Goal: Task Accomplishment & Management: Complete application form

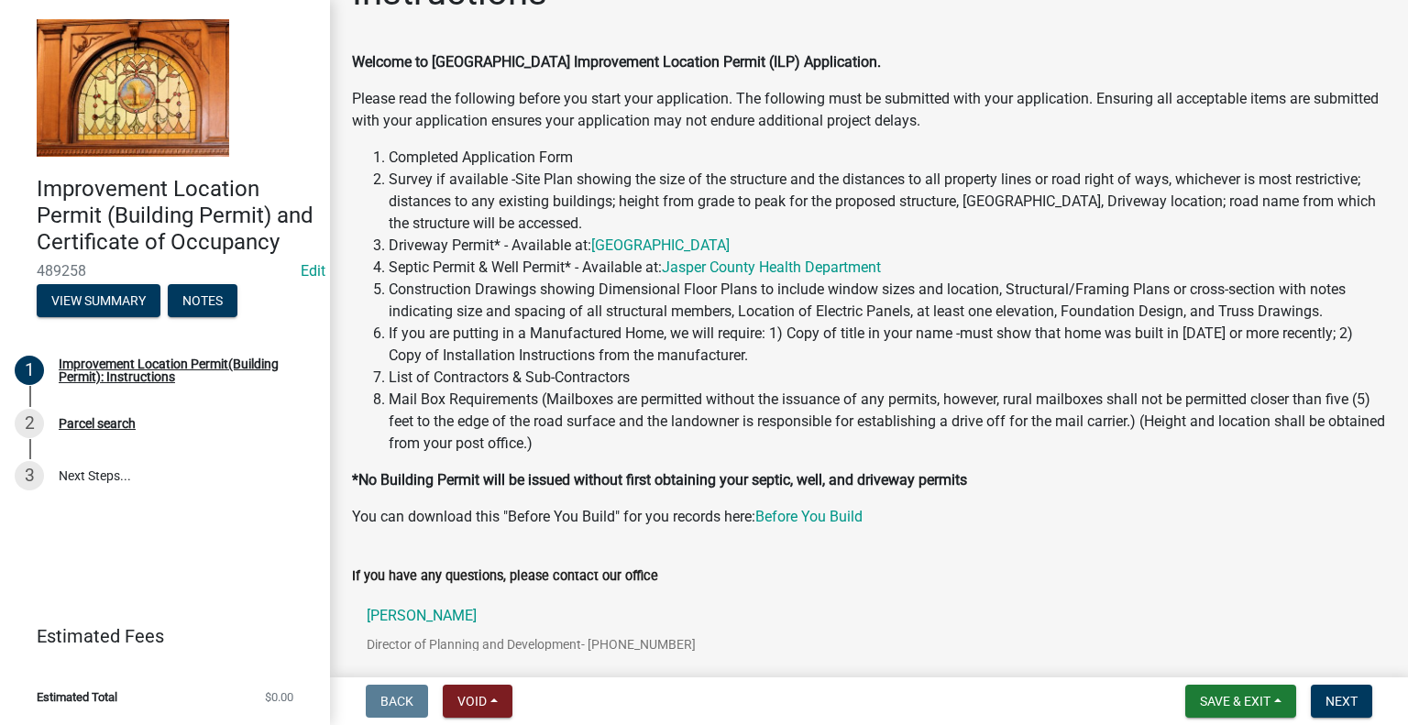
scroll to position [198, 0]
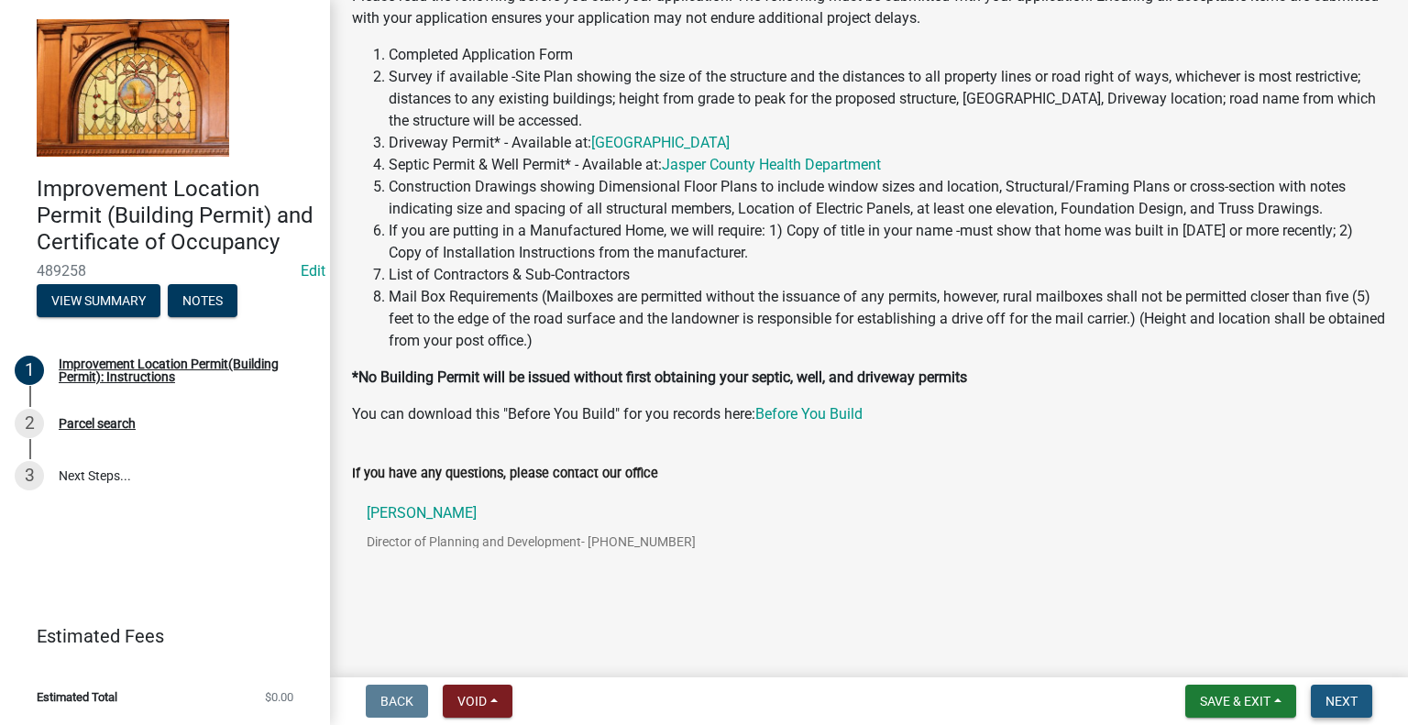
click at [1330, 700] on span "Next" at bounding box center [1341, 701] width 32 height 15
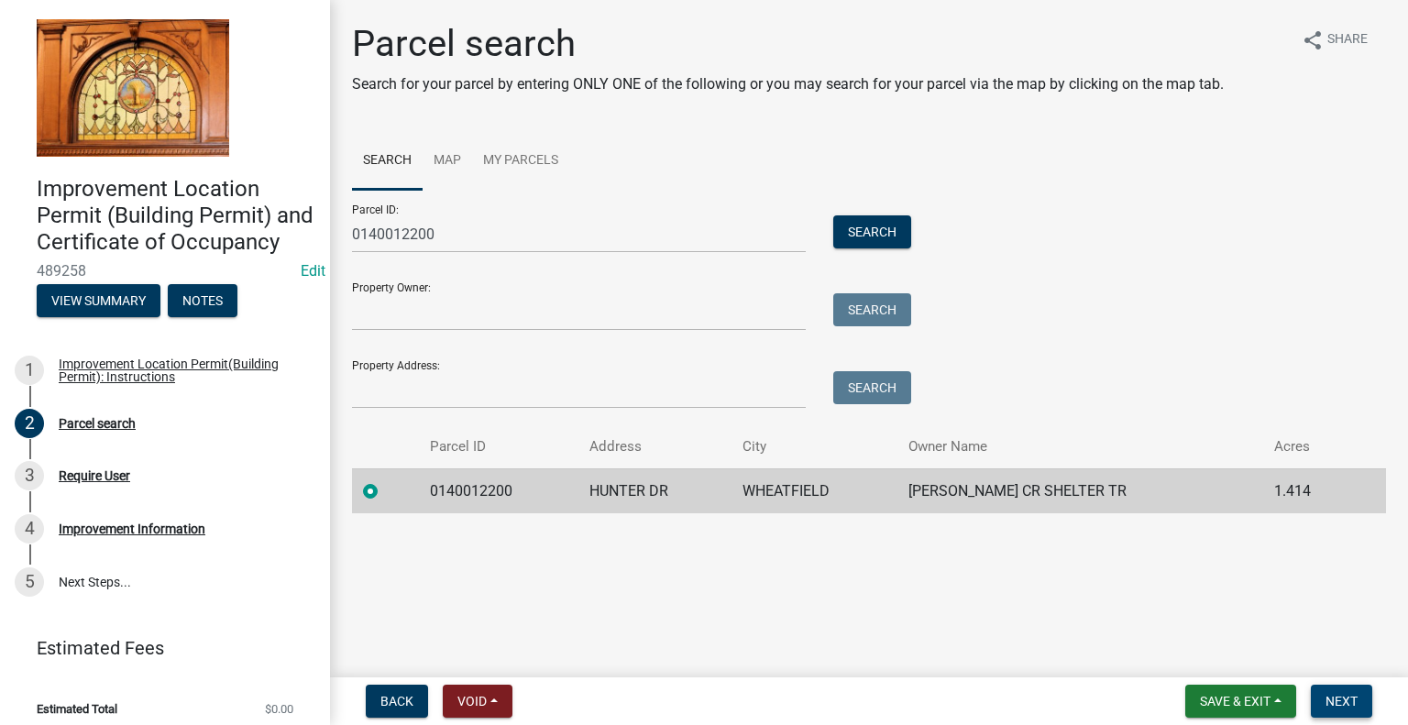
click at [1340, 701] on span "Next" at bounding box center [1341, 701] width 32 height 15
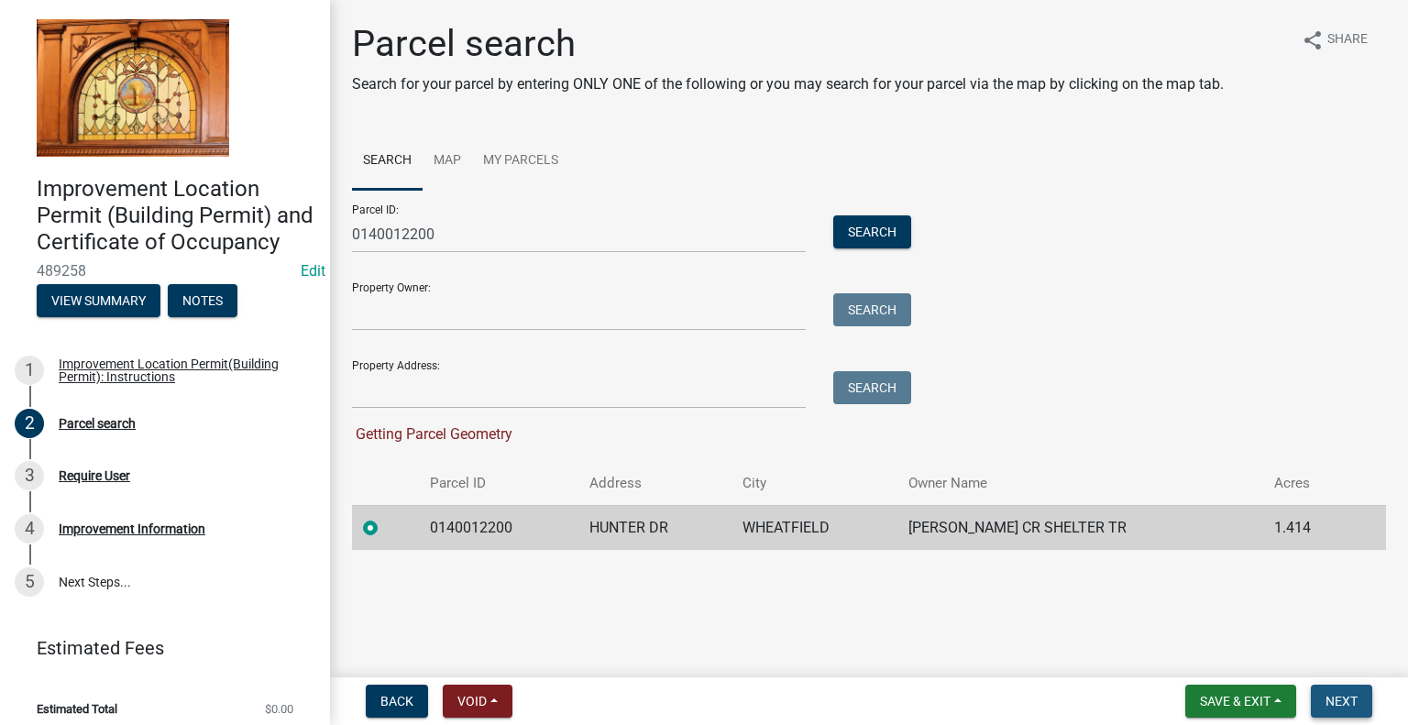
click at [1323, 698] on button "Next" at bounding box center [1341, 701] width 61 height 33
click at [481, 531] on td "0140012200" at bounding box center [498, 527] width 159 height 45
click at [385, 517] on label at bounding box center [385, 517] width 0 height 0
click at [385, 521] on input "radio" at bounding box center [391, 523] width 12 height 12
click at [858, 231] on button "Search" at bounding box center [872, 231] width 78 height 33
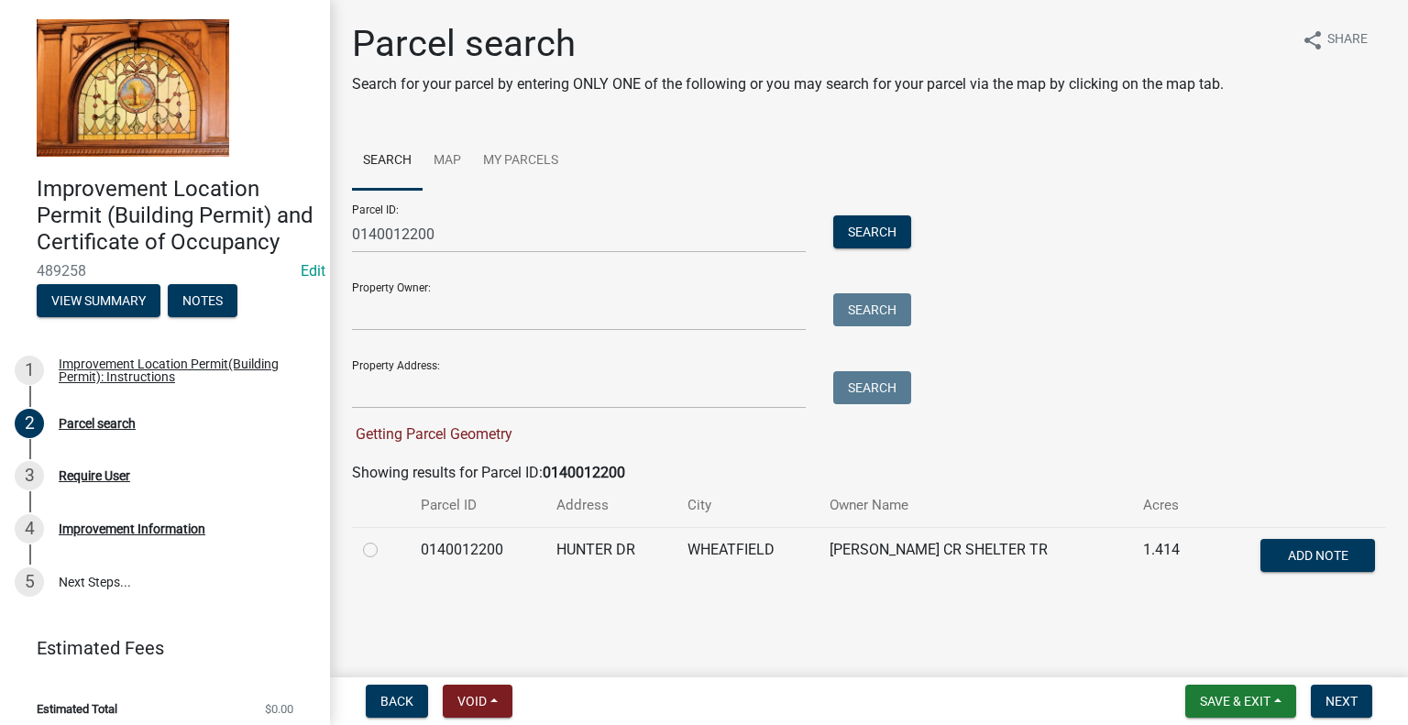
click at [385, 539] on label at bounding box center [385, 539] width 0 height 0
click at [385, 551] on input "radio" at bounding box center [391, 545] width 12 height 12
radio input "true"
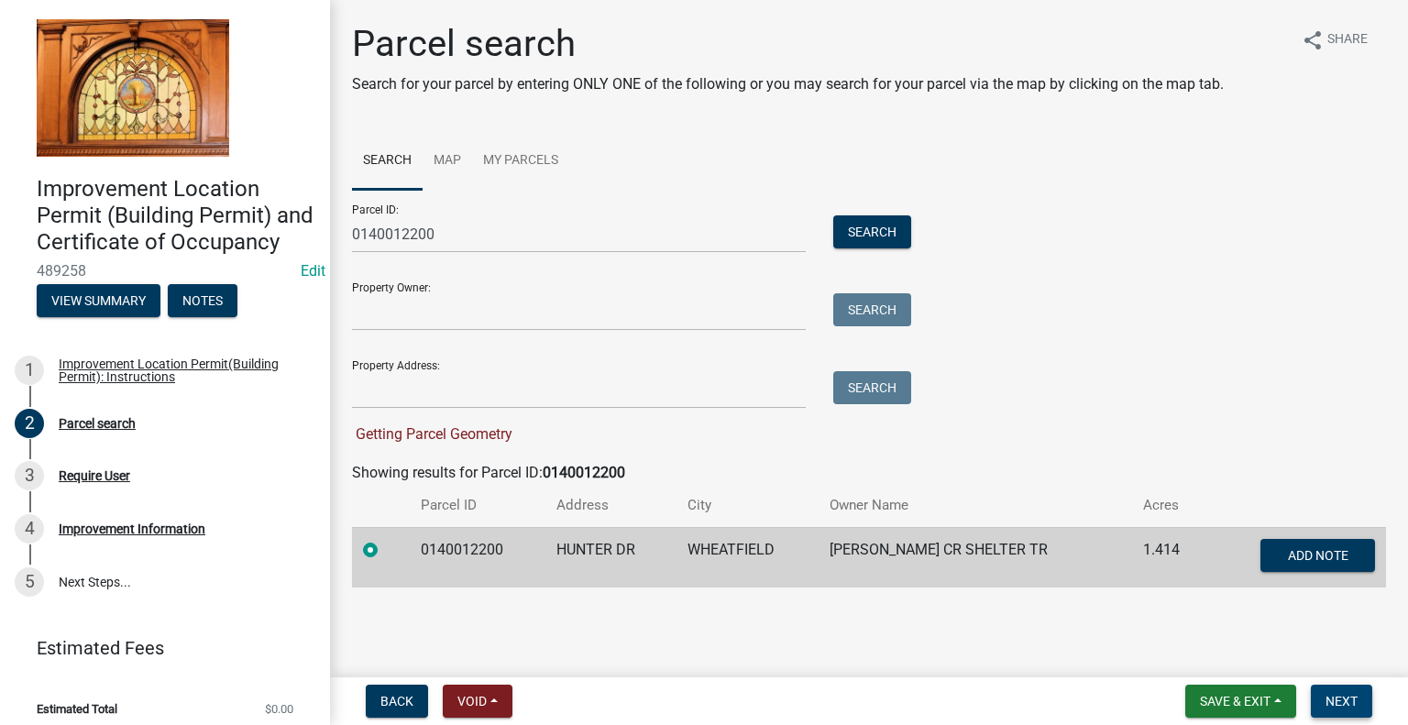
click at [1351, 700] on span "Next" at bounding box center [1341, 701] width 32 height 15
click at [1332, 698] on span "Next" at bounding box center [1341, 701] width 32 height 15
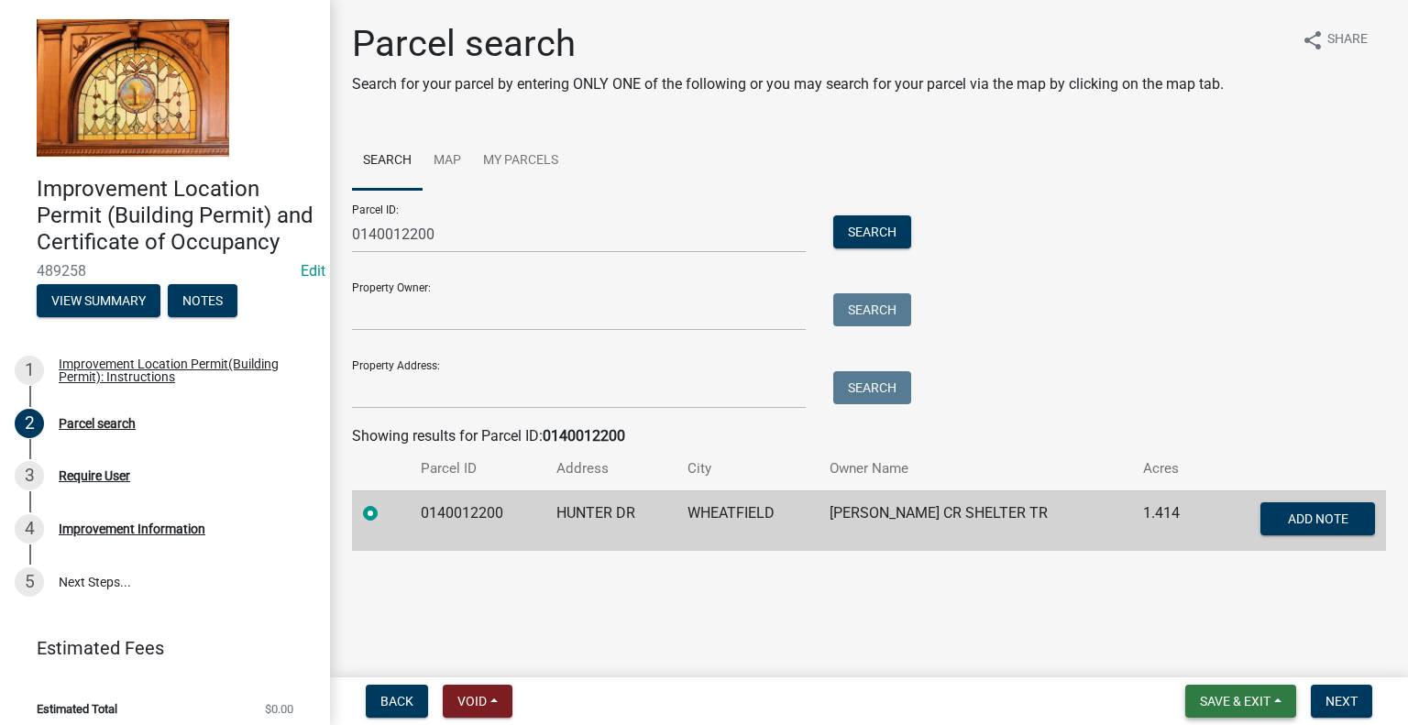
click at [1228, 701] on span "Save & Exit" at bounding box center [1235, 701] width 71 height 15
click at [1202, 600] on button "Save" at bounding box center [1222, 609] width 147 height 44
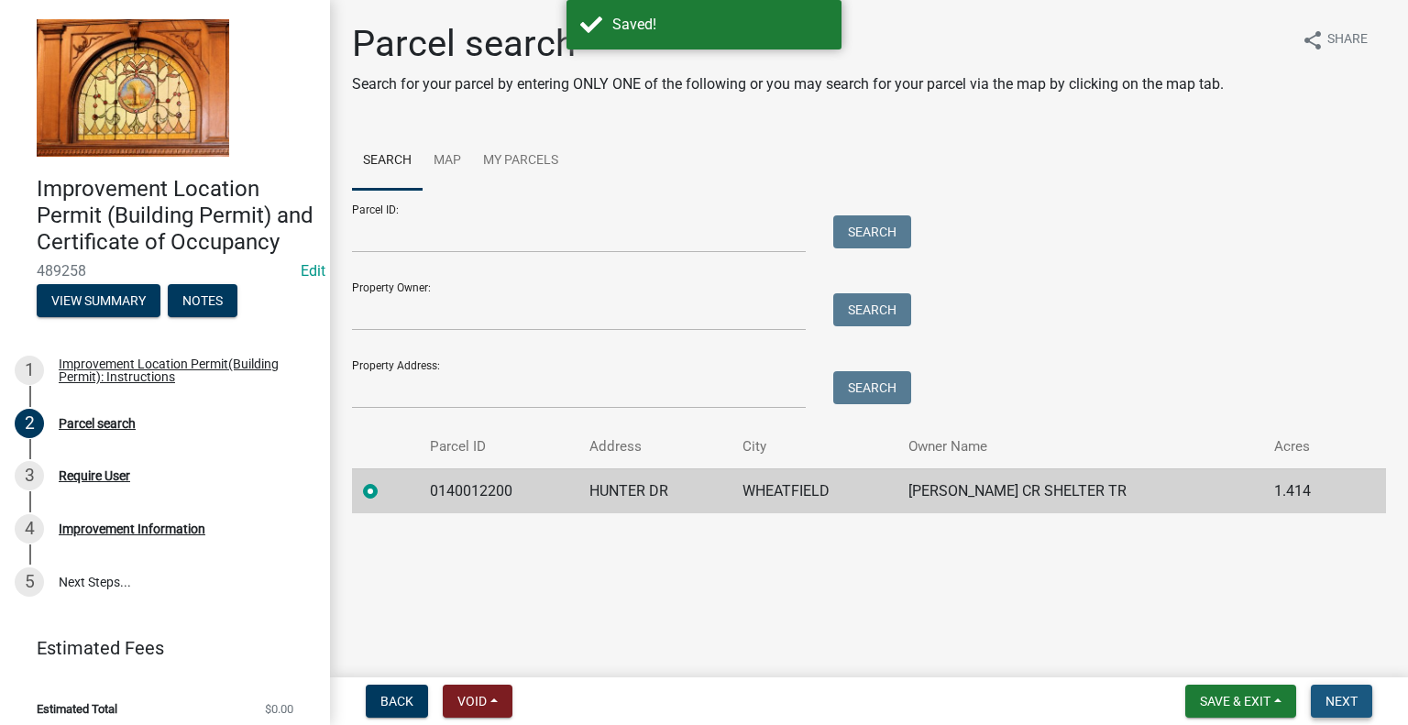
click at [1335, 699] on span "Next" at bounding box center [1341, 701] width 32 height 15
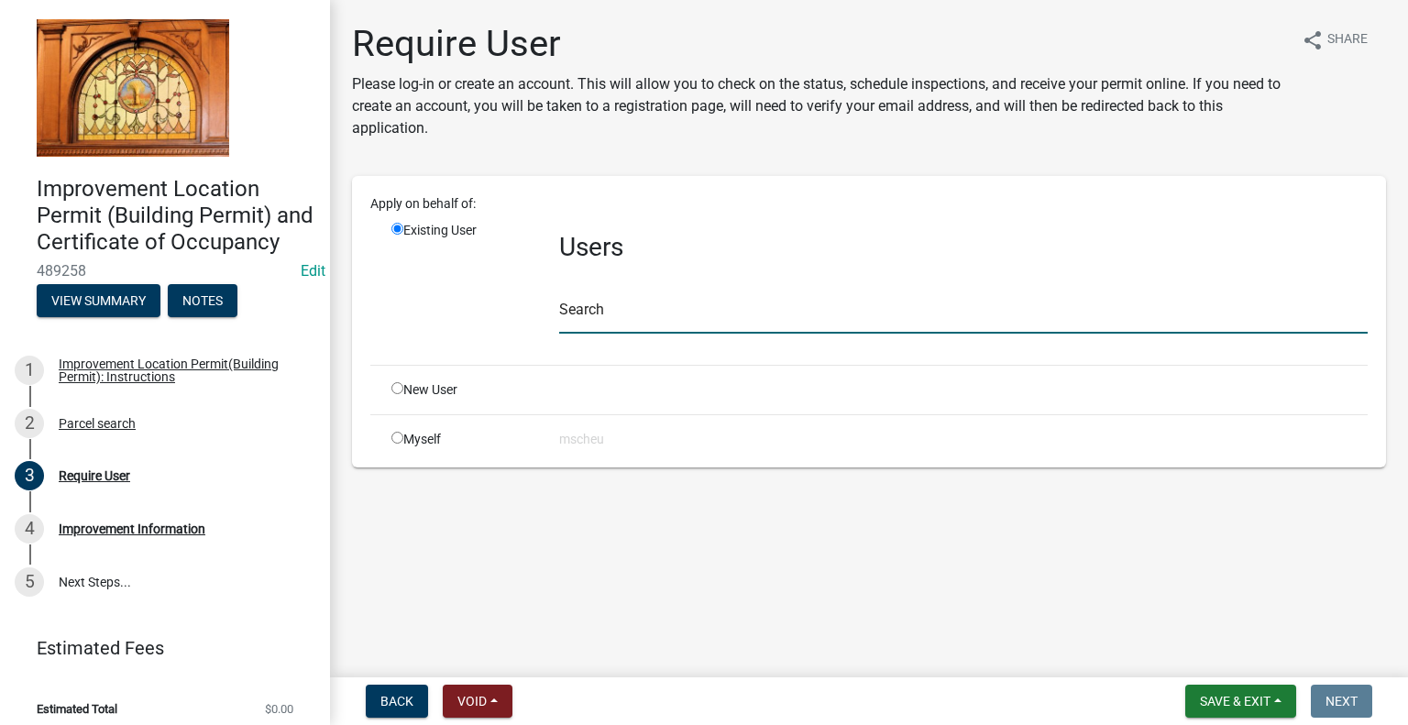
click at [606, 322] on input "text" at bounding box center [963, 315] width 808 height 38
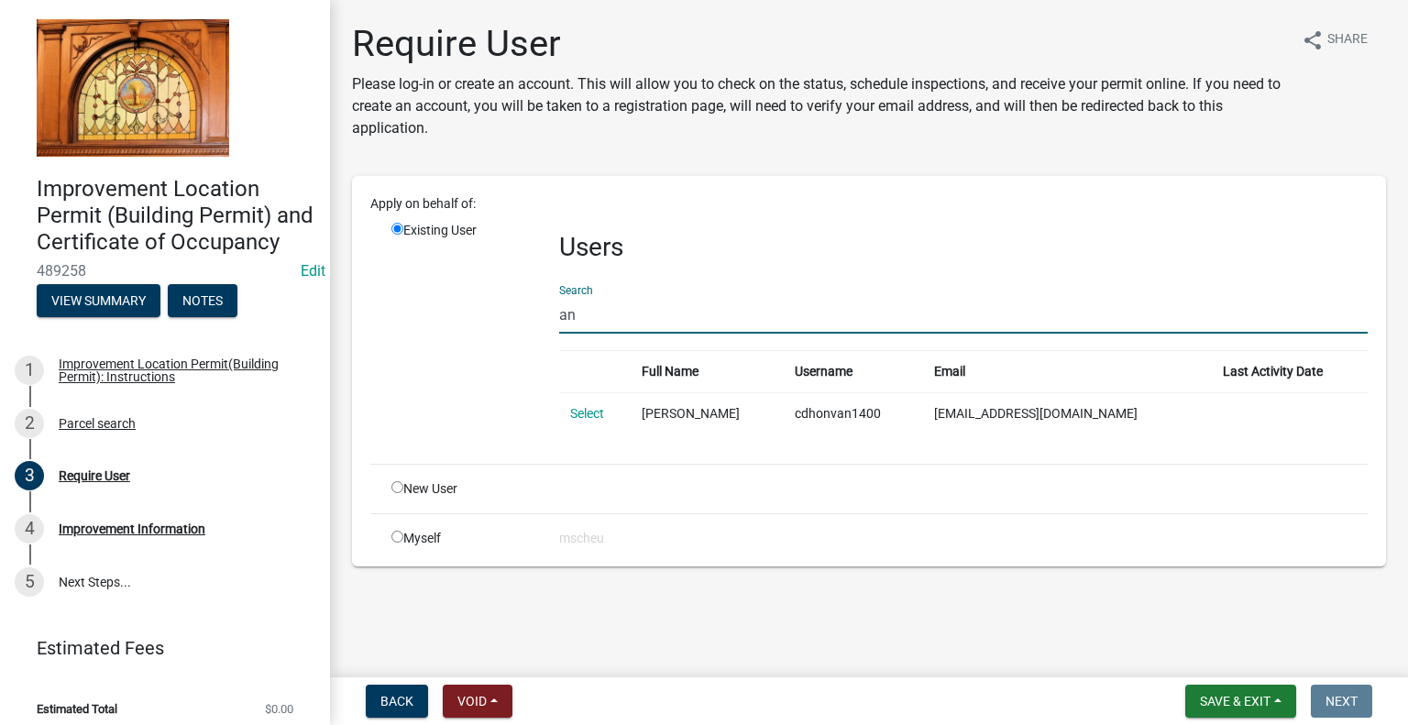
type input "a"
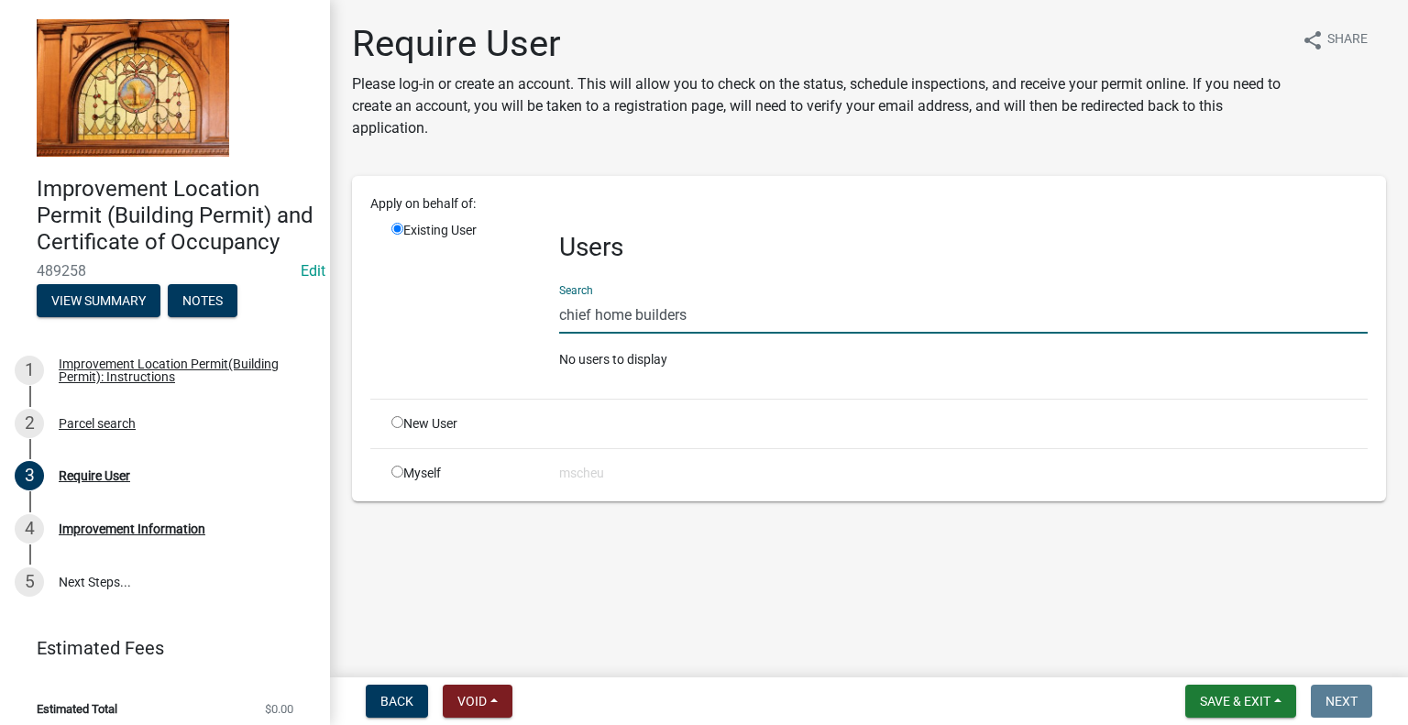
type input "chief home builders"
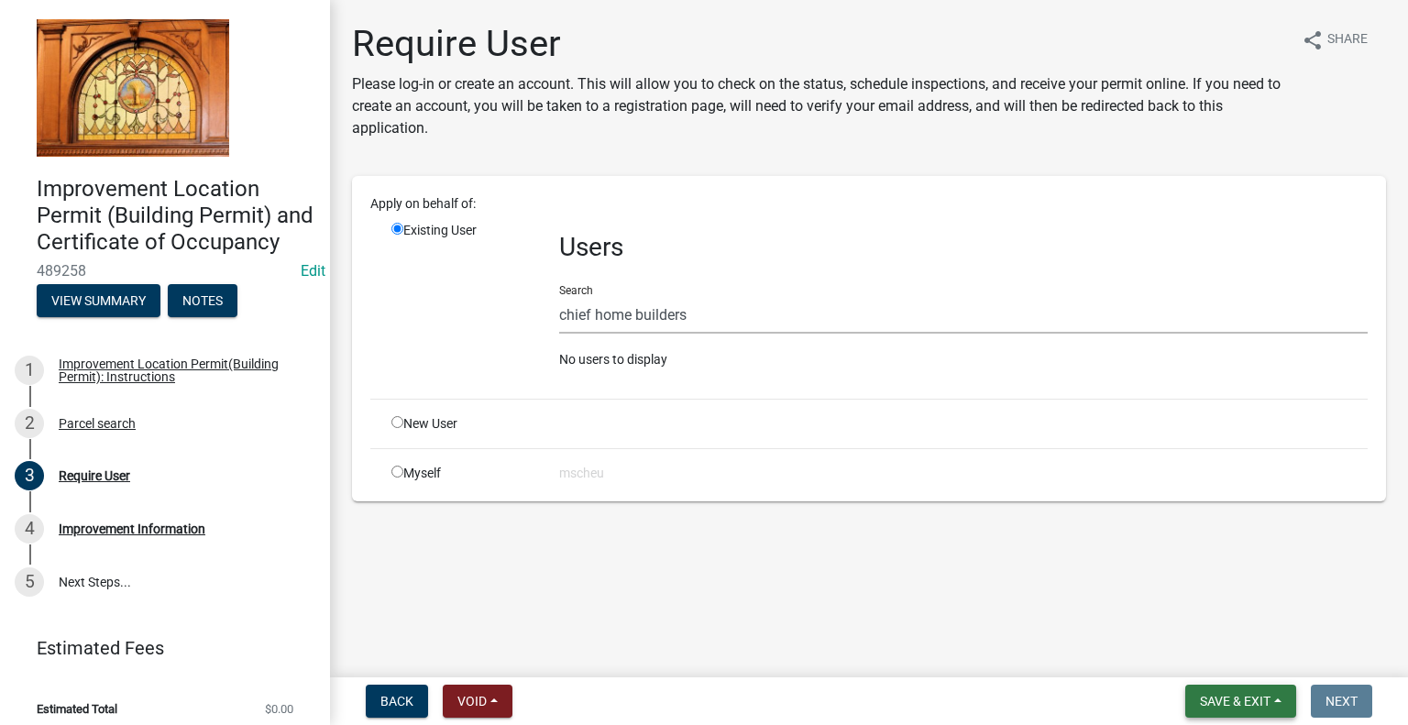
click at [1246, 696] on span "Save & Exit" at bounding box center [1235, 701] width 71 height 15
click at [1201, 600] on button "Save" at bounding box center [1222, 609] width 147 height 44
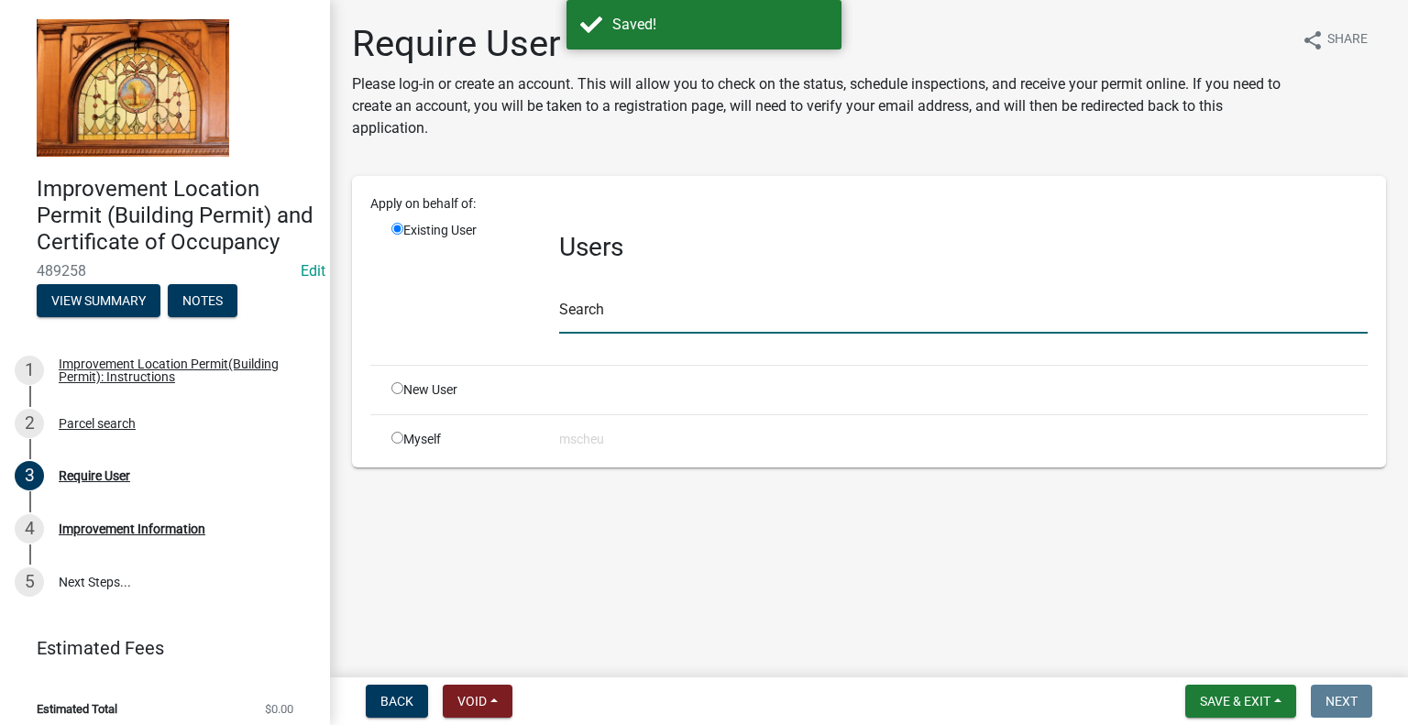
click at [662, 311] on input "text" at bounding box center [963, 315] width 808 height 38
type input "Chief"
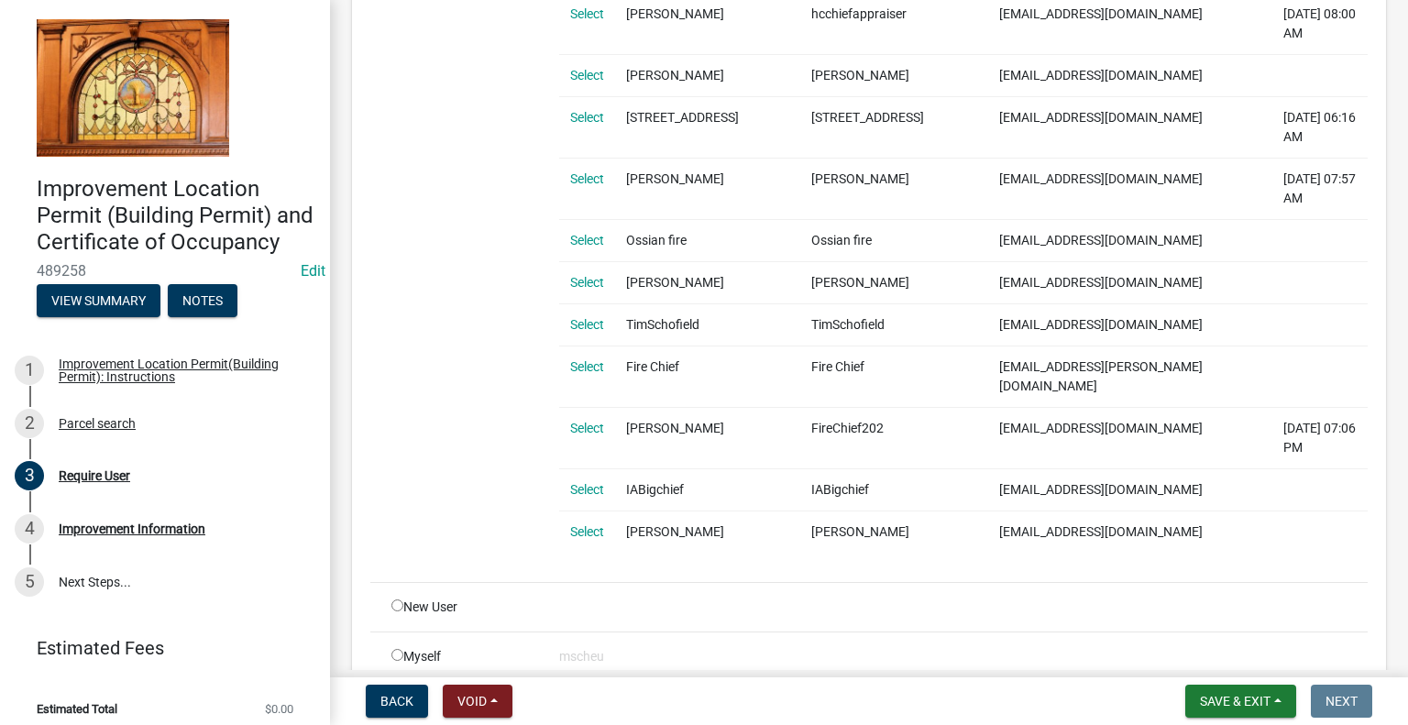
scroll to position [1466, 0]
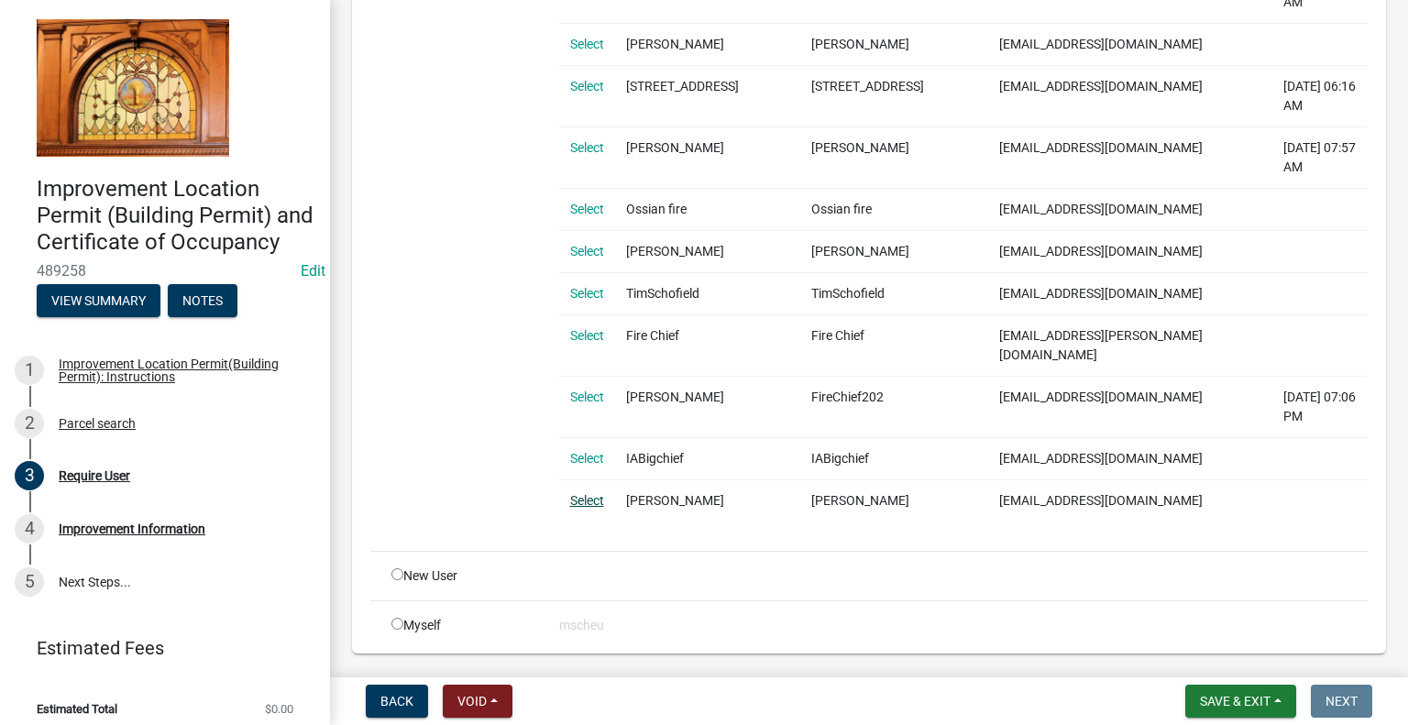
click at [590, 493] on link "Select" at bounding box center [587, 500] width 34 height 15
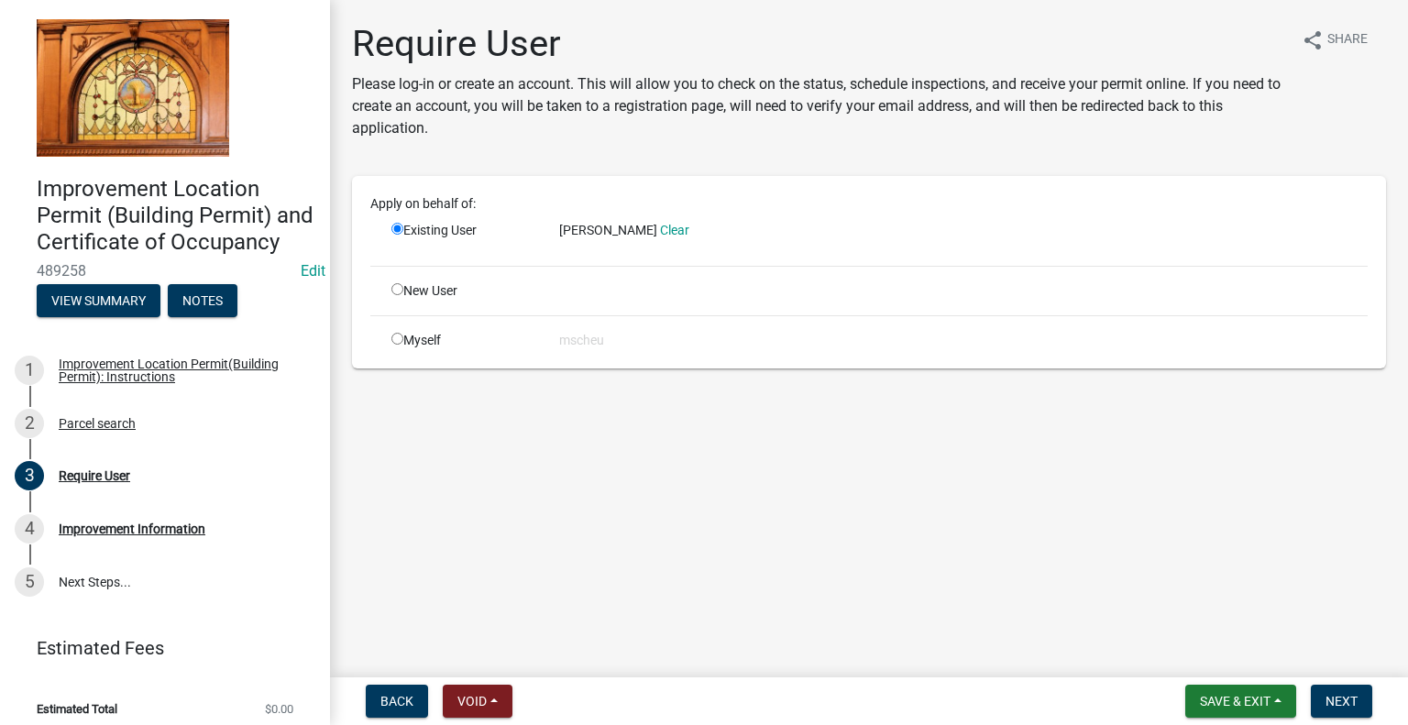
scroll to position [0, 0]
click at [1354, 703] on span "Next" at bounding box center [1341, 701] width 32 height 15
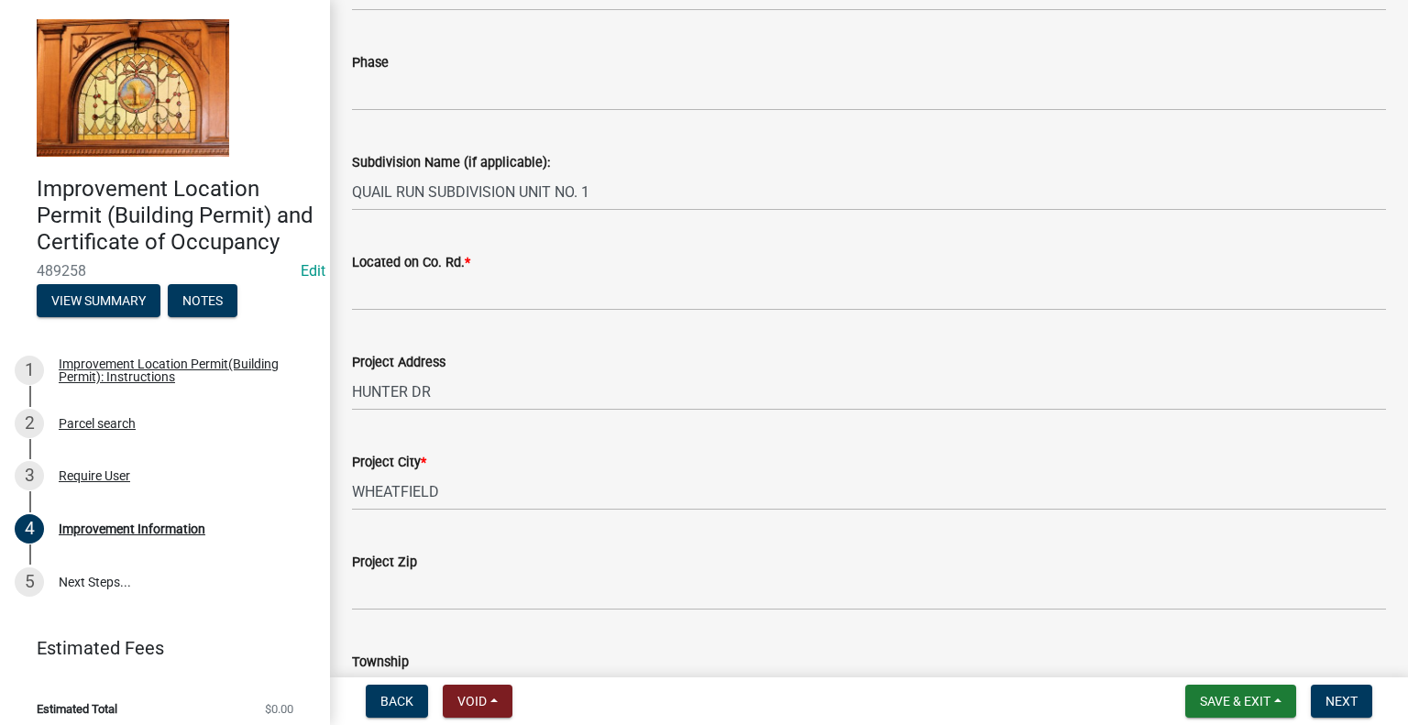
scroll to position [458, 0]
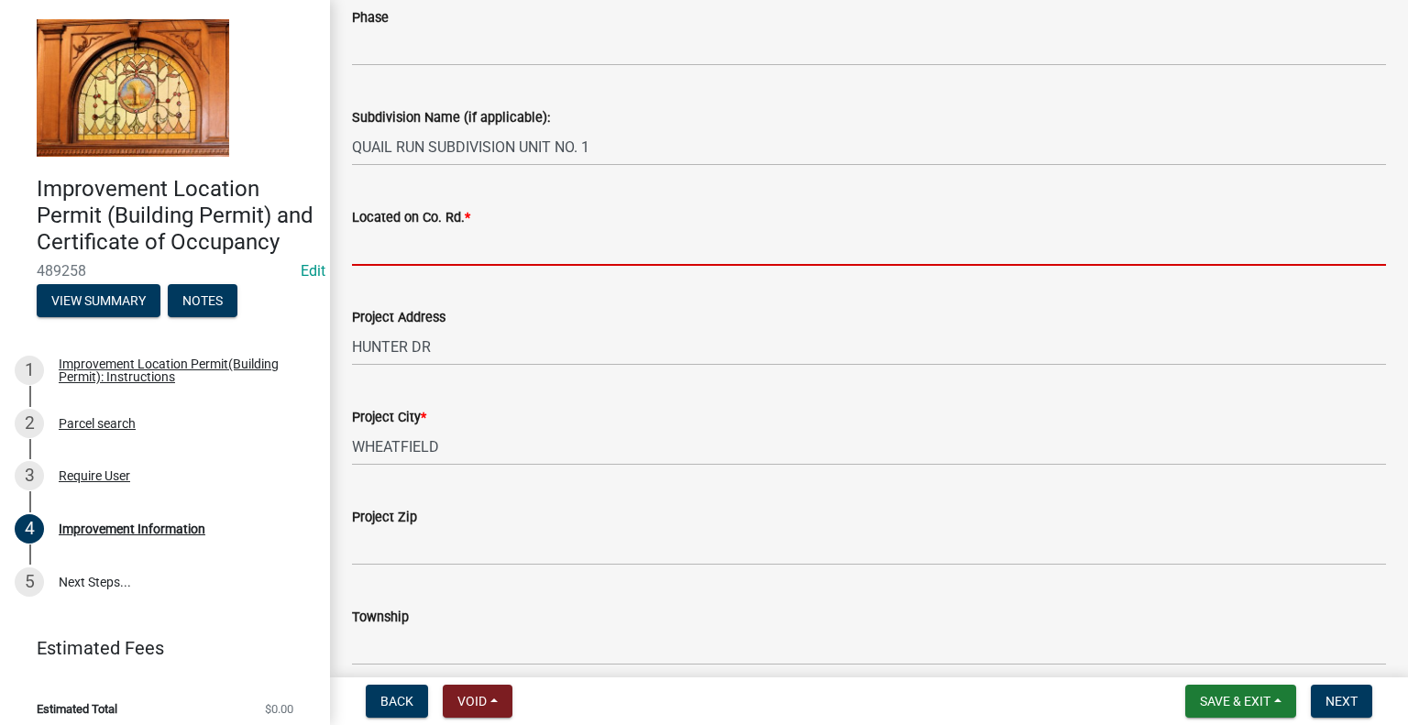
click at [445, 243] on input "Located on Co. Rd. *" at bounding box center [869, 247] width 1034 height 38
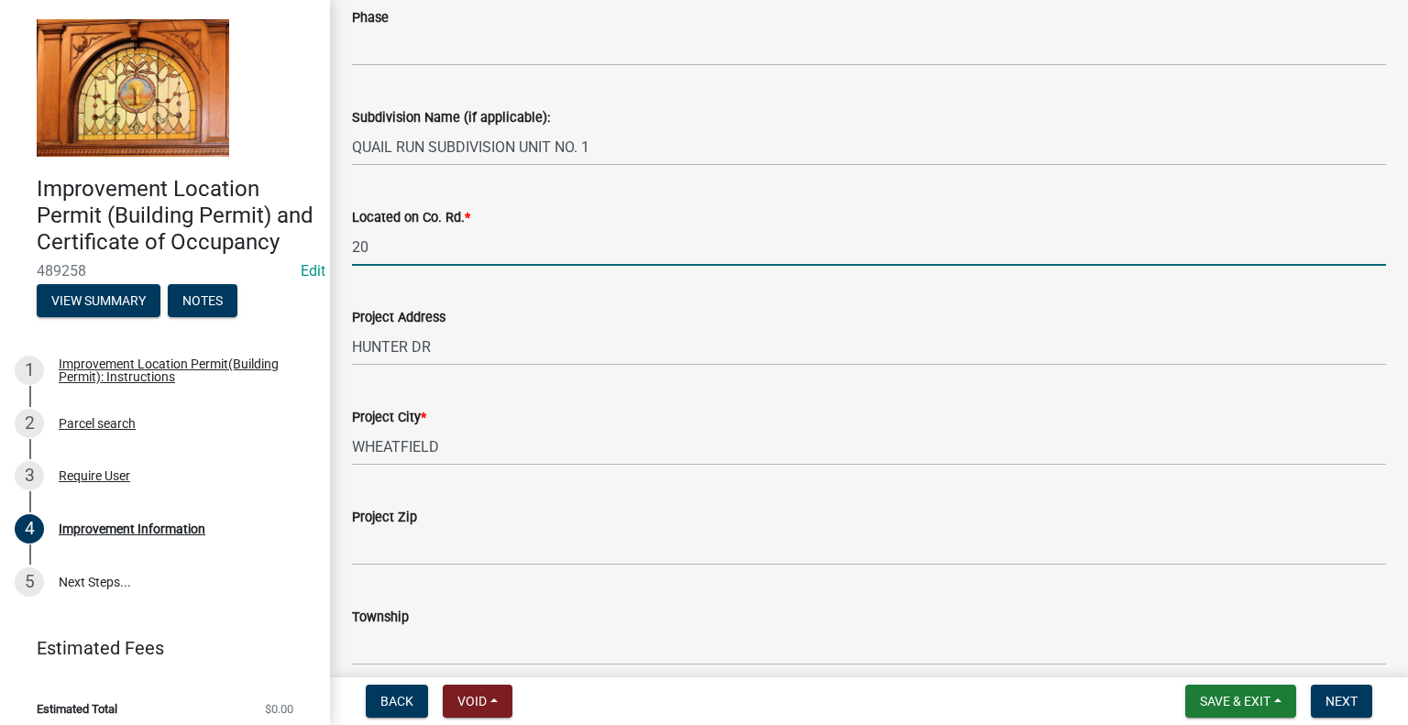
type input "20"
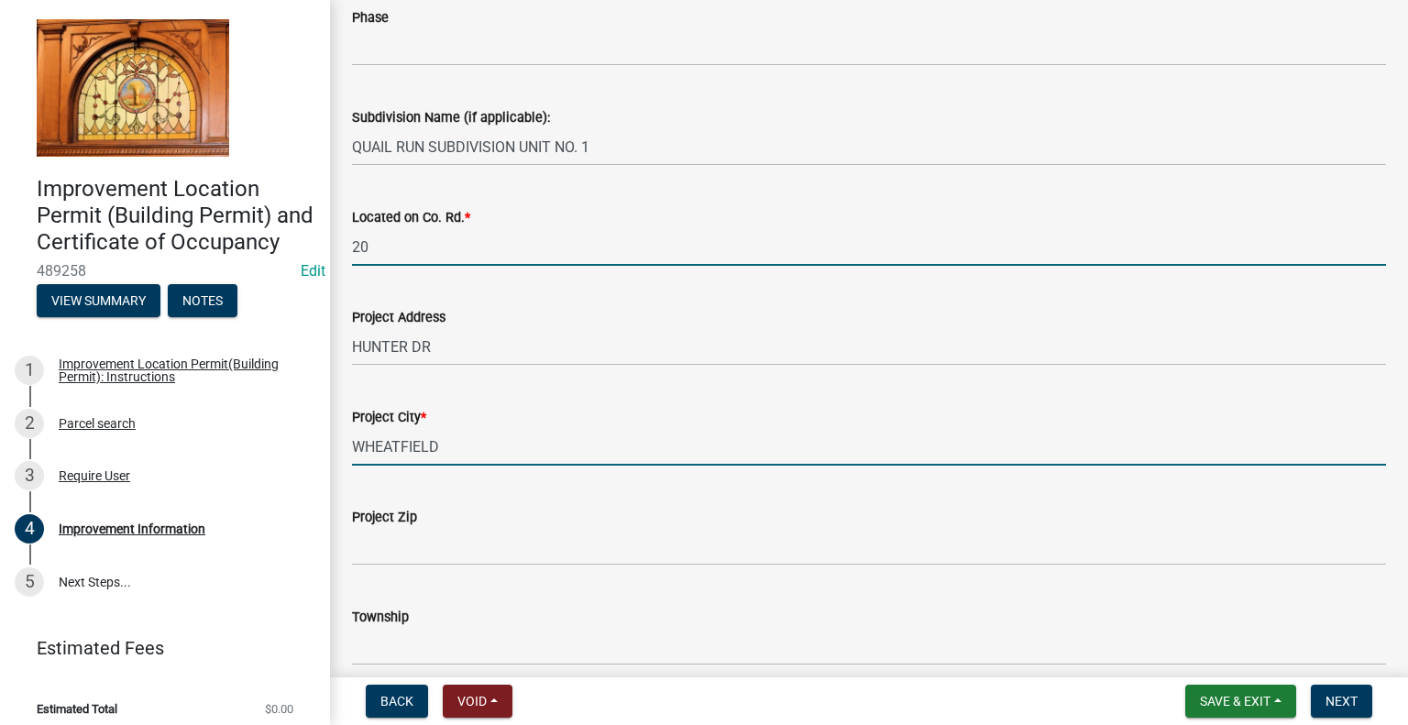
click at [643, 455] on input "WHEATFIELD" at bounding box center [869, 447] width 1034 height 38
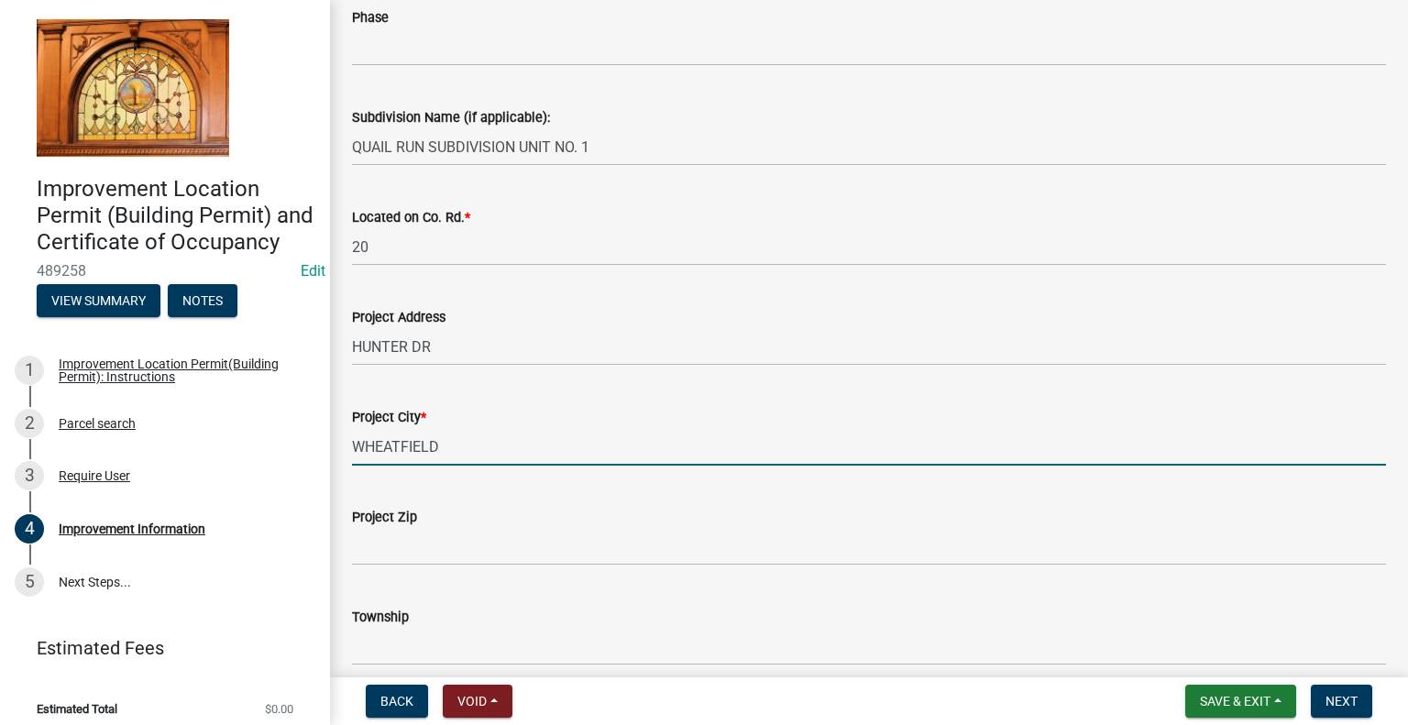
click at [346, 345] on div "Project Address HUNTER DR" at bounding box center [868, 322] width 1061 height 85
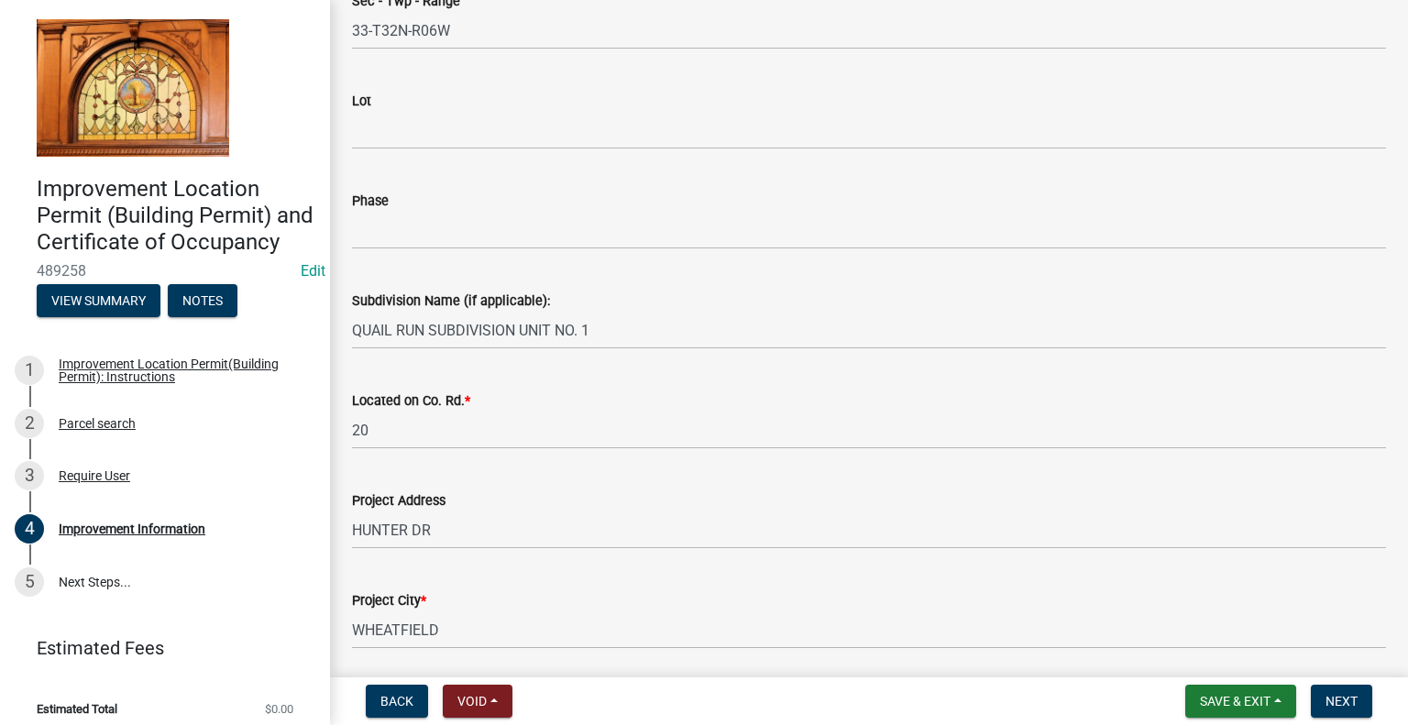
scroll to position [367, 0]
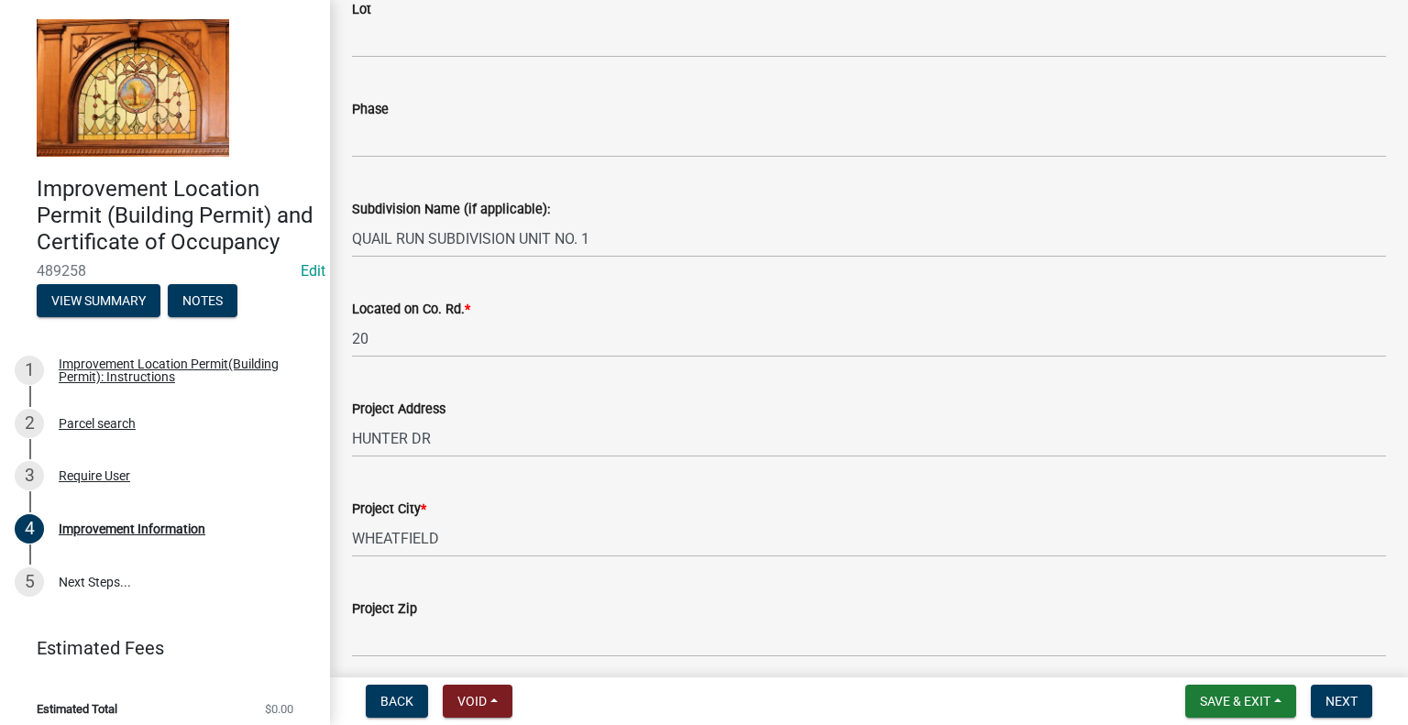
click at [351, 437] on div "Project Address HUNTER DR" at bounding box center [868, 414] width 1061 height 85
click at [351, 439] on div "Project Address HUNTER DR" at bounding box center [868, 414] width 1061 height 85
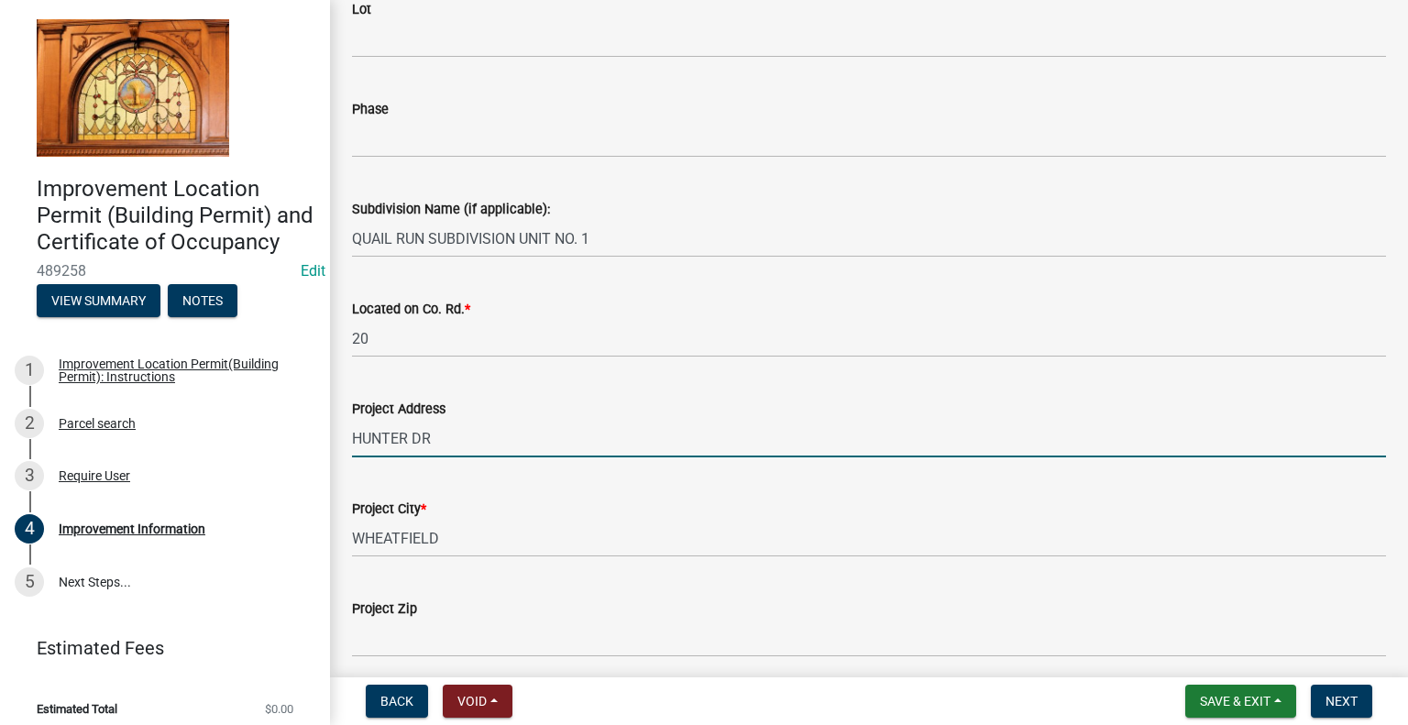
click at [353, 436] on input "HUNTER DR" at bounding box center [869, 439] width 1034 height 38
type input "[STREET_ADDRESS]"
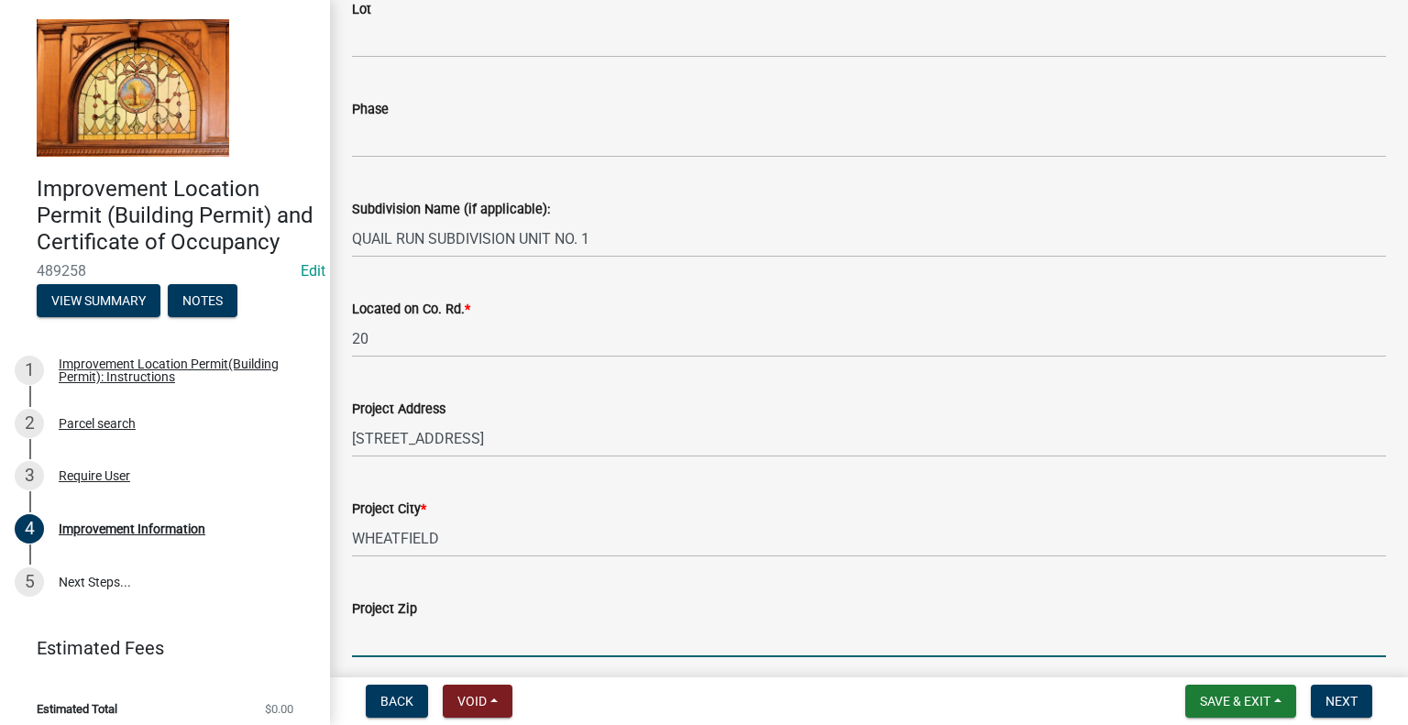
click at [407, 622] on input "Project Zip" at bounding box center [869, 639] width 1034 height 38
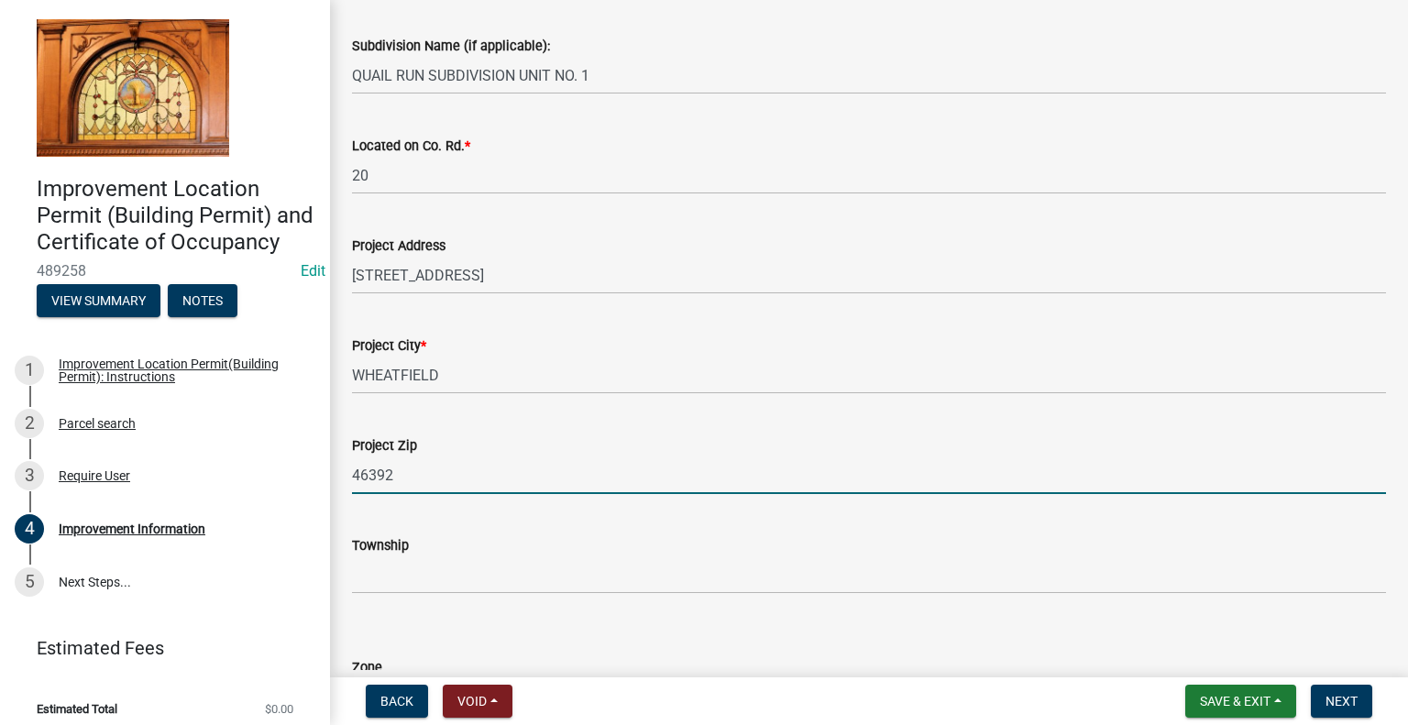
scroll to position [550, 0]
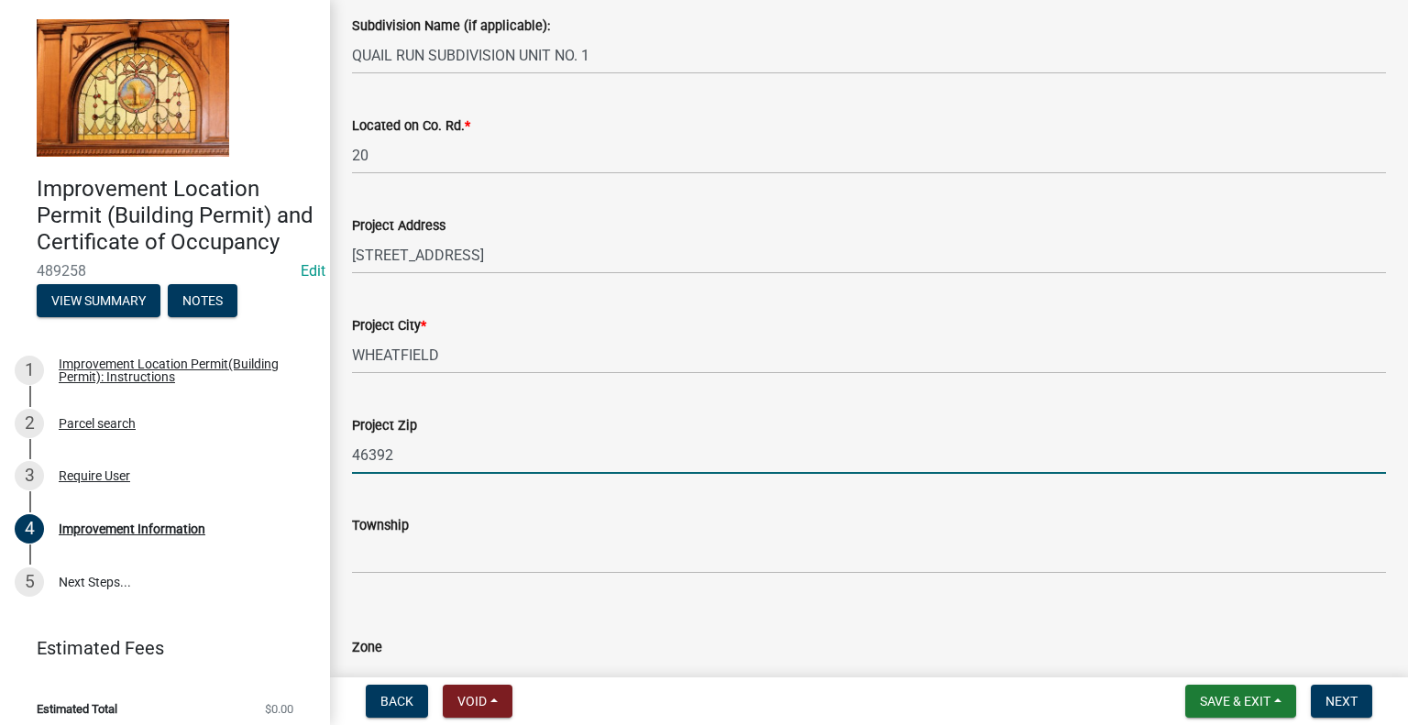
type input "46392"
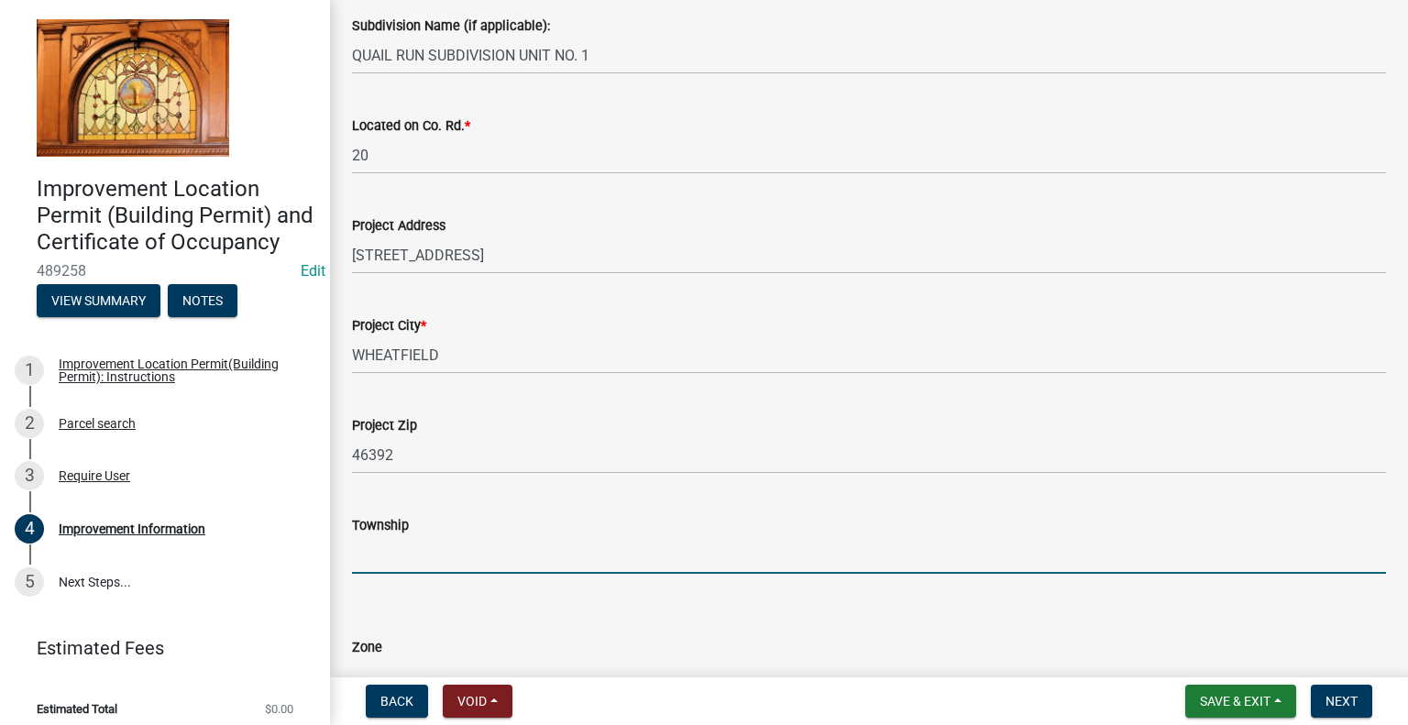
click at [412, 545] on input "Township" at bounding box center [869, 555] width 1034 height 38
type input "WHEATFIELD"
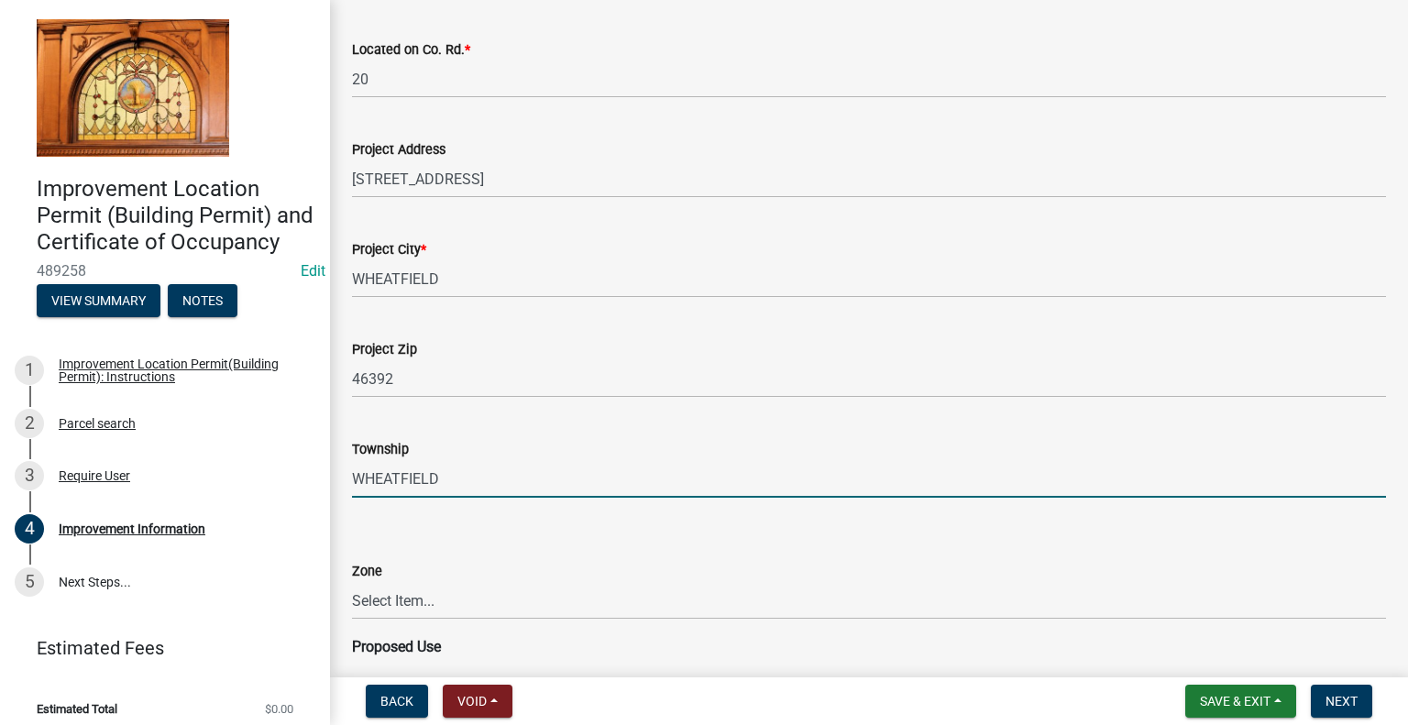
scroll to position [733, 0]
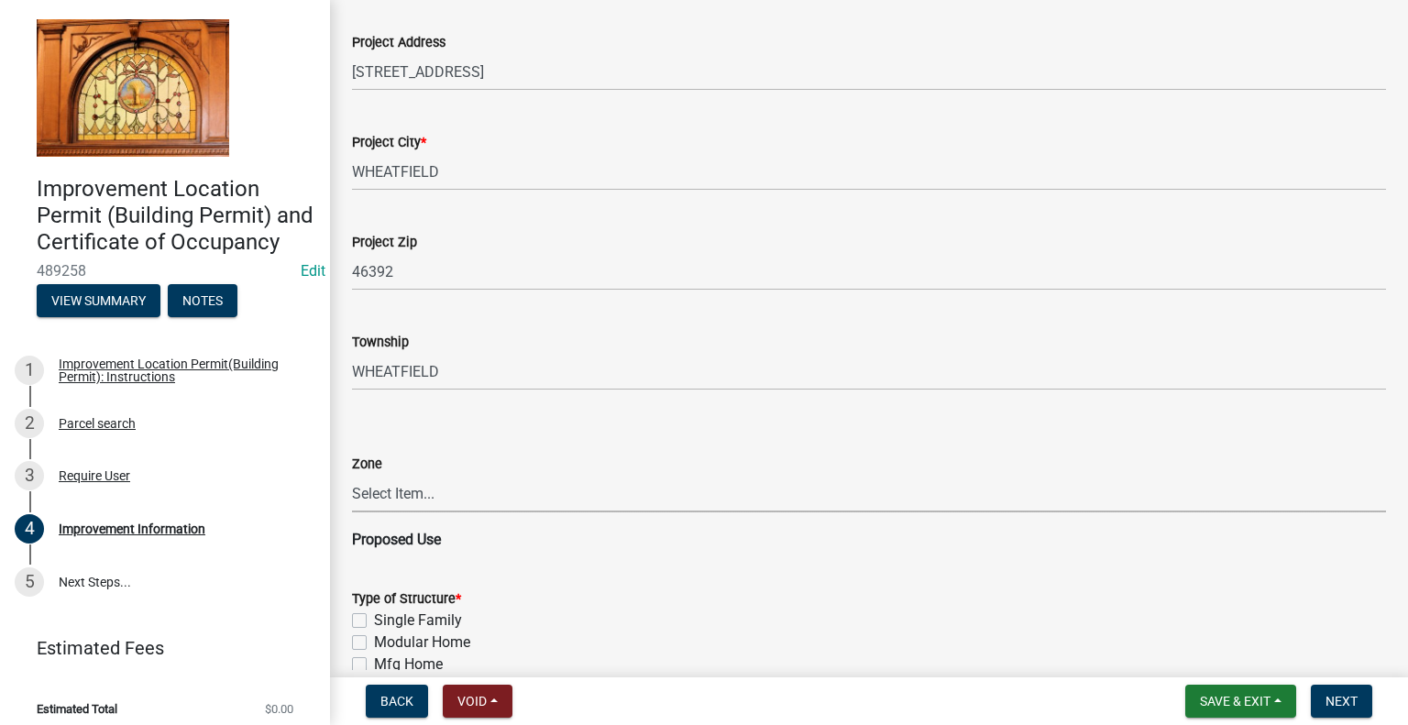
click at [403, 489] on select "Select Item... CO - Conservation PR - Parks & Recreation A1 - Conservation Agri…" at bounding box center [869, 494] width 1034 height 38
click at [418, 498] on select "Select Item... CO - Conservation PR - Parks & Recreation A1 - Conservation Agri…" at bounding box center [869, 494] width 1034 height 38
click at [352, 475] on select "Select Item... CO - Conservation PR - Parks & Recreation A1 - Conservation Agri…" at bounding box center [869, 494] width 1034 height 38
select select "8bbf6709-b682-4859-bc26-bad637e1a2ad"
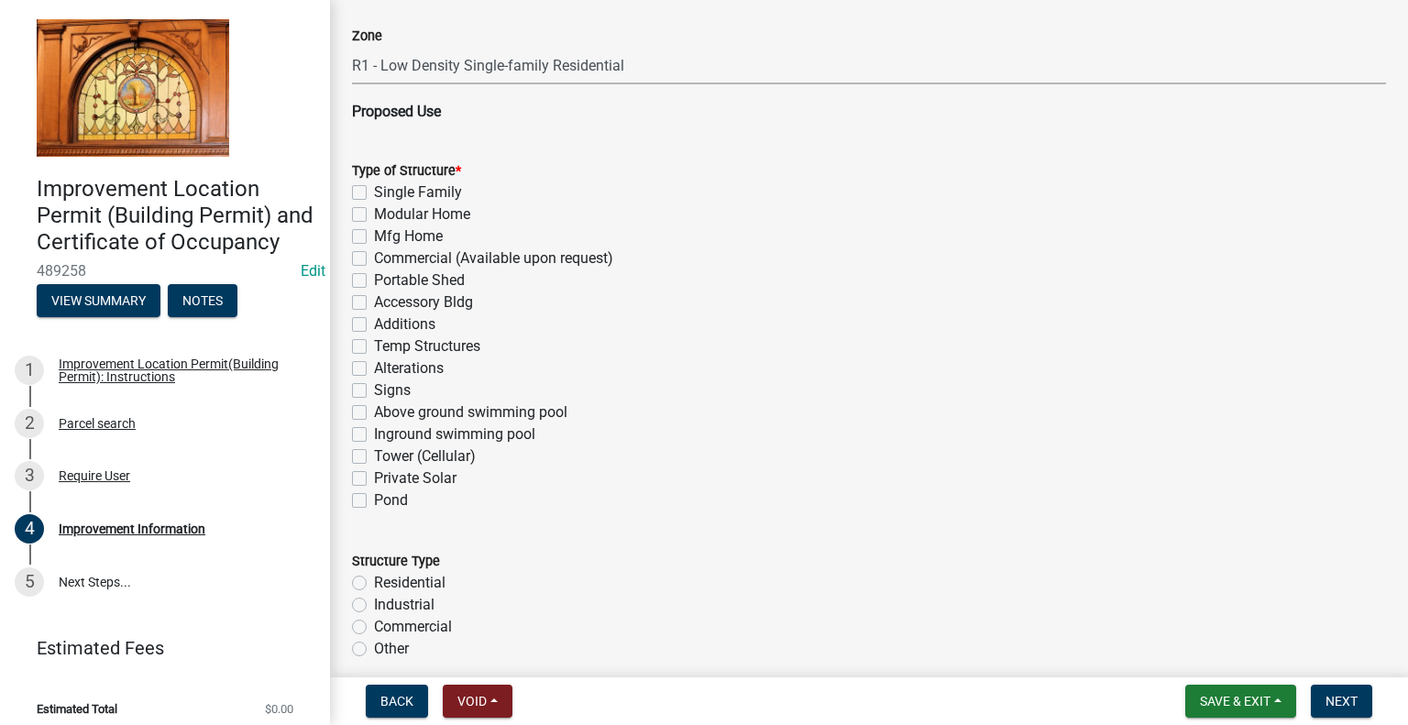
scroll to position [1191, 0]
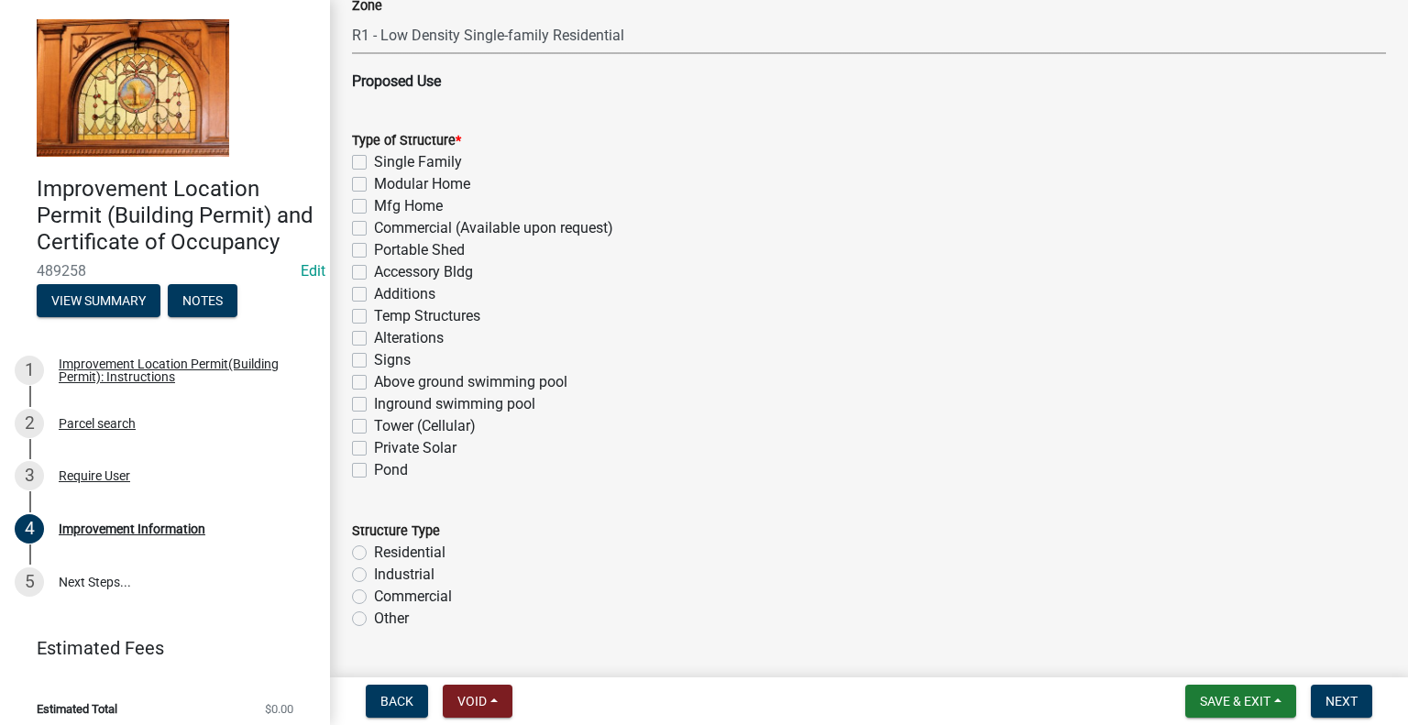
click at [374, 162] on label "Single Family" at bounding box center [418, 162] width 88 height 22
click at [374, 162] on input "Single Family" at bounding box center [380, 157] width 12 height 12
checkbox input "true"
checkbox input "false"
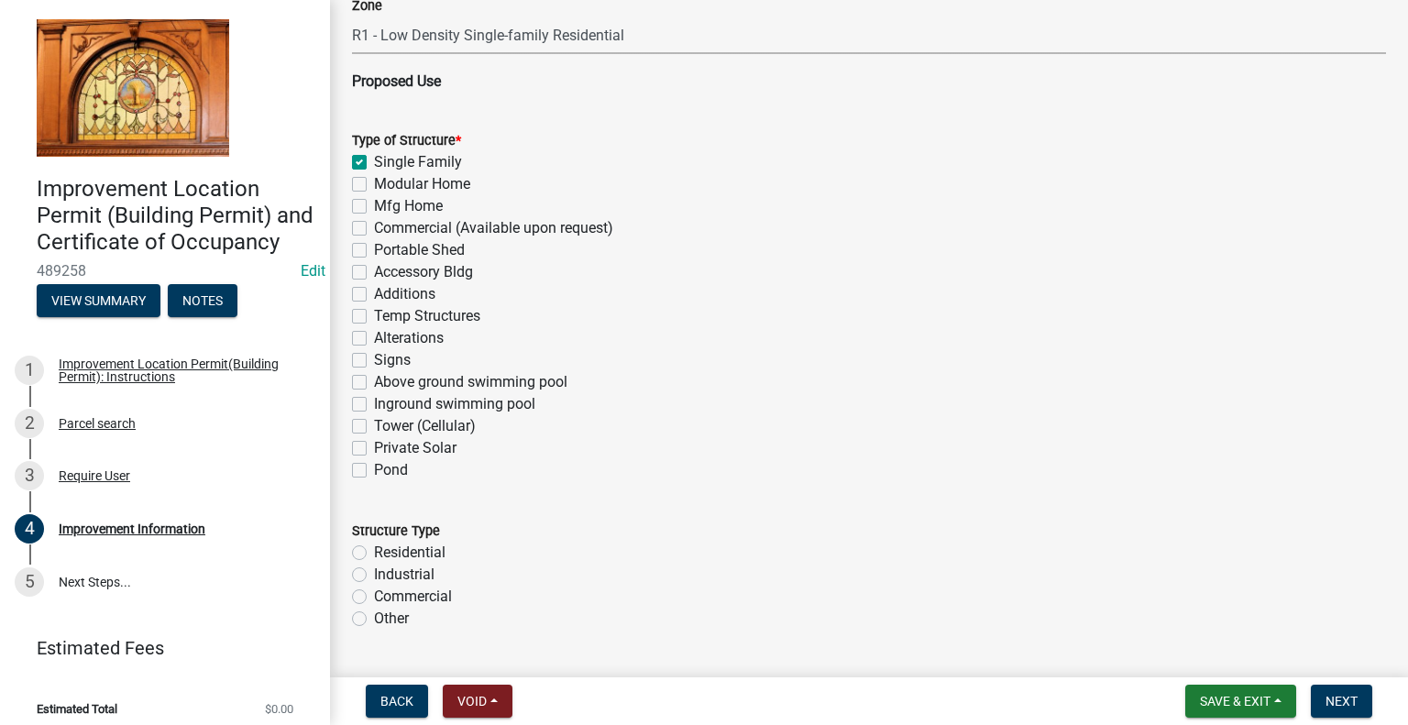
checkbox input "false"
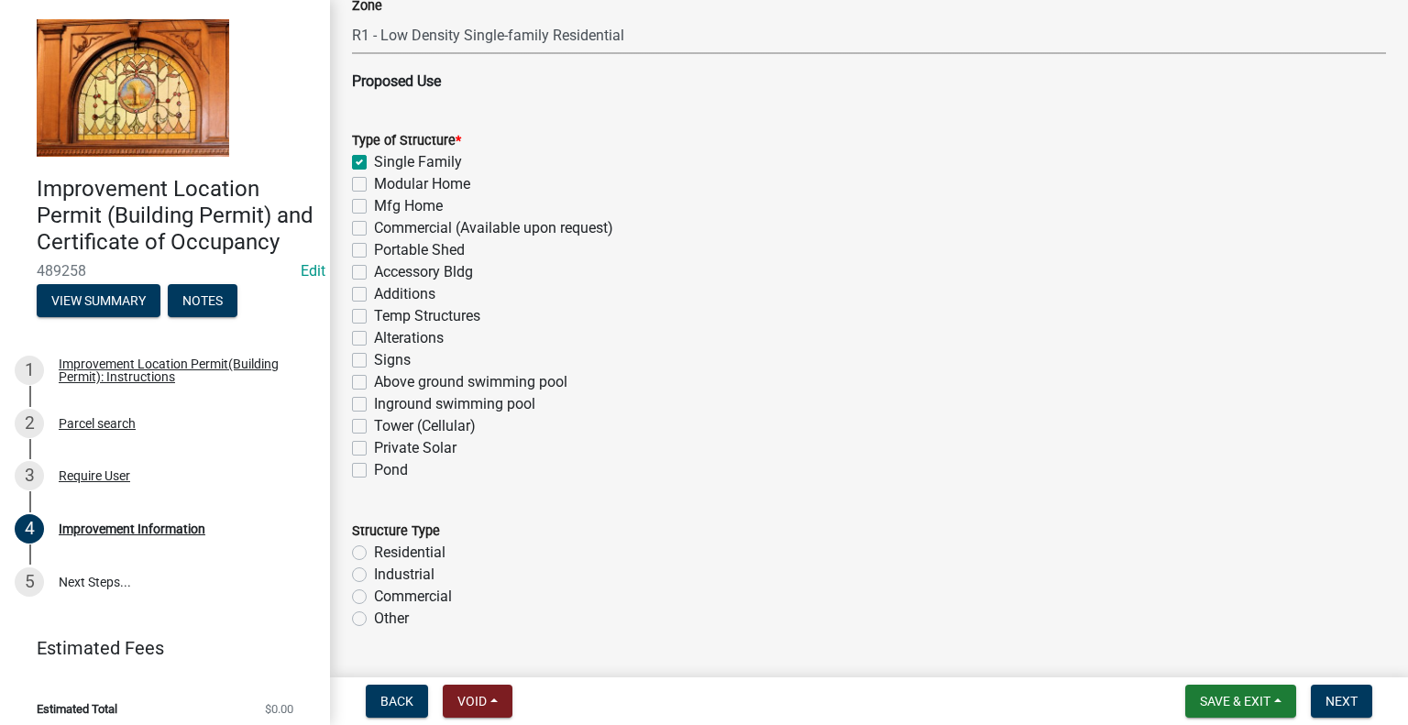
checkbox input "false"
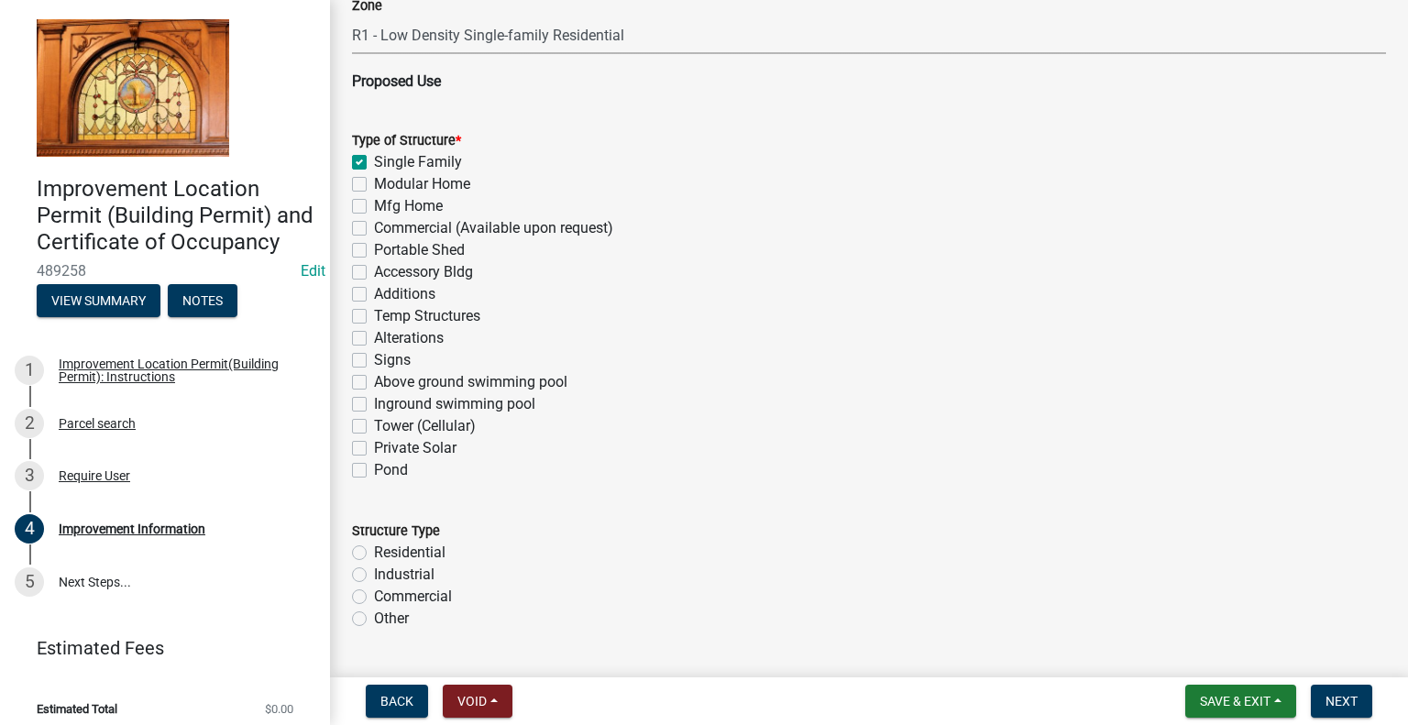
checkbox input "false"
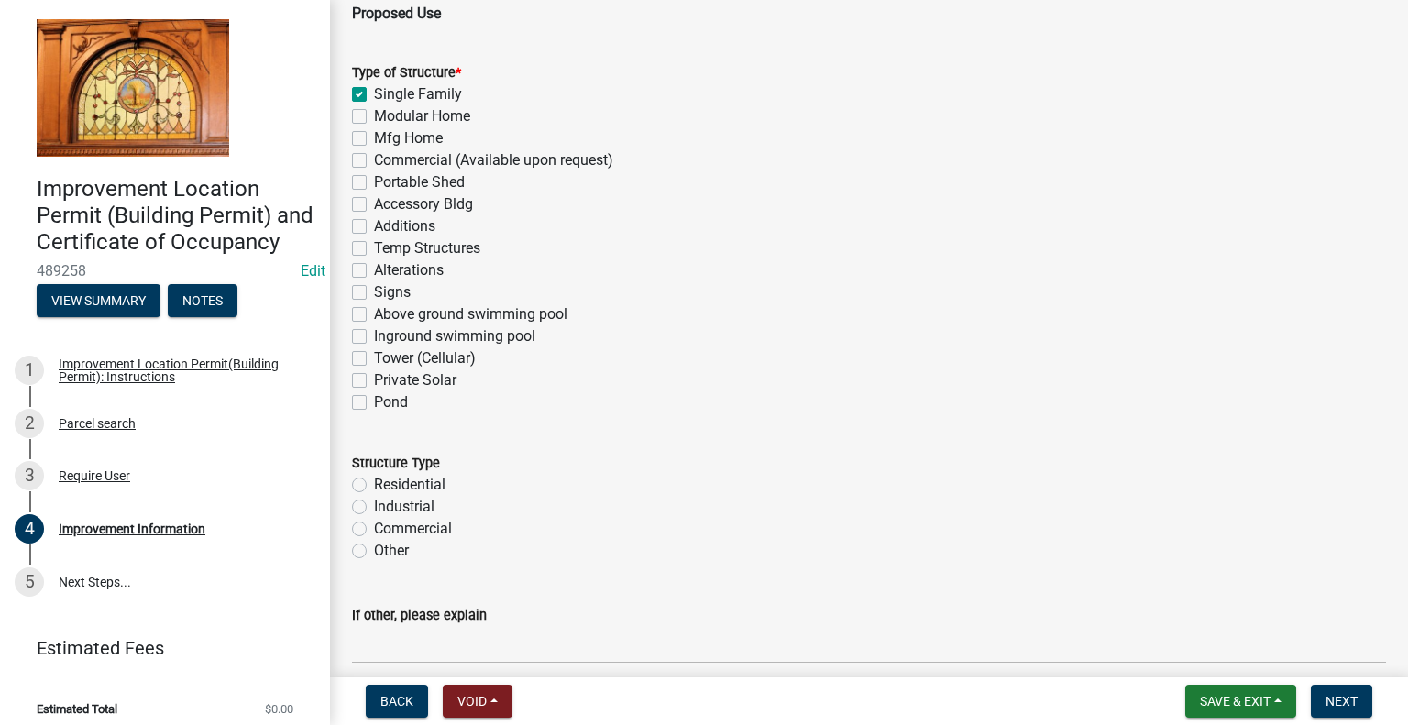
scroll to position [1375, 0]
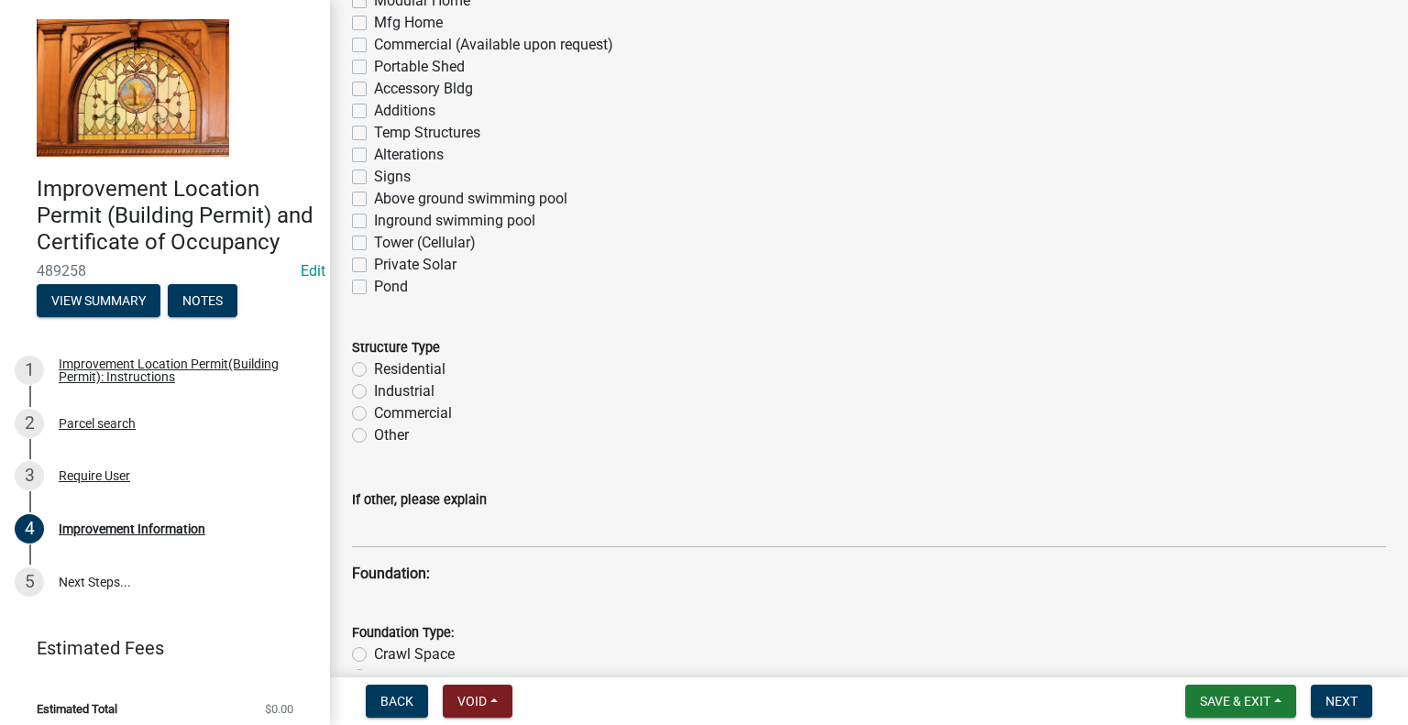
click at [374, 372] on label "Residential" at bounding box center [409, 369] width 71 height 22
click at [374, 370] on input "Residential" at bounding box center [380, 364] width 12 height 12
radio input "true"
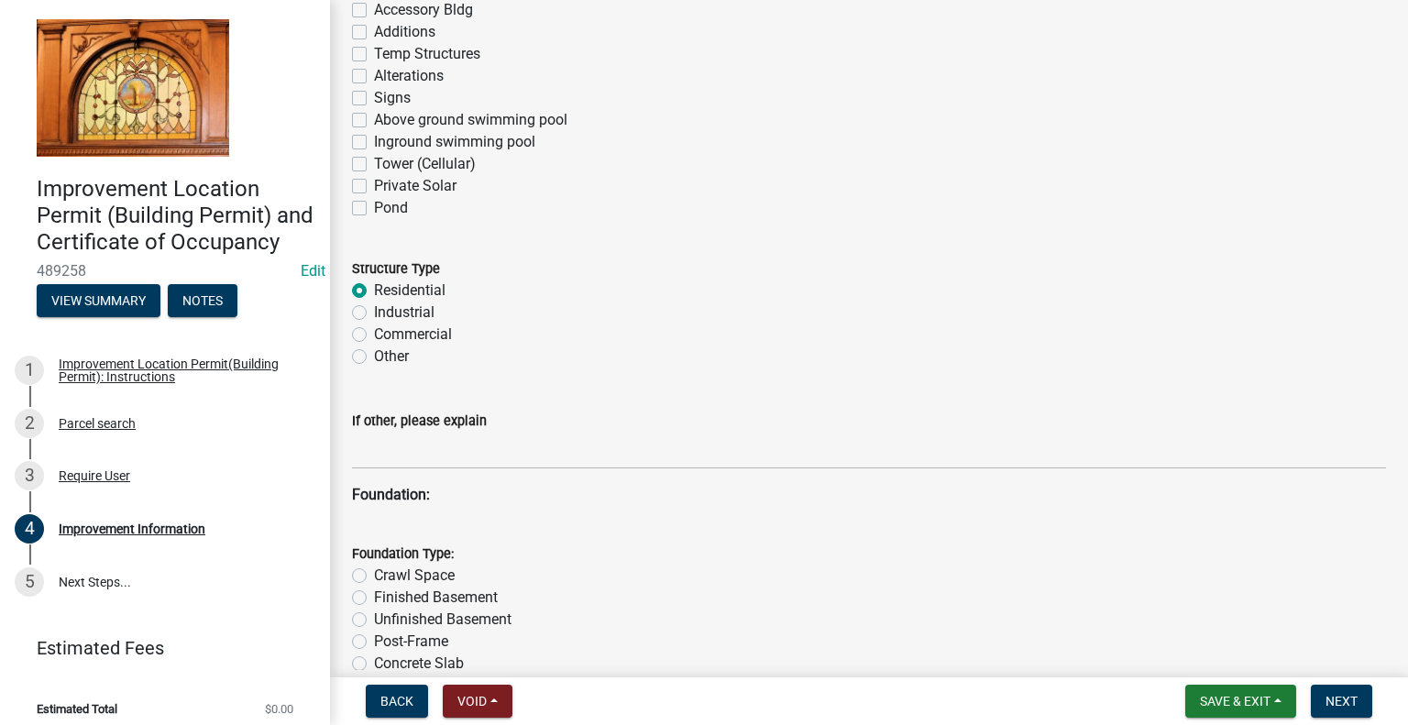
scroll to position [1650, 0]
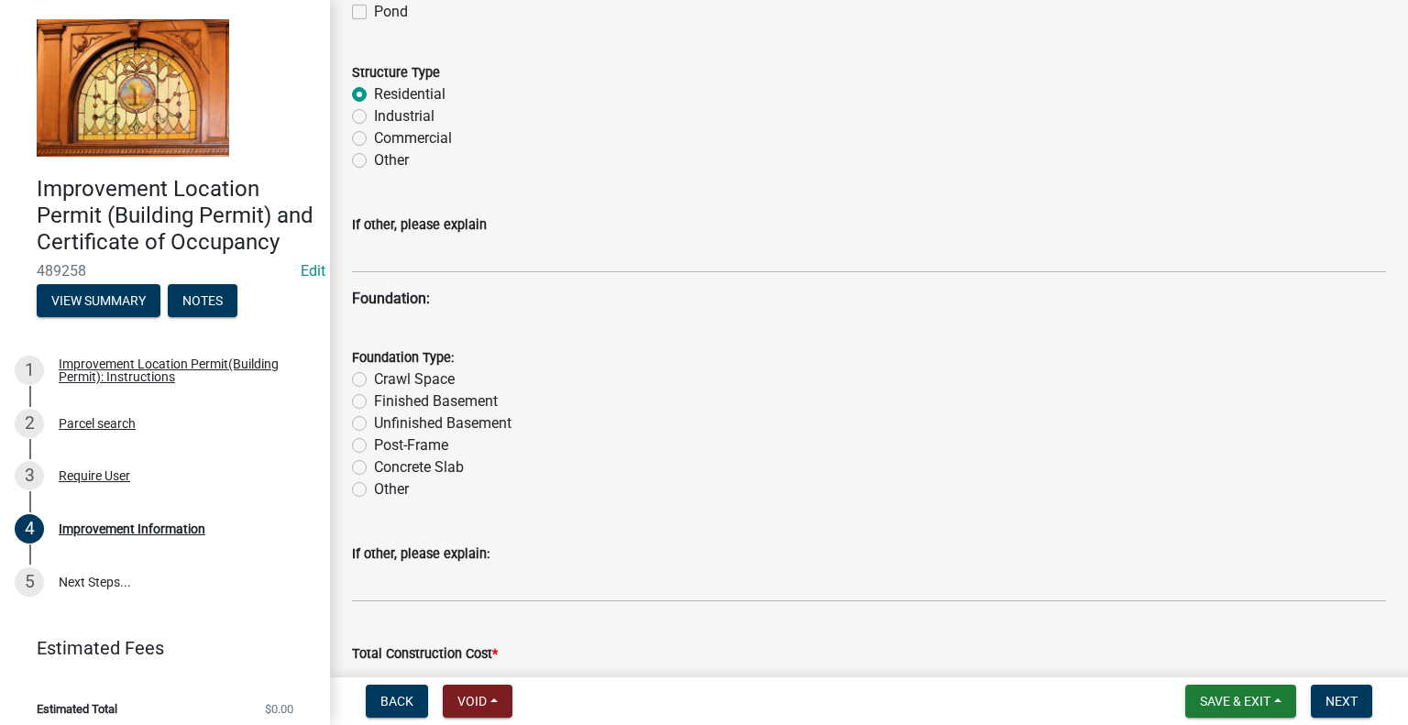
click at [374, 377] on label "Crawl Space" at bounding box center [414, 379] width 81 height 22
click at [374, 377] on input "Crawl Space" at bounding box center [380, 374] width 12 height 12
radio input "true"
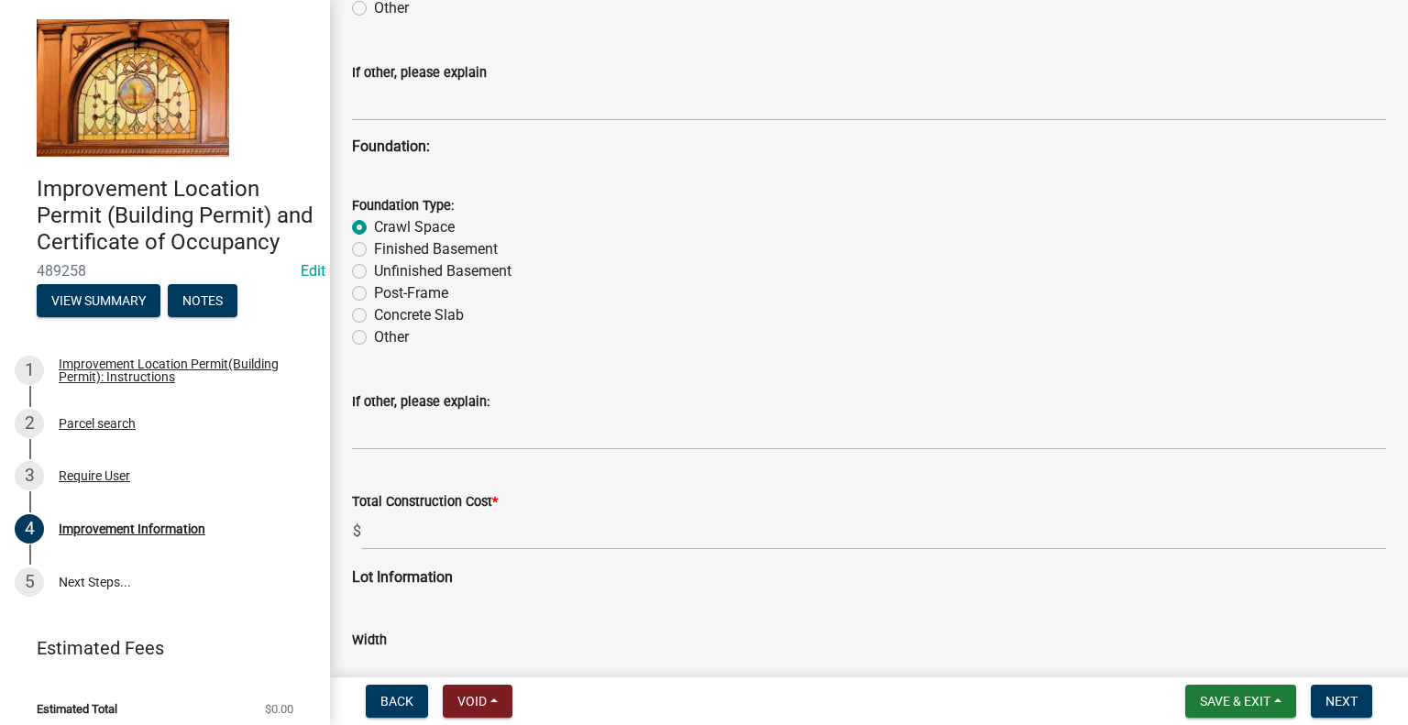
scroll to position [1833, 0]
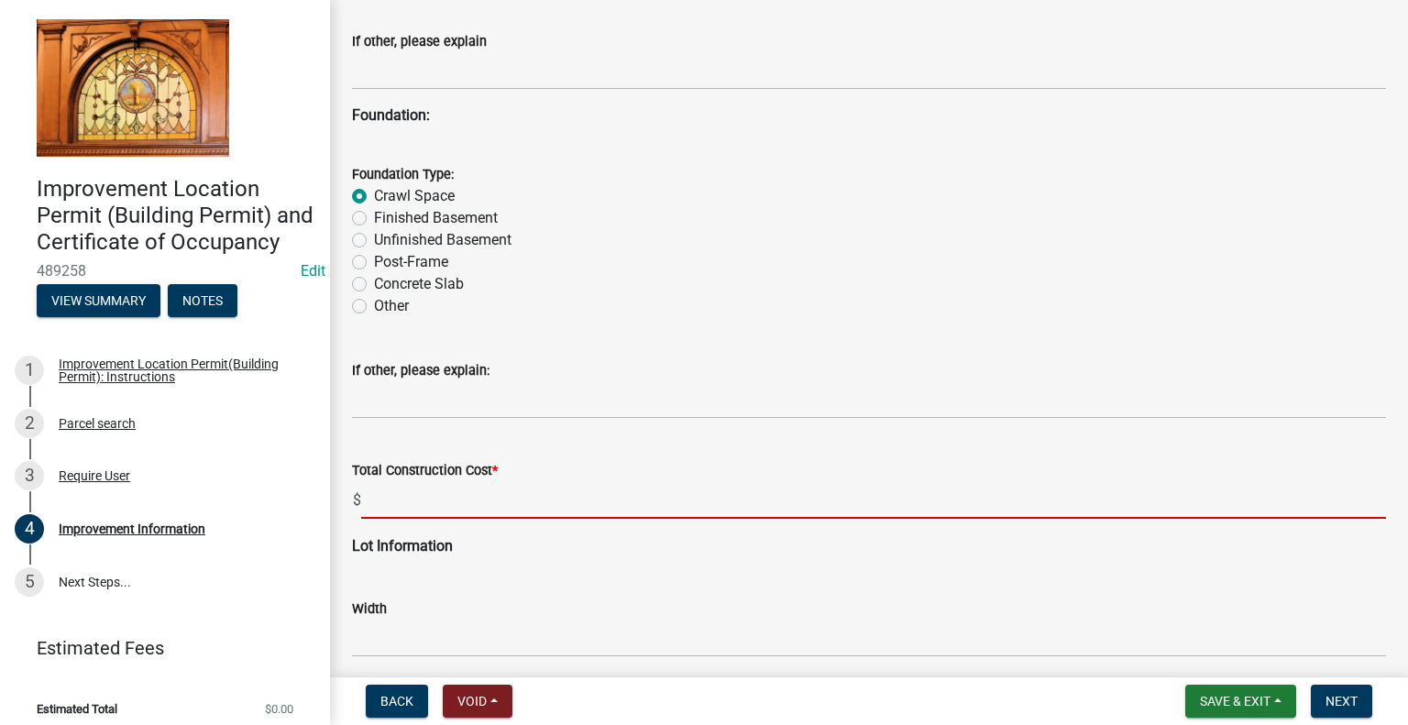
click at [419, 500] on input "text" at bounding box center [873, 500] width 1025 height 38
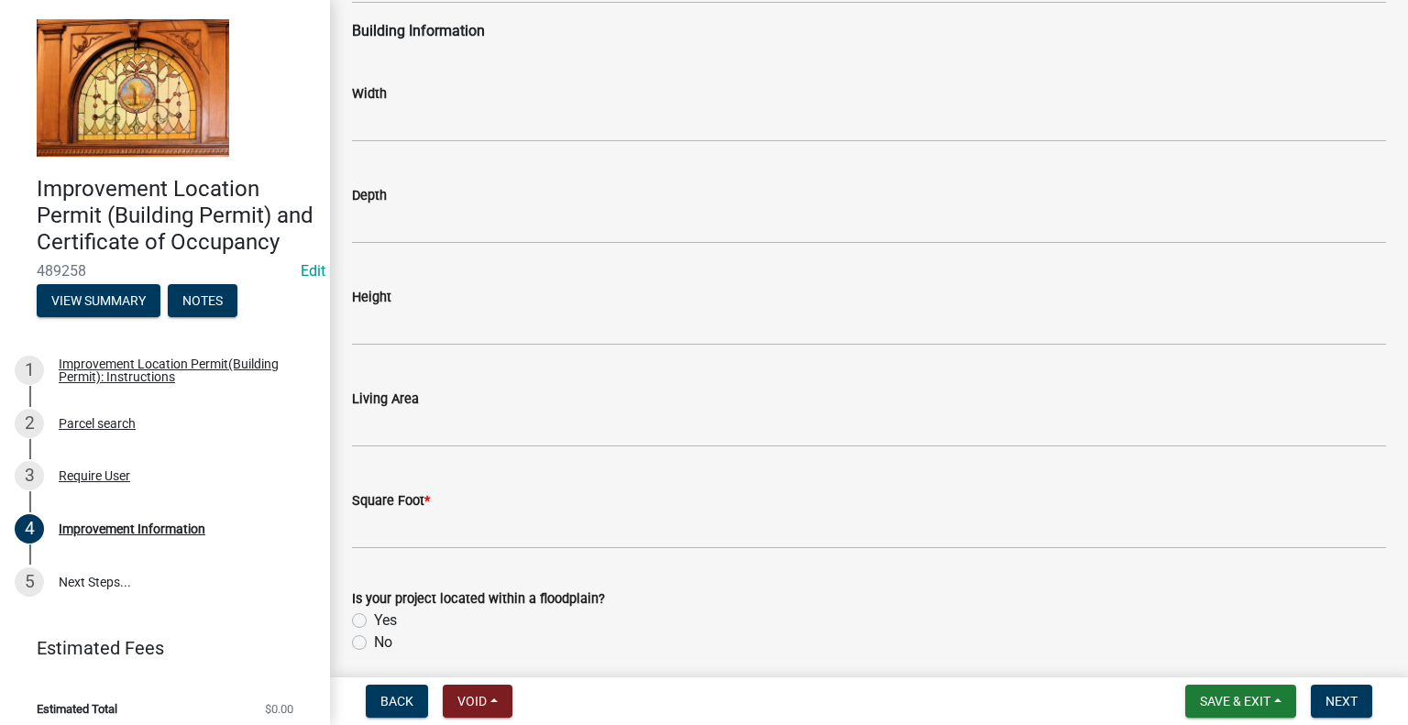
scroll to position [2658, 0]
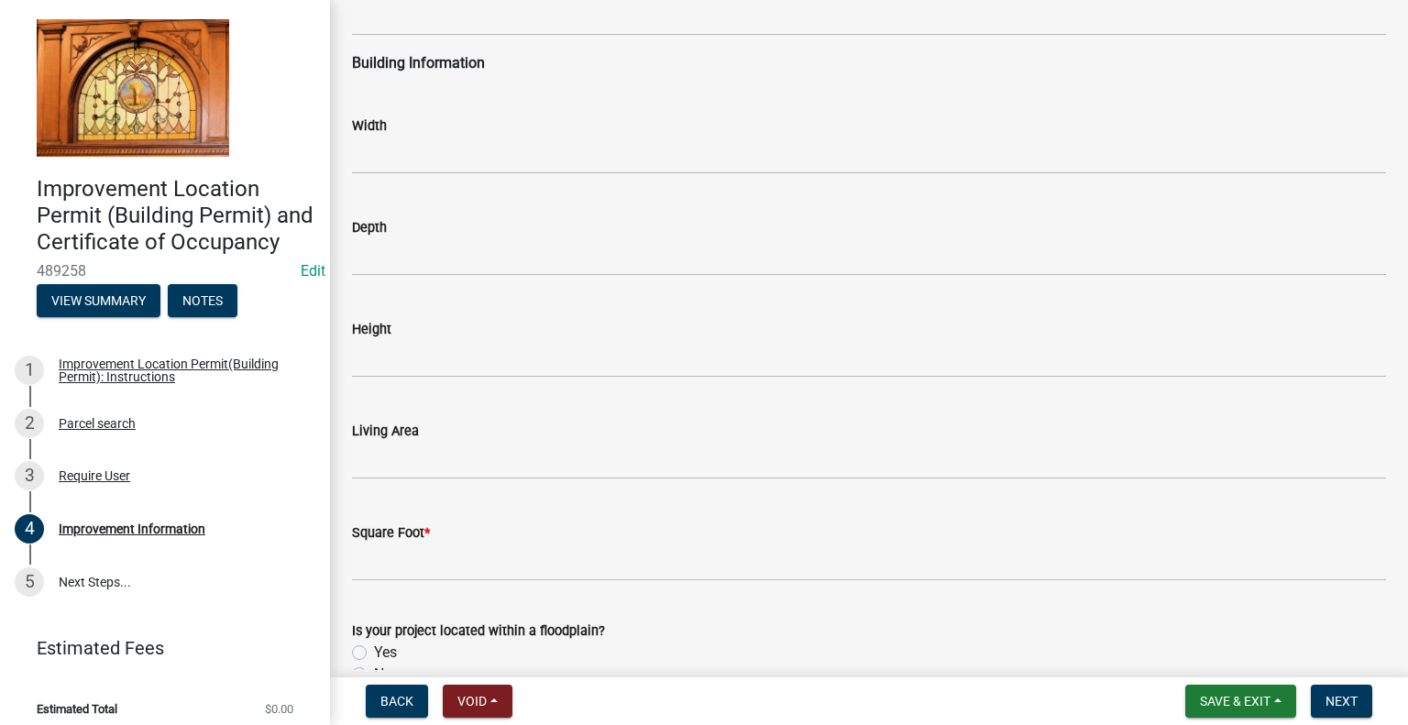
type input "300000"
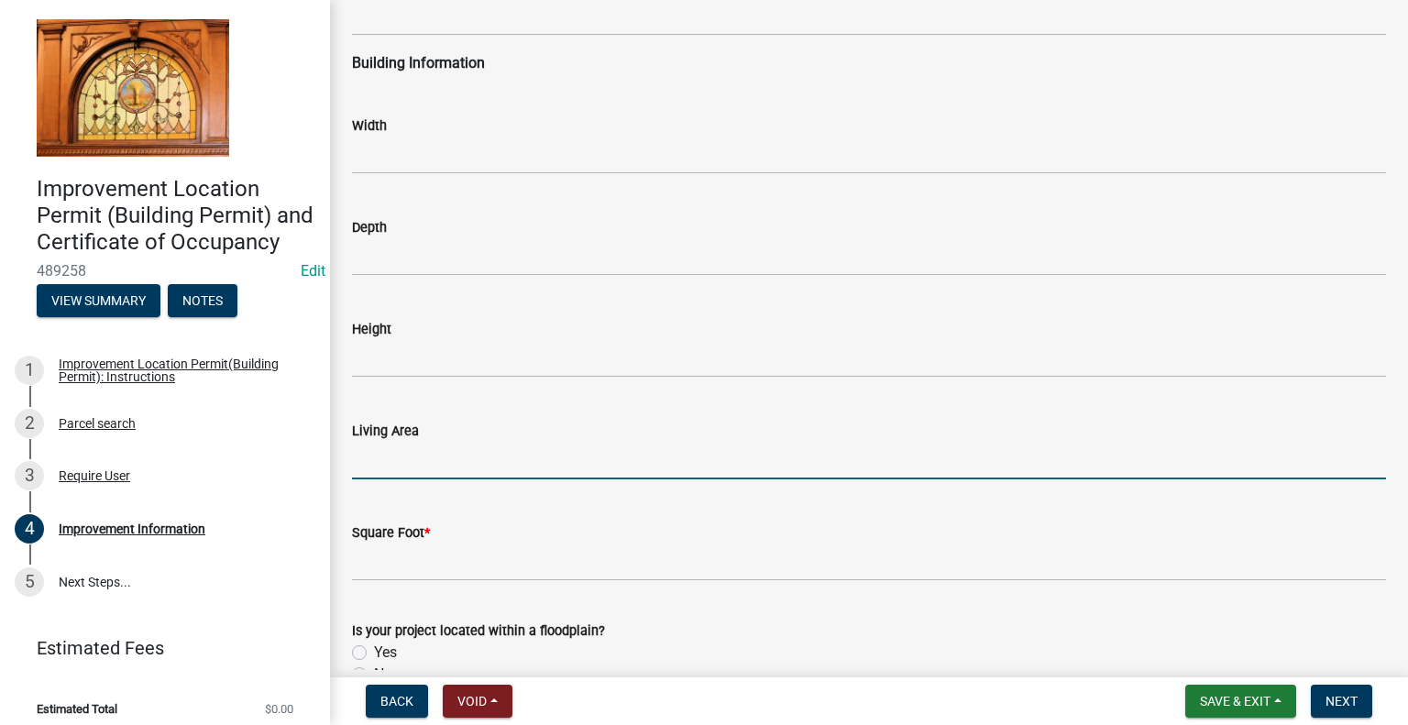
click at [385, 459] on input "text" at bounding box center [869, 461] width 1034 height 38
type input "1834"
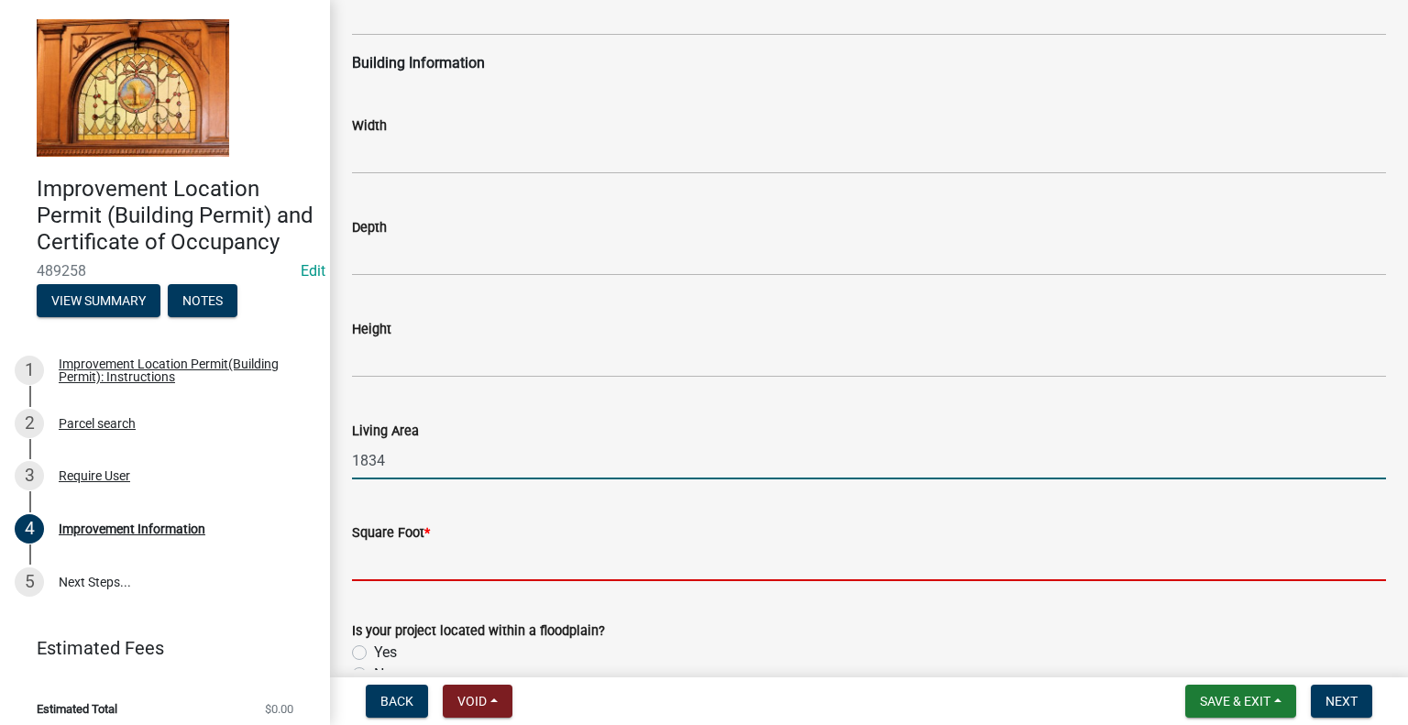
click at [389, 563] on input "text" at bounding box center [869, 562] width 1034 height 38
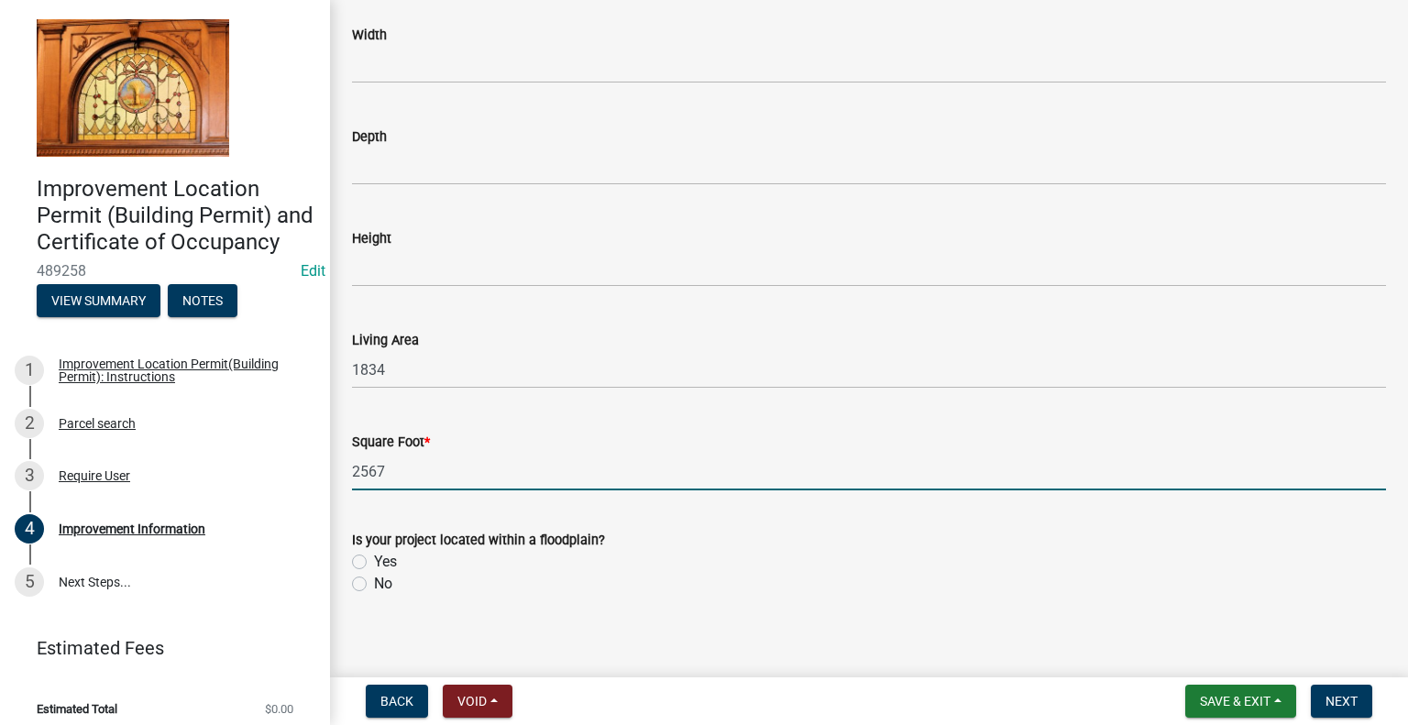
scroll to position [2749, 0]
type input "2567"
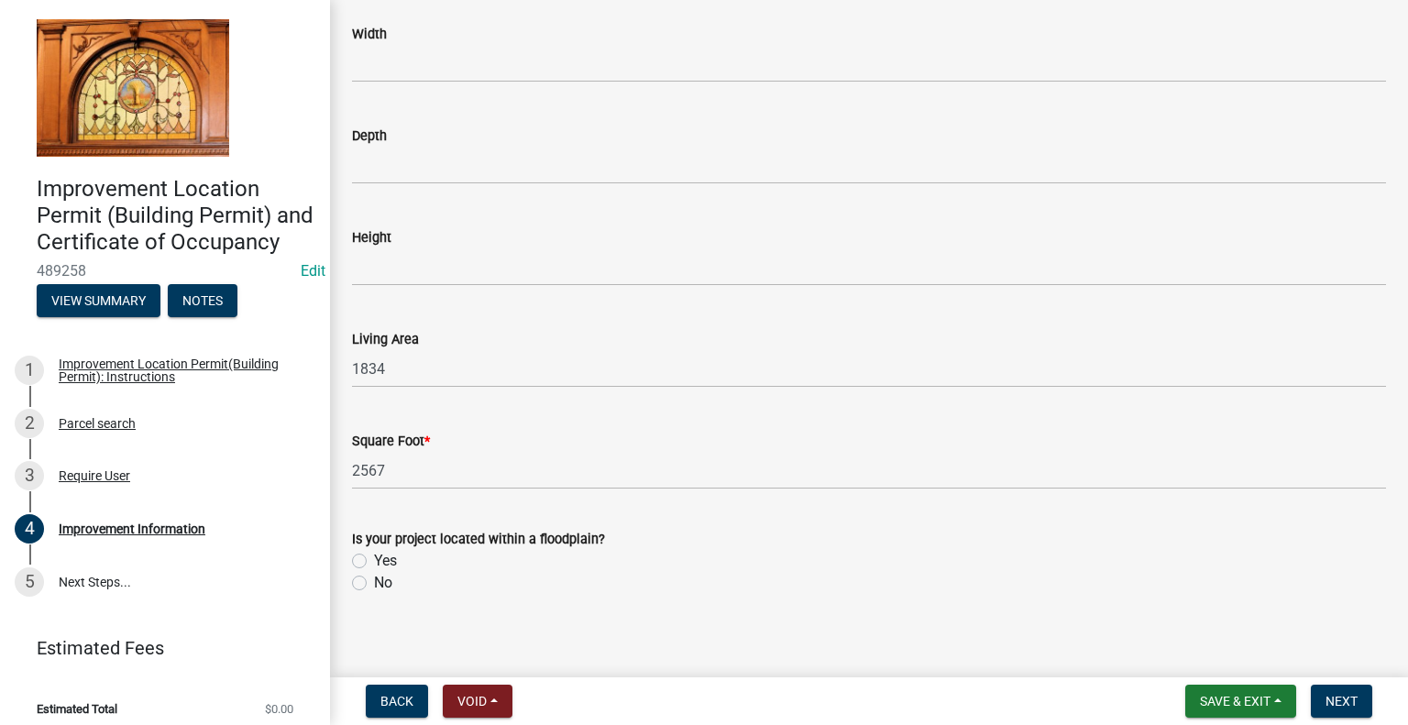
click at [374, 584] on label "No" at bounding box center [383, 583] width 18 height 22
click at [374, 584] on input "No" at bounding box center [380, 578] width 12 height 12
radio input "true"
click at [1337, 698] on span "Next" at bounding box center [1341, 701] width 32 height 15
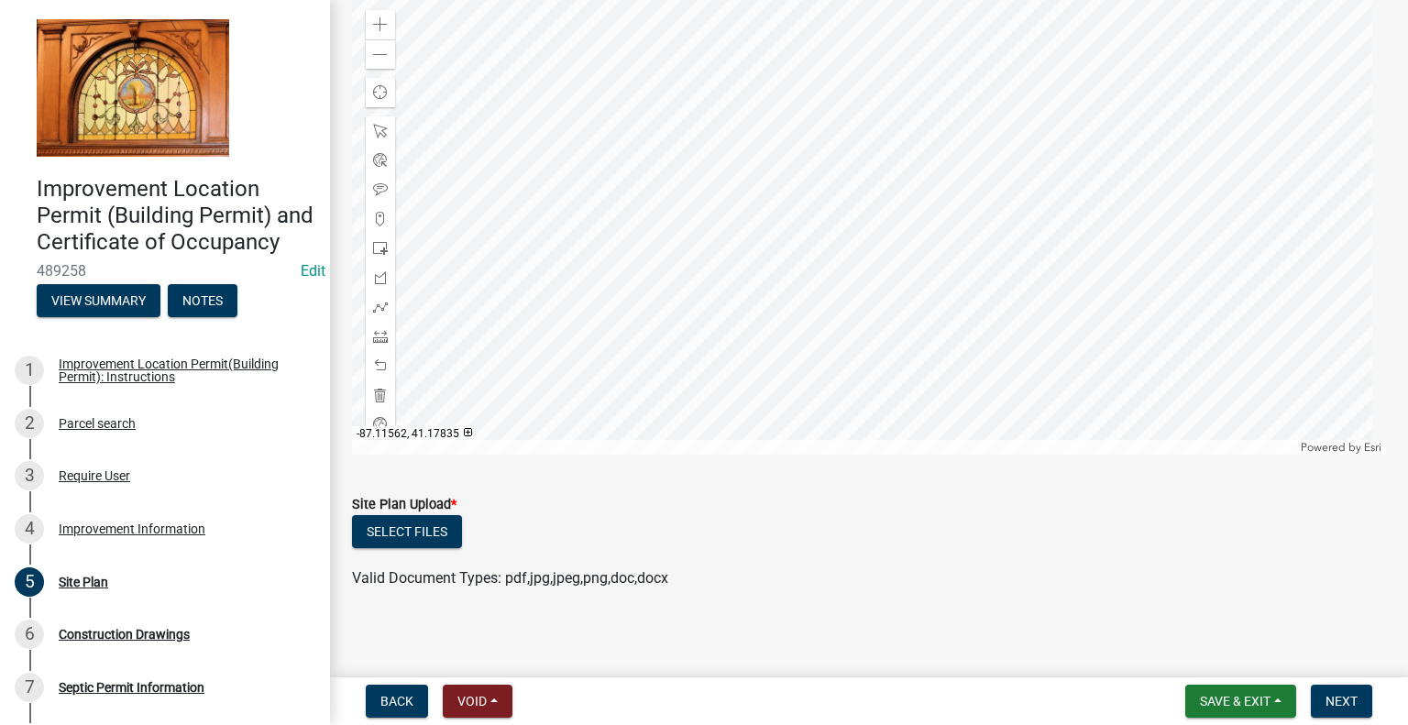
scroll to position [216, 0]
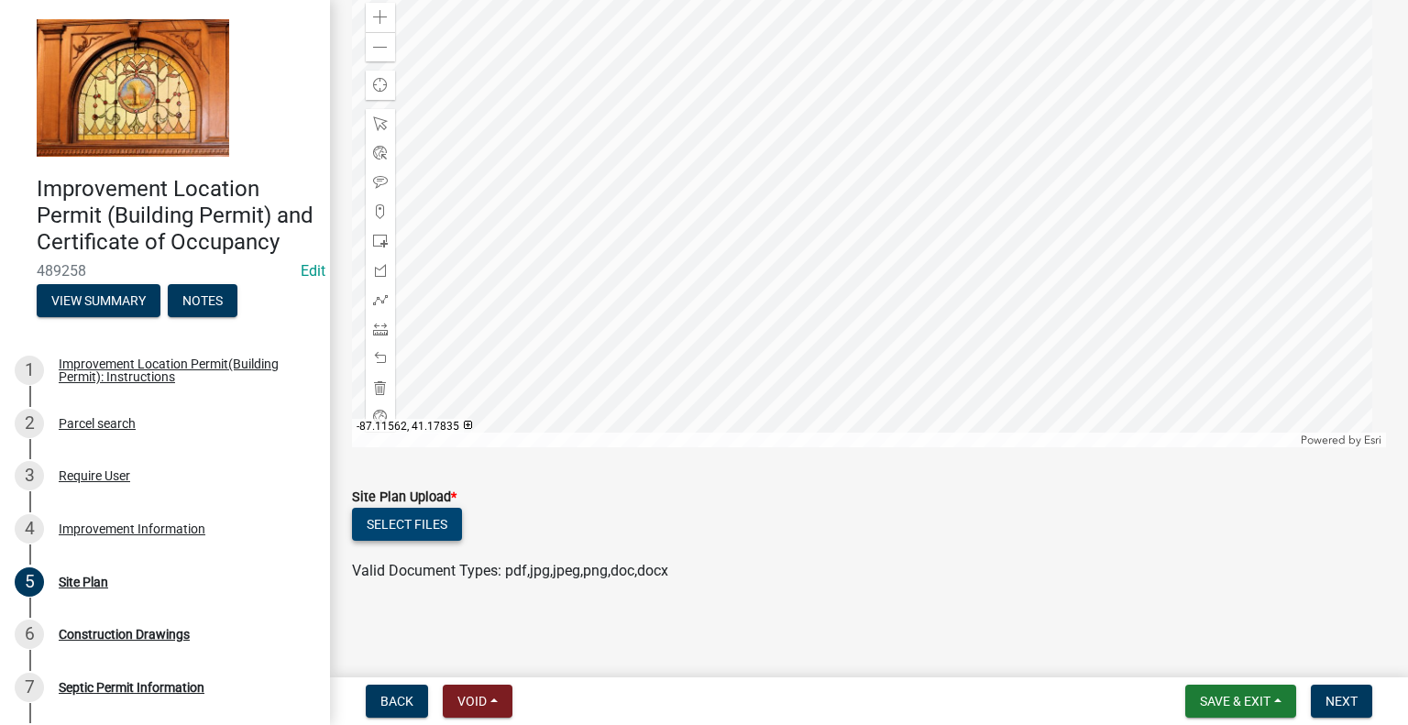
click at [389, 523] on button "Select files" at bounding box center [407, 524] width 110 height 33
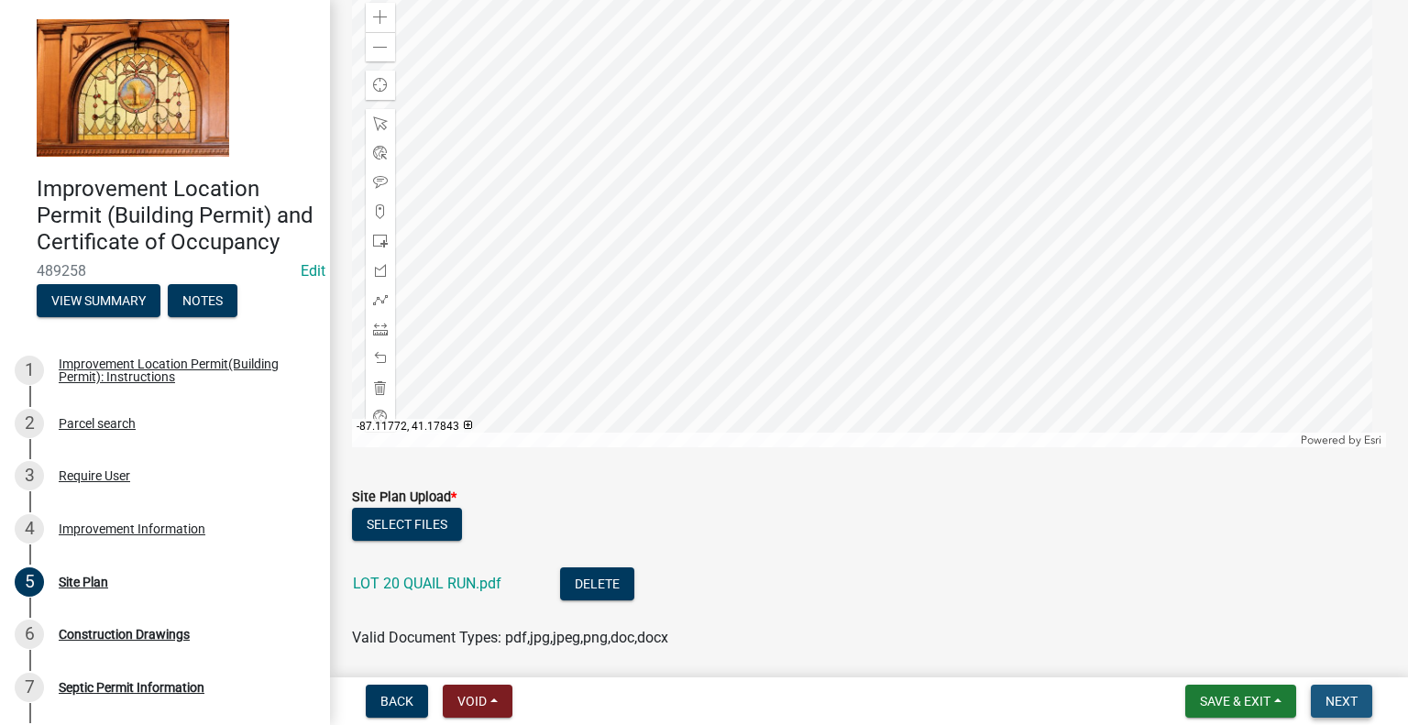
click at [1340, 699] on span "Next" at bounding box center [1341, 701] width 32 height 15
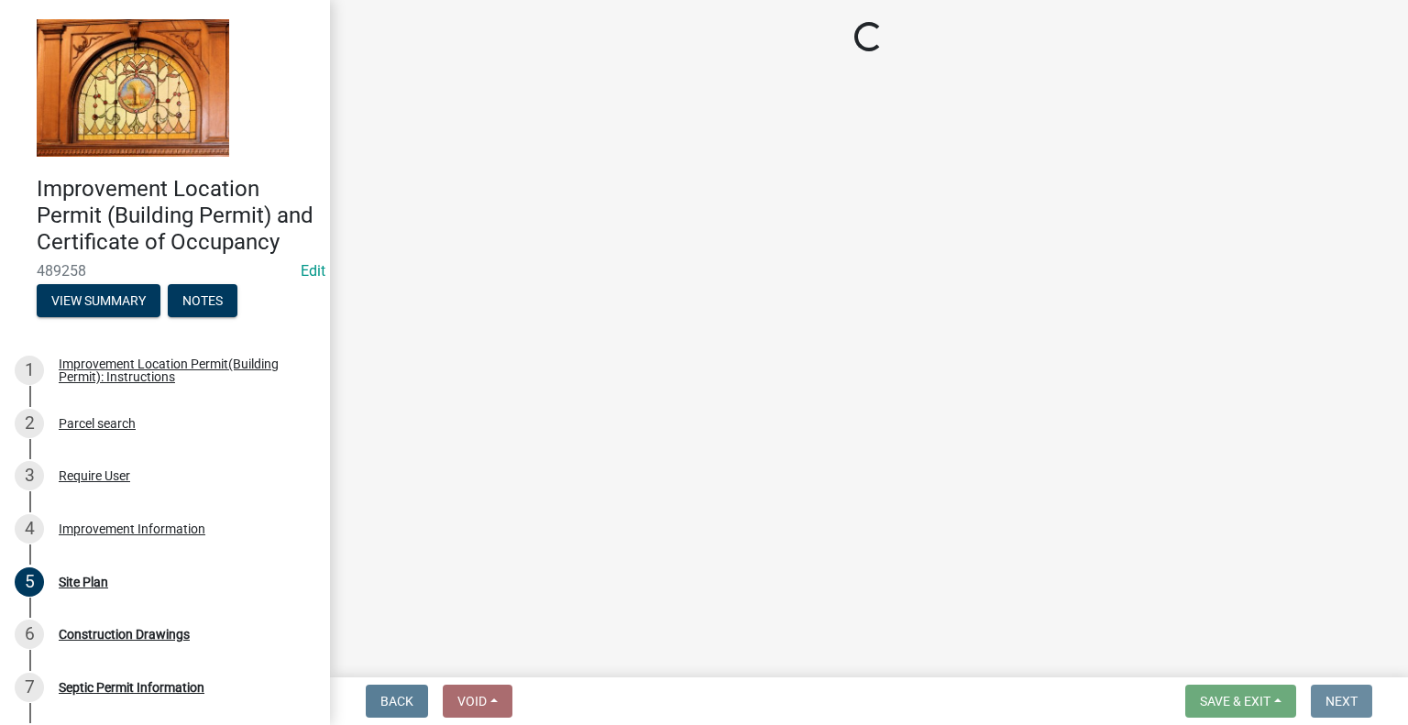
scroll to position [0, 0]
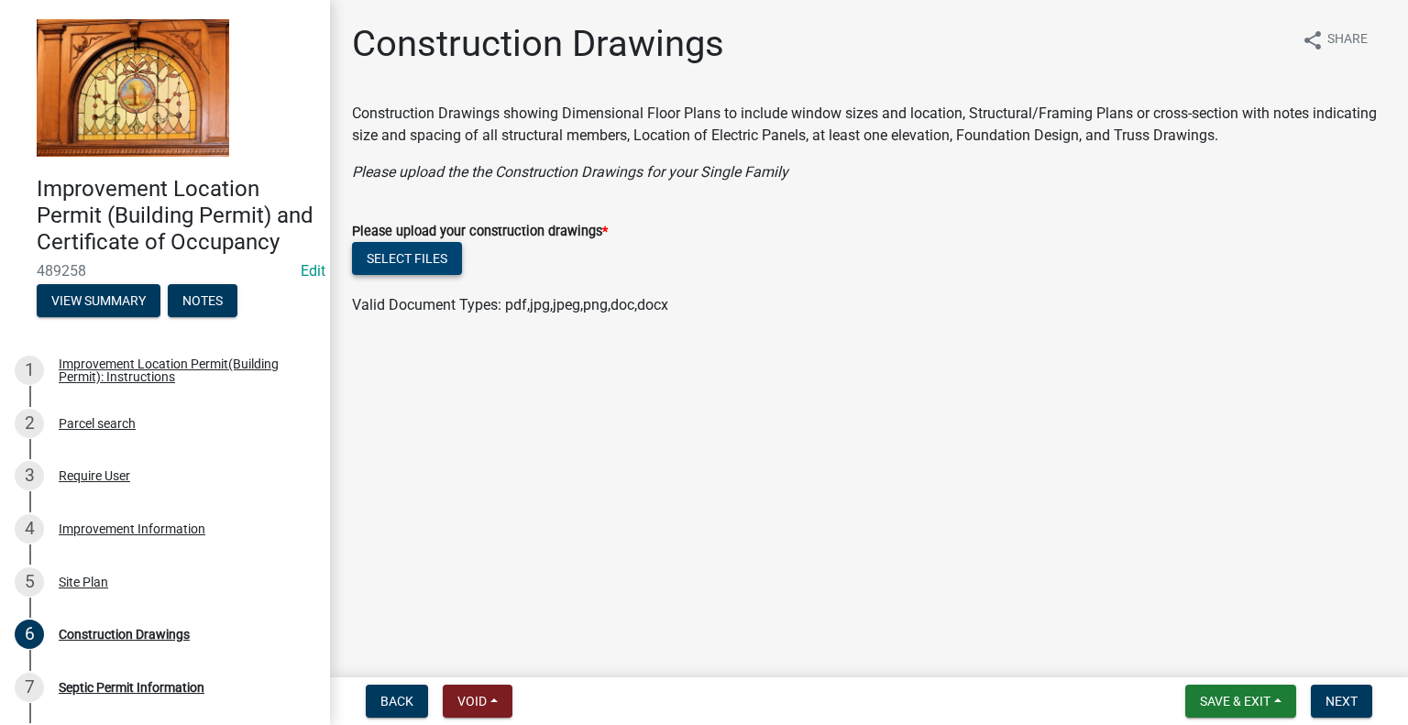
click at [423, 260] on button "Select files" at bounding box center [407, 258] width 110 height 33
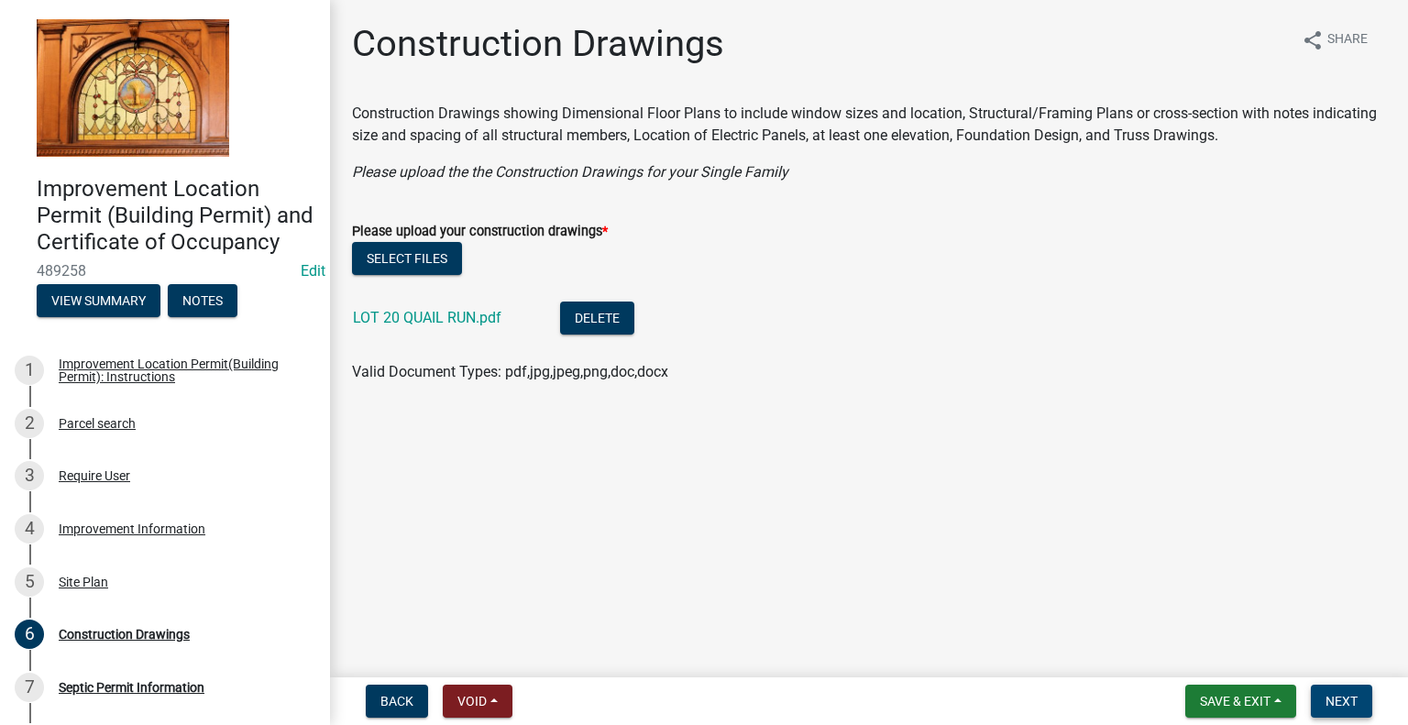
click at [1338, 694] on span "Next" at bounding box center [1341, 701] width 32 height 15
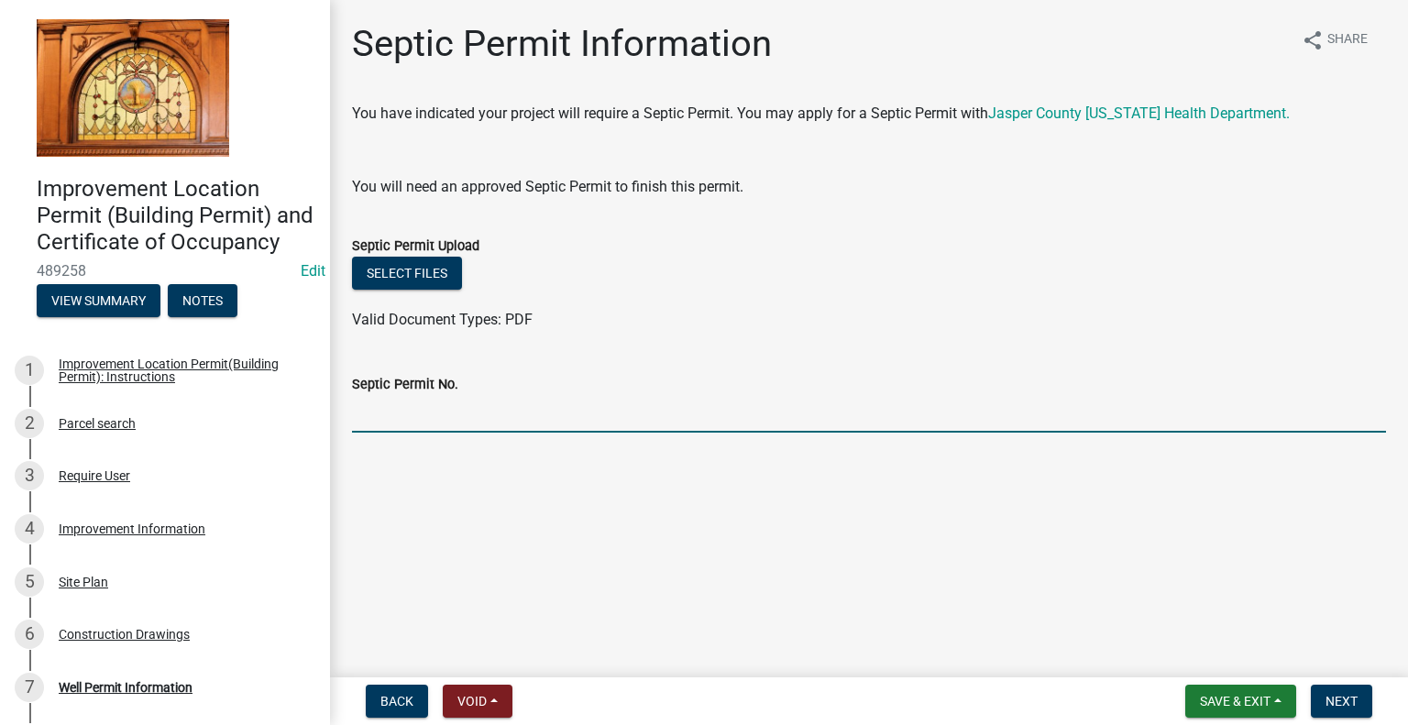
click at [425, 410] on input "Septic Permit No." at bounding box center [869, 414] width 1034 height 38
type input "25072"
click at [1329, 696] on span "Next" at bounding box center [1341, 701] width 32 height 15
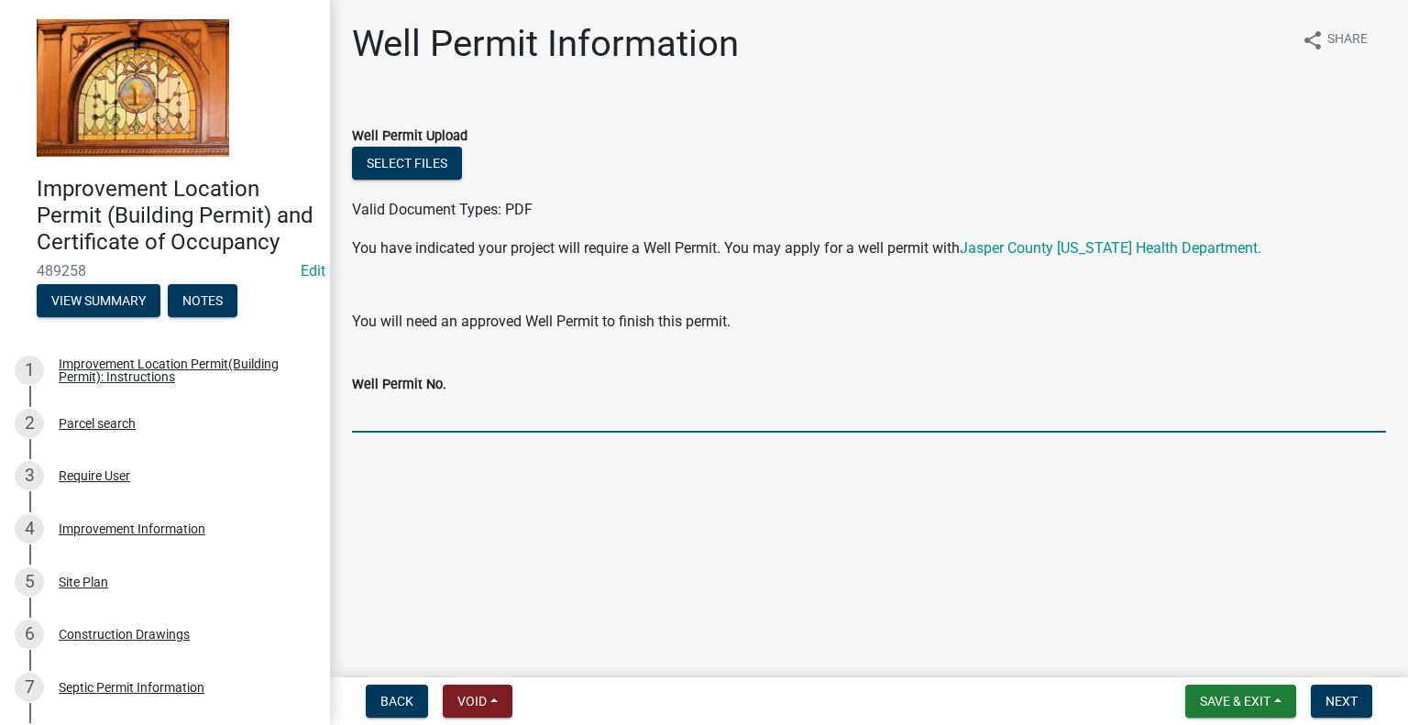
click at [495, 422] on input "Well Permit No." at bounding box center [869, 414] width 1034 height 38
type input "25093"
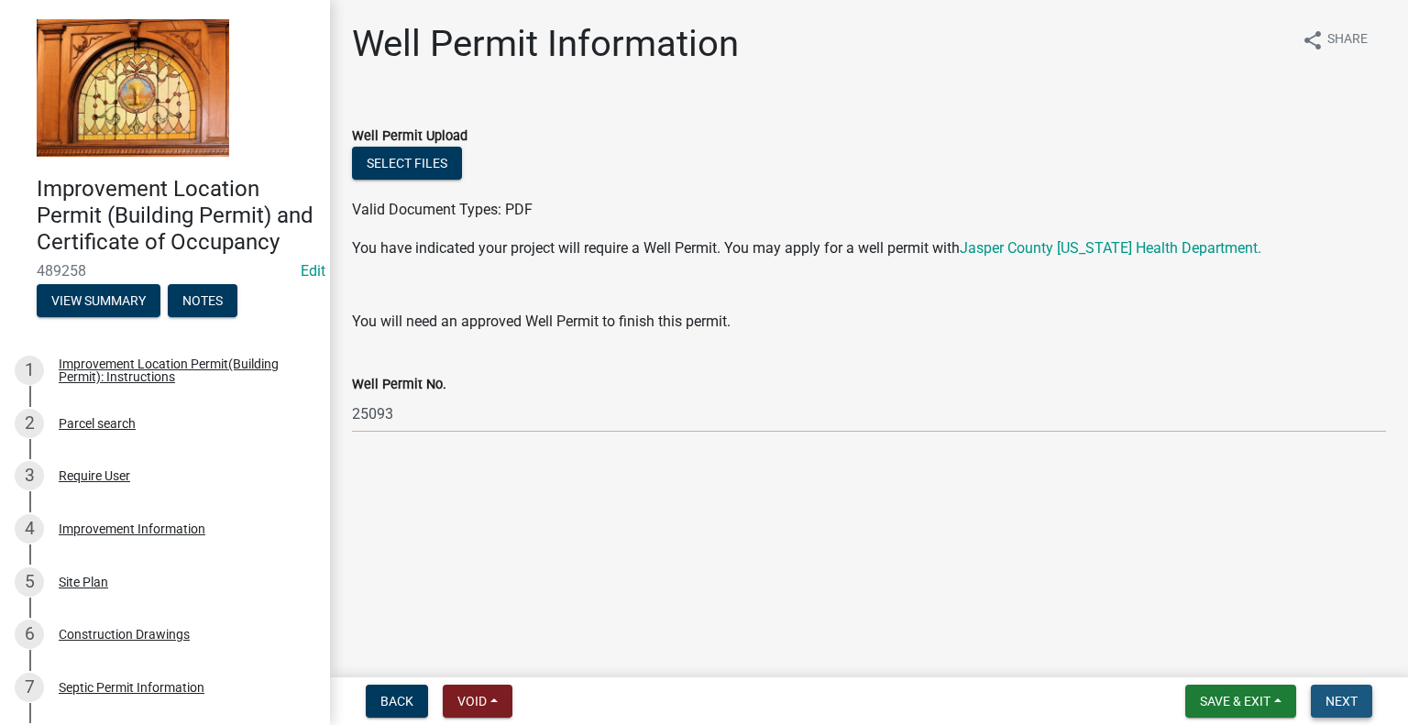
click at [1340, 692] on button "Next" at bounding box center [1341, 701] width 61 height 33
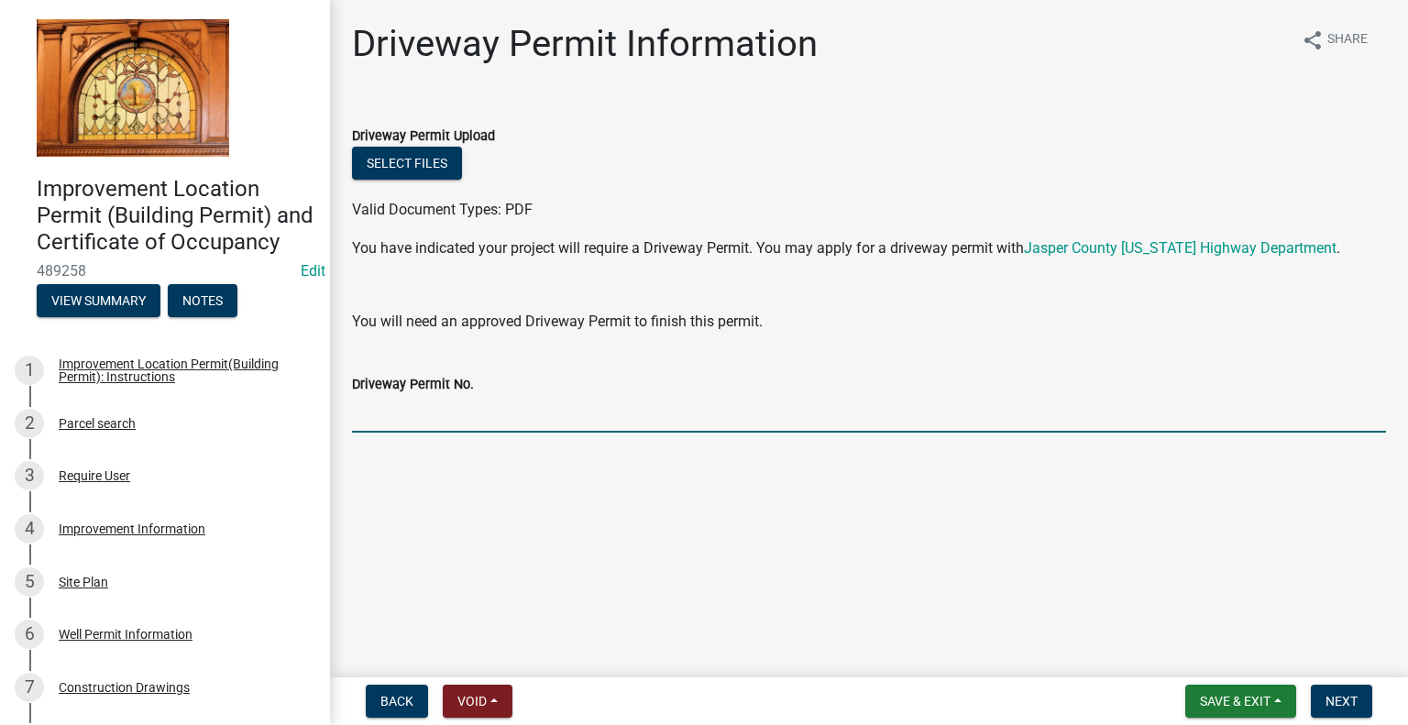
click at [436, 410] on input "Driveway Permit No." at bounding box center [869, 414] width 1034 height 38
type input "1156"
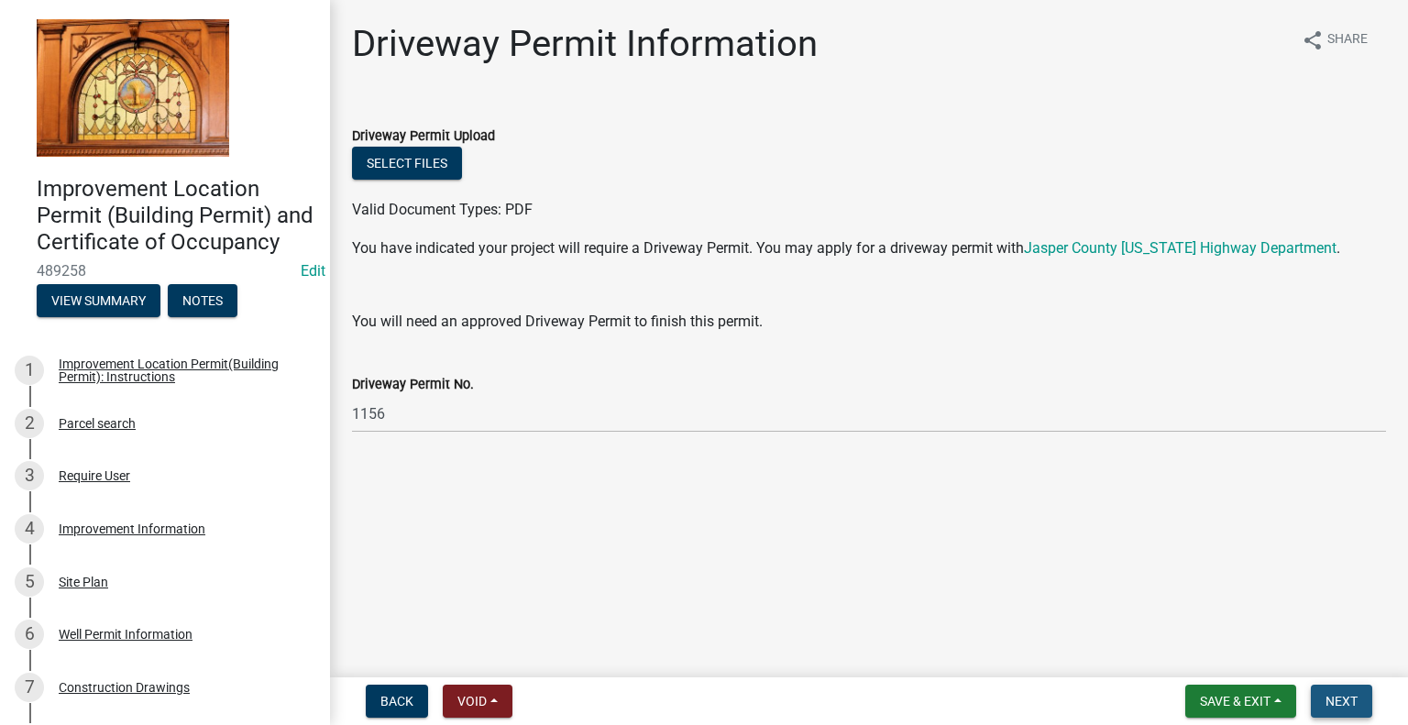
click at [1341, 703] on span "Next" at bounding box center [1341, 701] width 32 height 15
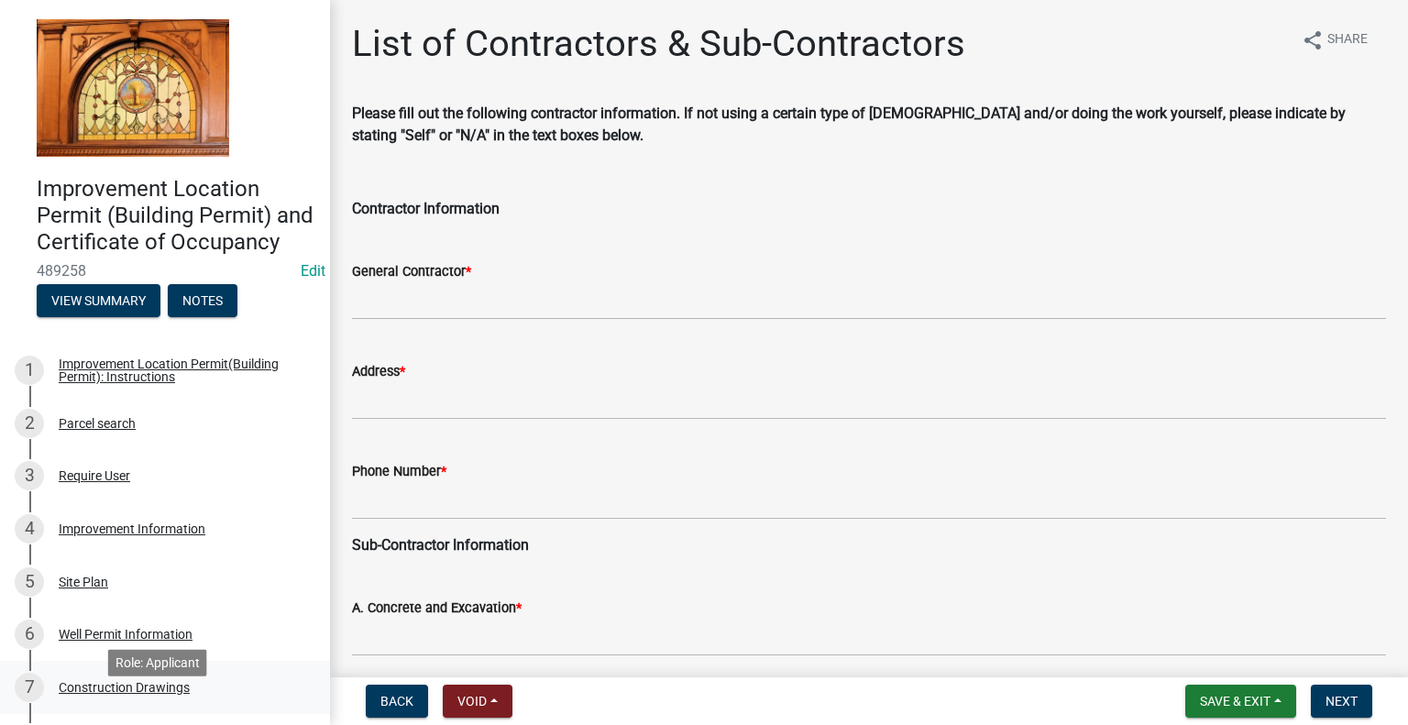
click at [196, 702] on div "7 Construction Drawings" at bounding box center [158, 687] width 286 height 29
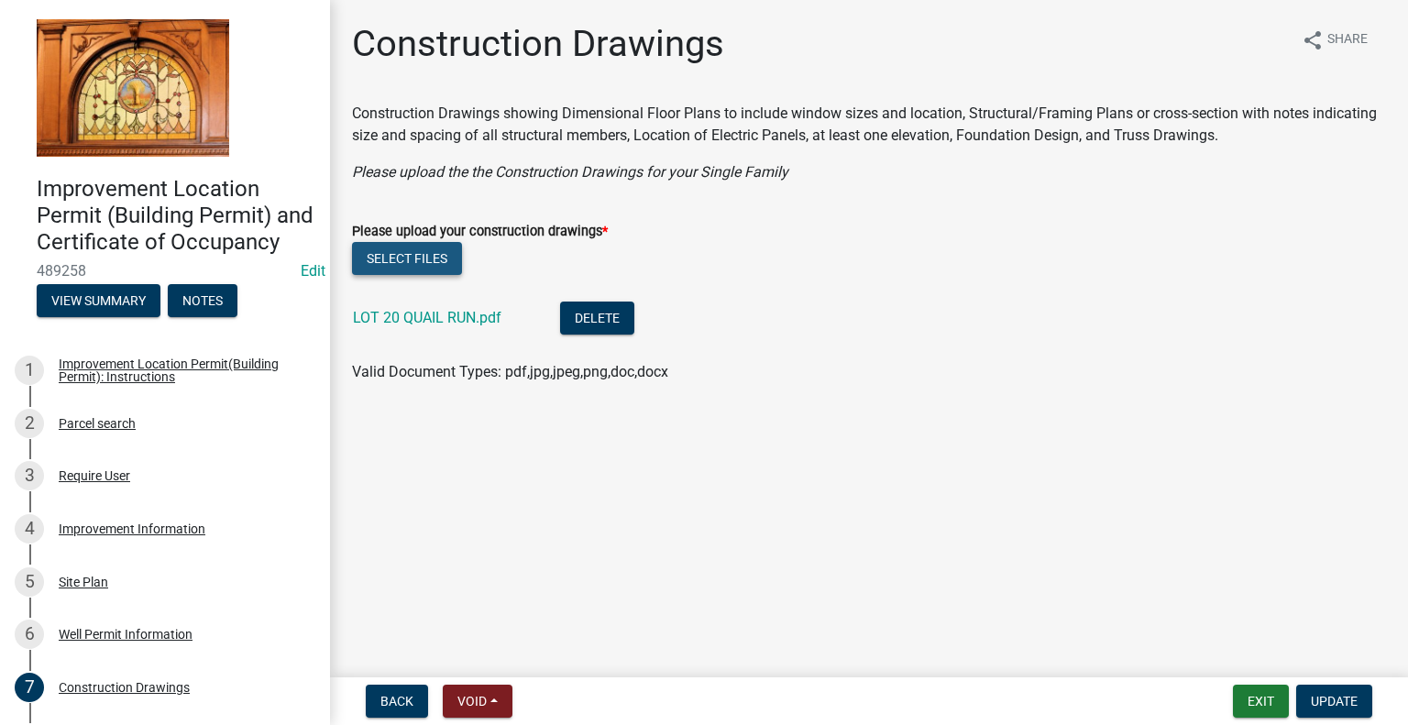
click at [420, 248] on button "Select files" at bounding box center [407, 258] width 110 height 33
click at [1333, 700] on span "Update" at bounding box center [1334, 701] width 47 height 15
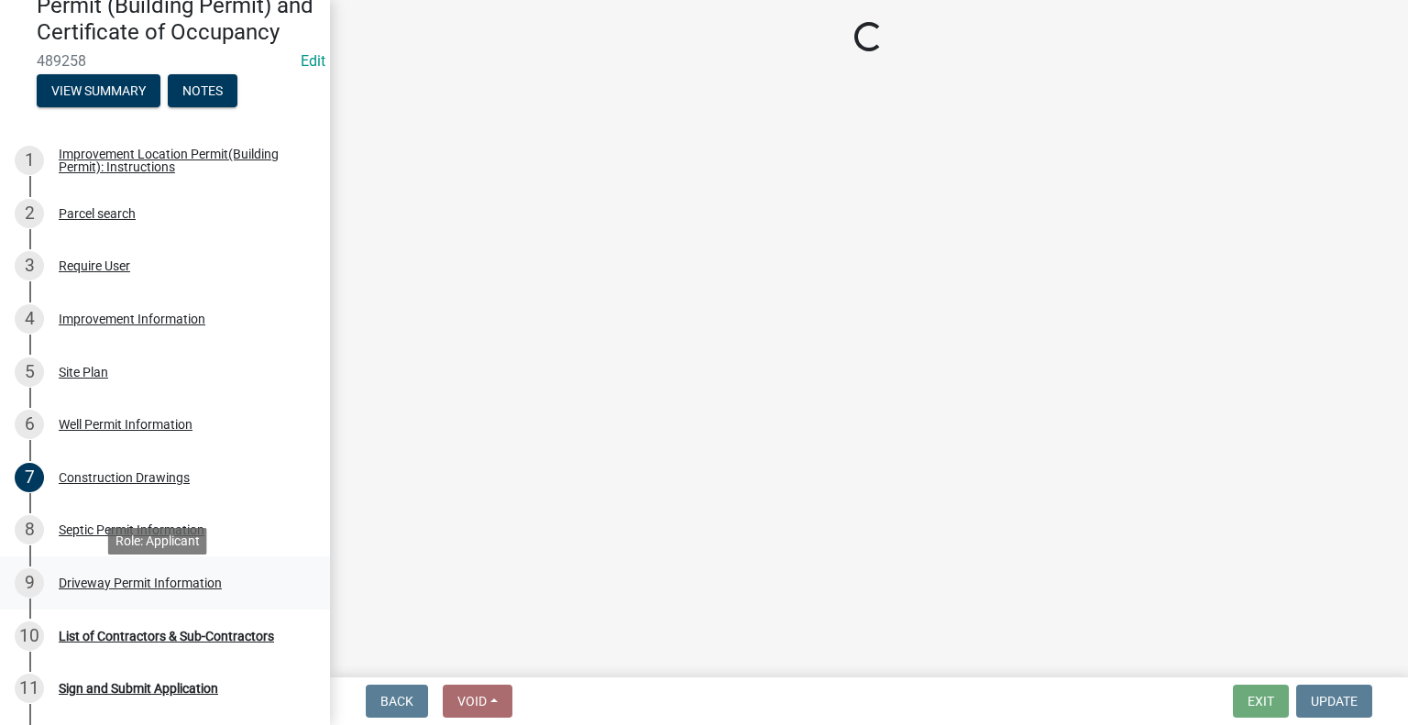
scroll to position [275, 0]
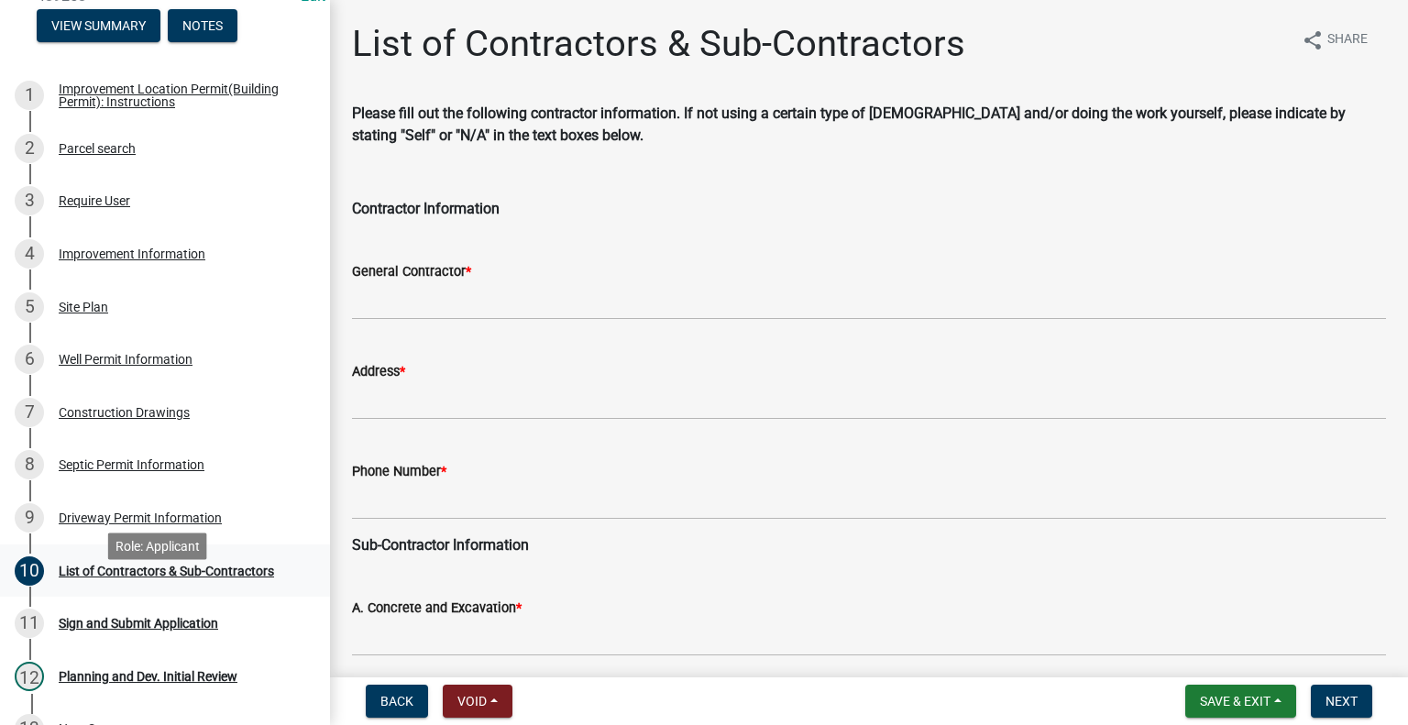
click at [191, 577] on div "List of Contractors & Sub-Contractors" at bounding box center [166, 571] width 215 height 13
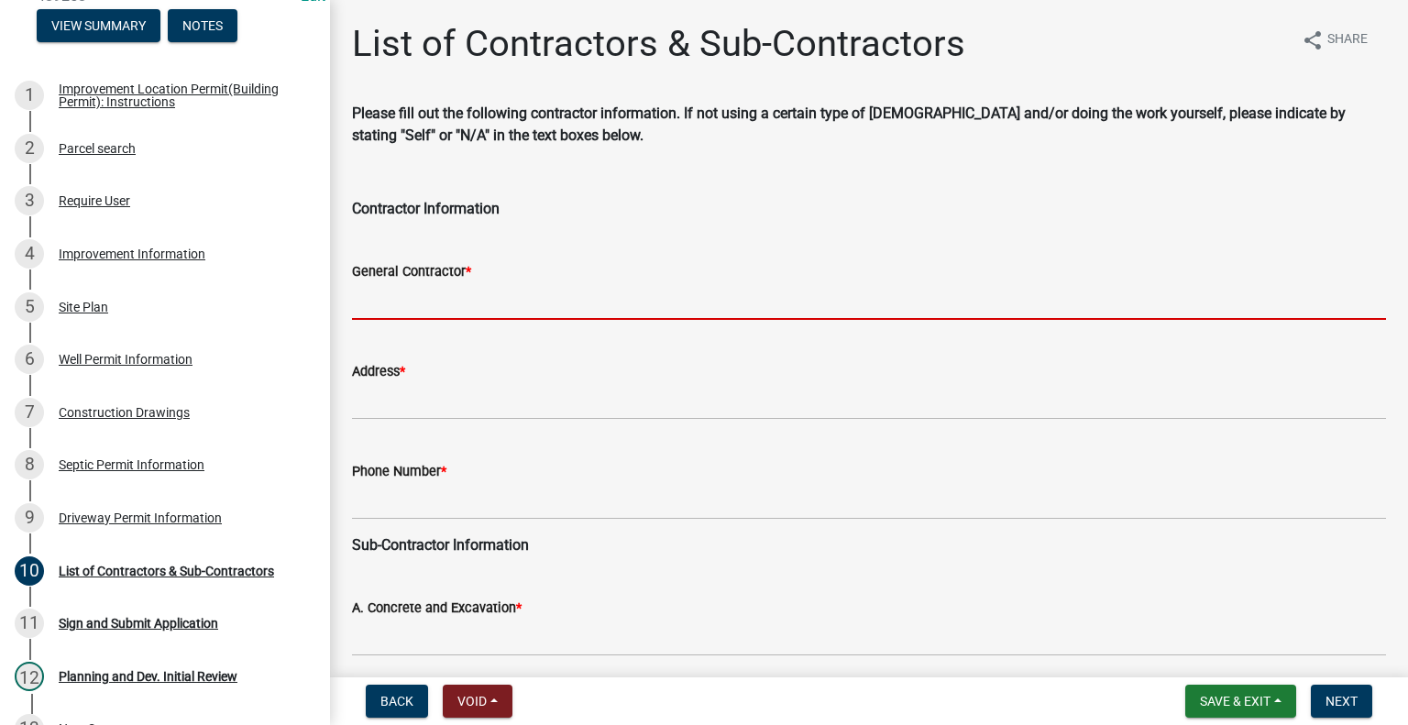
click at [492, 292] on input "General Contractor *" at bounding box center [869, 301] width 1034 height 38
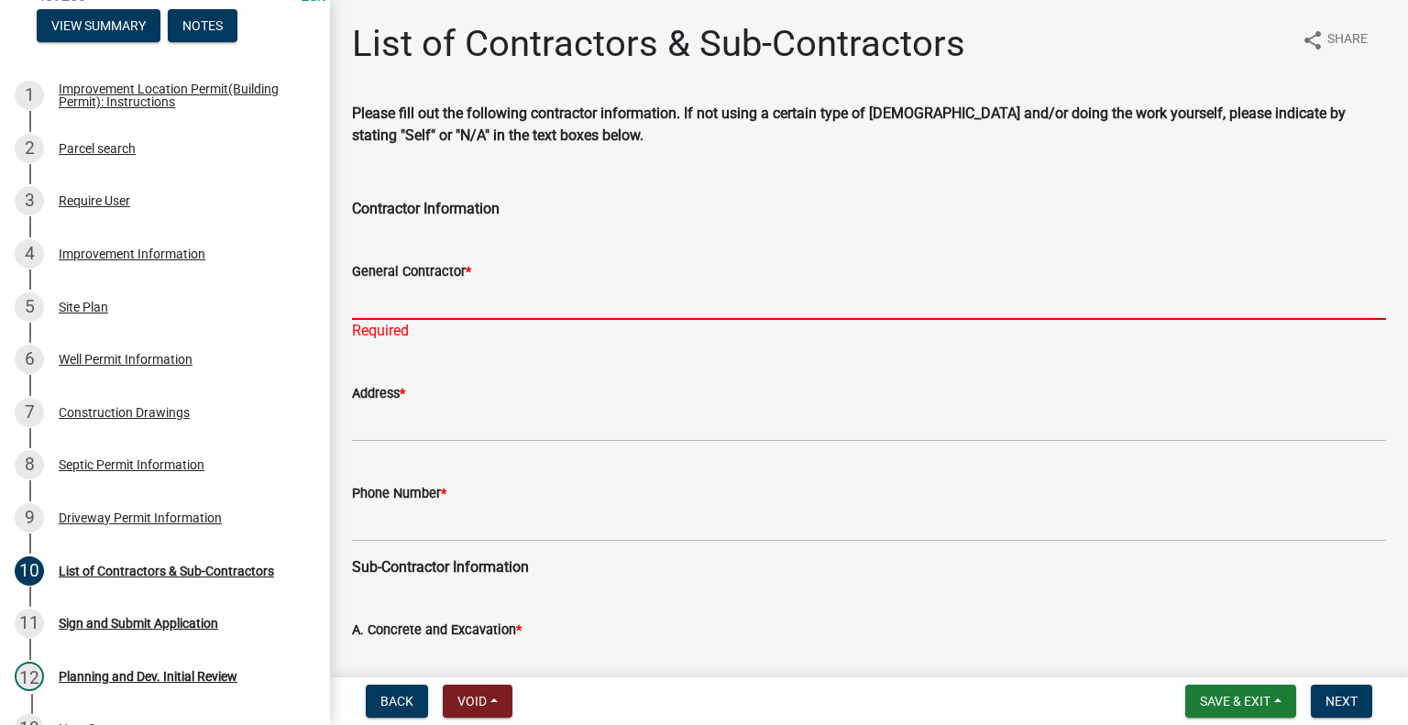
click at [504, 296] on input "General Contractor *" at bounding box center [869, 301] width 1034 height 38
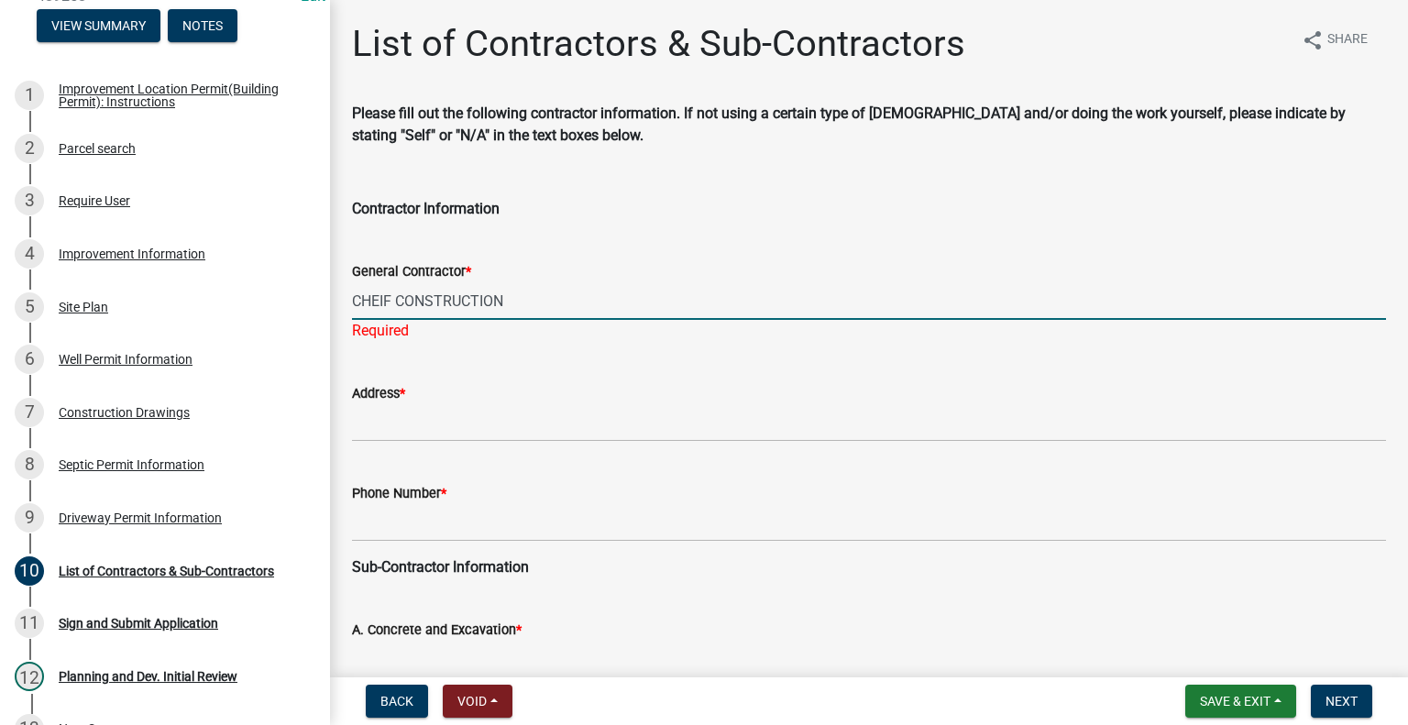
type input "CHEIF CONSTRUCTION"
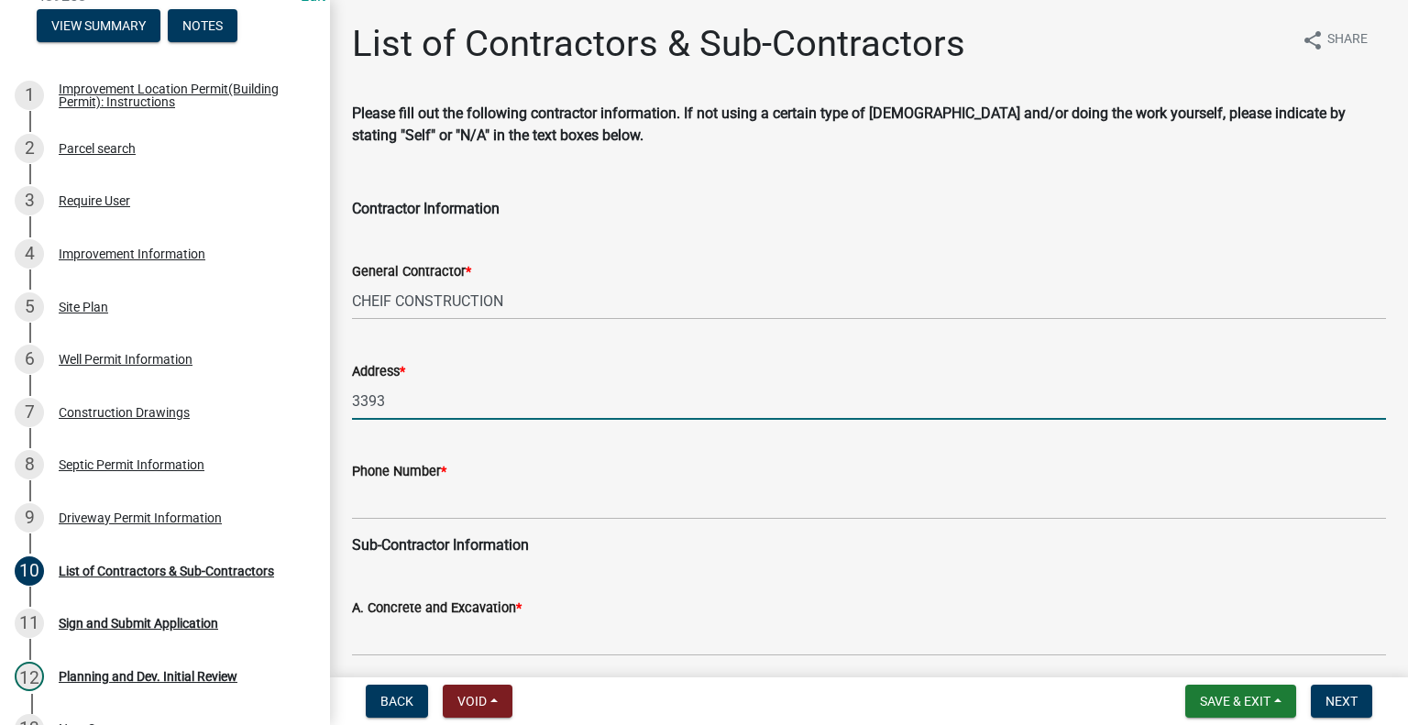
type input "3393 E 1050 N DEMOTTE"
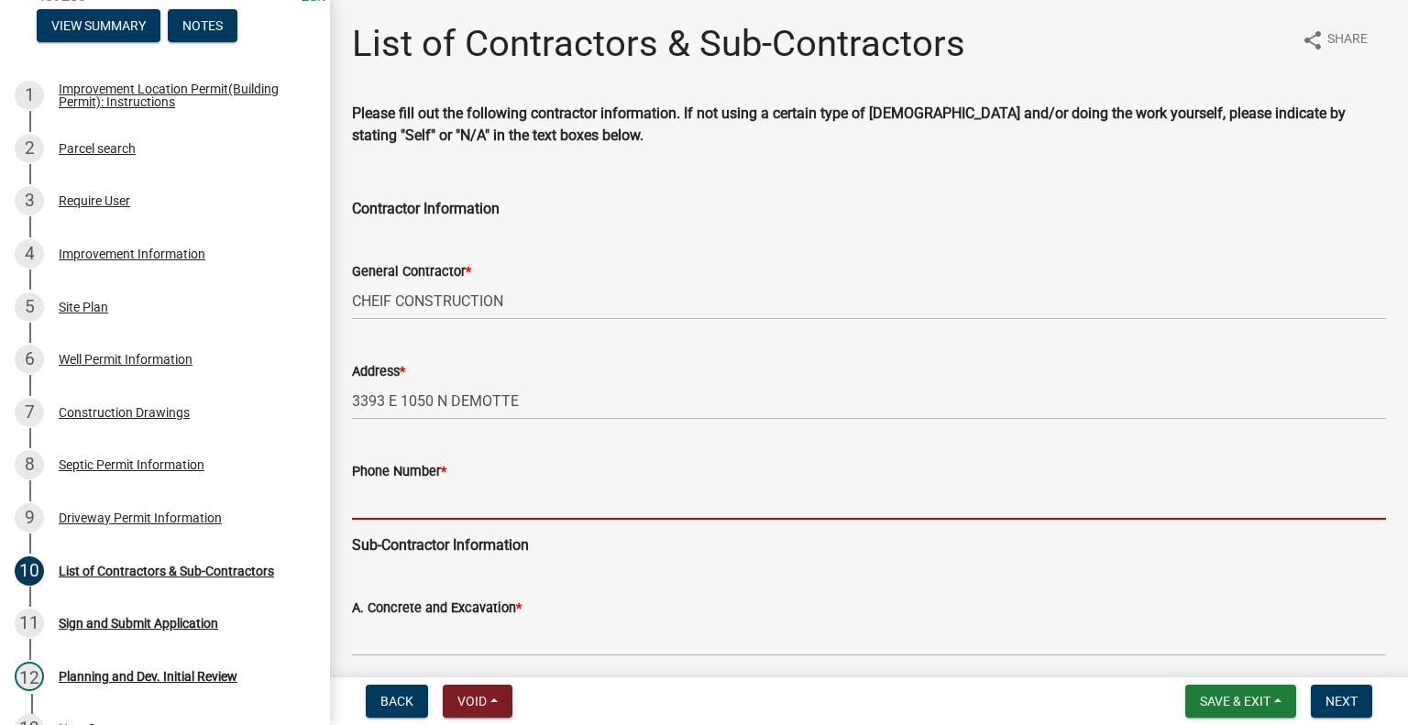
click at [422, 486] on input "Phone Number *" at bounding box center [869, 501] width 1034 height 38
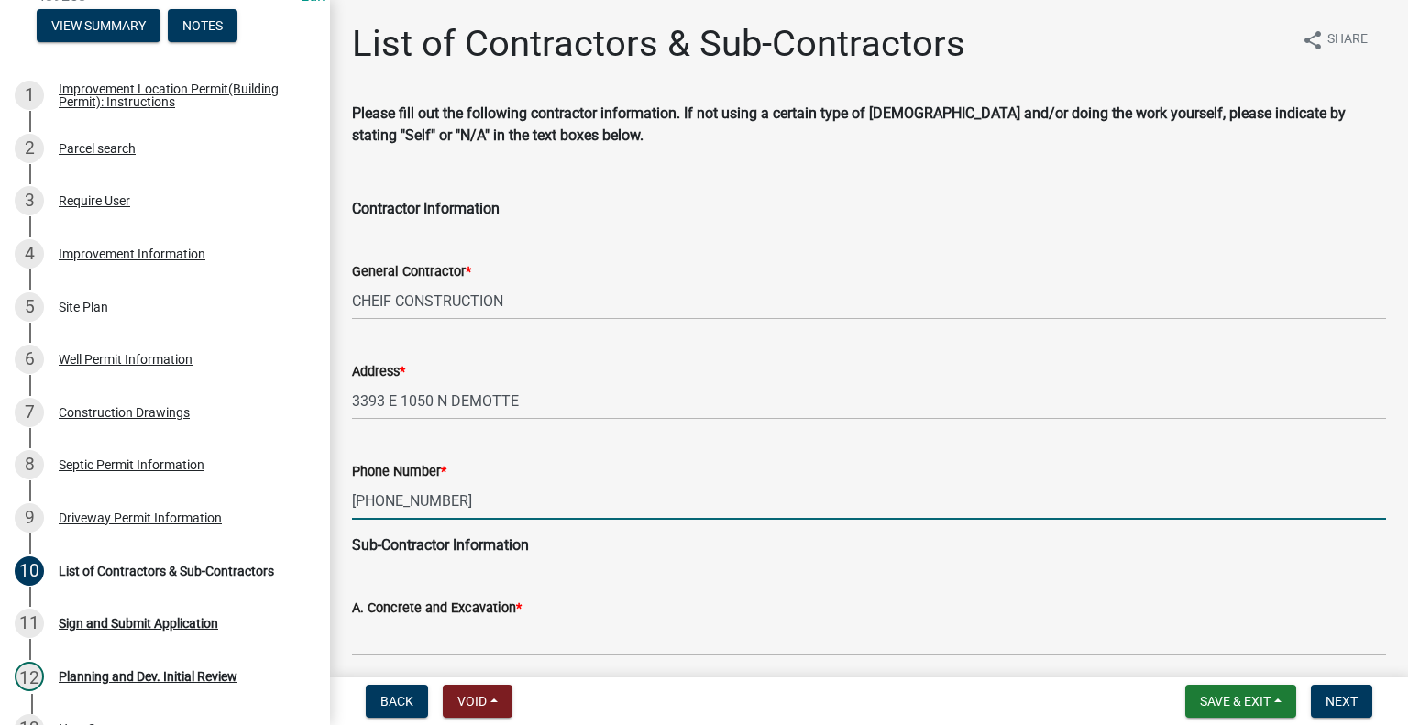
type input "[PHONE_NUMBER]"
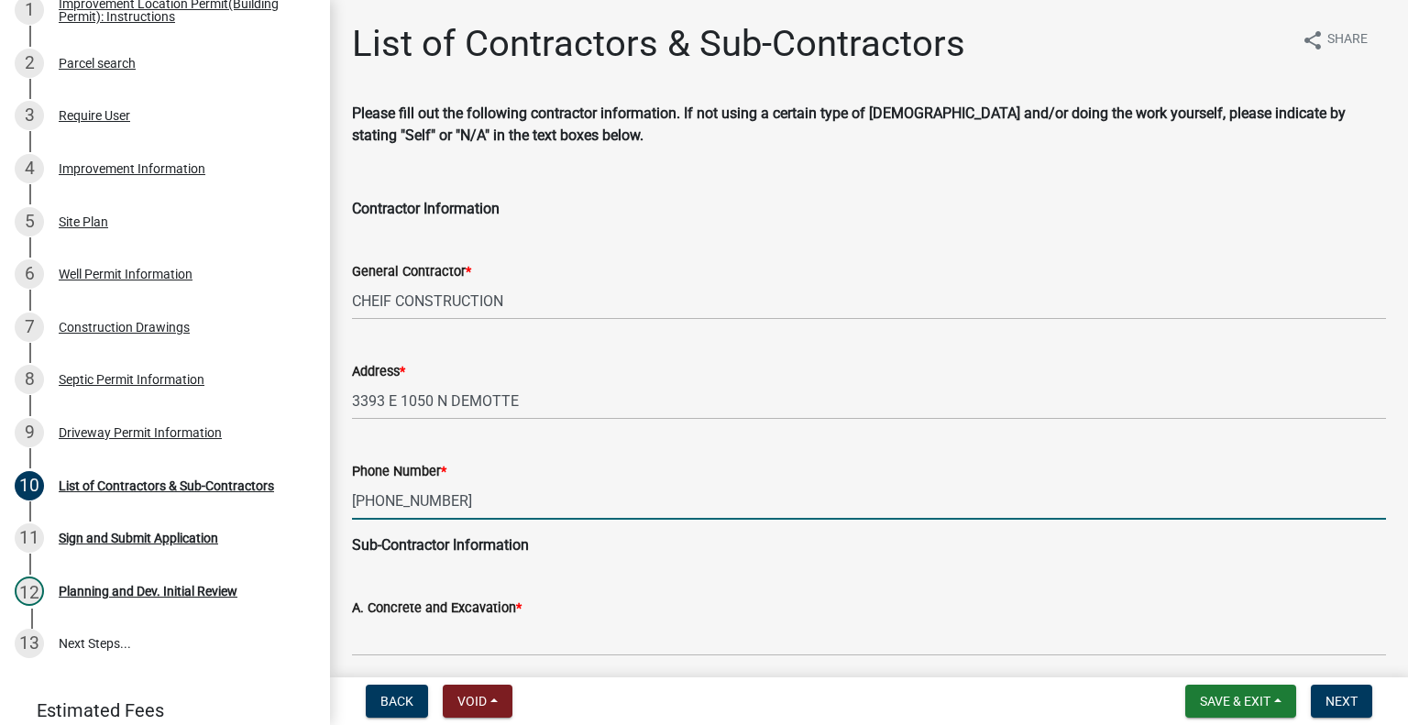
scroll to position [458, 0]
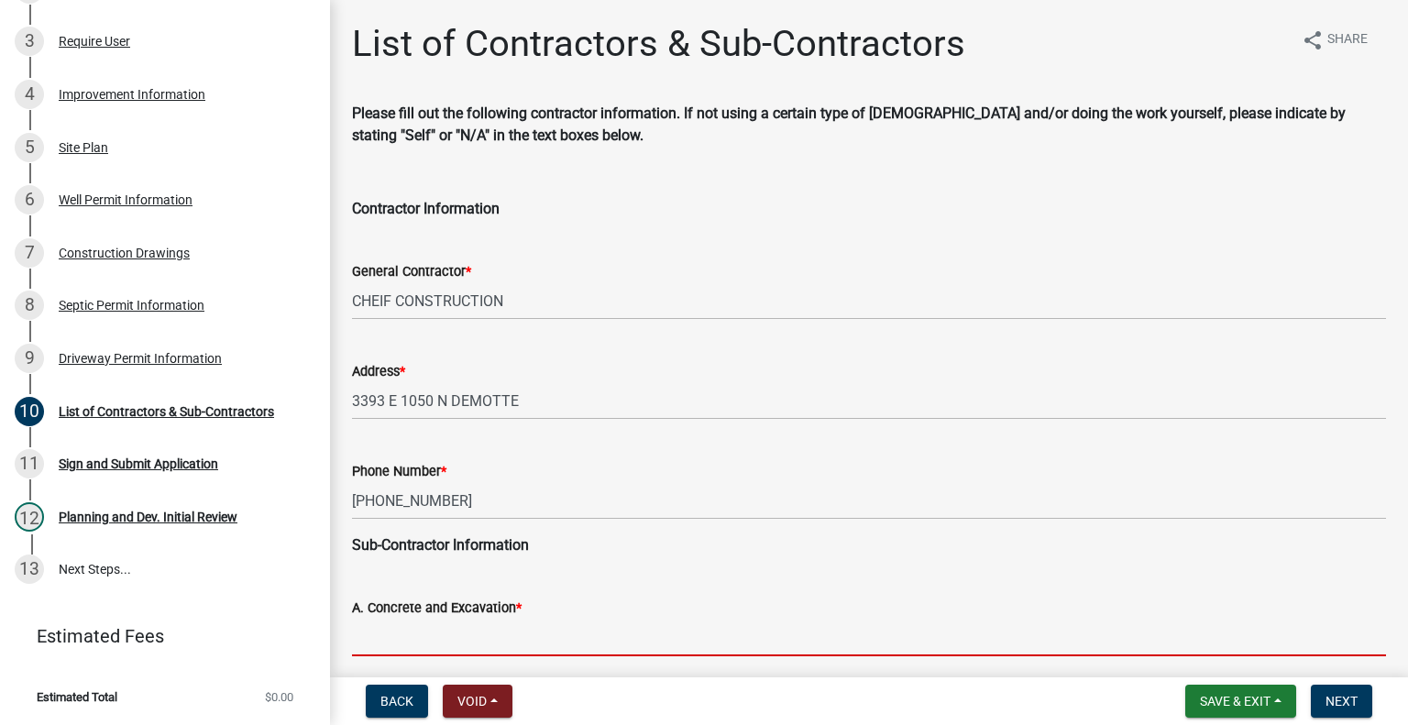
click at [502, 624] on input "A. Concrete and Excavation *" at bounding box center [869, 638] width 1034 height 38
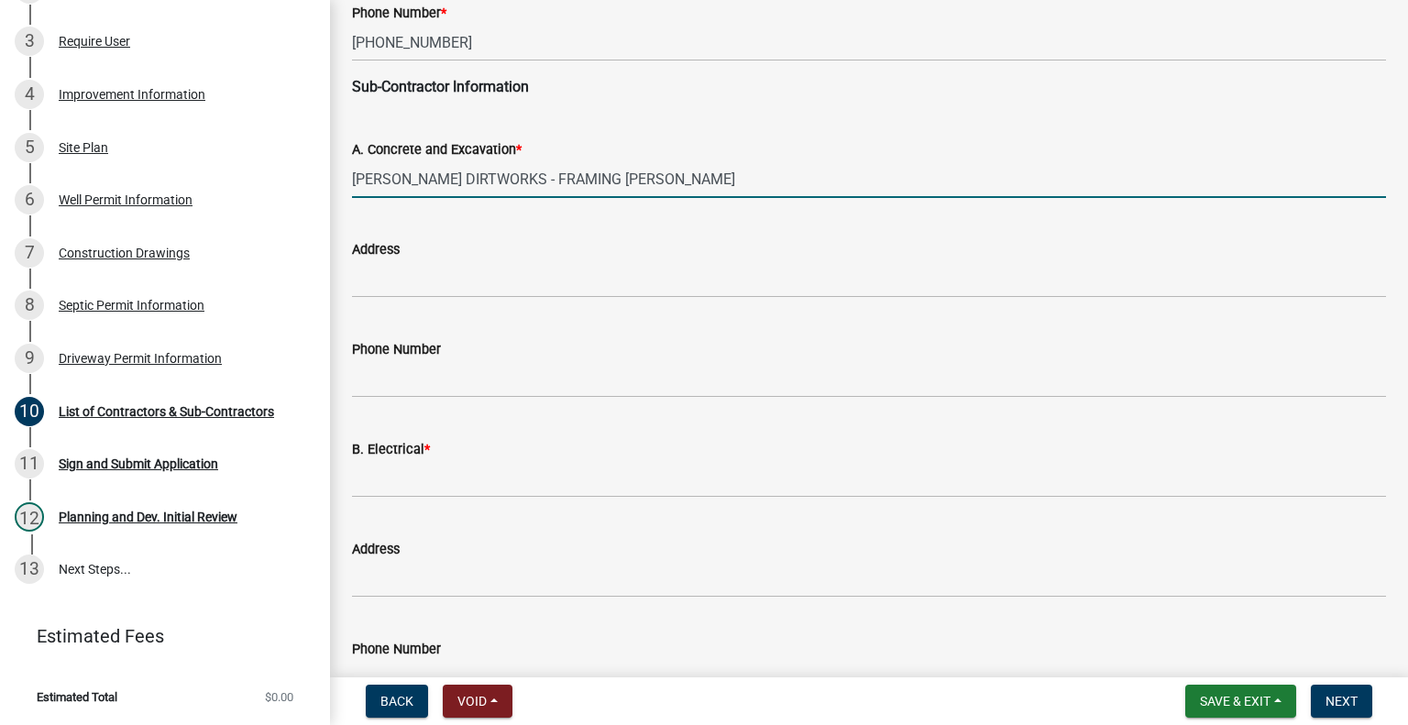
drag, startPoint x: 514, startPoint y: 175, endPoint x: 686, endPoint y: 170, distance: 172.4
click at [686, 170] on input "[PERSON_NAME] DIRTWORKS - FRAMING [PERSON_NAME]" at bounding box center [869, 179] width 1034 height 38
type input "[PERSON_NAME] DIRTWORKS -"
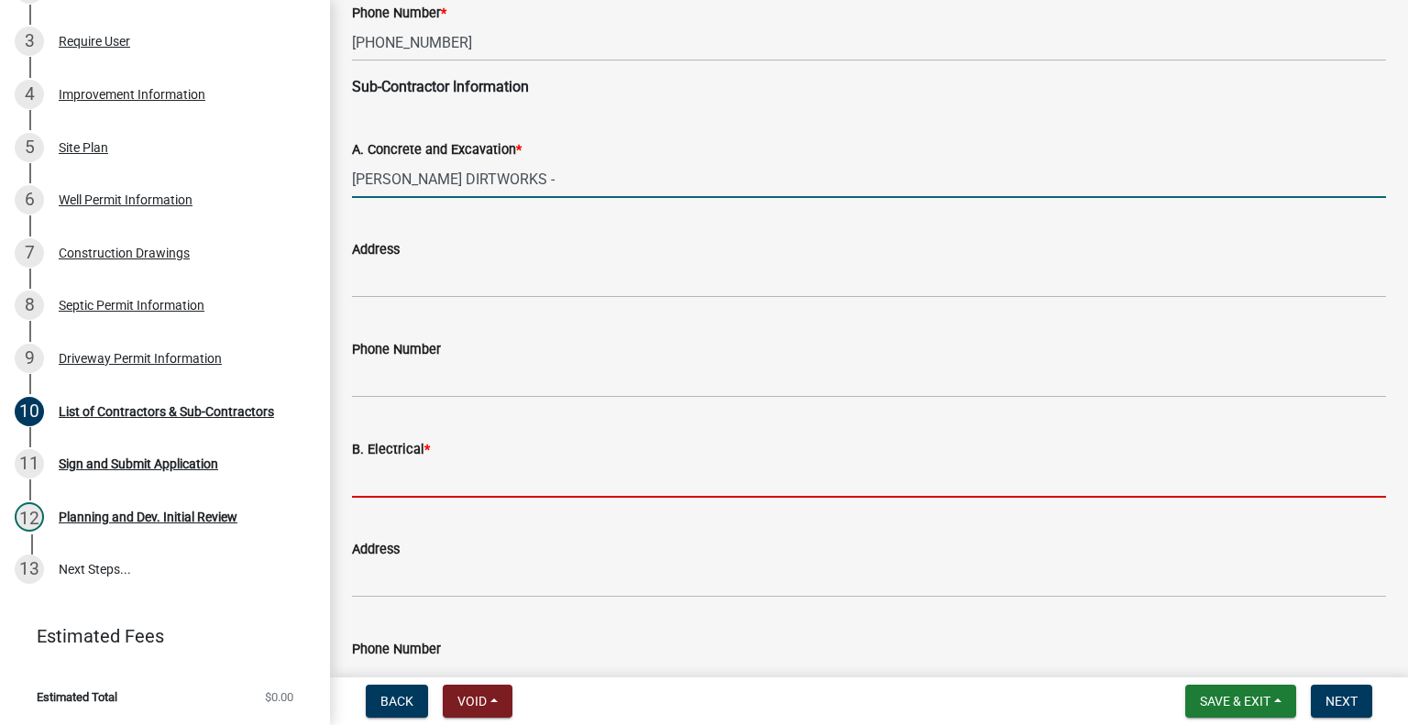
click at [440, 476] on input "B. Electrical *" at bounding box center [869, 479] width 1034 height 38
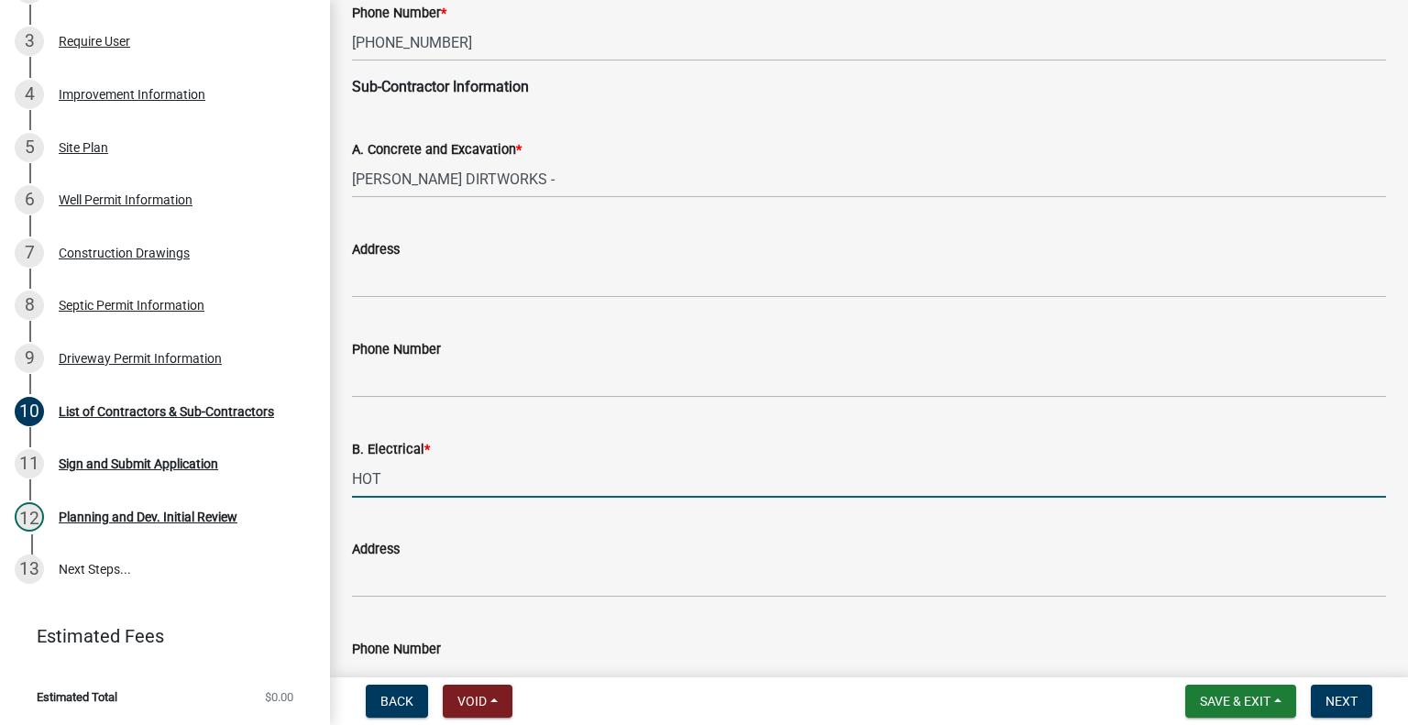
type input "HOT WIRE"
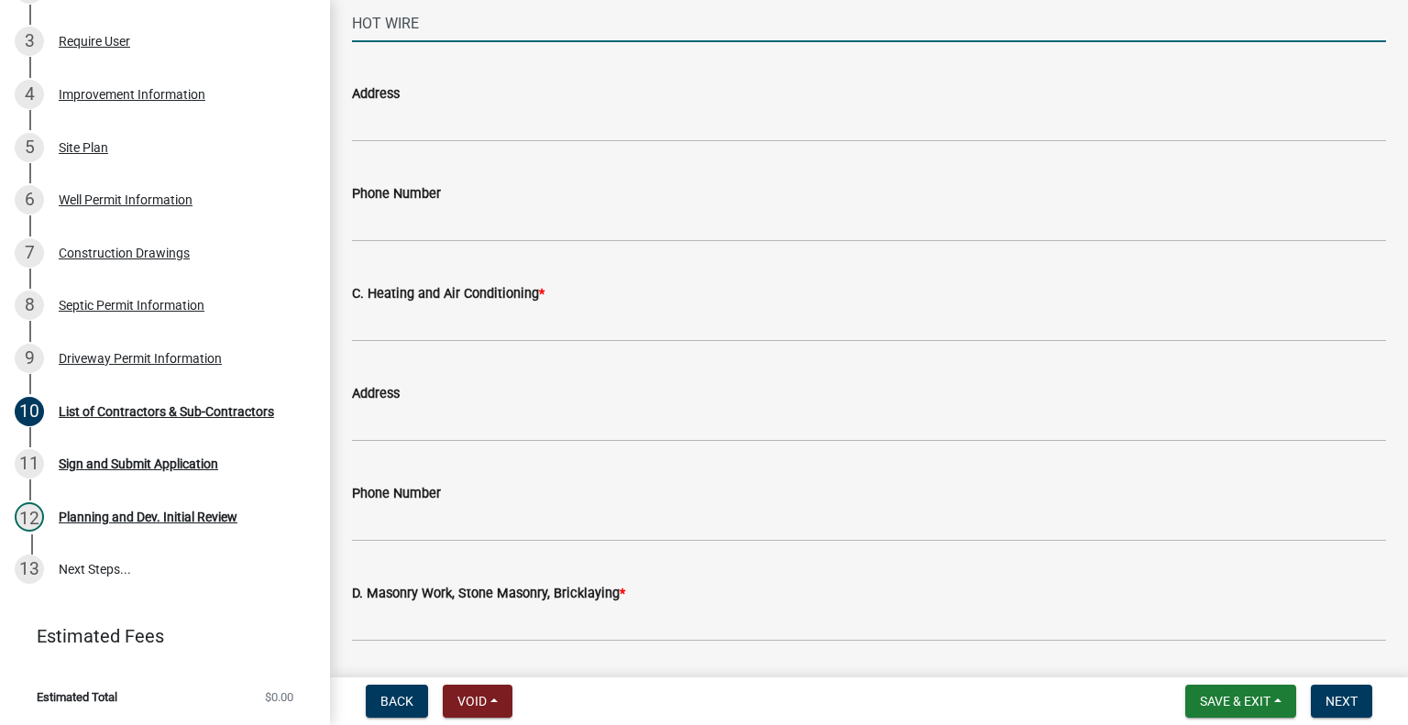
scroll to position [916, 0]
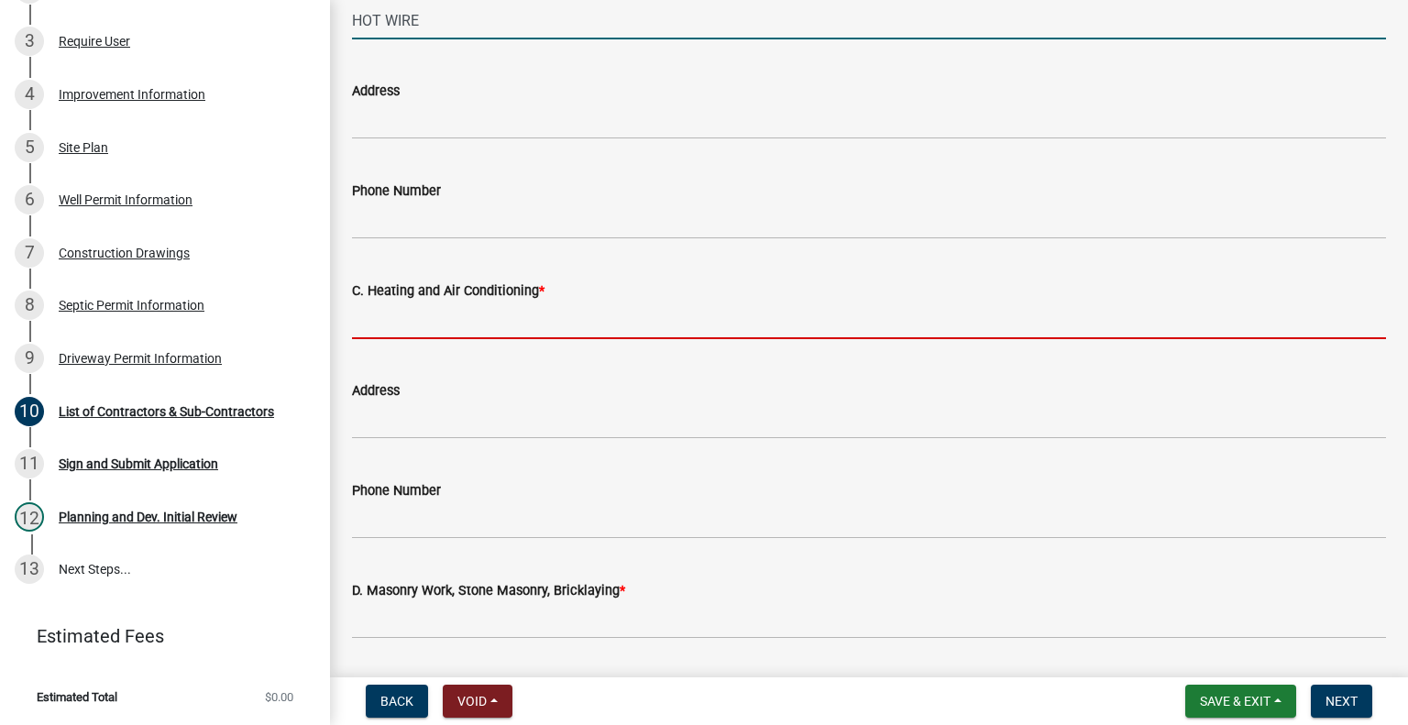
click at [489, 322] on input "C. Heating and Air Conditioning *" at bounding box center [869, 321] width 1034 height 38
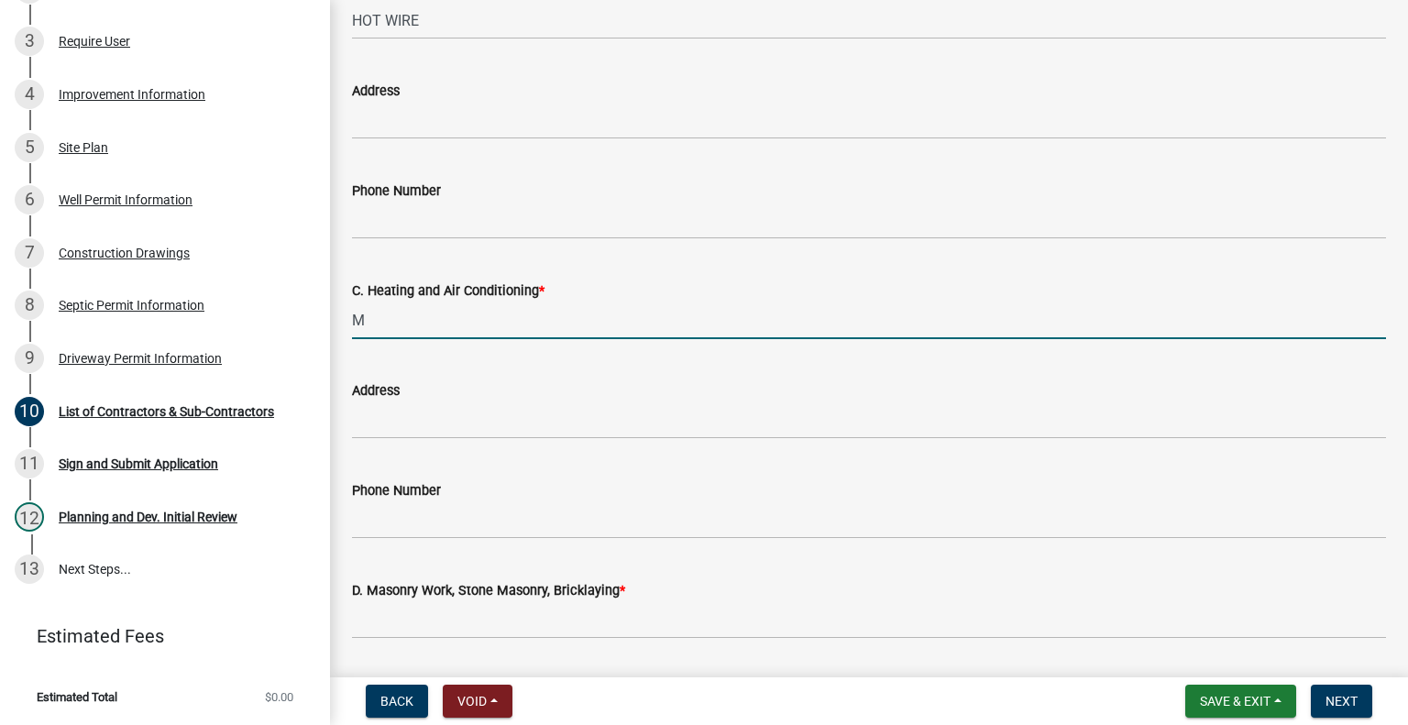
type input "[PERSON_NAME] HVAC"
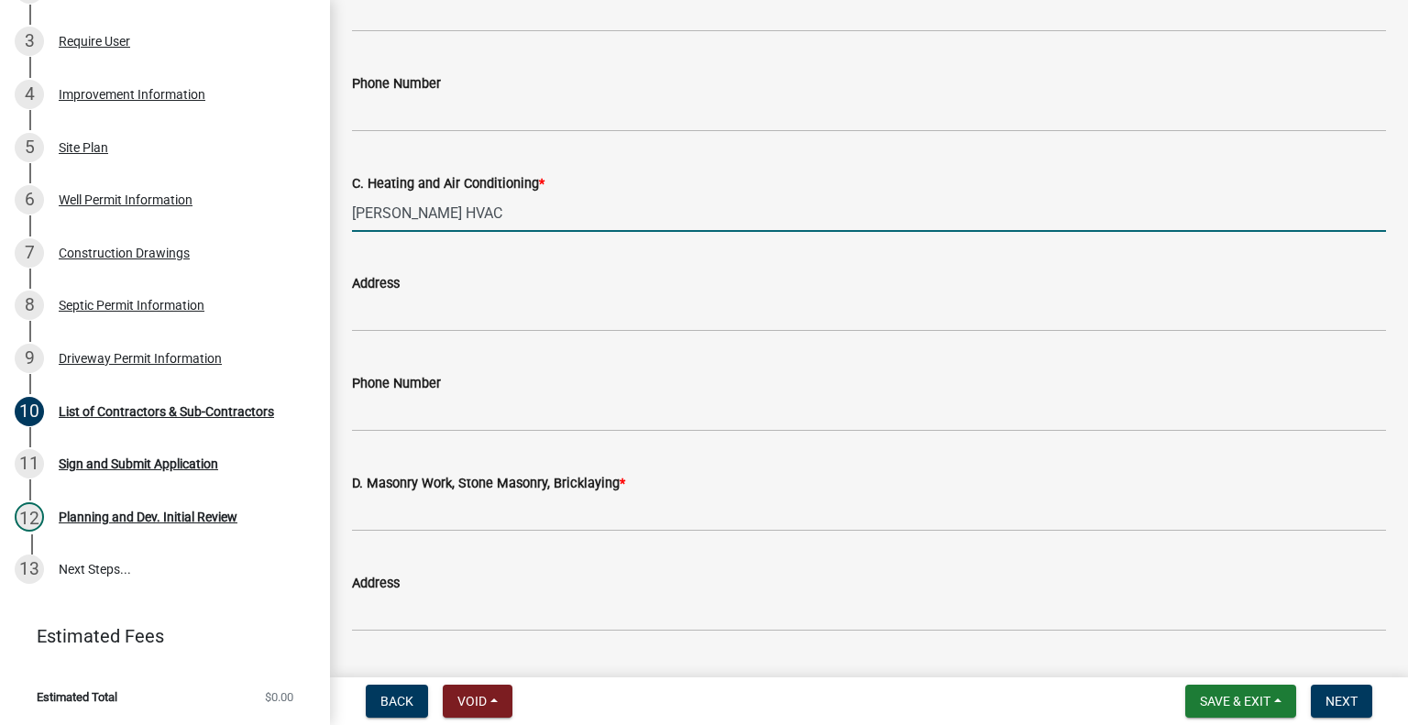
scroll to position [1100, 0]
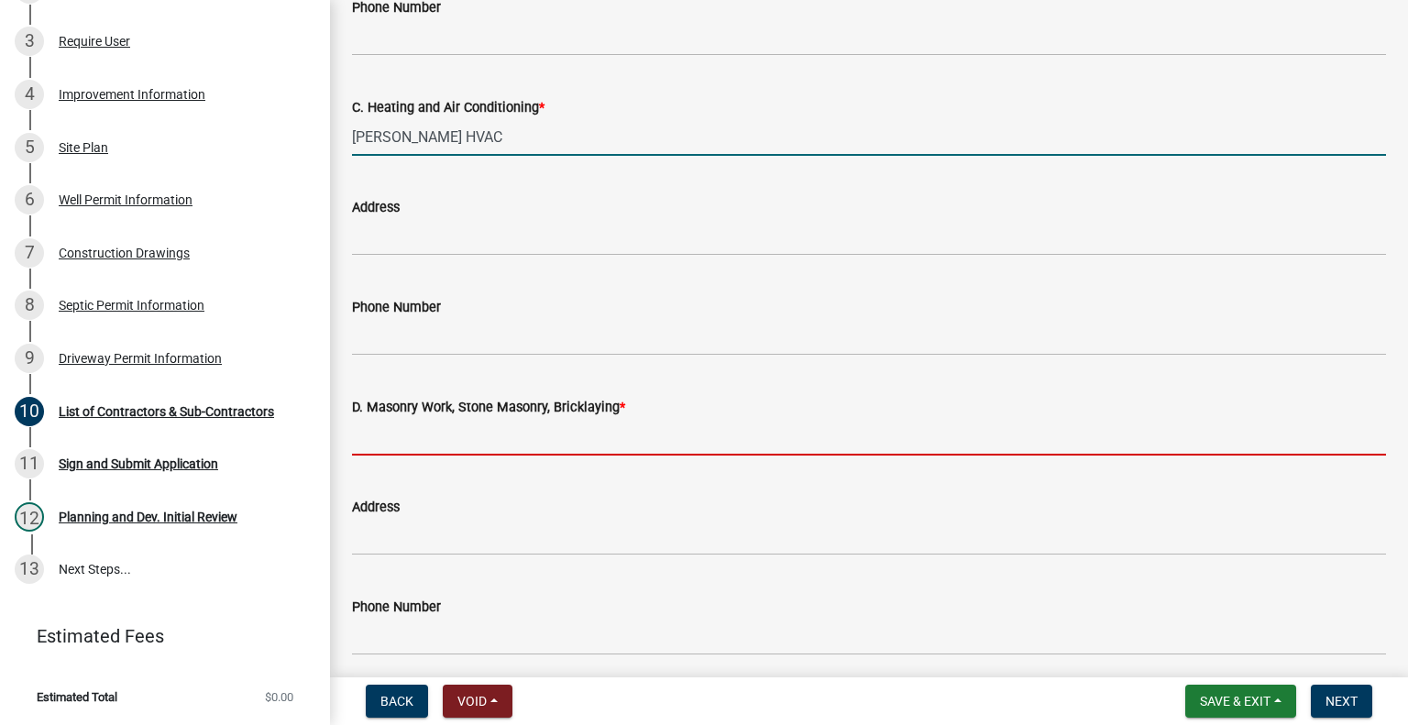
click at [402, 443] on input "D. Masonry Work, Stone Masonry, Bricklaying *" at bounding box center [869, 437] width 1034 height 38
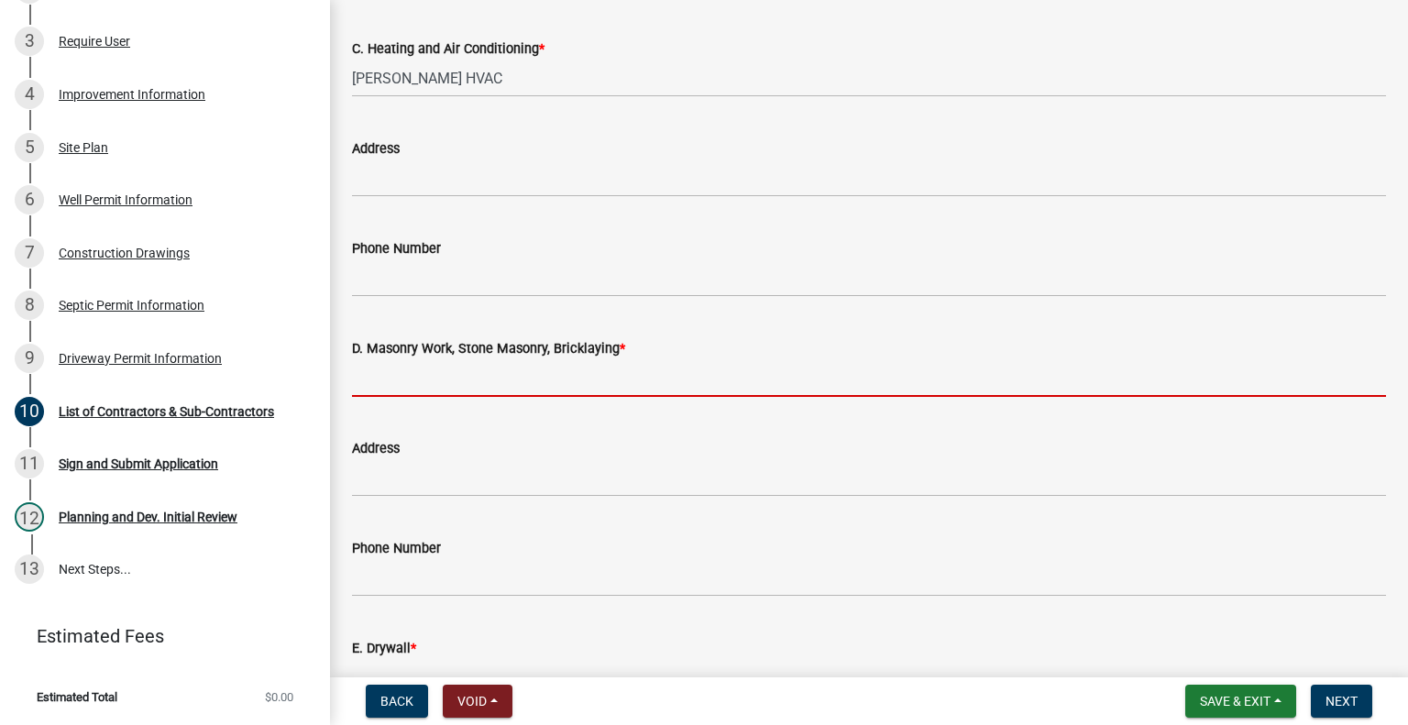
scroll to position [1191, 0]
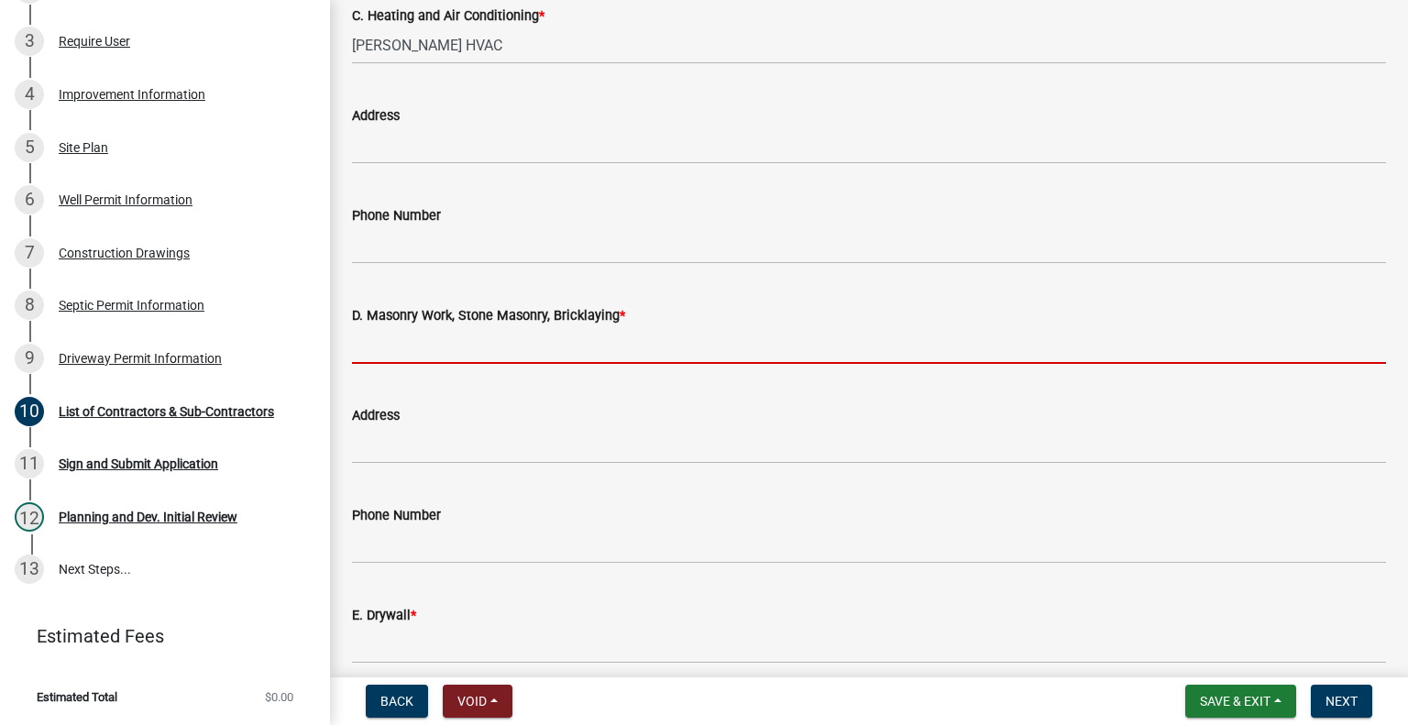
click at [433, 345] on input "D. Masonry Work, Stone Masonry, Bricklaying *" at bounding box center [869, 345] width 1034 height 38
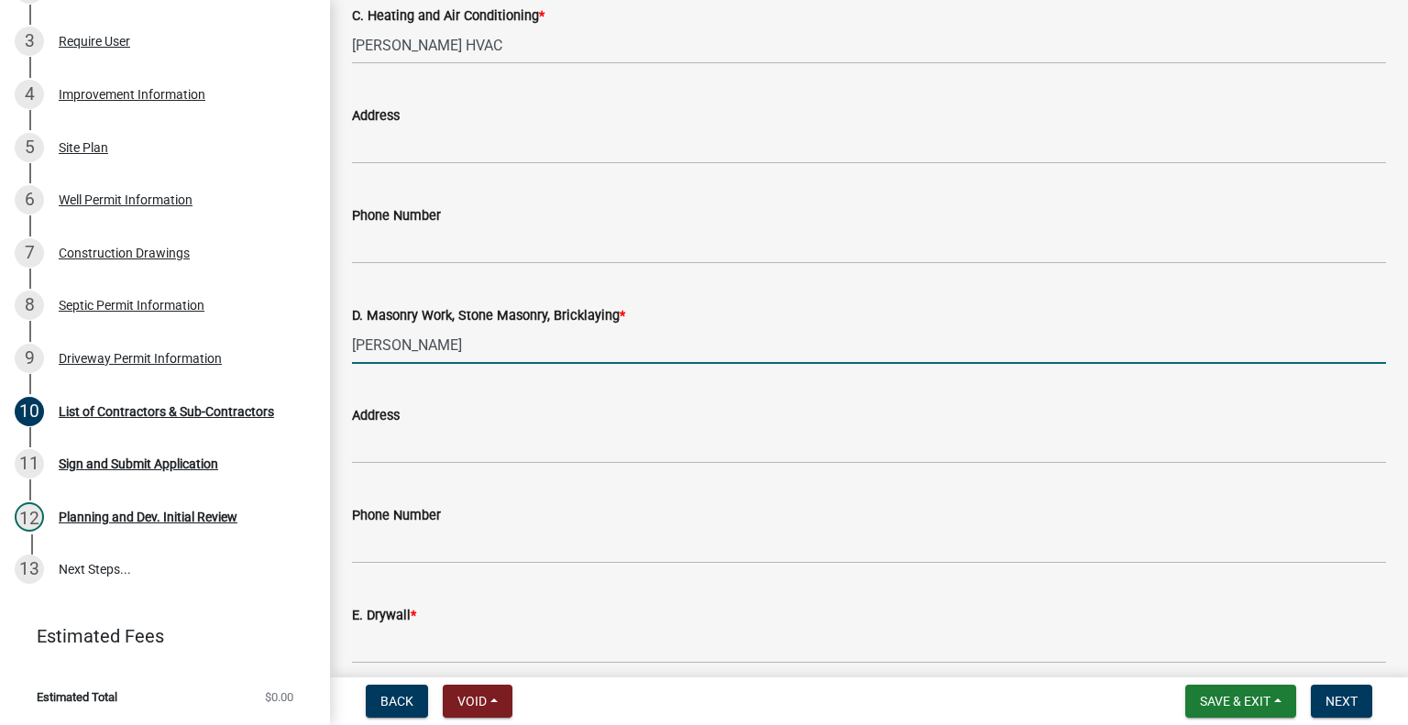
type input "[PERSON_NAME]"
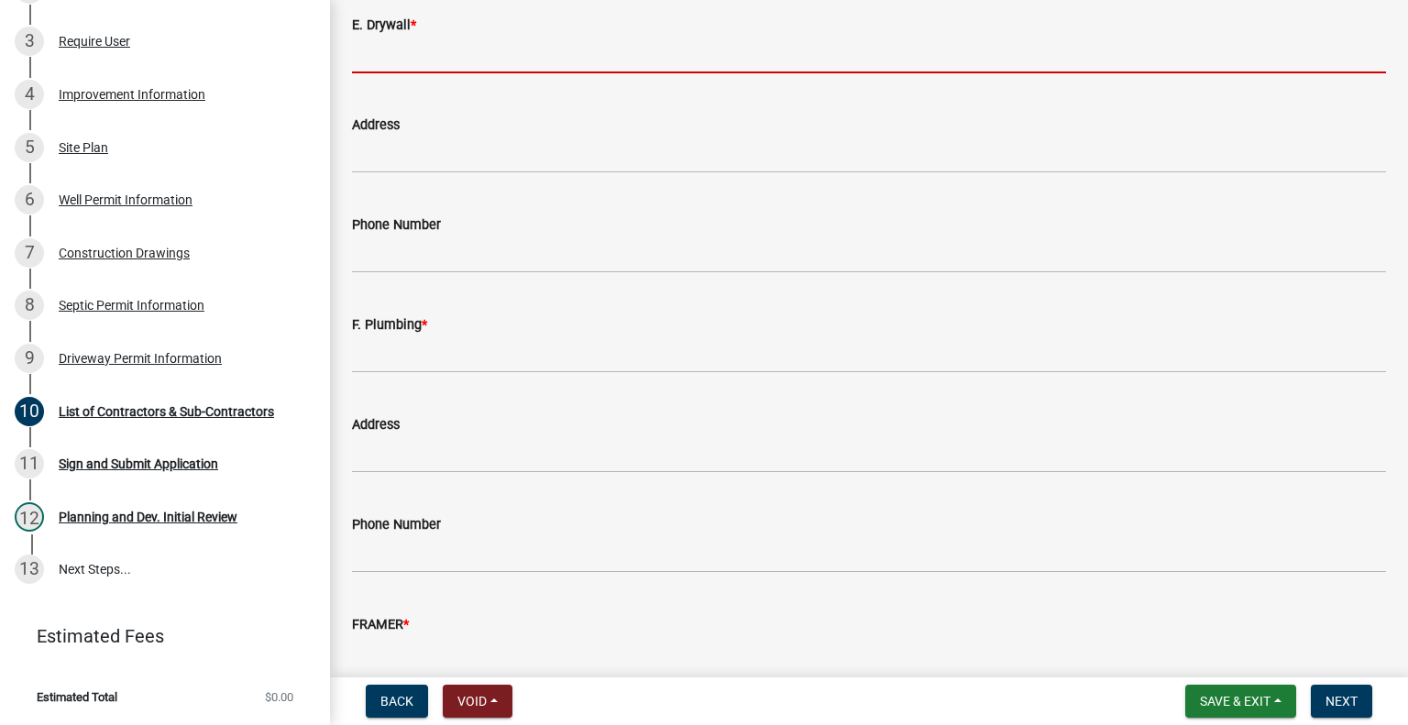
scroll to position [1741, 0]
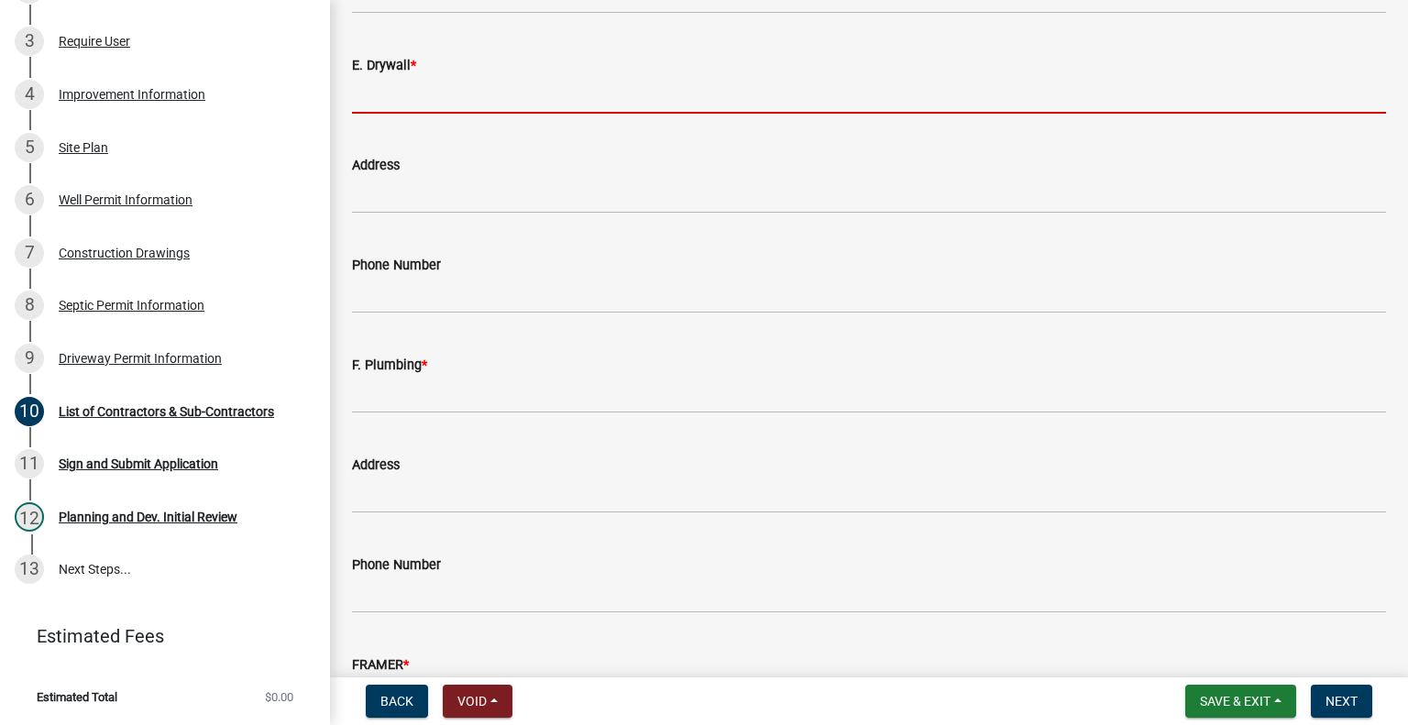
click at [454, 85] on input "E. Drywall *" at bounding box center [869, 95] width 1034 height 38
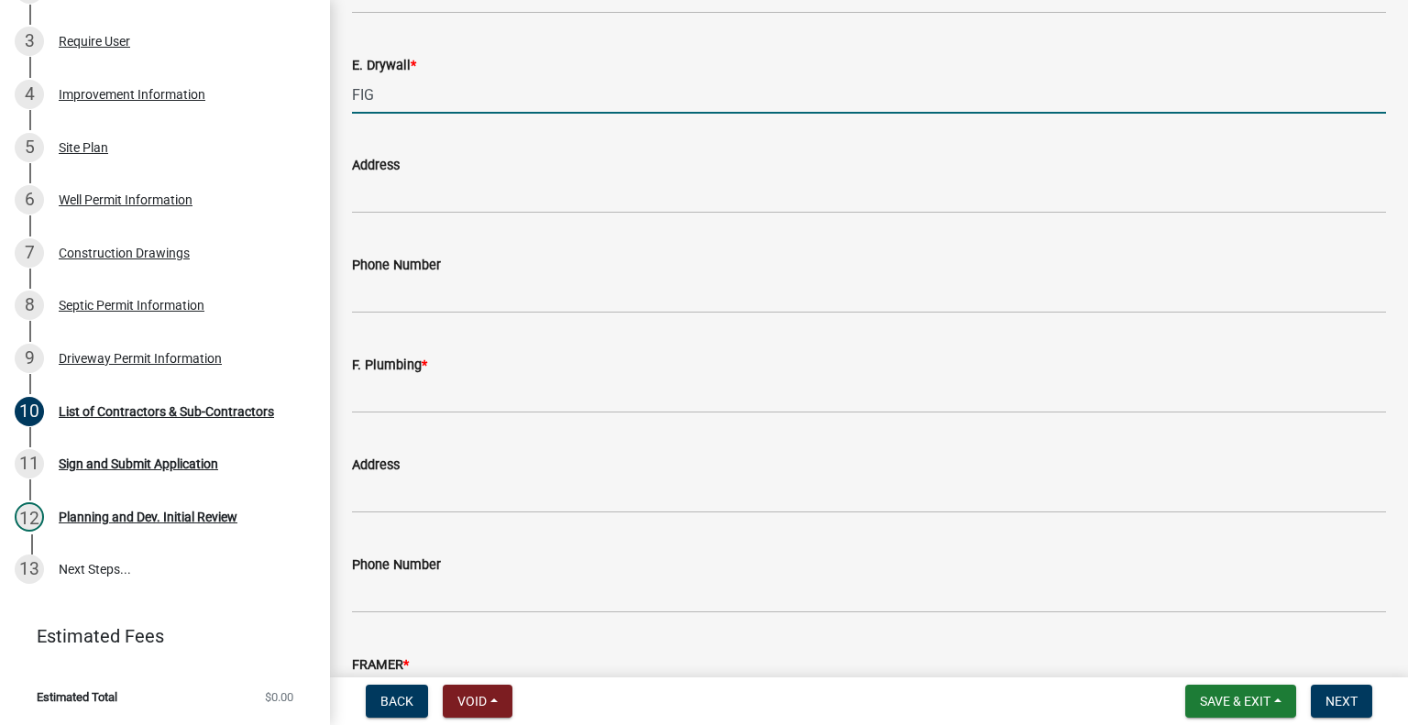
type input "FIGUUS CONSTRUCTON"
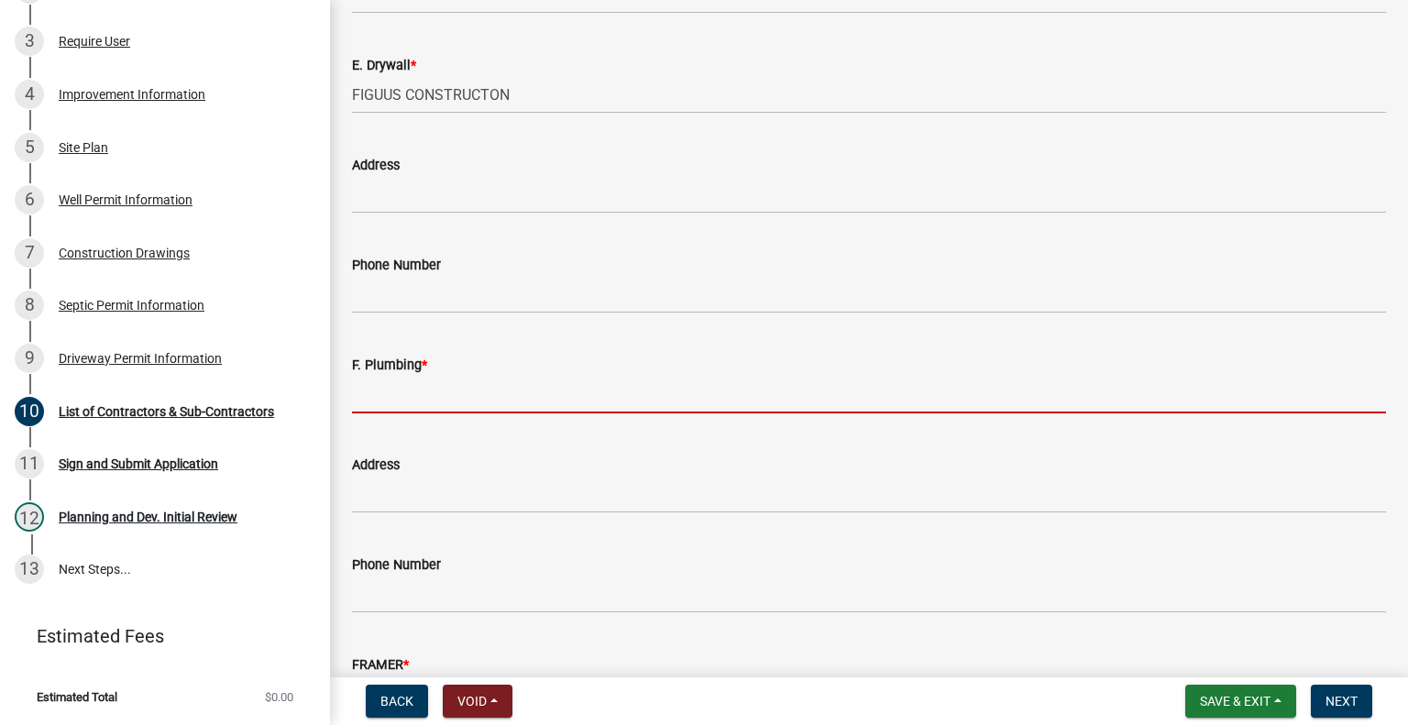
click at [447, 389] on input "F. Plumbing *" at bounding box center [869, 395] width 1034 height 38
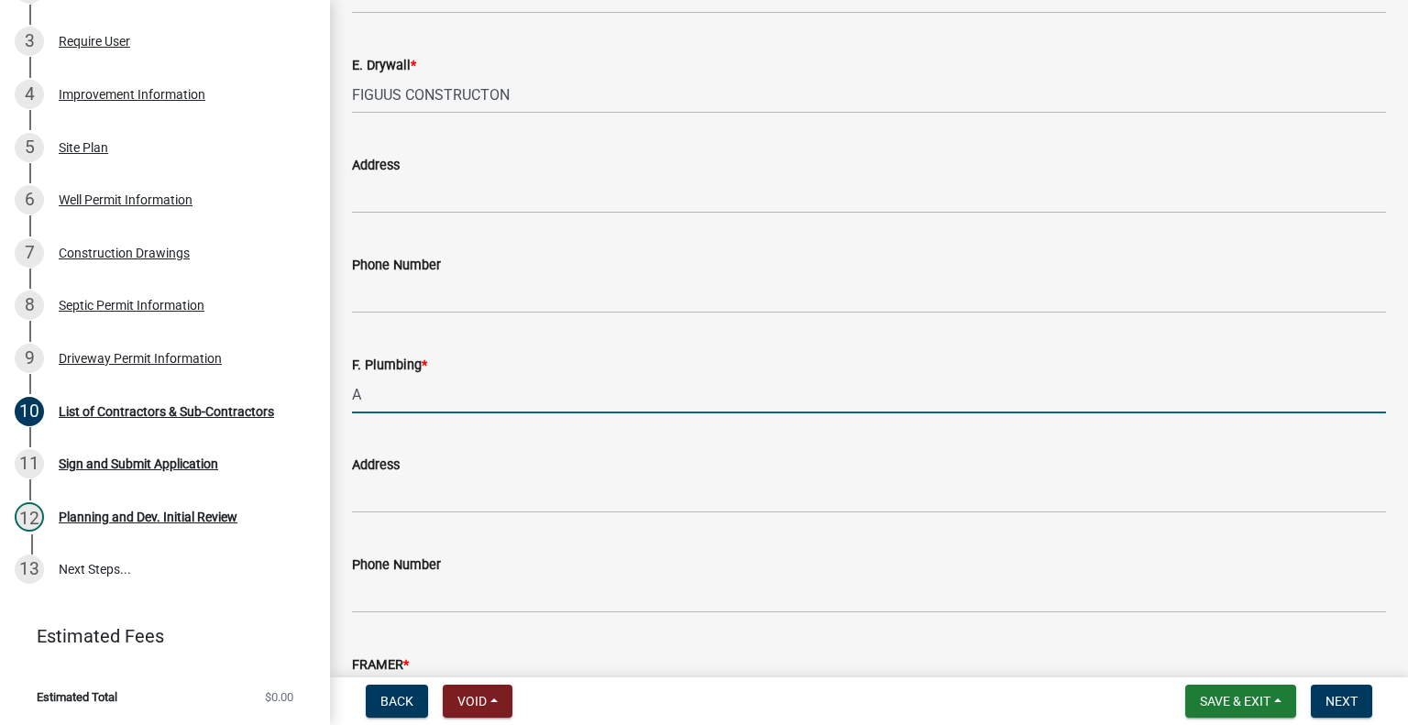
type input "AT PLUMBING"
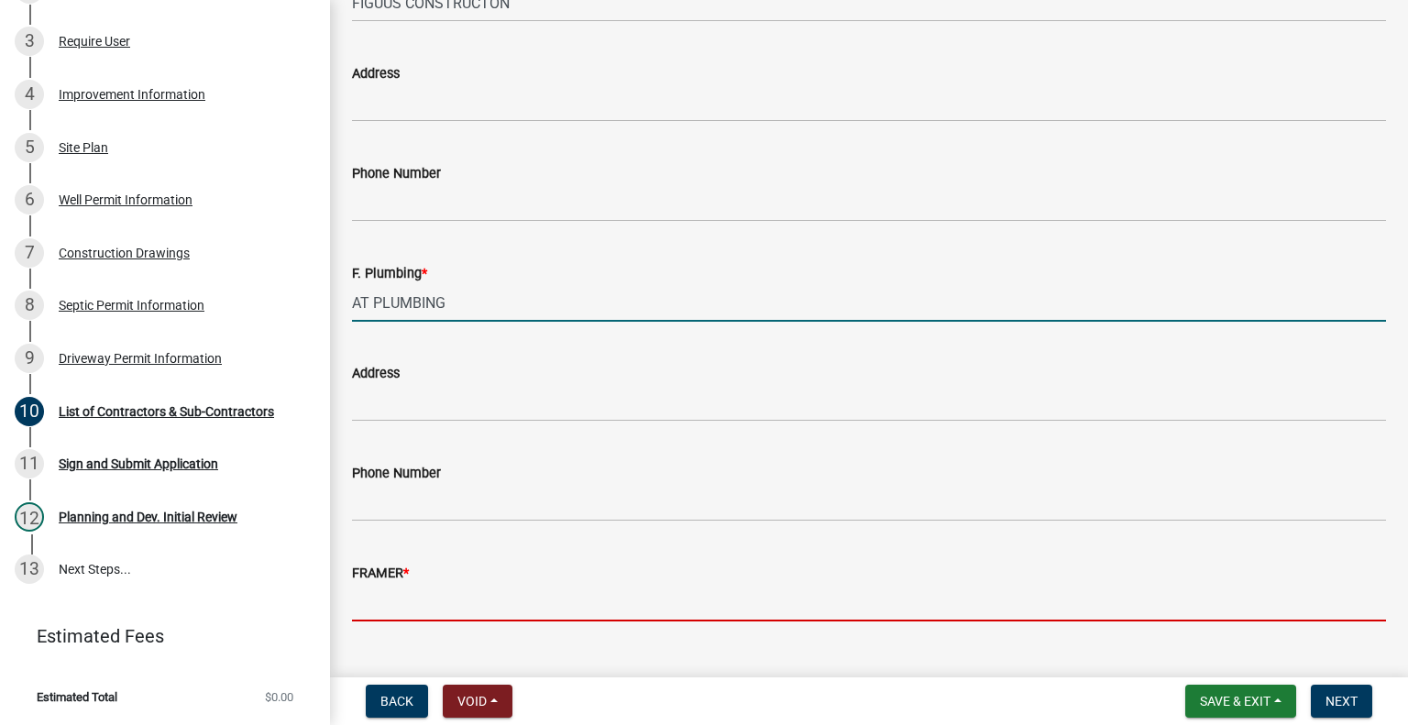
click at [436, 600] on input "FRAMER *" at bounding box center [869, 603] width 1034 height 38
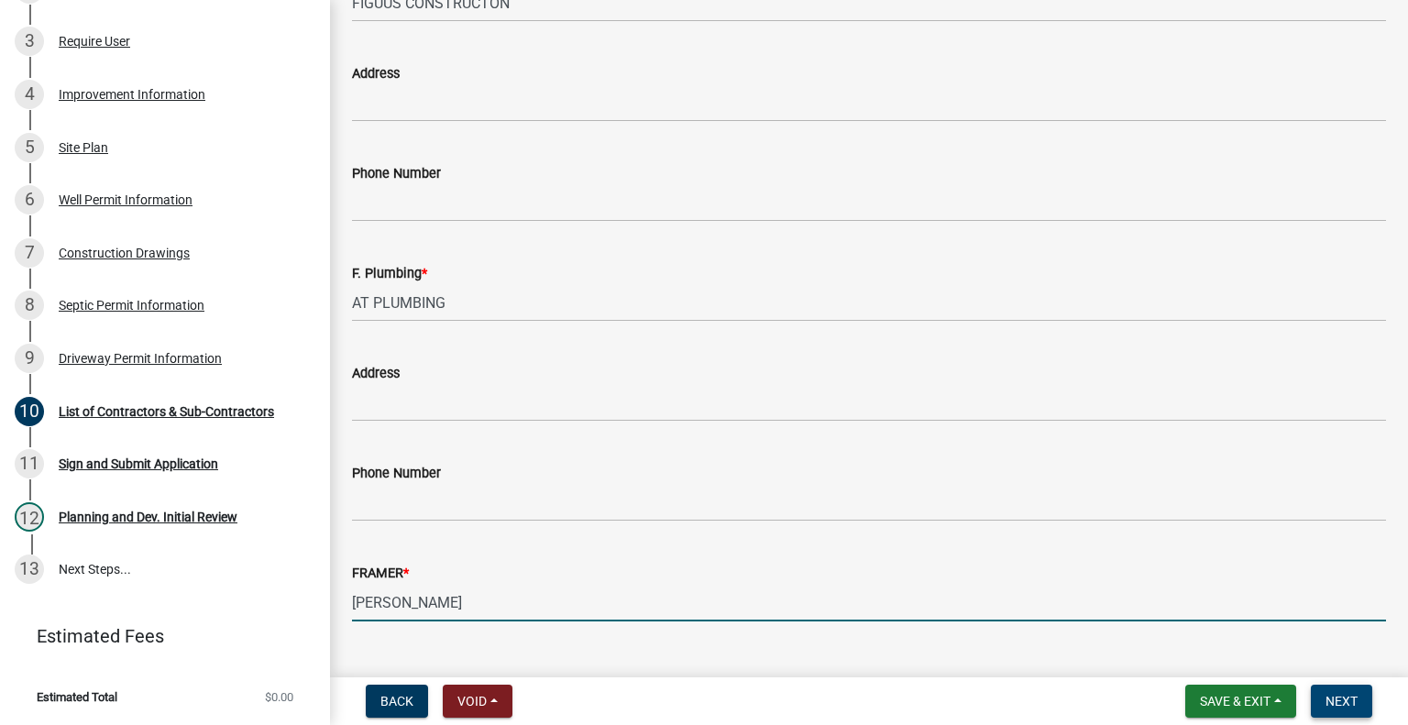
type input "[PERSON_NAME]"
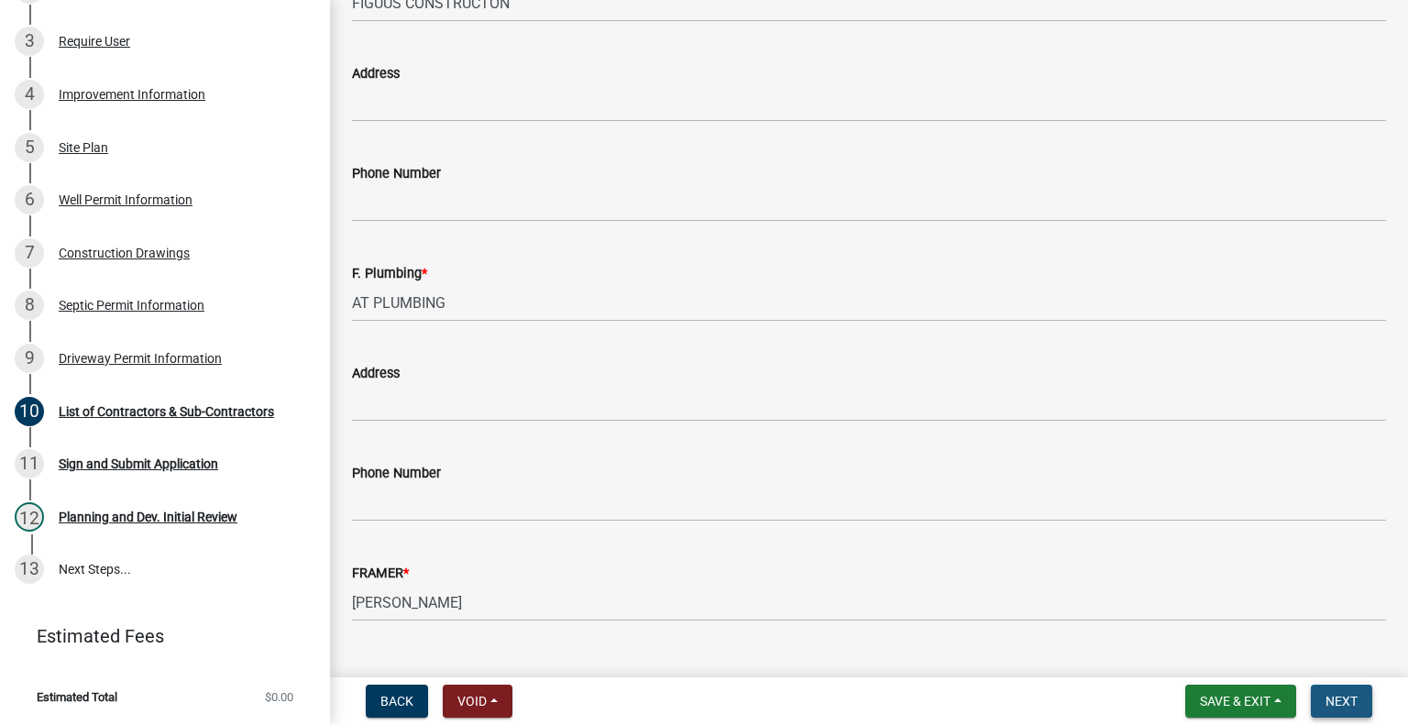
click at [1330, 688] on button "Next" at bounding box center [1341, 701] width 61 height 33
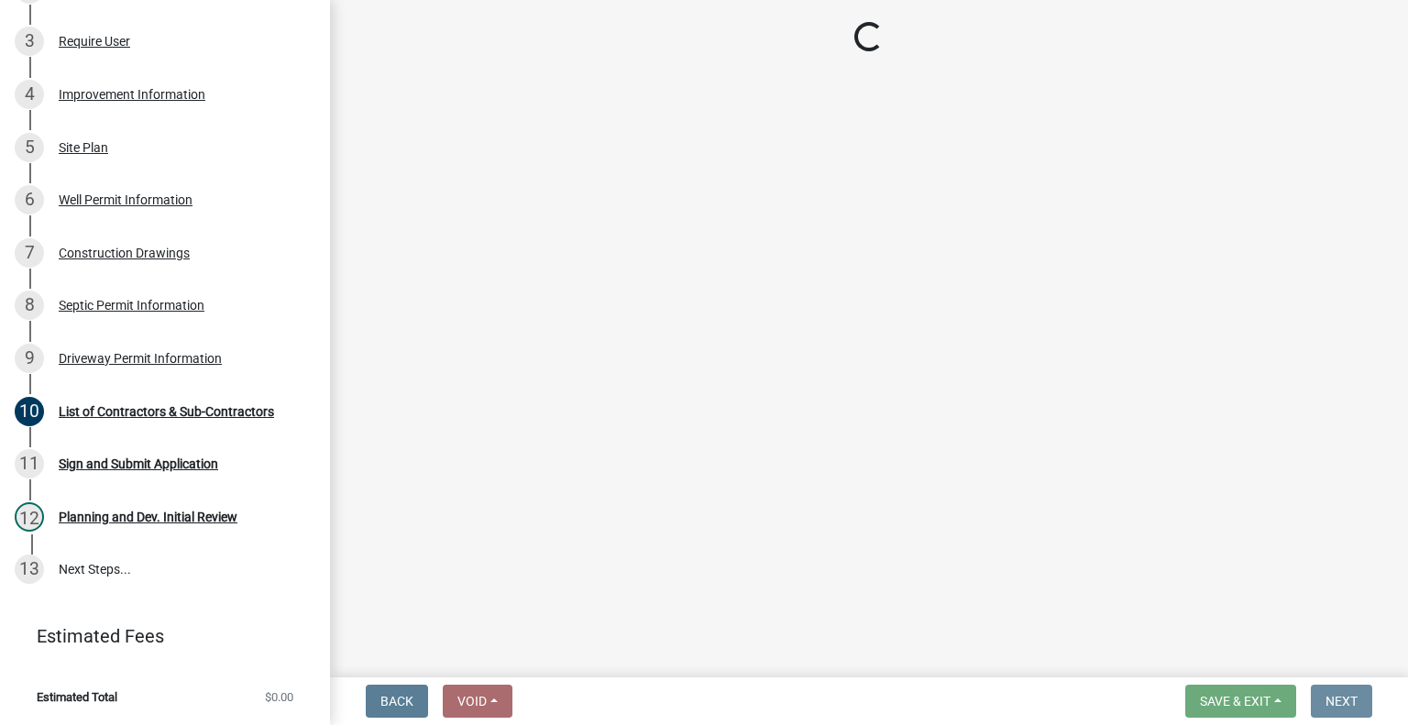
scroll to position [0, 0]
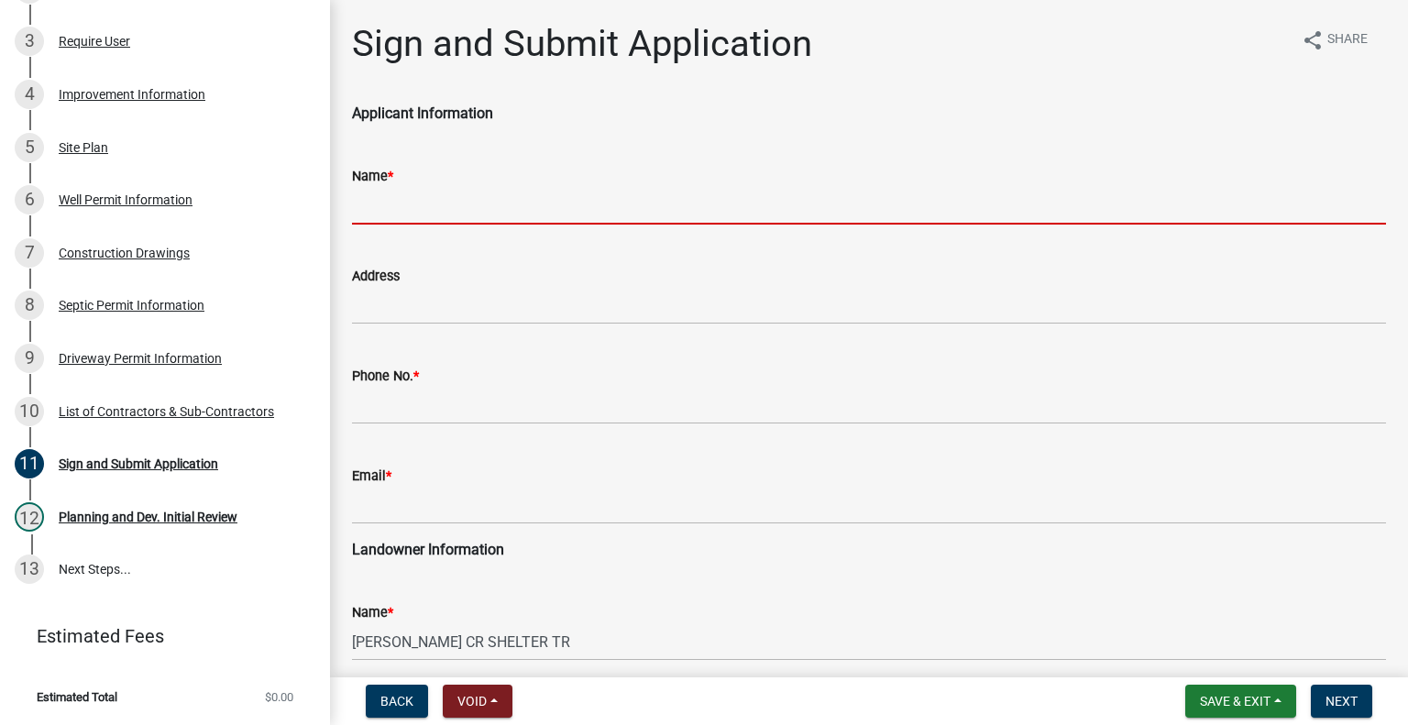
click at [411, 199] on input "Name *" at bounding box center [869, 206] width 1034 height 38
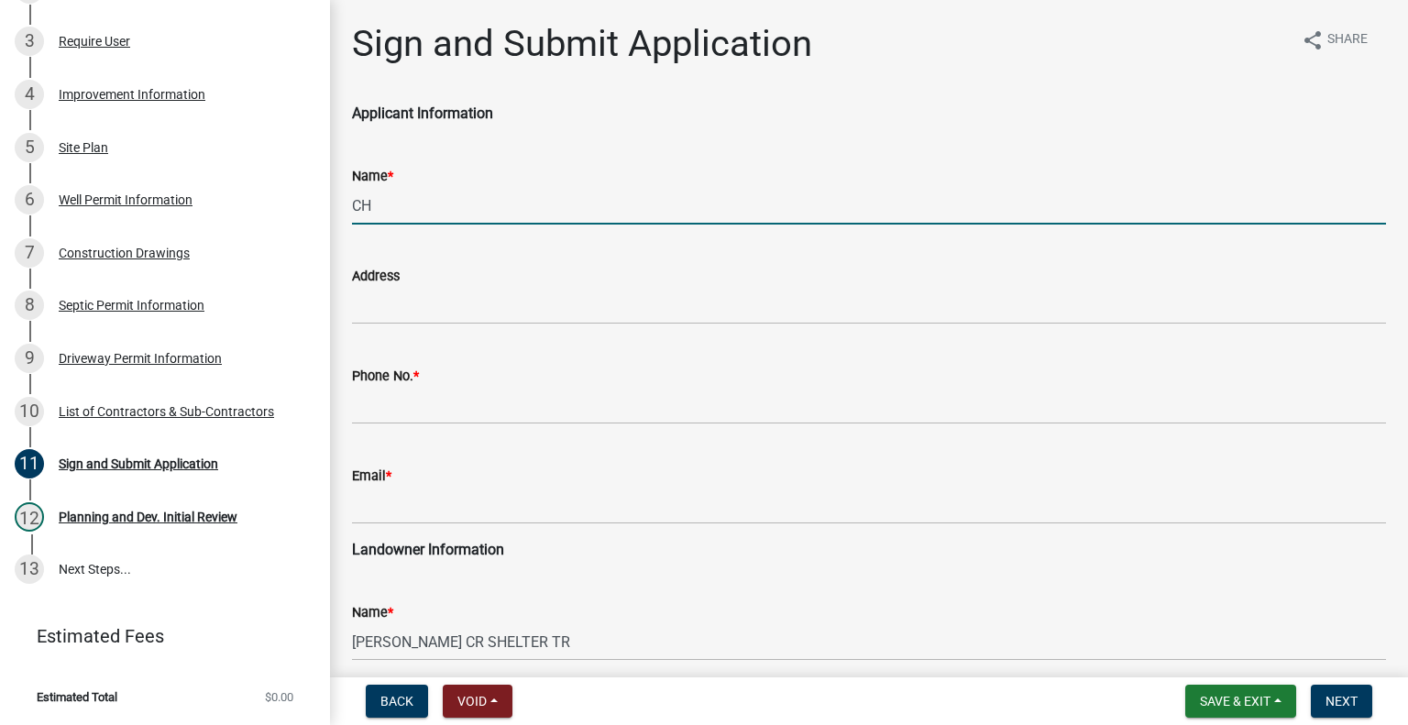
type input "CHIEF HOME BUILDERS LLC"
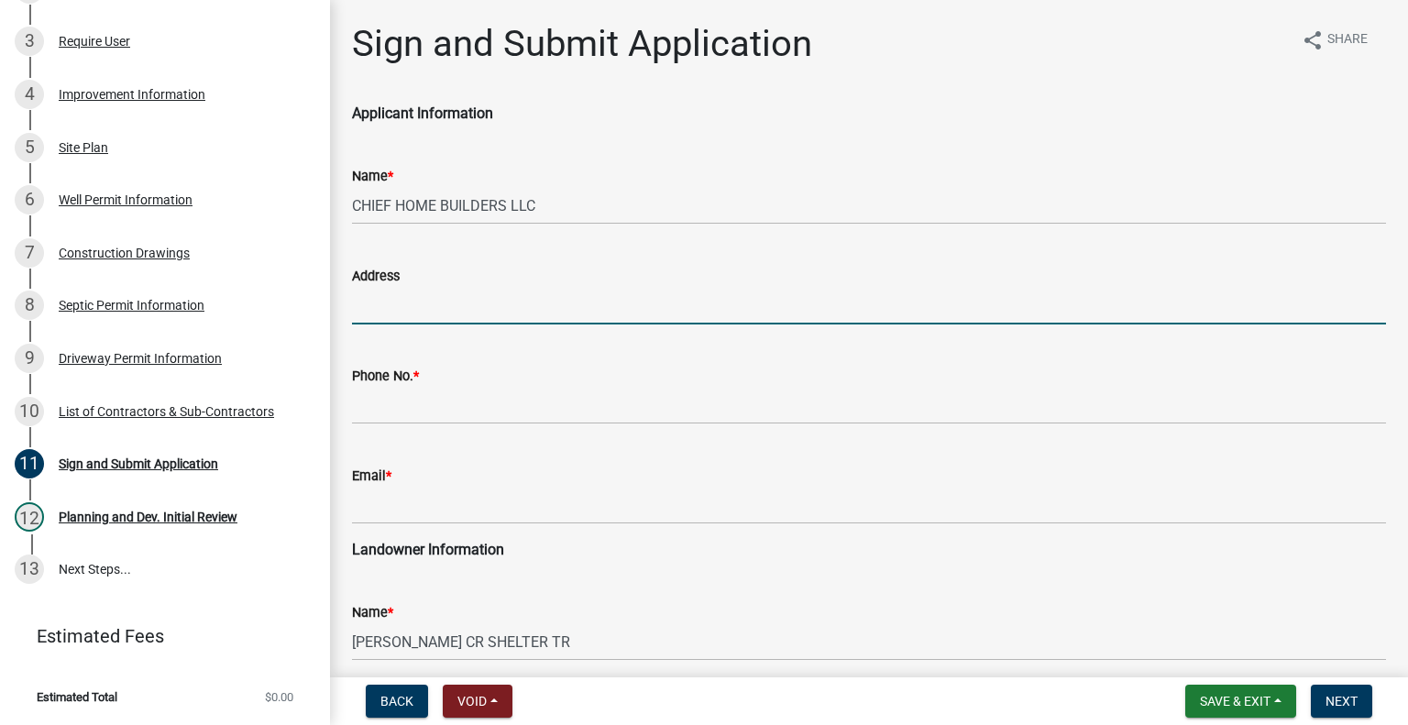
click at [433, 306] on input "Address" at bounding box center [869, 306] width 1034 height 38
type input "3393 E 1050 N DEMOTTE"
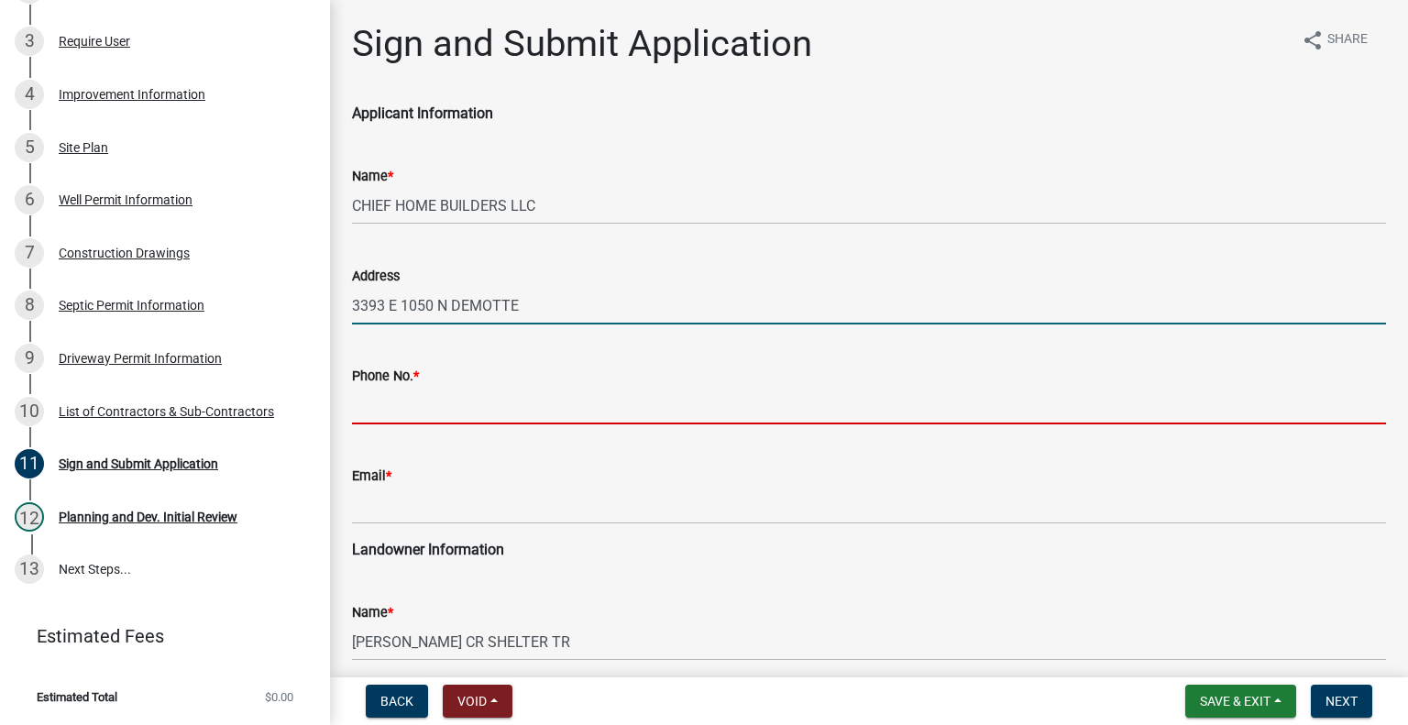
click at [466, 402] on input "Phone No. *" at bounding box center [869, 406] width 1034 height 38
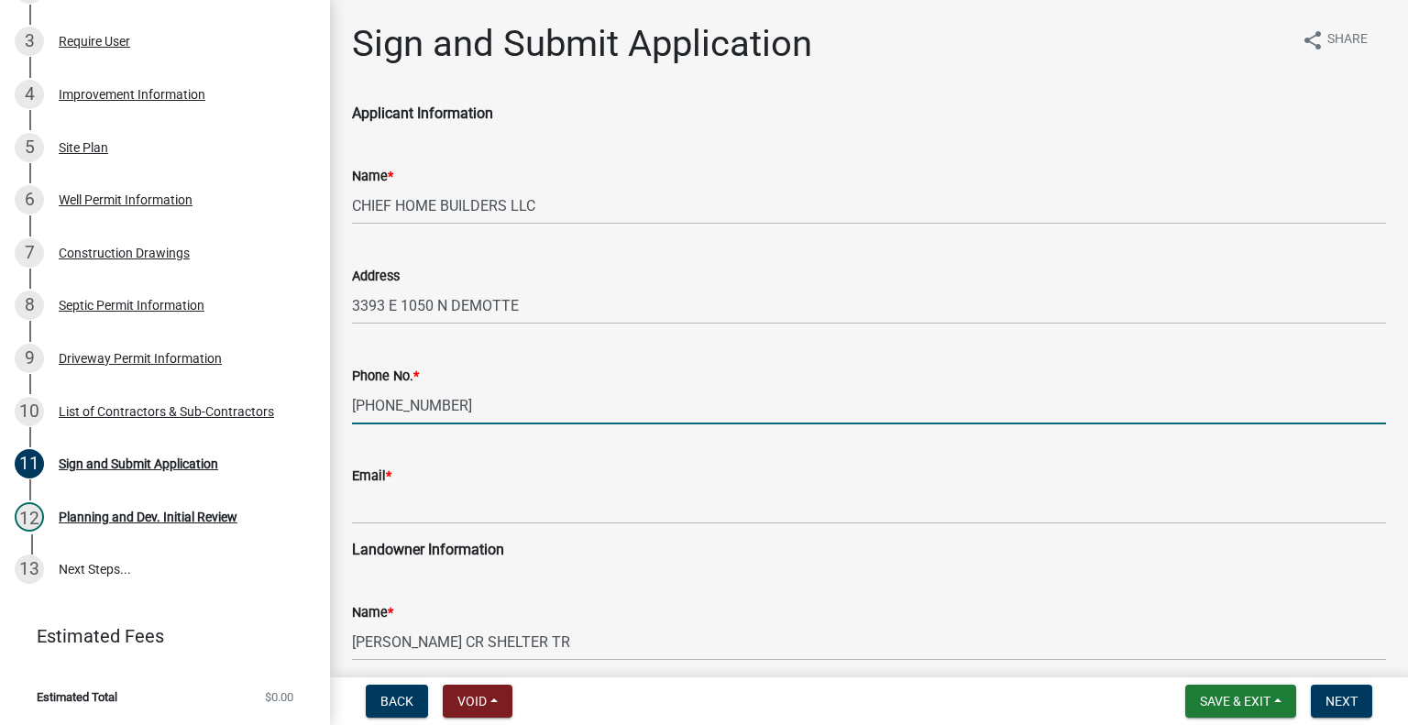
type input "[PHONE_NUMBER]"
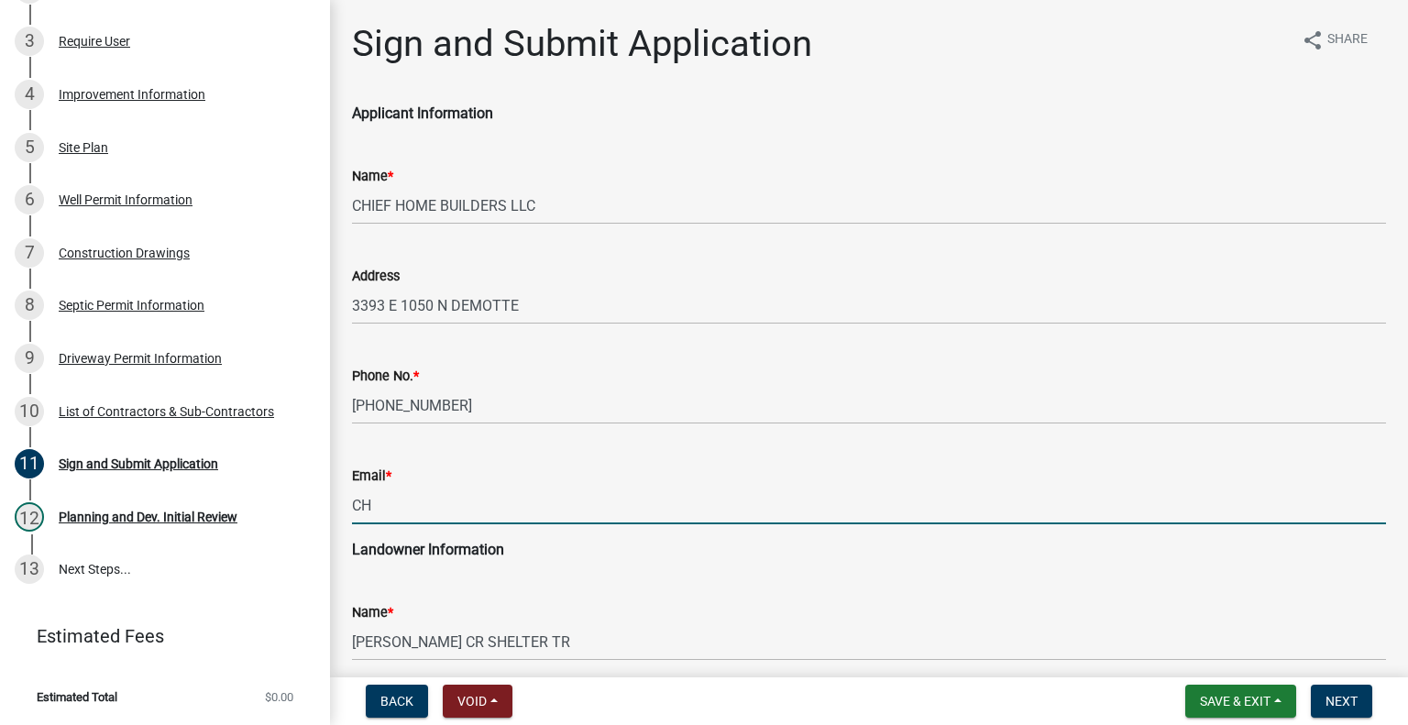
type input "[EMAIL_ADDRESS][DOMAIN_NAME]"
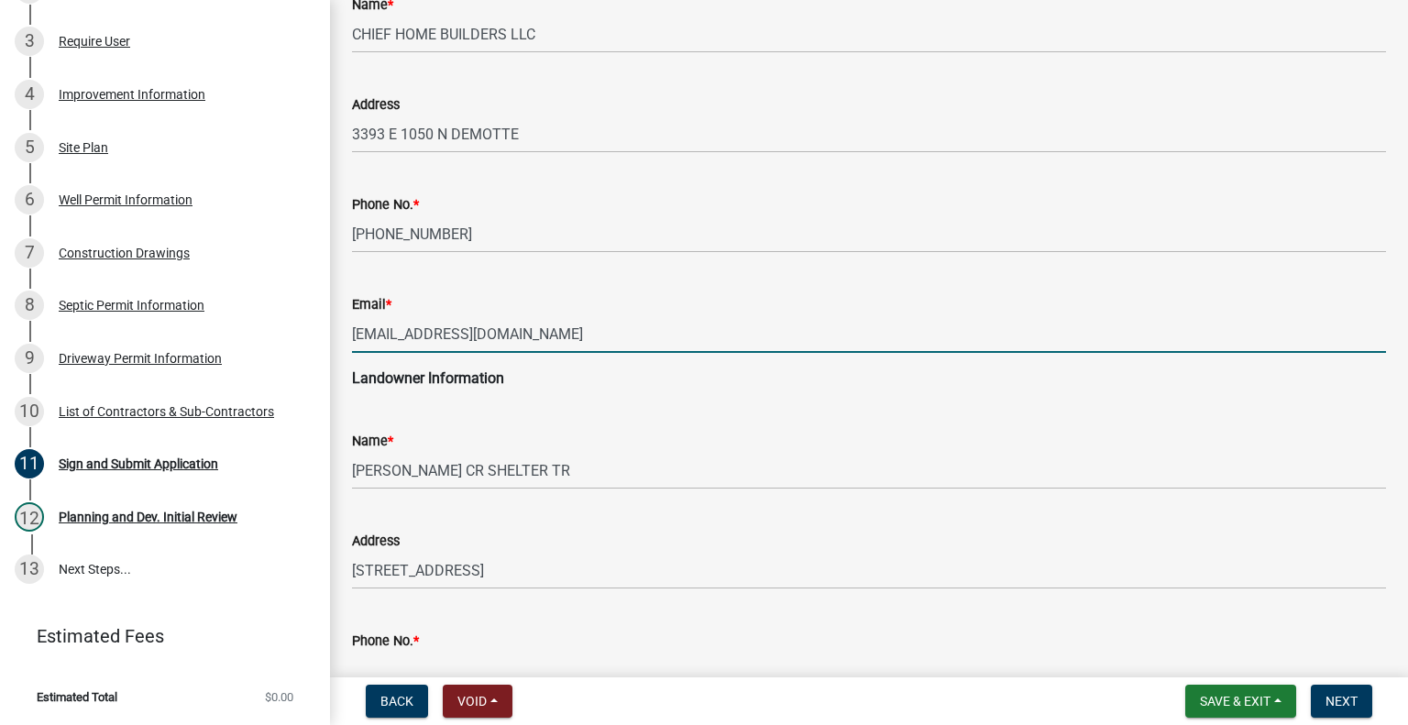
scroll to position [183, 0]
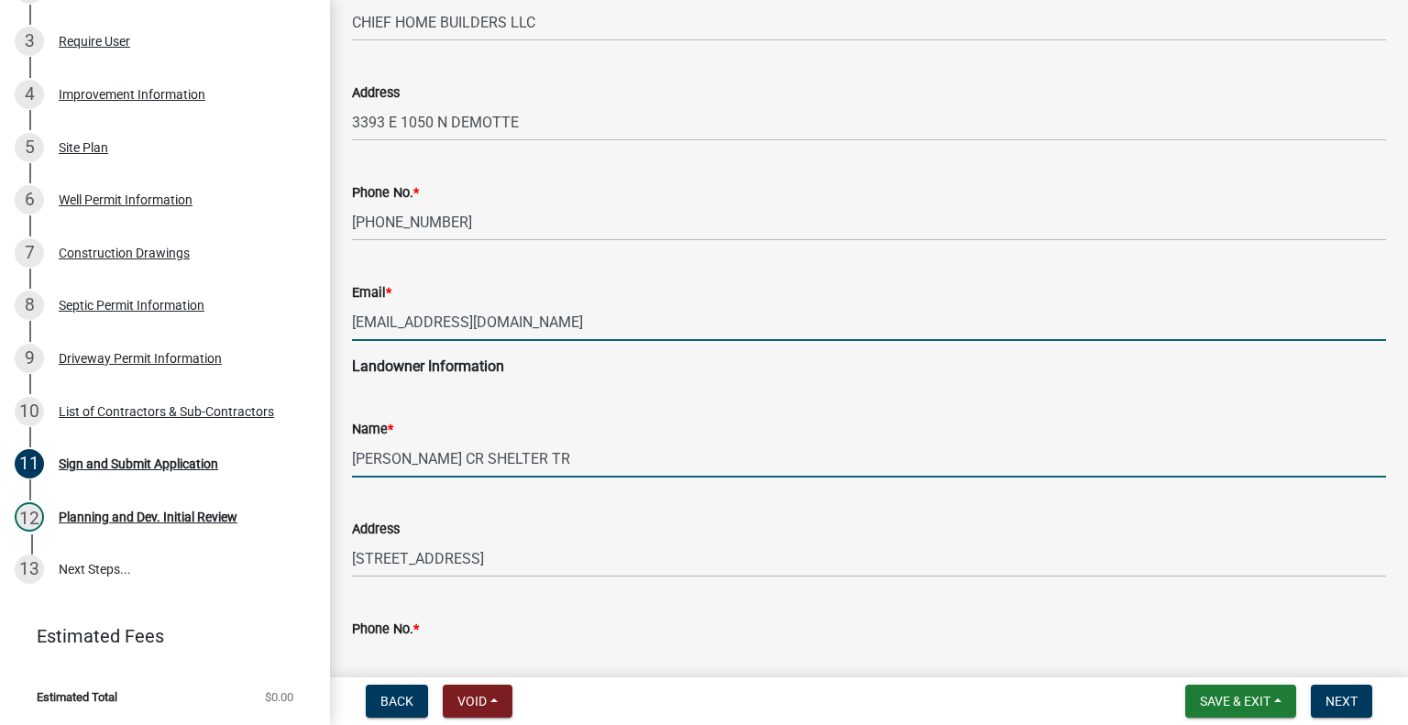
click at [414, 455] on input "[PERSON_NAME] CR SHELTER TR" at bounding box center [869, 459] width 1034 height 38
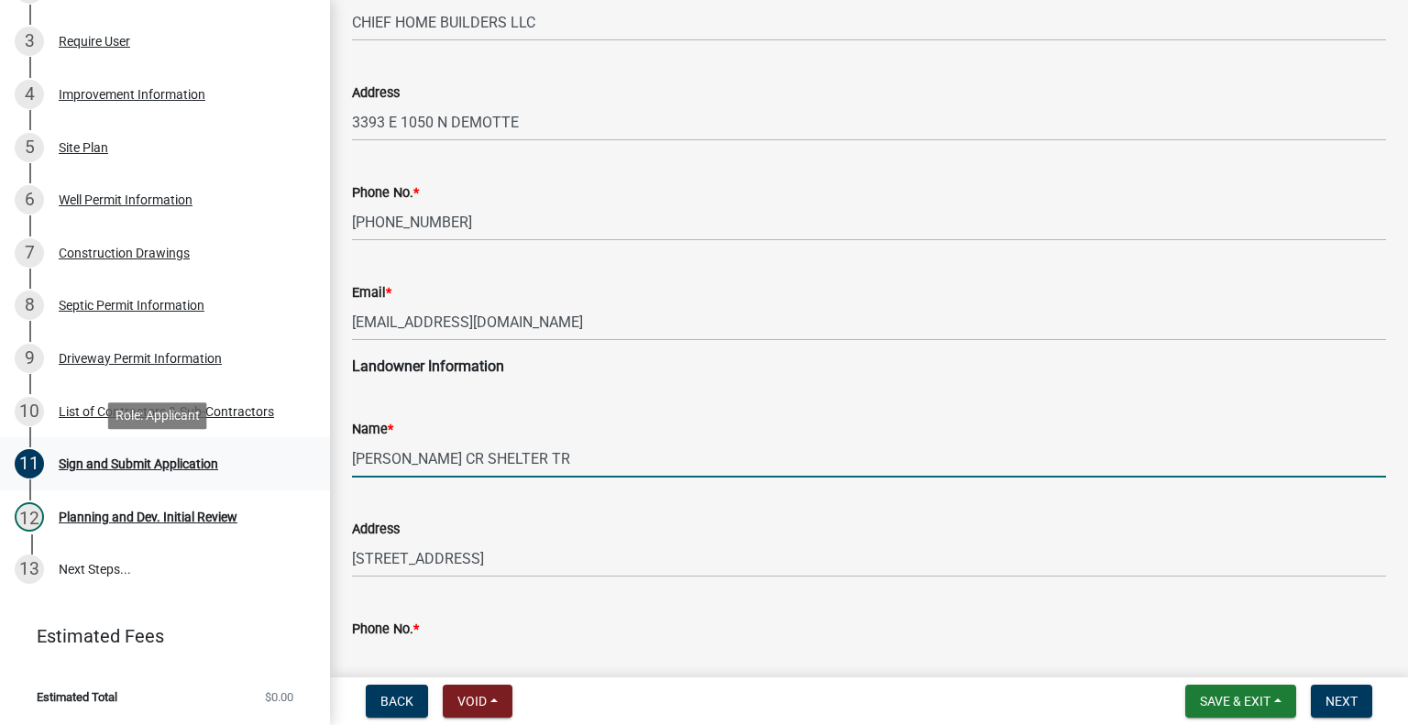
drag, startPoint x: 619, startPoint y: 457, endPoint x: 304, endPoint y: 461, distance: 314.4
click at [304, 461] on div "Improvement Location Permit (Building Permit) and Certificate of Occupancy 4892…" at bounding box center [704, 362] width 1408 height 725
type input "BEAVER LLC"
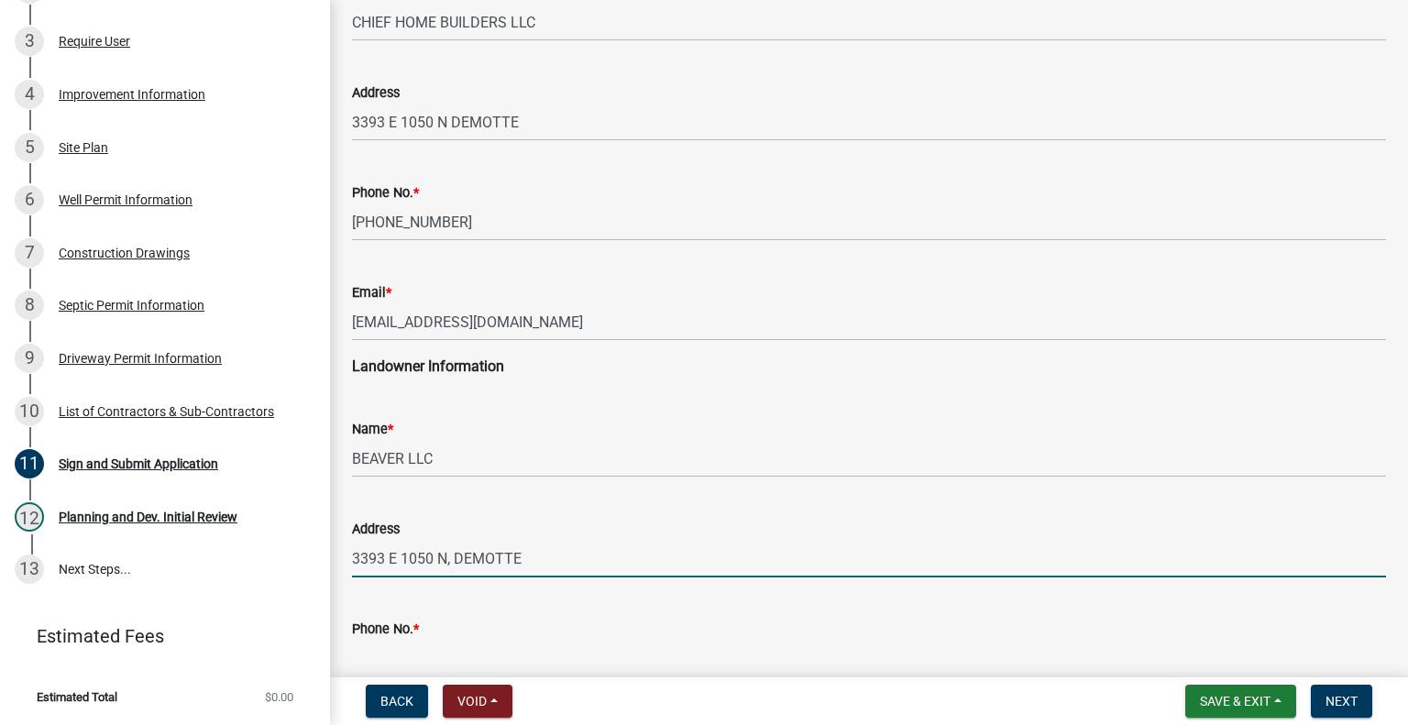
type input "3393 E 1050 N, DEMOTTE"
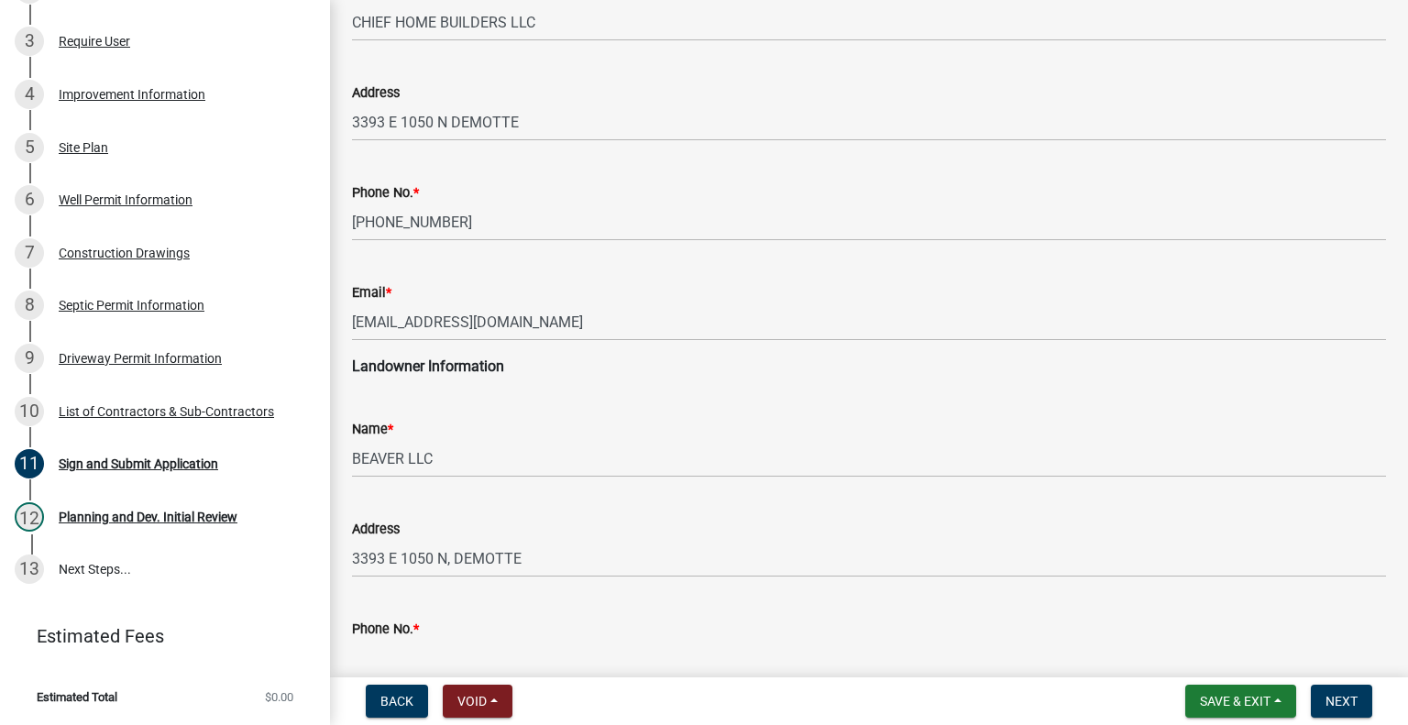
scroll to position [191, 0]
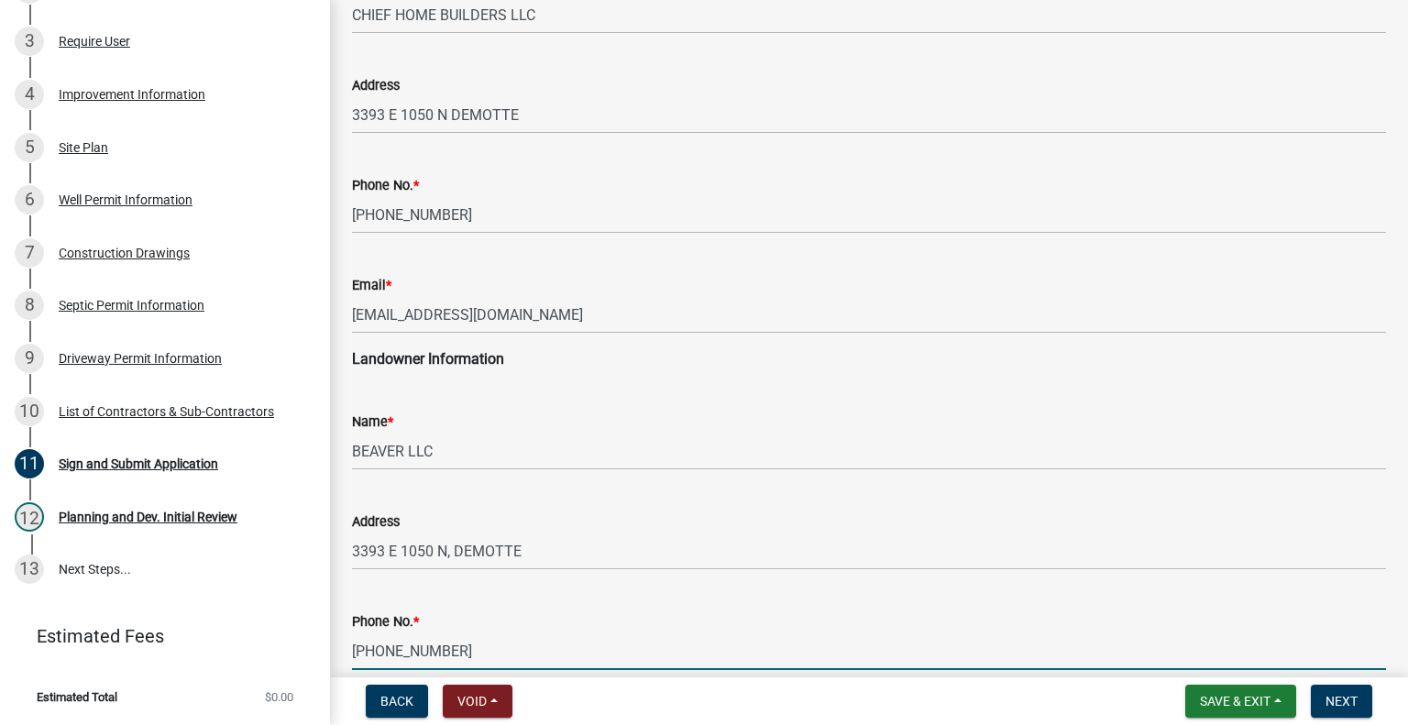
type input "[PHONE_NUMBER]"
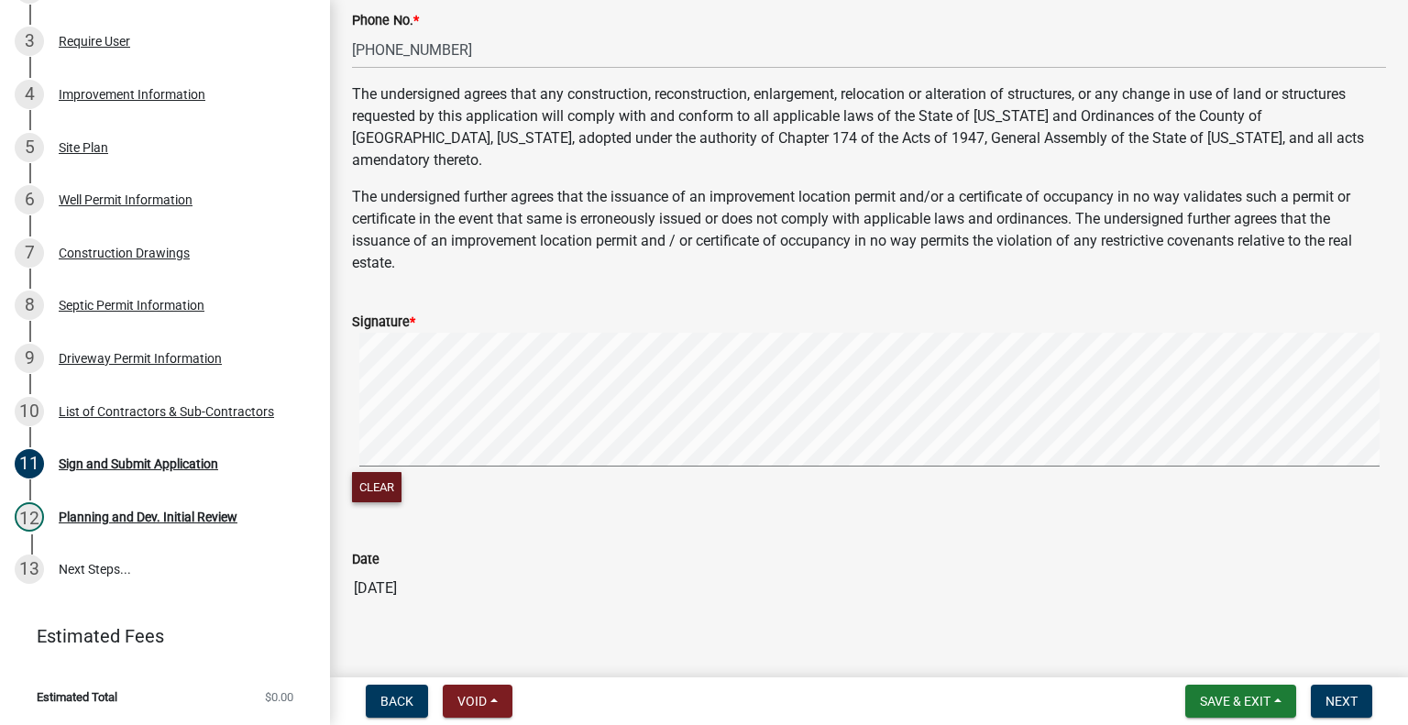
click at [346, 404] on div "Signature * Clear" at bounding box center [868, 397] width 1061 height 217
click at [420, 400] on div "Signature * Clear" at bounding box center [868, 397] width 1061 height 217
click at [1352, 699] on span "Next" at bounding box center [1341, 701] width 32 height 15
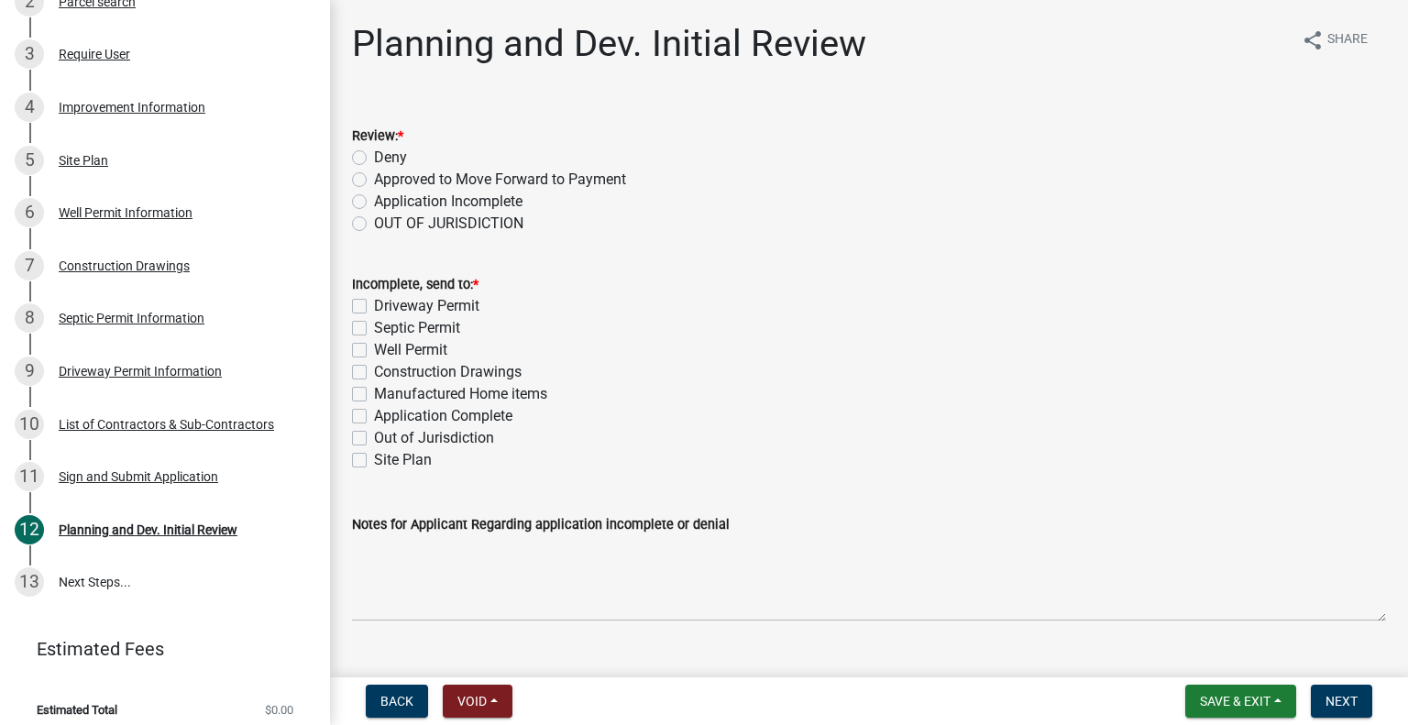
scroll to position [495, 0]
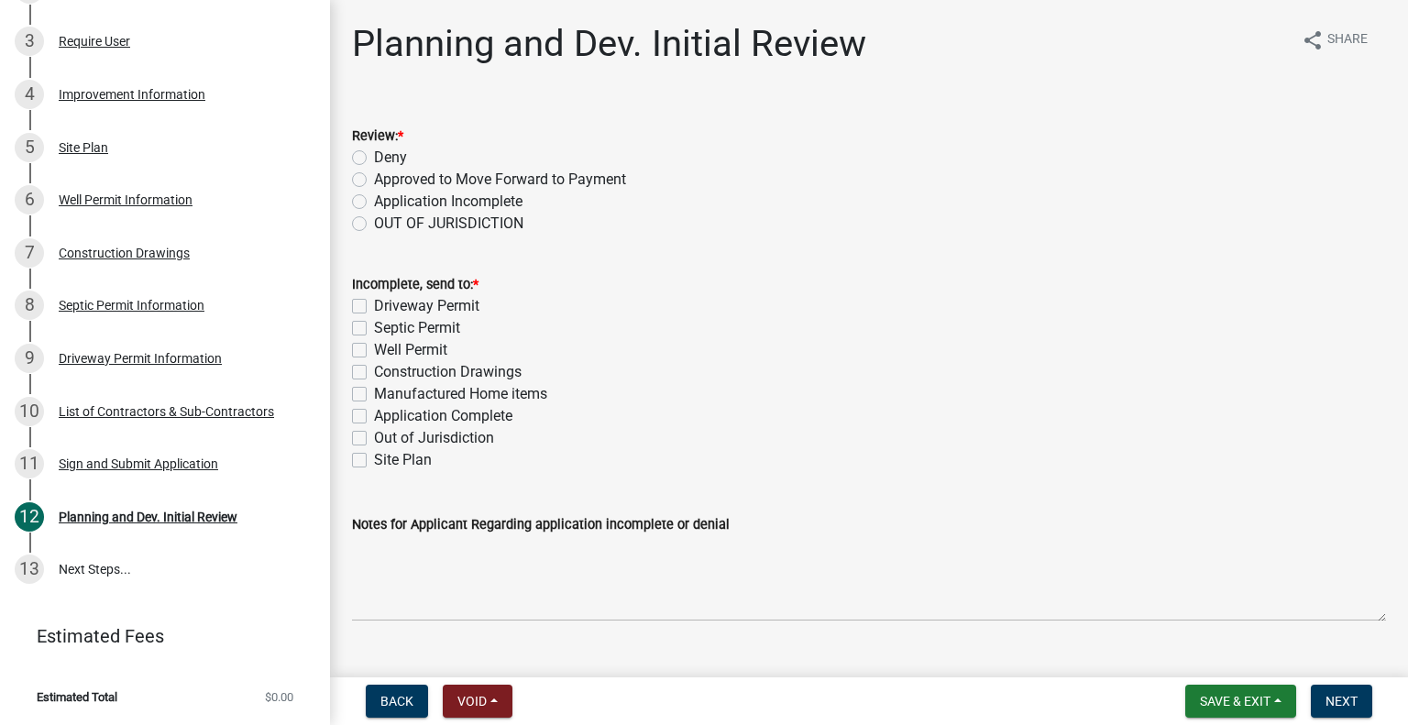
click at [374, 178] on label "Approved to Move Forward to Payment" at bounding box center [500, 180] width 252 height 22
click at [374, 178] on input "Approved to Move Forward to Payment" at bounding box center [380, 175] width 12 height 12
radio input "true"
click at [374, 416] on label "Application Complete" at bounding box center [443, 416] width 138 height 22
click at [374, 416] on input "Application Complete" at bounding box center [380, 411] width 12 height 12
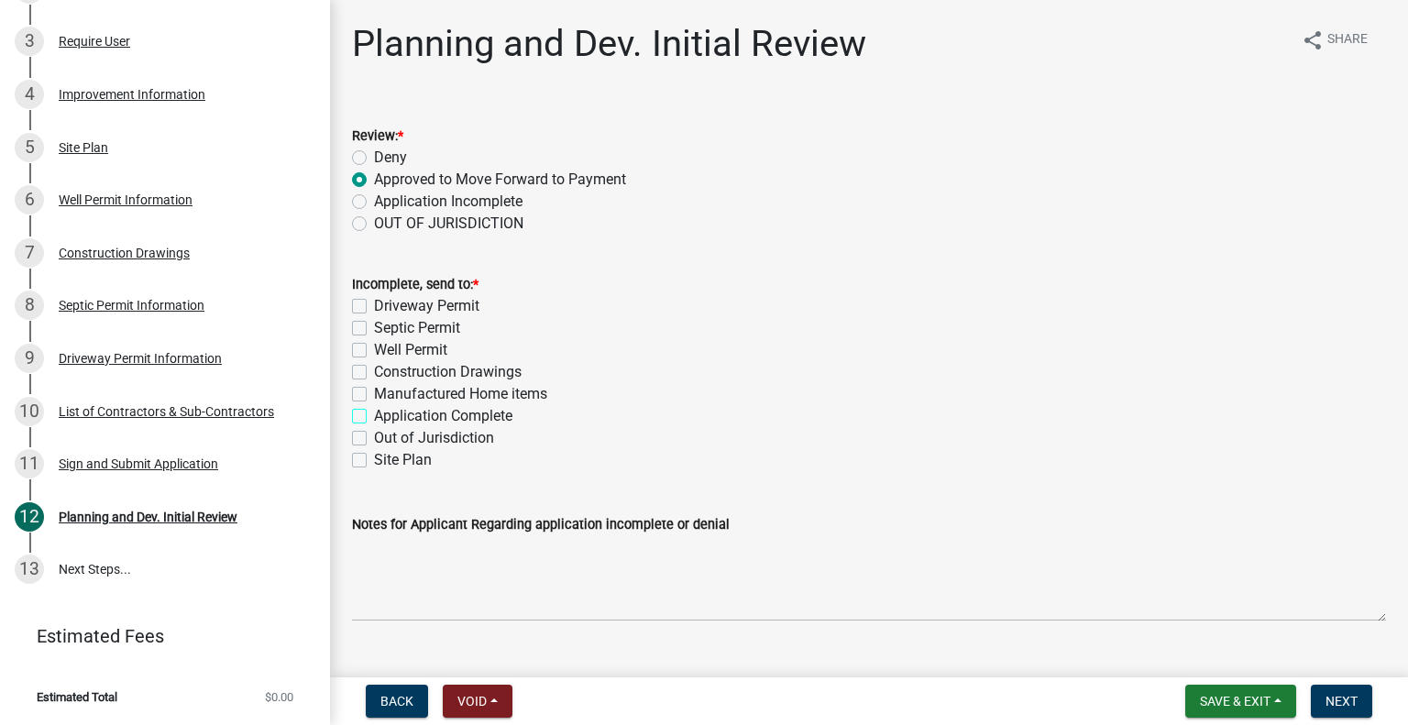
checkbox input "true"
checkbox input "false"
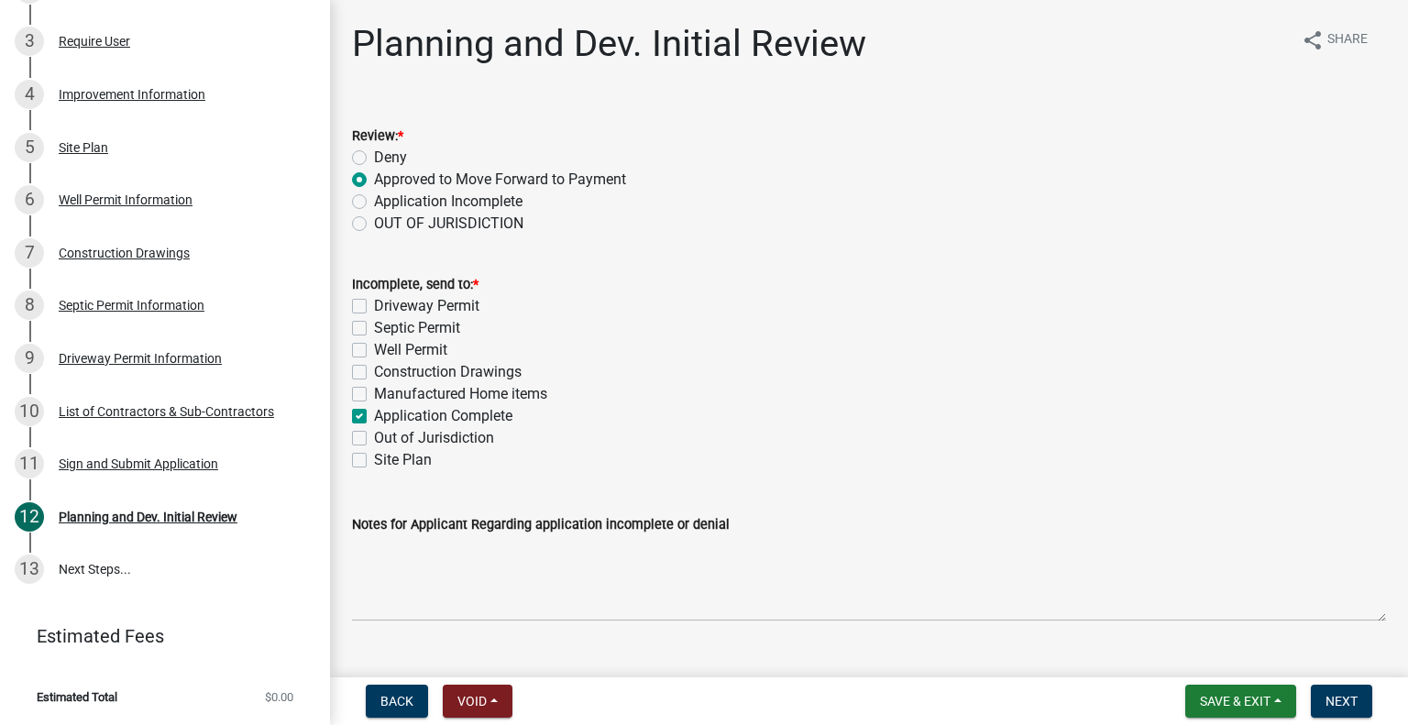
checkbox input "false"
checkbox input "true"
checkbox input "false"
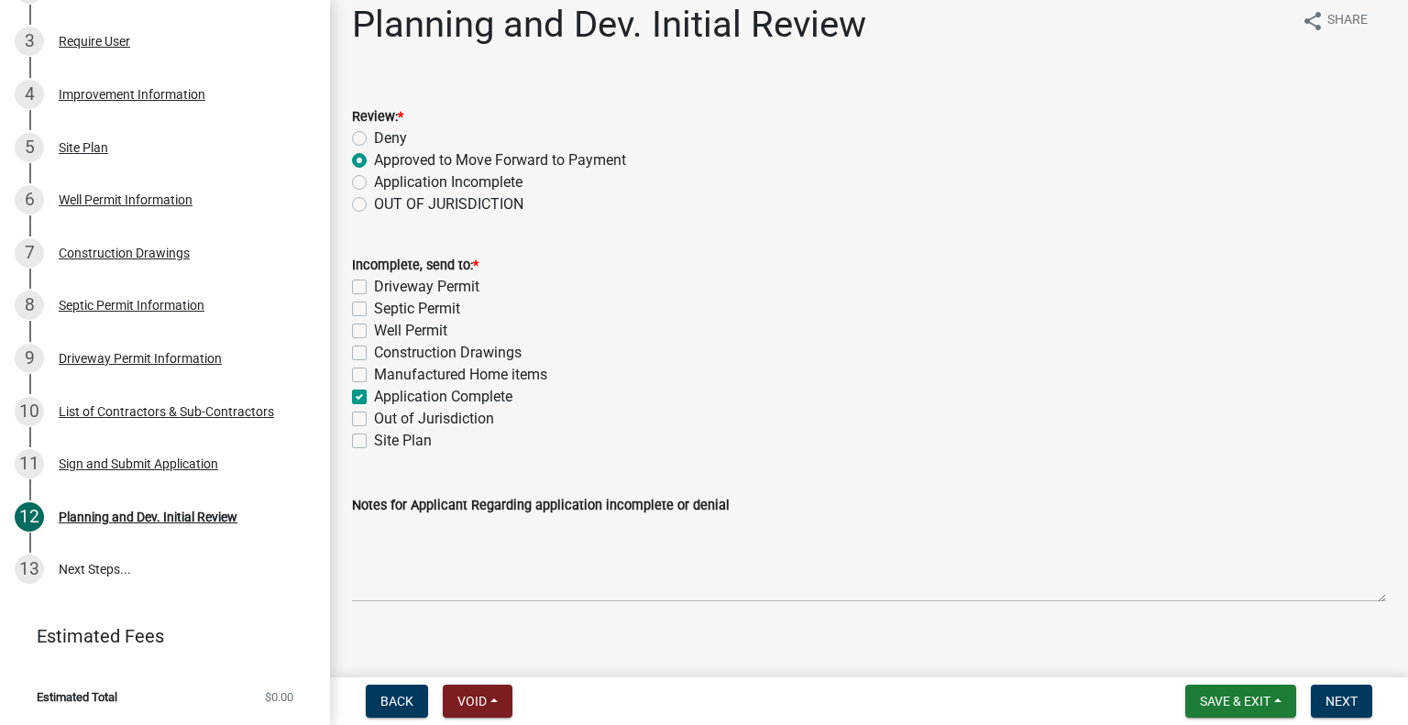
scroll to position [37, 0]
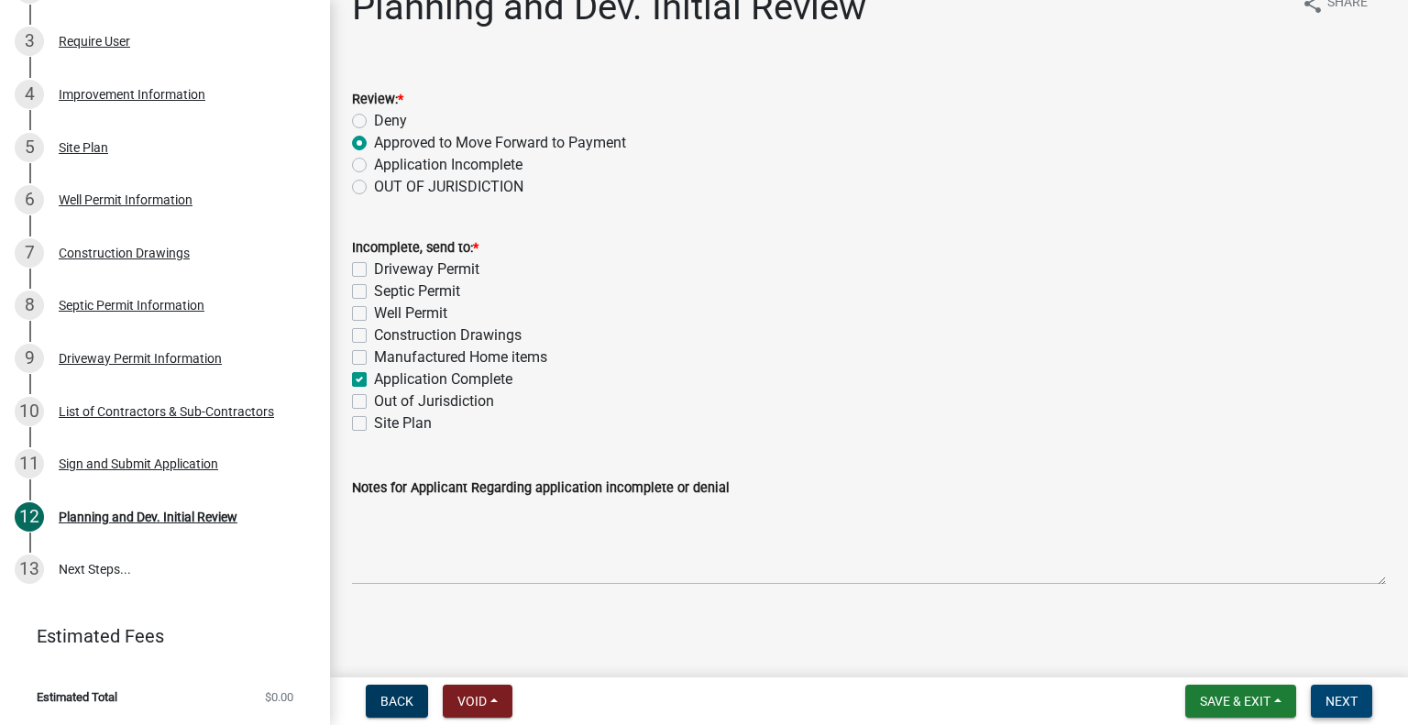
click at [1351, 697] on span "Next" at bounding box center [1341, 701] width 32 height 15
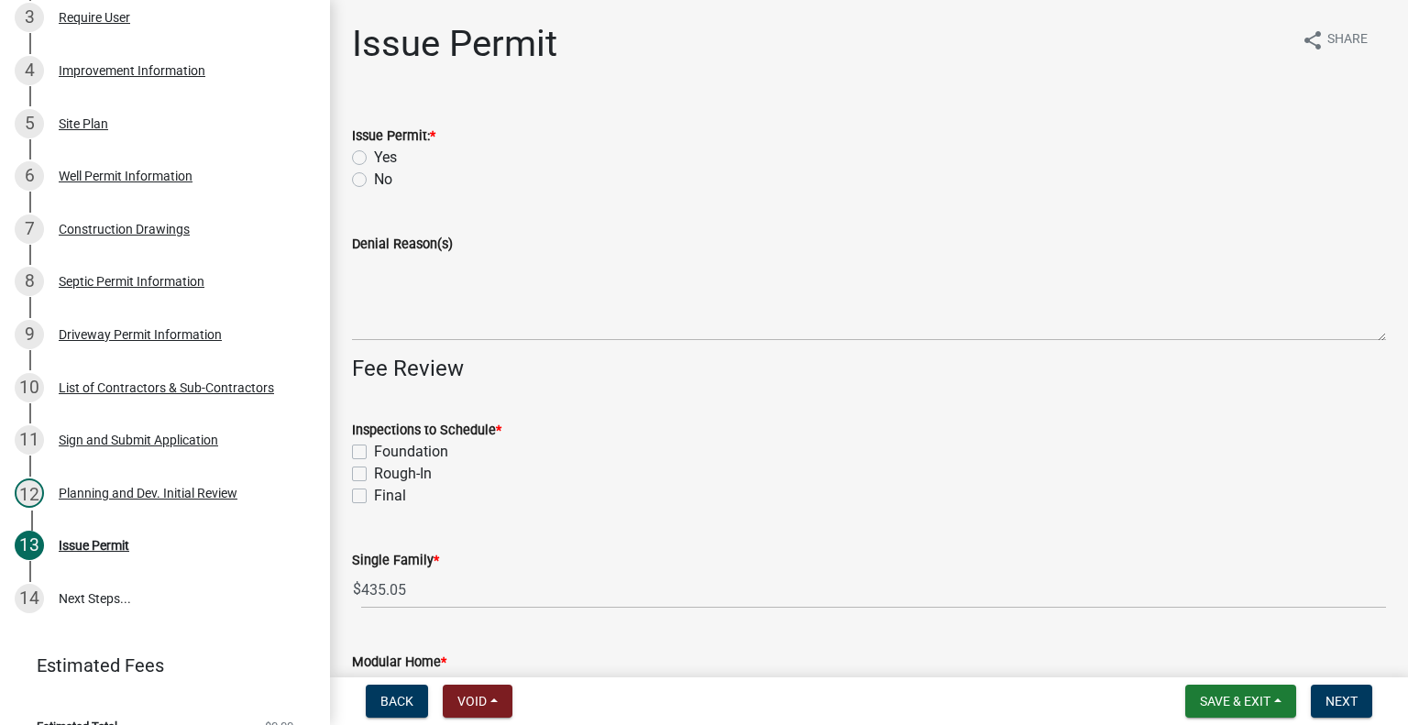
scroll to position [547, 0]
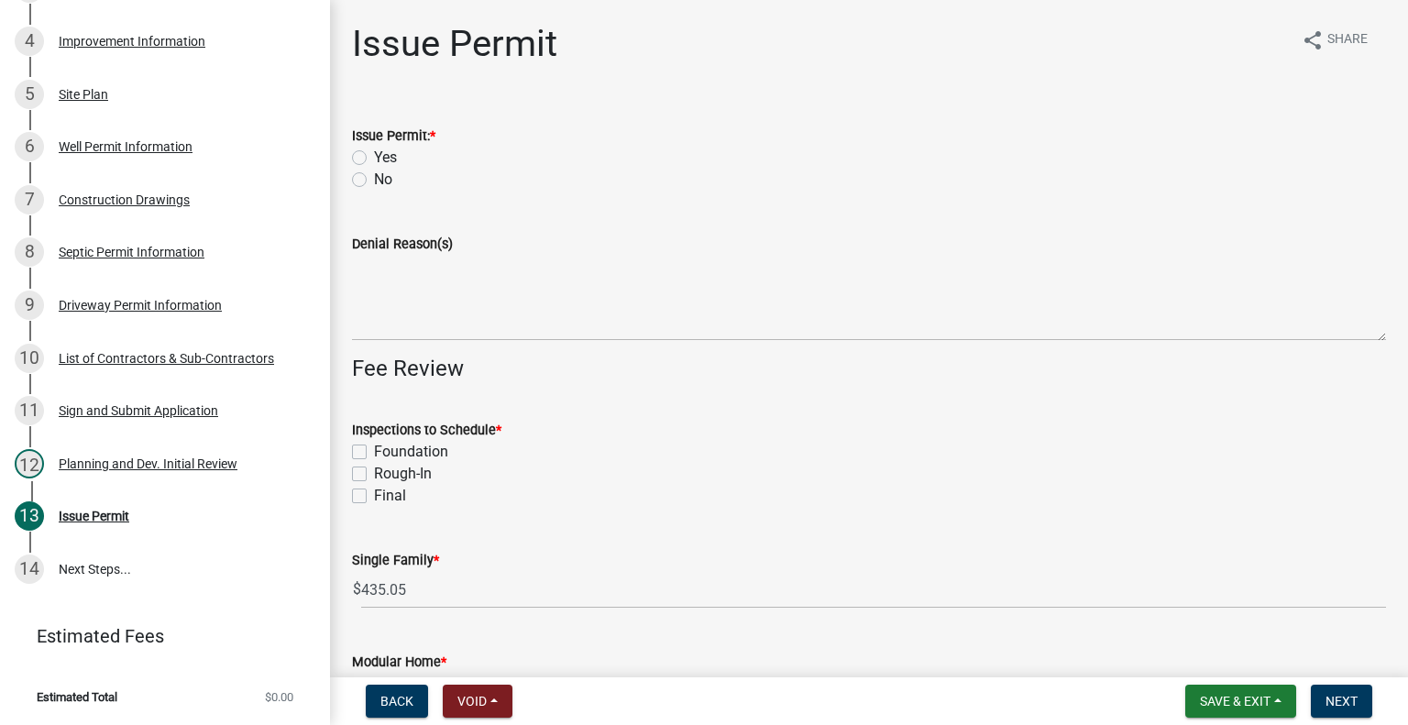
drag, startPoint x: 363, startPoint y: 159, endPoint x: 374, endPoint y: 180, distance: 23.0
click at [374, 160] on label "Yes" at bounding box center [385, 158] width 23 height 22
click at [374, 159] on input "Yes" at bounding box center [380, 153] width 12 height 12
radio input "true"
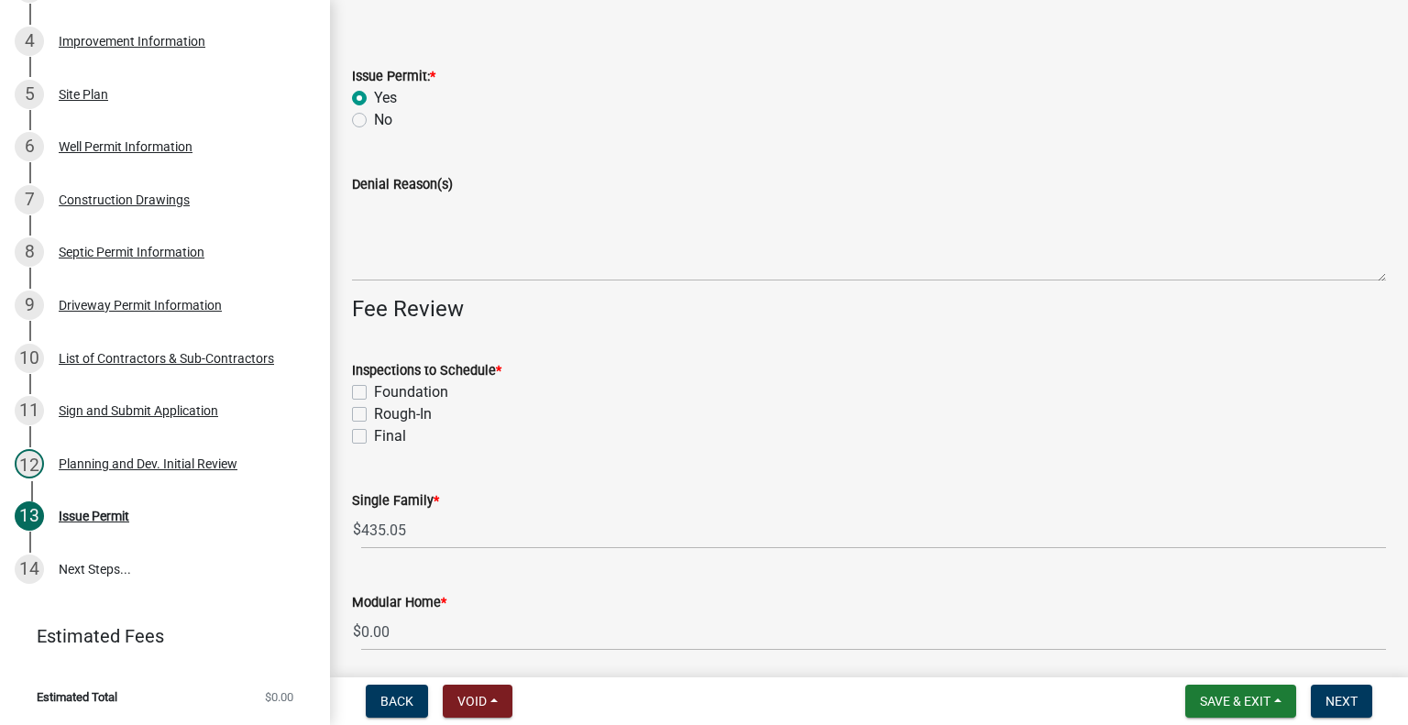
scroll to position [92, 0]
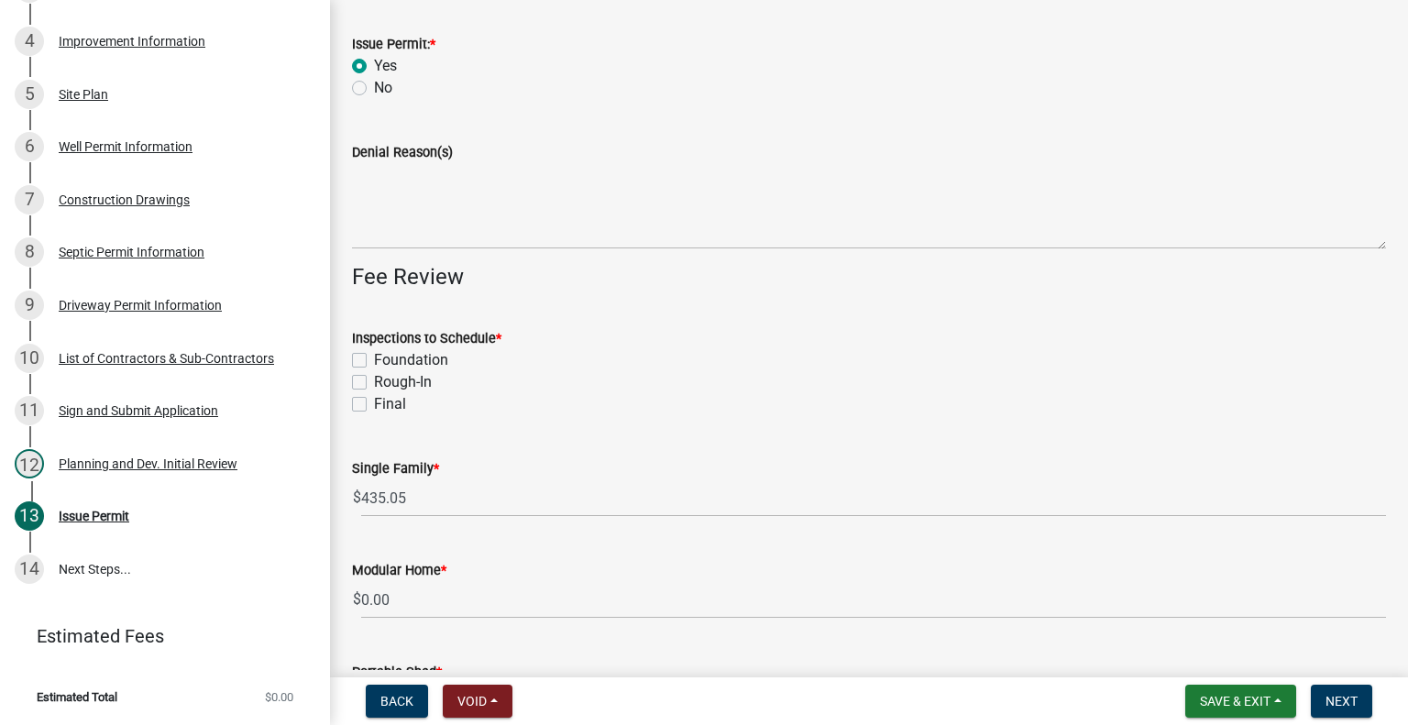
click at [374, 357] on label "Foundation" at bounding box center [411, 360] width 74 height 22
click at [374, 357] on input "Foundation" at bounding box center [380, 355] width 12 height 12
checkbox input "true"
checkbox input "false"
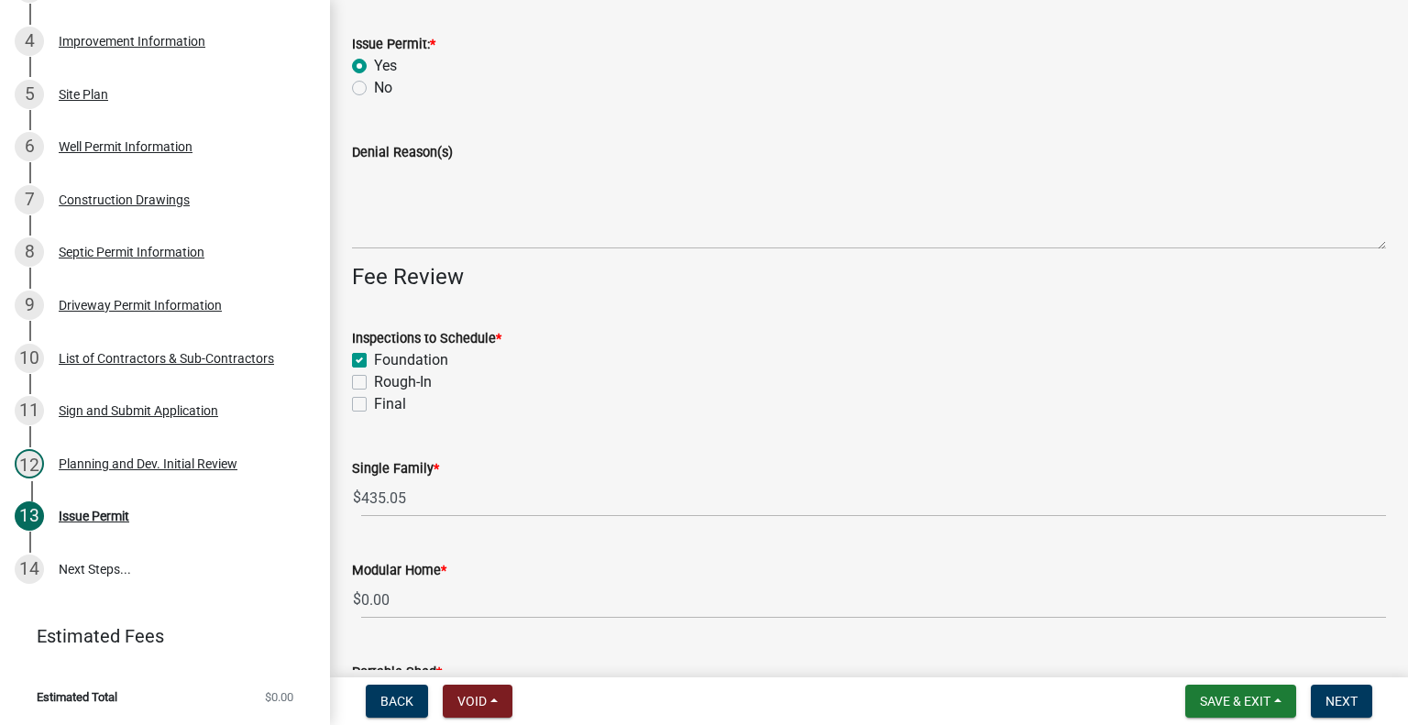
drag, startPoint x: 357, startPoint y: 381, endPoint x: 359, endPoint y: 403, distance: 22.1
click at [374, 384] on label "Rough-In" at bounding box center [403, 382] width 58 height 22
click at [374, 383] on input "Rough-In" at bounding box center [380, 377] width 12 height 12
checkbox input "true"
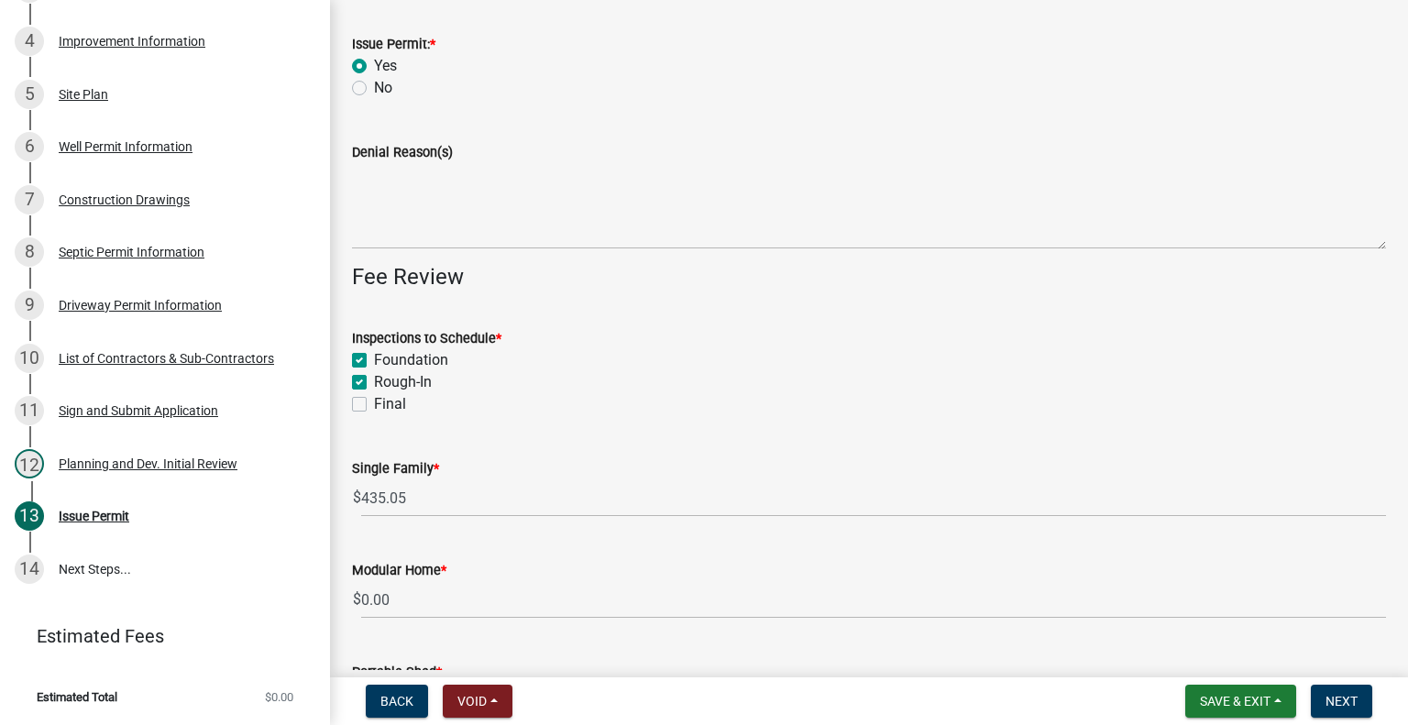
checkbox input "true"
click at [374, 402] on label "Final" at bounding box center [390, 404] width 32 height 22
click at [374, 402] on input "Final" at bounding box center [380, 399] width 12 height 12
checkbox input "true"
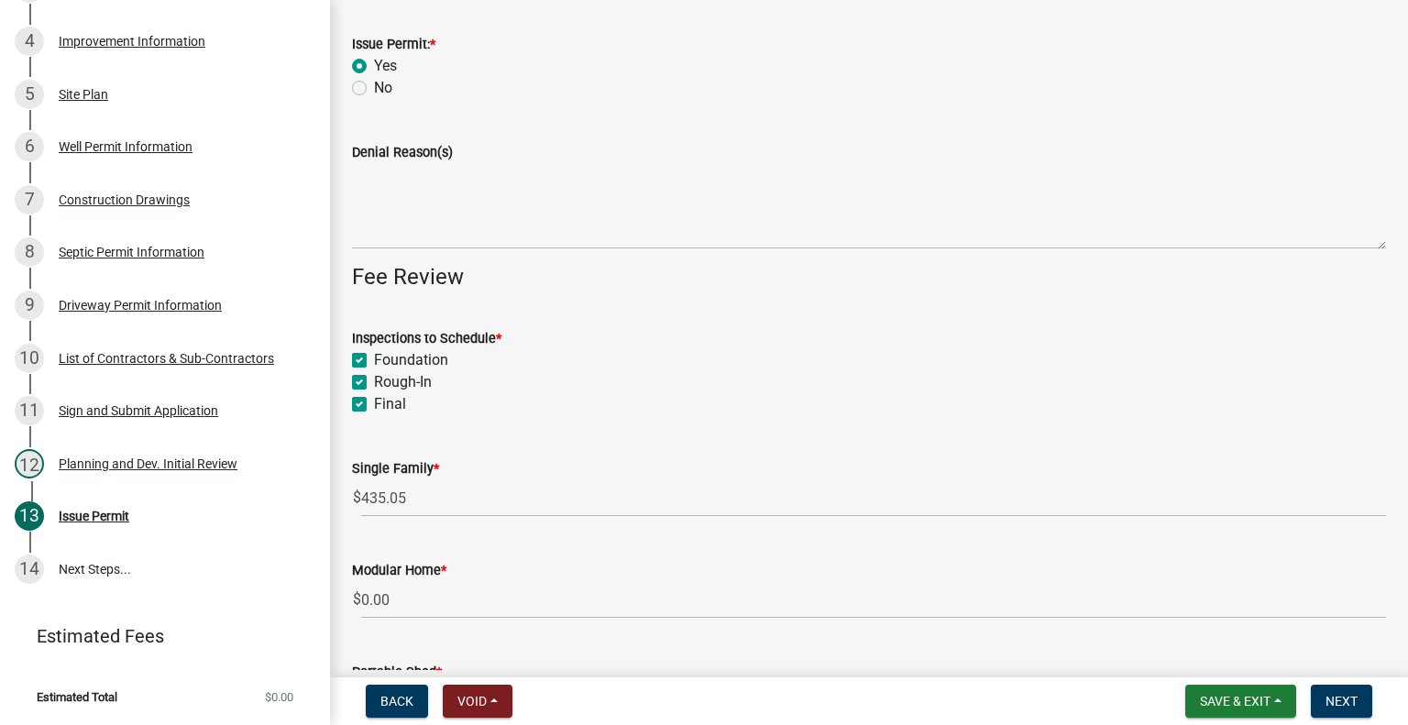
checkbox input "true"
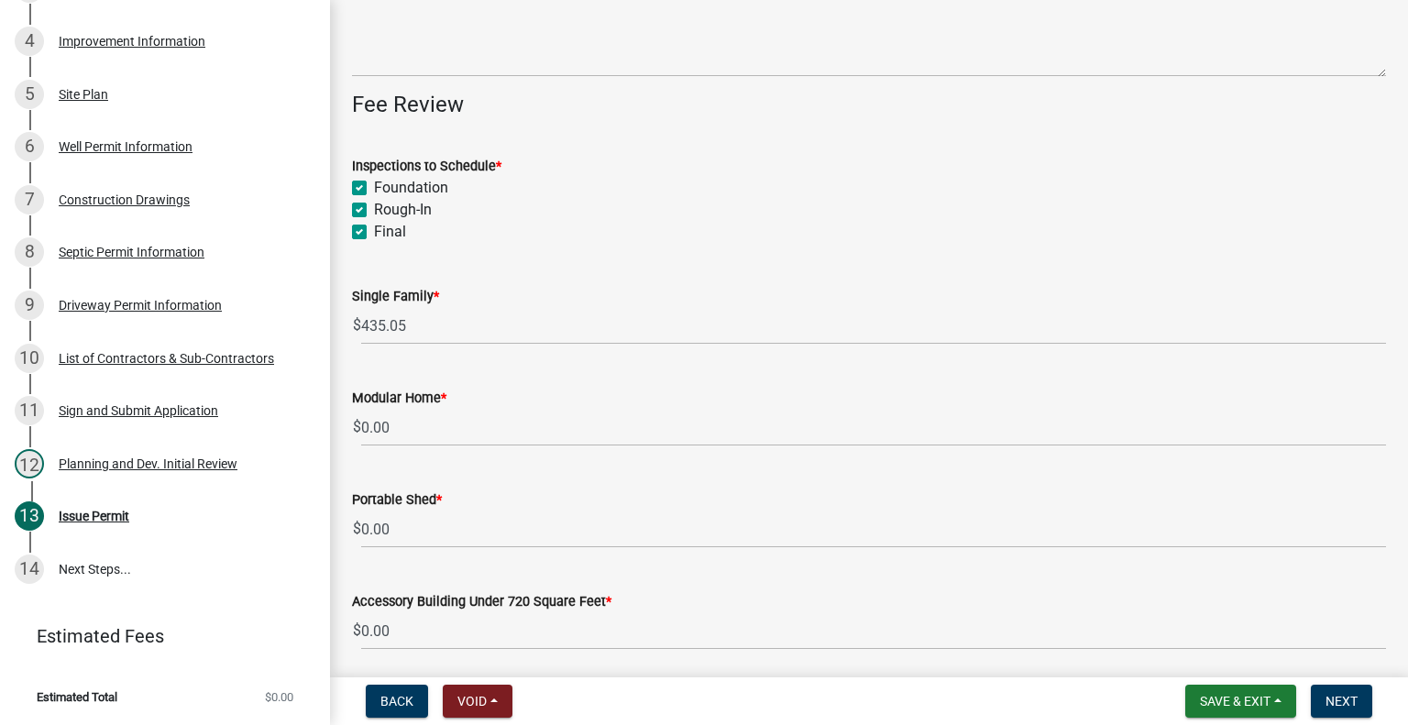
scroll to position [275, 0]
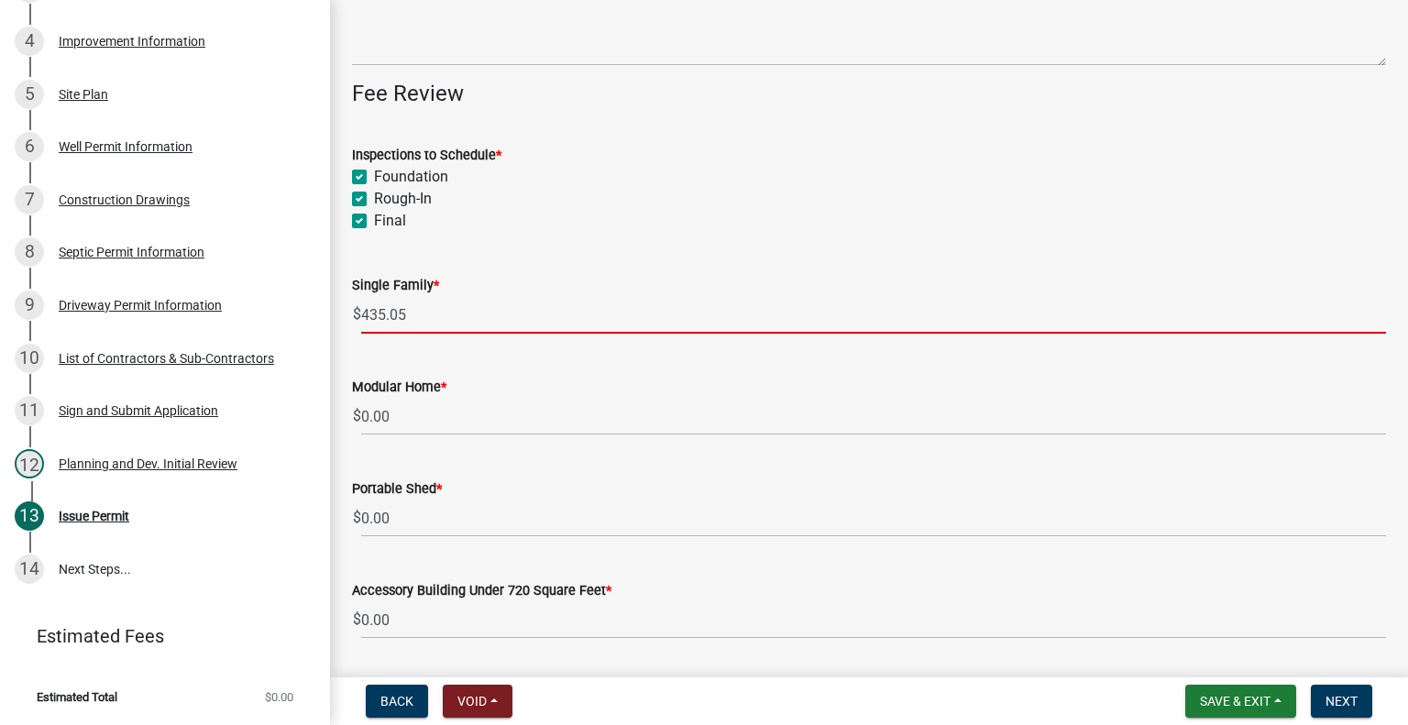
drag, startPoint x: 397, startPoint y: 313, endPoint x: 407, endPoint y: 318, distance: 11.5
click at [407, 318] on input "435.05" at bounding box center [873, 315] width 1025 height 38
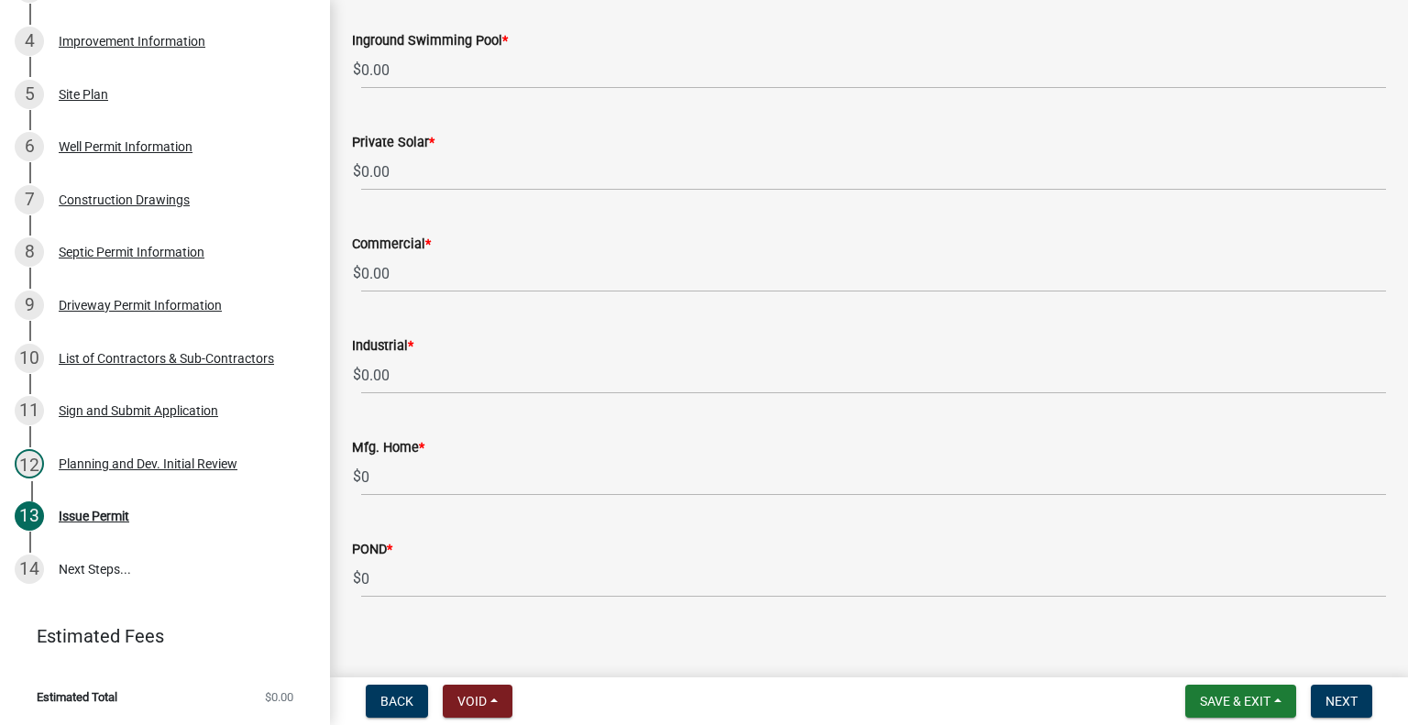
scroll to position [1552, 0]
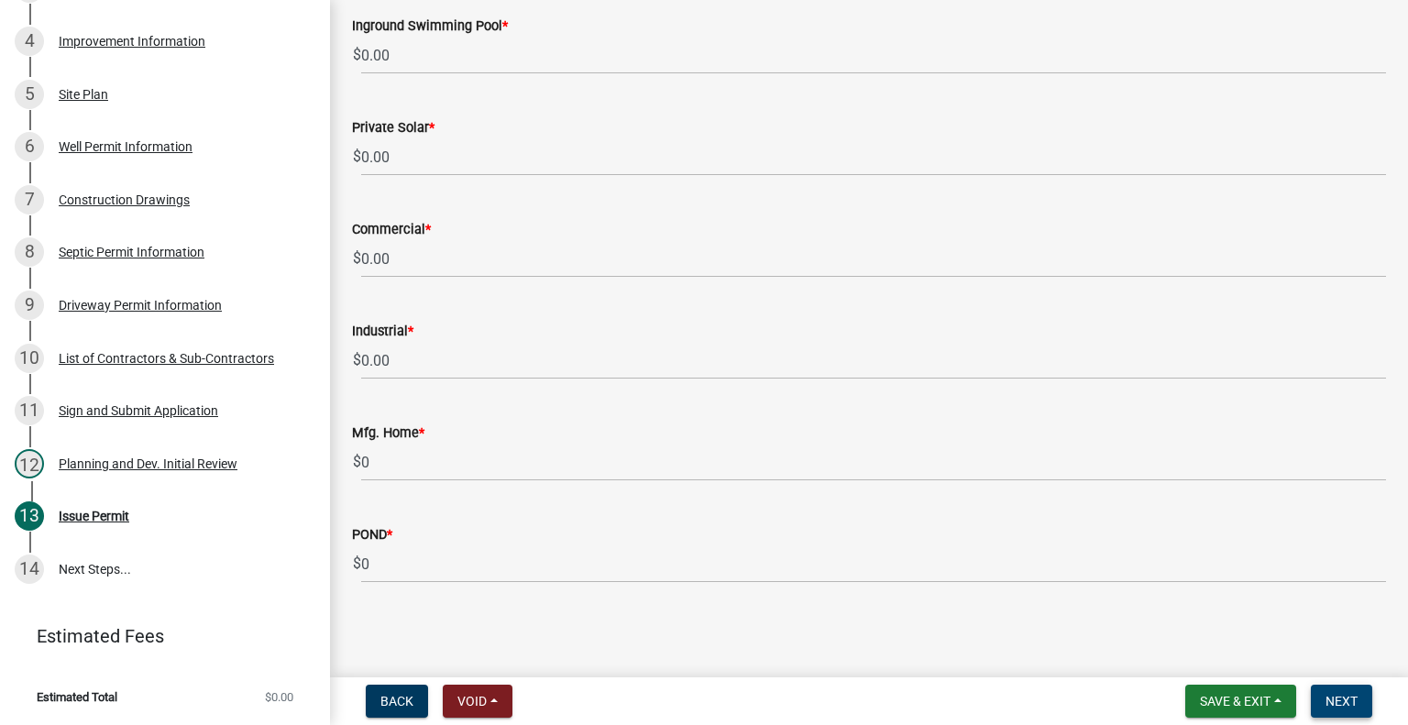
type input "435.00"
click at [1334, 699] on span "Next" at bounding box center [1341, 701] width 32 height 15
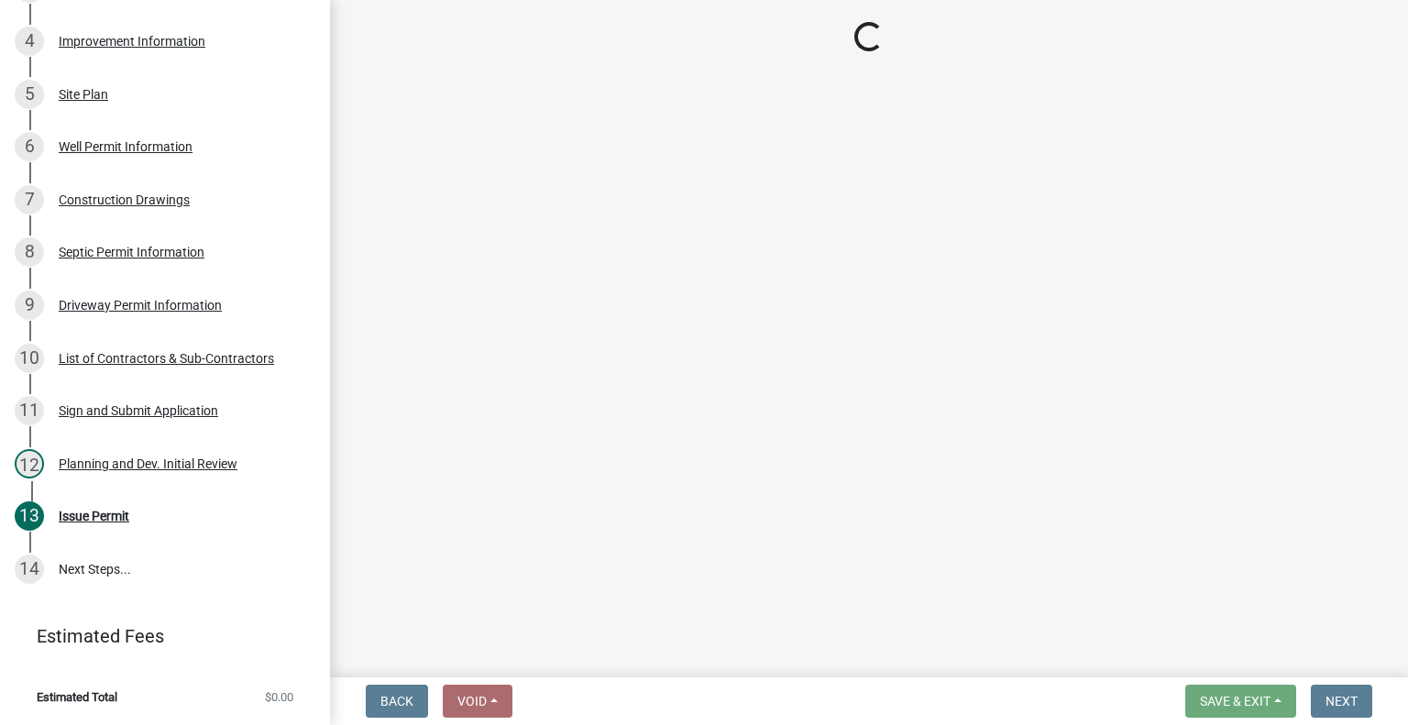
scroll to position [811, 0]
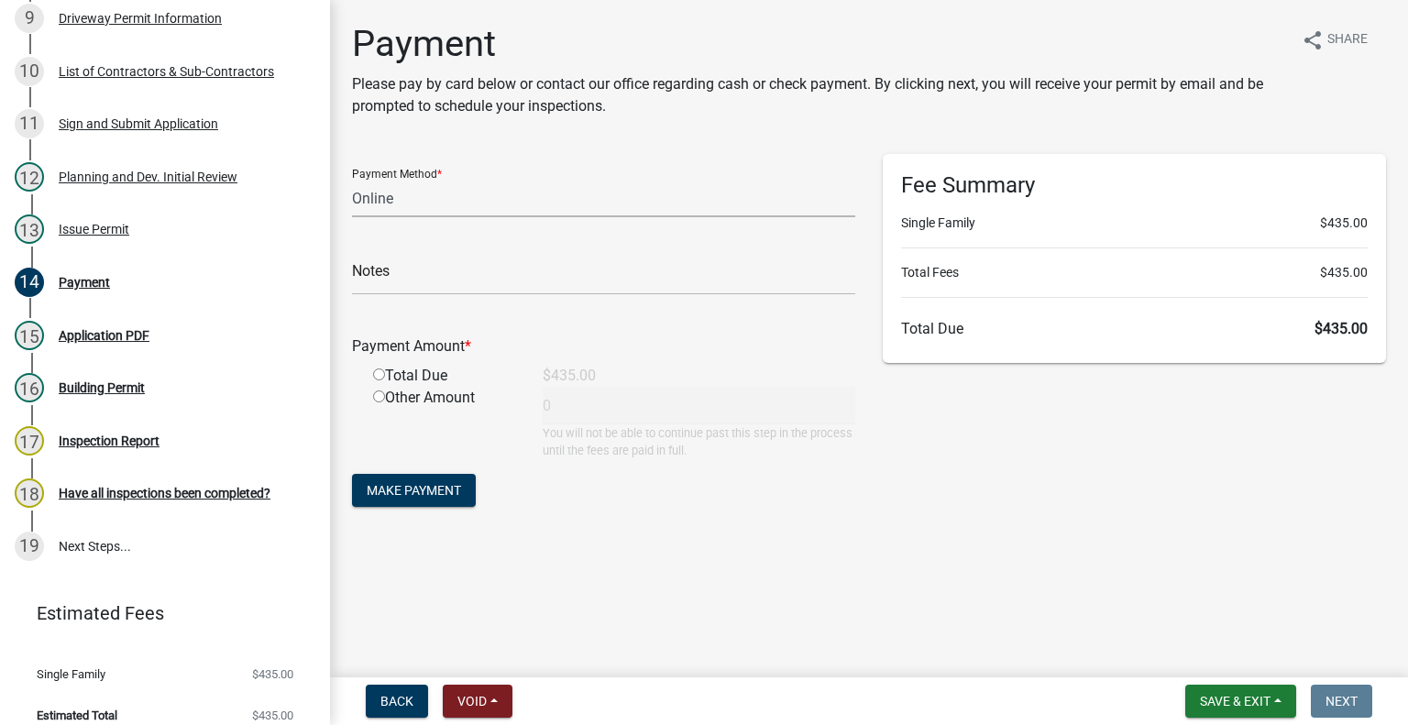
click at [494, 193] on select "Credit Card POS Check Cash Online" at bounding box center [603, 199] width 503 height 38
select select "1: 0"
click at [352, 180] on select "Credit Card POS Check Cash Online" at bounding box center [603, 199] width 503 height 38
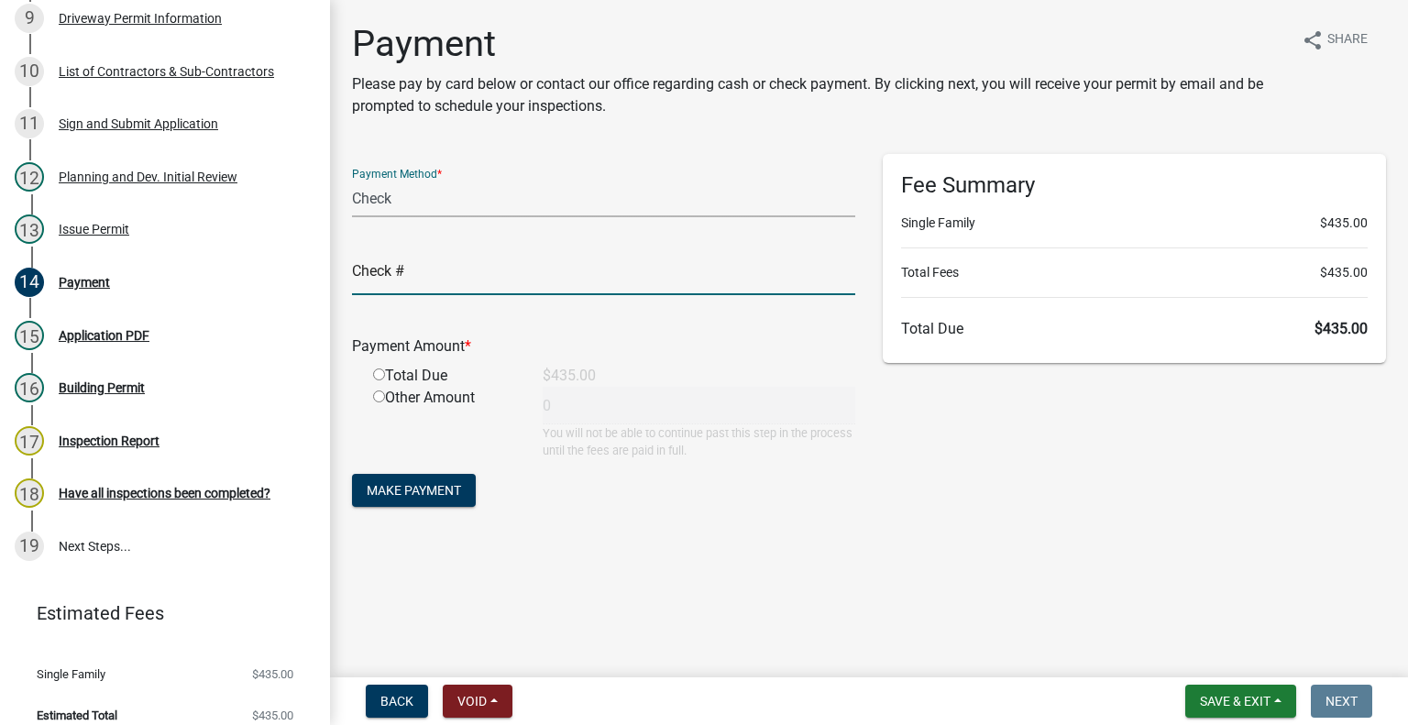
click at [441, 277] on input "text" at bounding box center [603, 277] width 503 height 38
type input "2482"
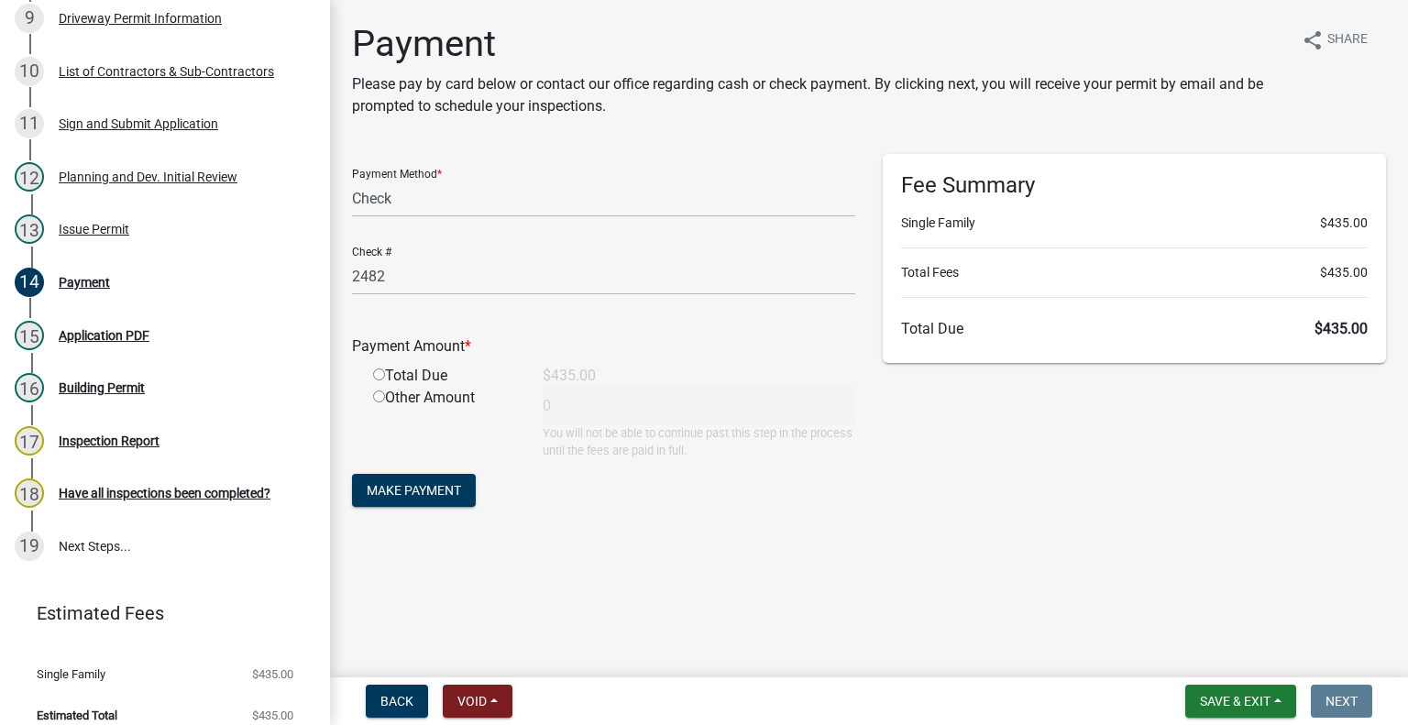
click at [382, 377] on input "radio" at bounding box center [379, 374] width 12 height 12
radio input "true"
type input "435"
click at [444, 500] on button "Make Payment" at bounding box center [414, 490] width 124 height 33
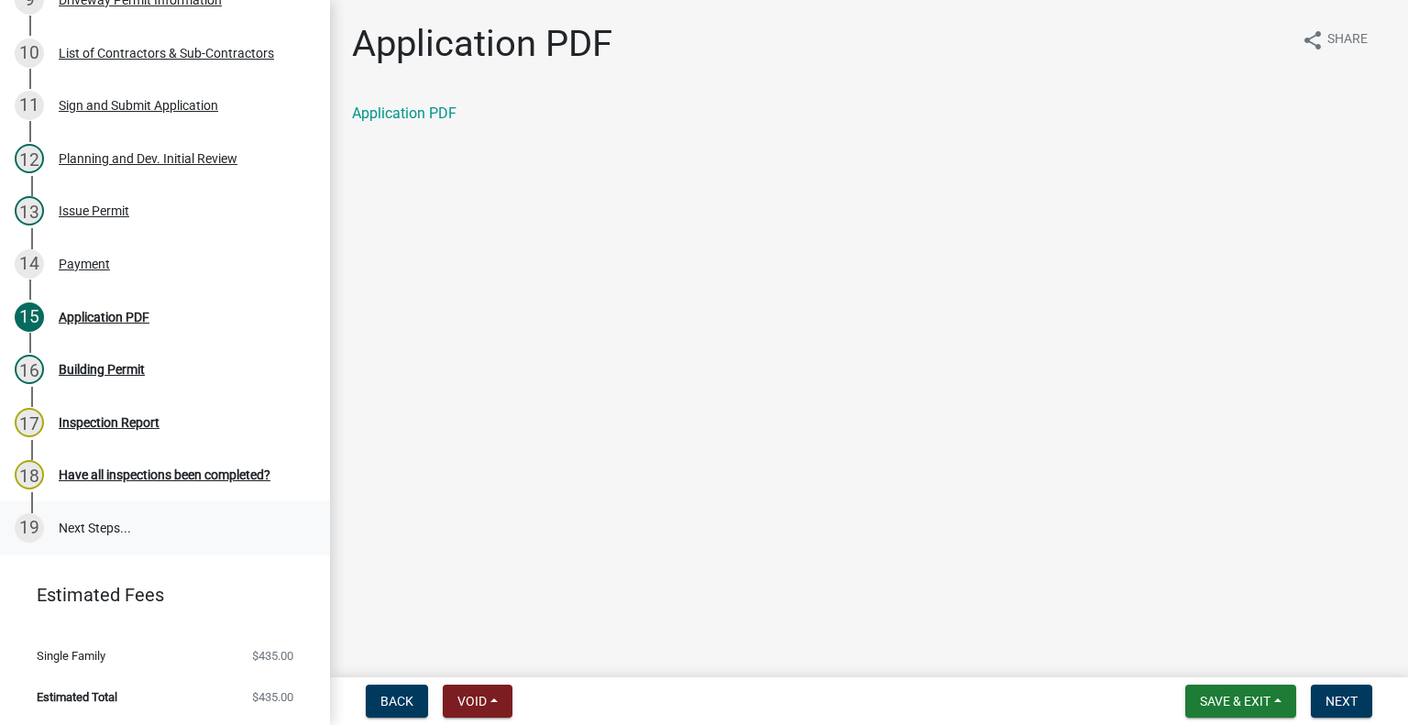
scroll to position [855, 0]
click at [406, 113] on link "Application PDF" at bounding box center [404, 112] width 104 height 17
click at [1349, 697] on span "Next" at bounding box center [1341, 701] width 32 height 15
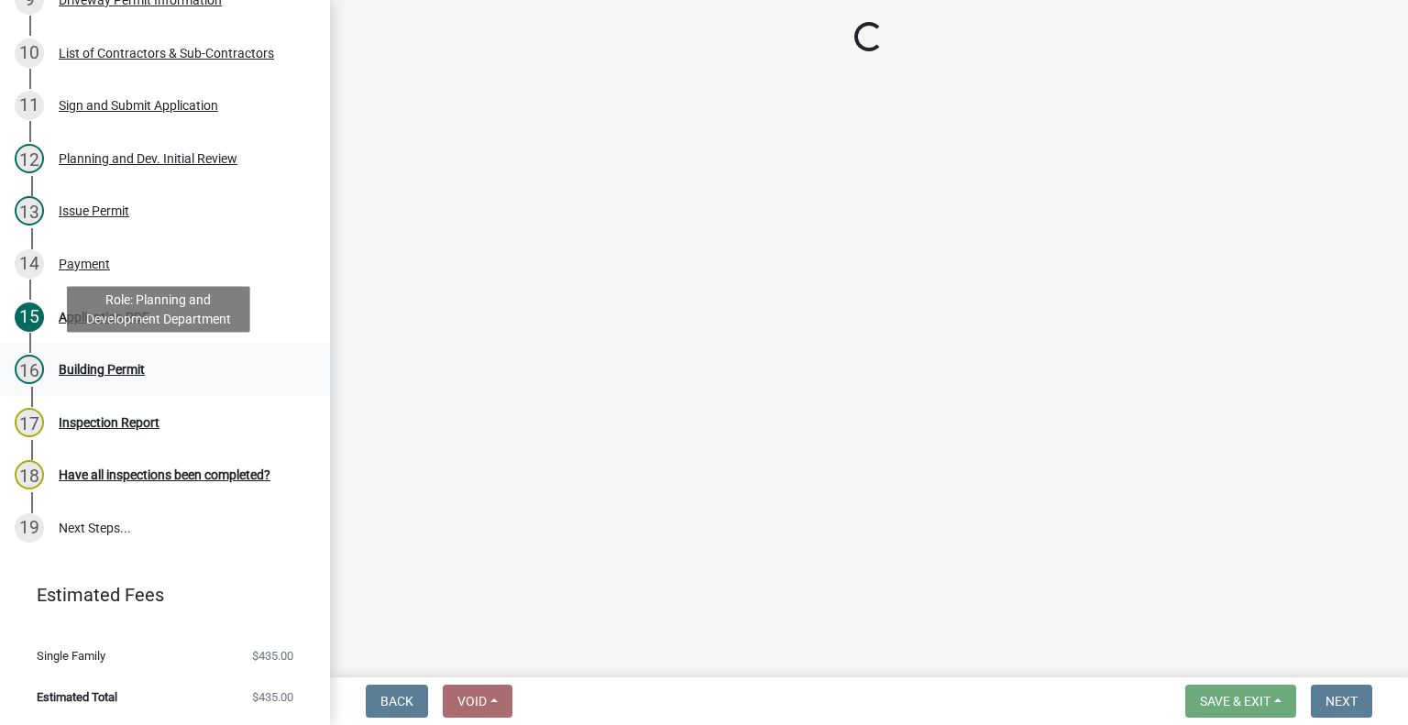
click at [103, 368] on div "Building Permit" at bounding box center [102, 369] width 86 height 13
select select "62bb873c-c571-4454-ac8a-8c216551e2a3"
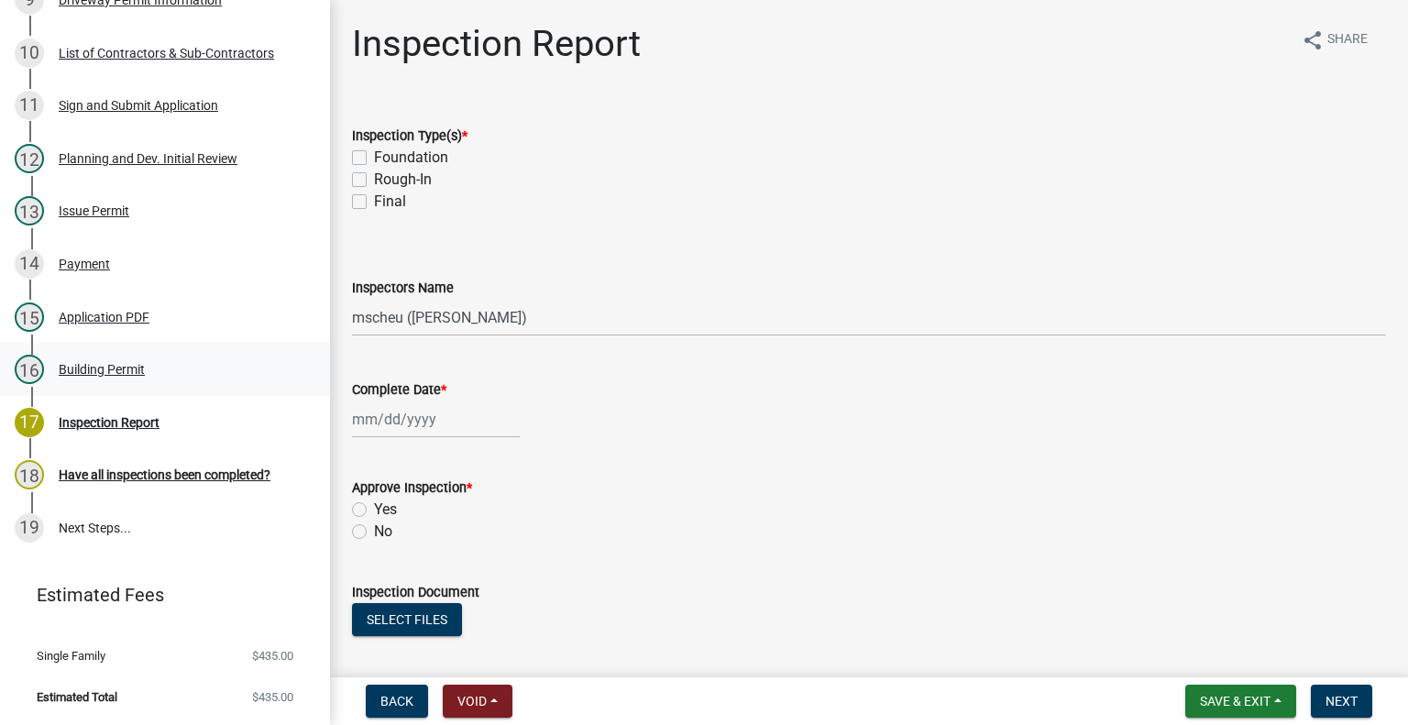
click at [105, 369] on div "Building Permit" at bounding box center [102, 369] width 86 height 13
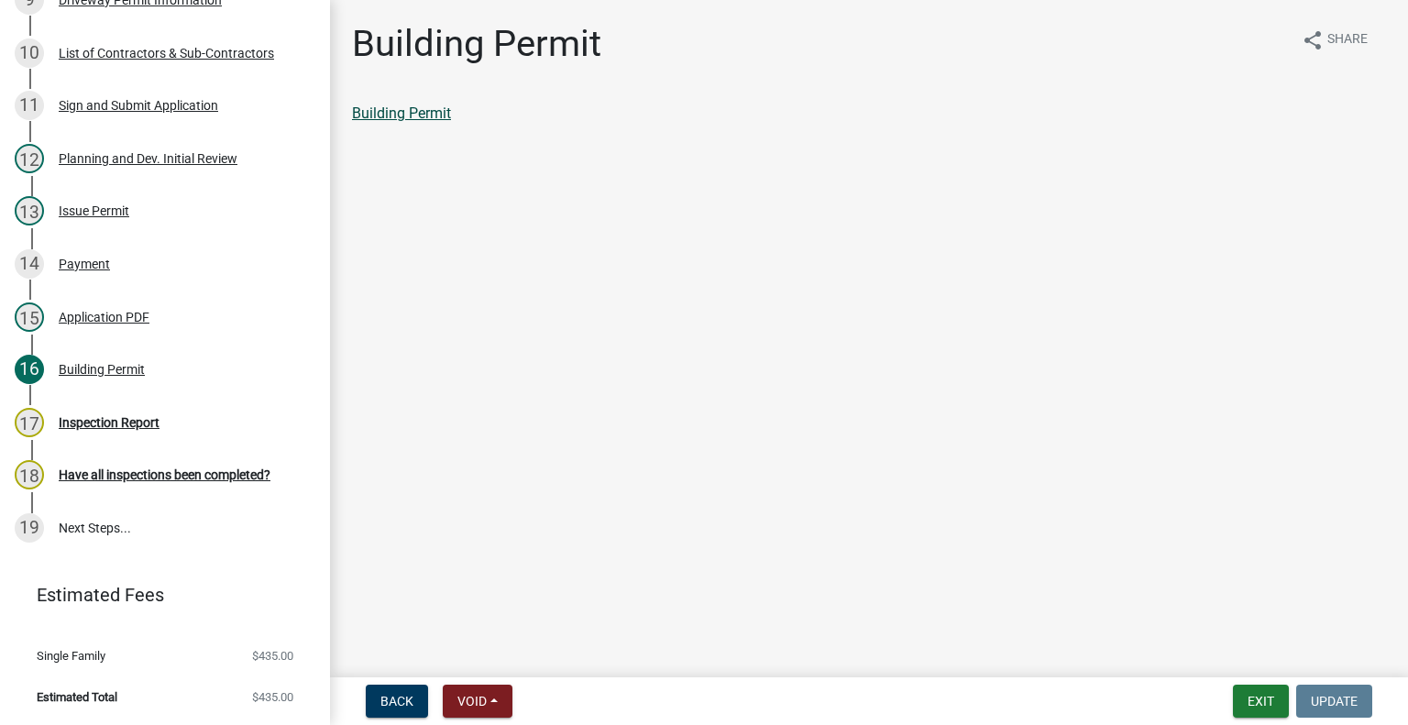
click at [389, 117] on link "Building Permit" at bounding box center [401, 112] width 99 height 17
click at [387, 108] on link "Building Permit" at bounding box center [401, 112] width 99 height 17
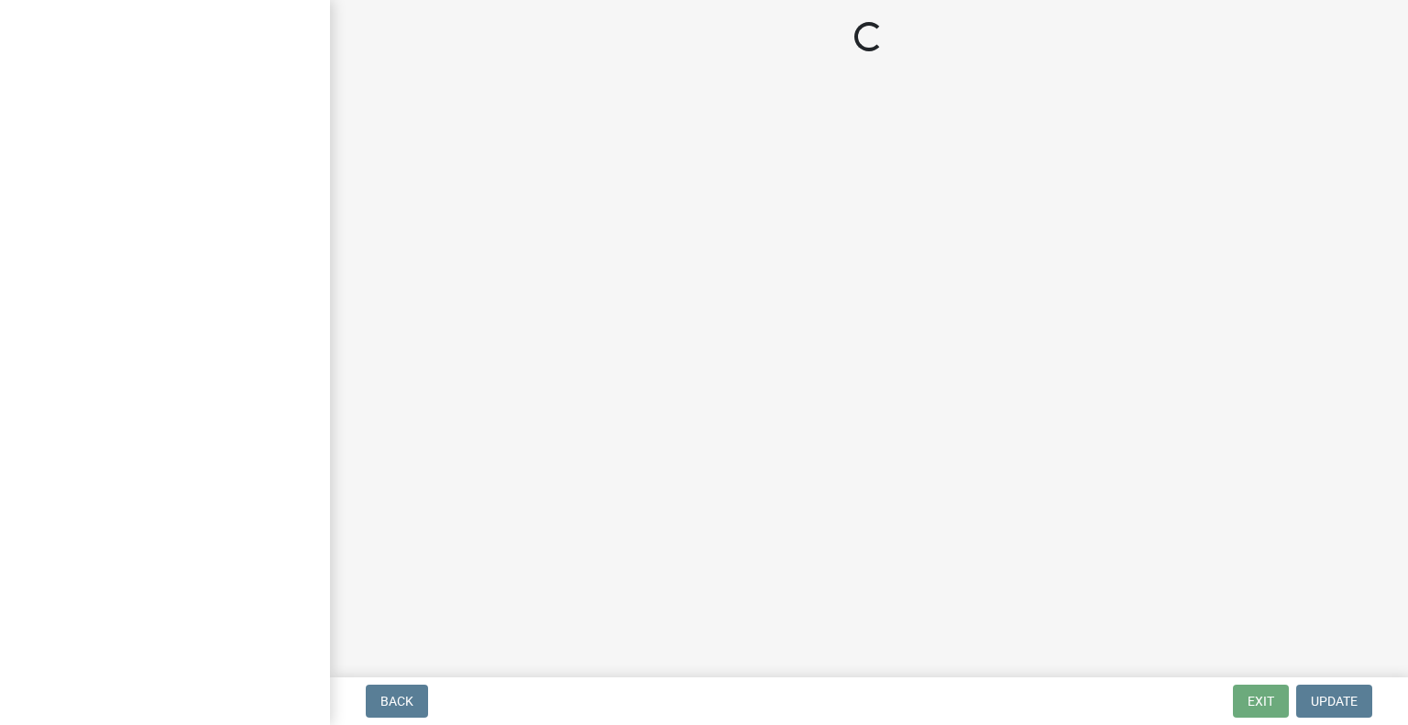
select select "62bb873c-c571-4454-ac8a-8c216551e2a3"
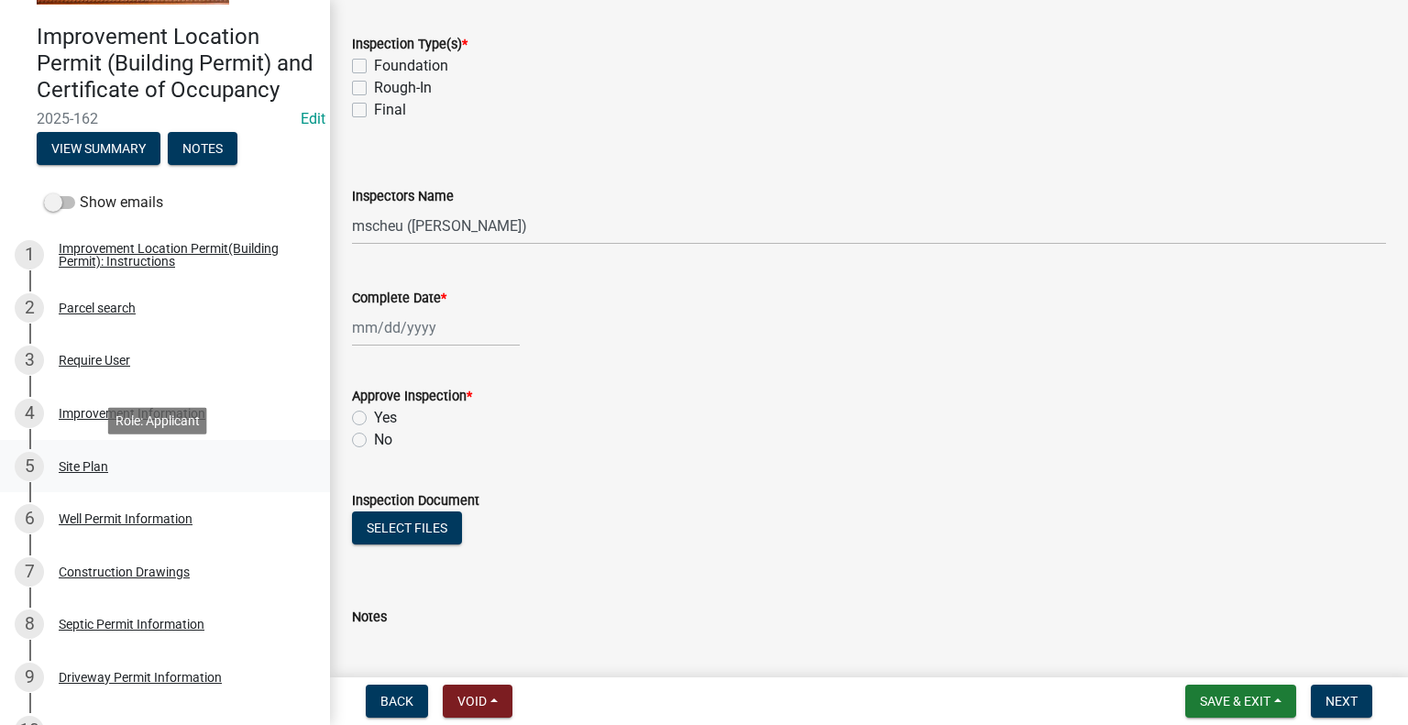
scroll to position [183, 0]
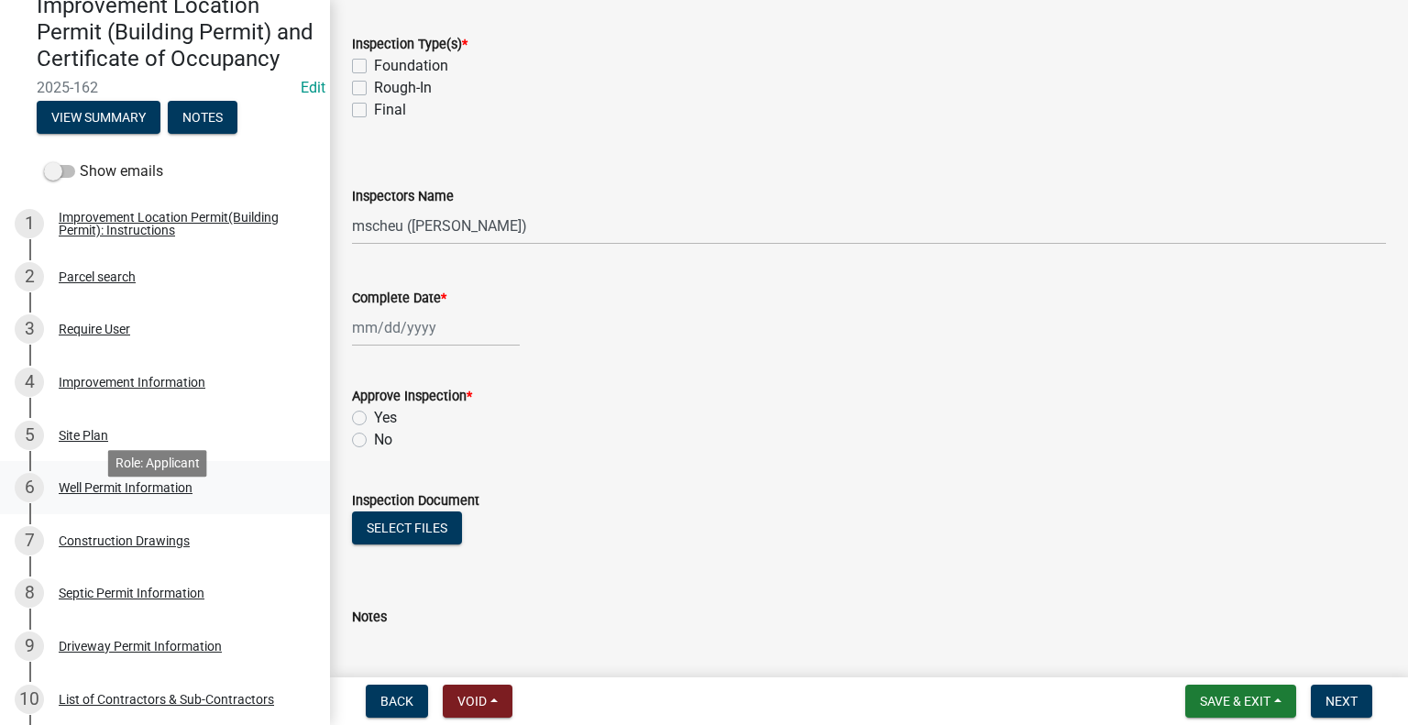
click at [157, 494] on div "Well Permit Information" at bounding box center [126, 487] width 134 height 13
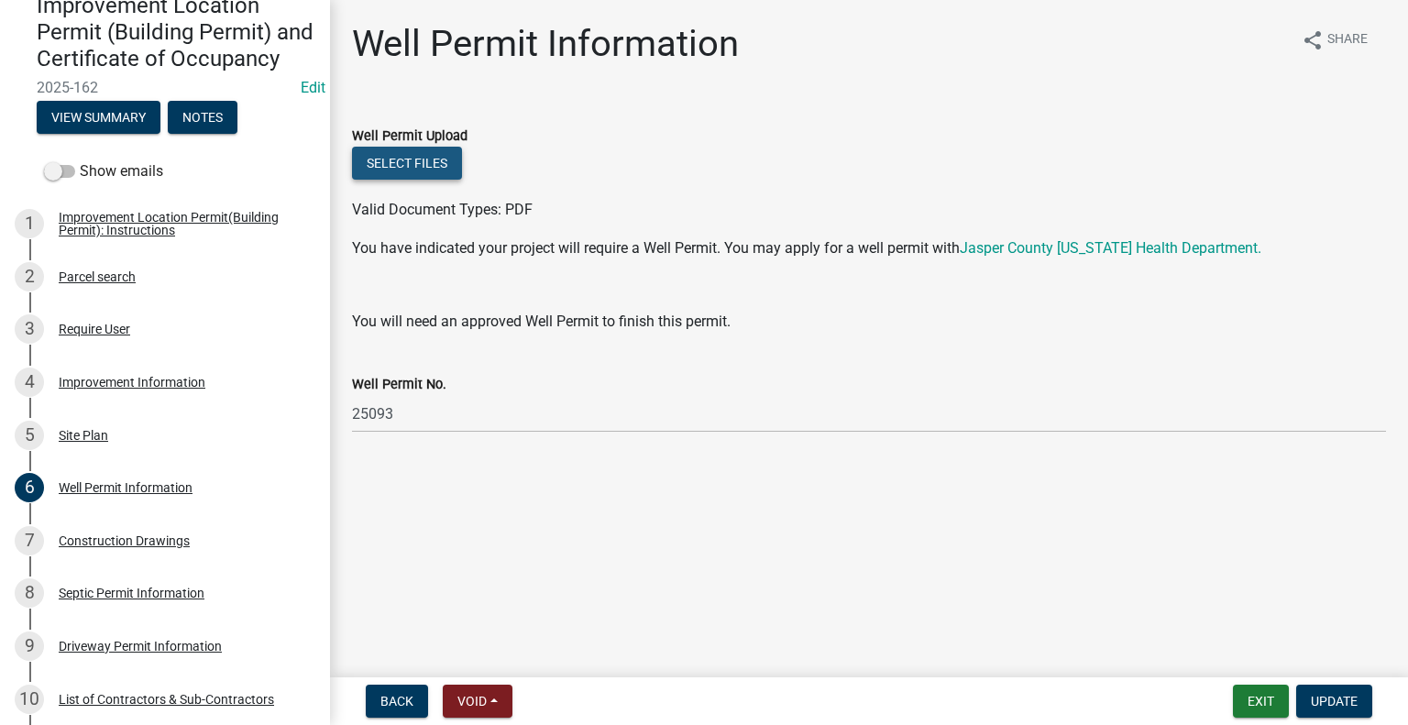
click at [420, 163] on button "Select files" at bounding box center [407, 163] width 110 height 33
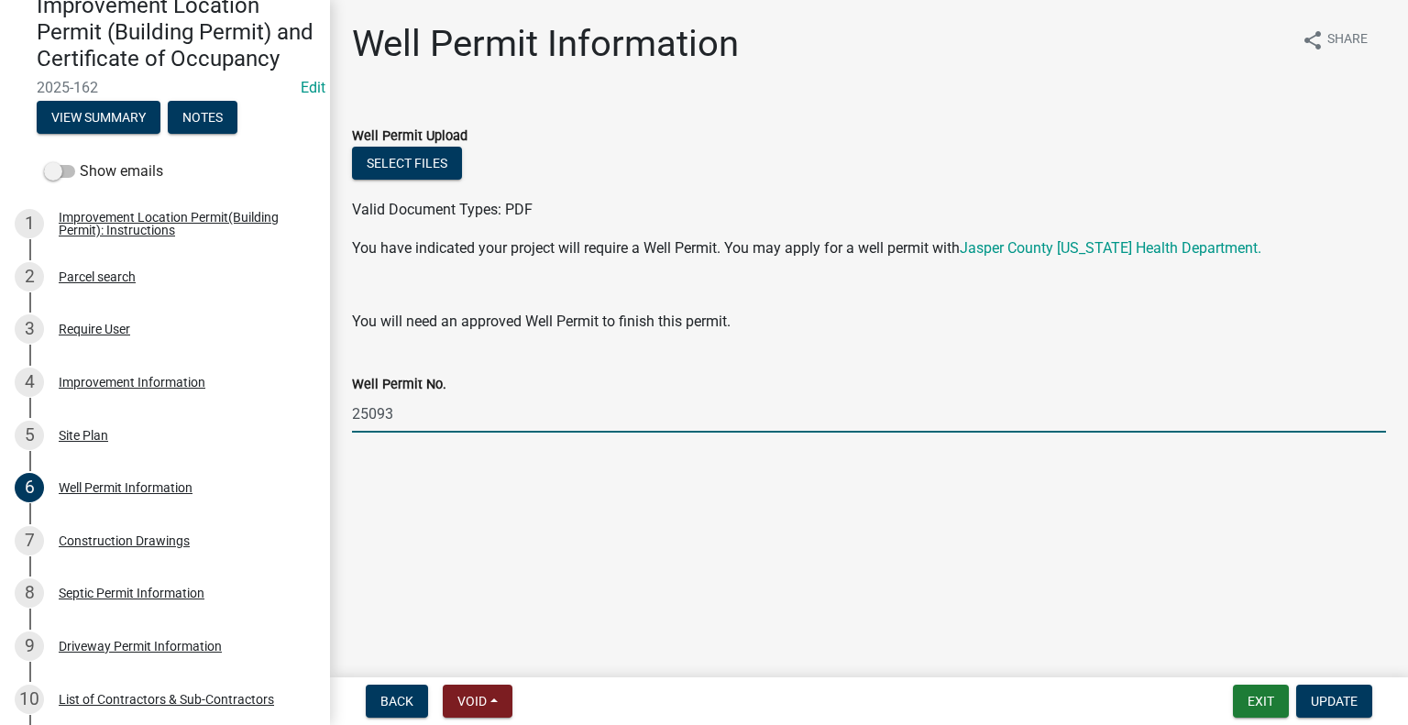
drag, startPoint x: 378, startPoint y: 410, endPoint x: 464, endPoint y: 411, distance: 86.2
click at [464, 411] on input "25093" at bounding box center [869, 414] width 1034 height 38
type input "25072"
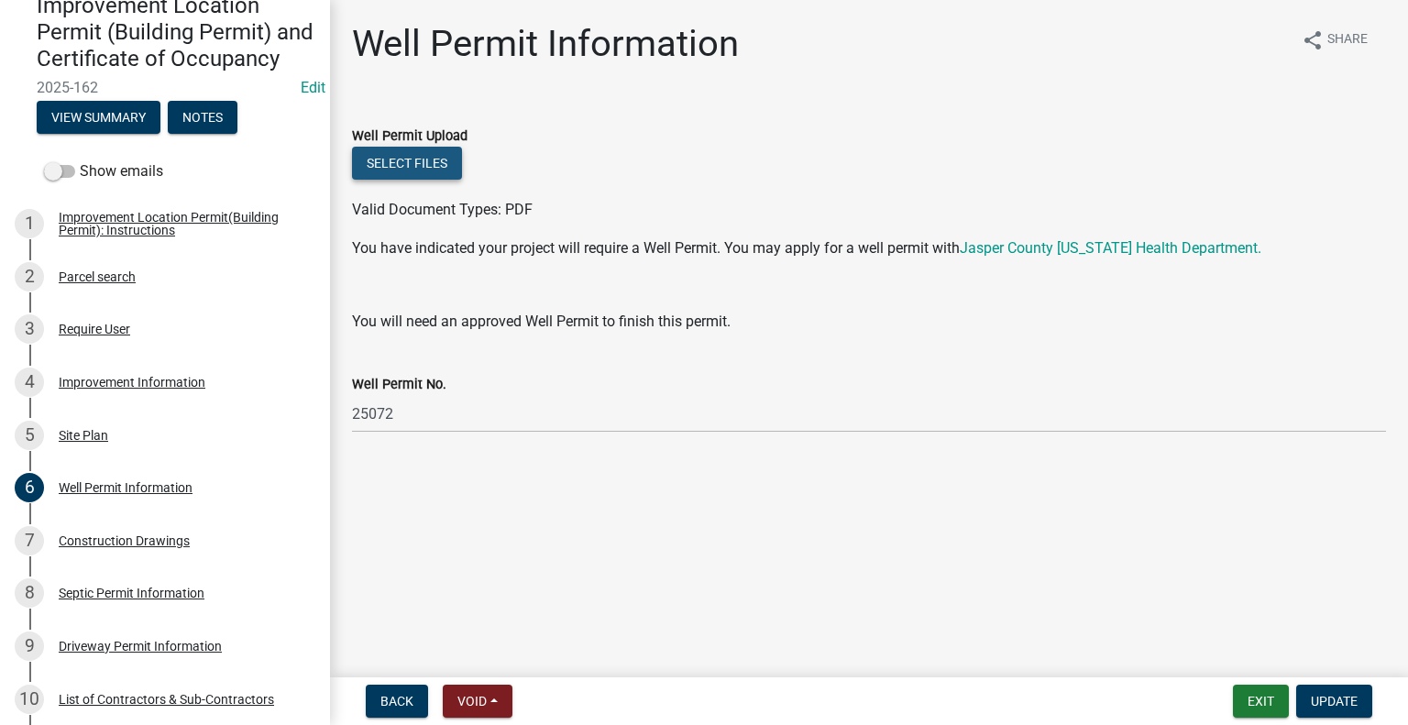
click at [422, 164] on button "Select files" at bounding box center [407, 163] width 110 height 33
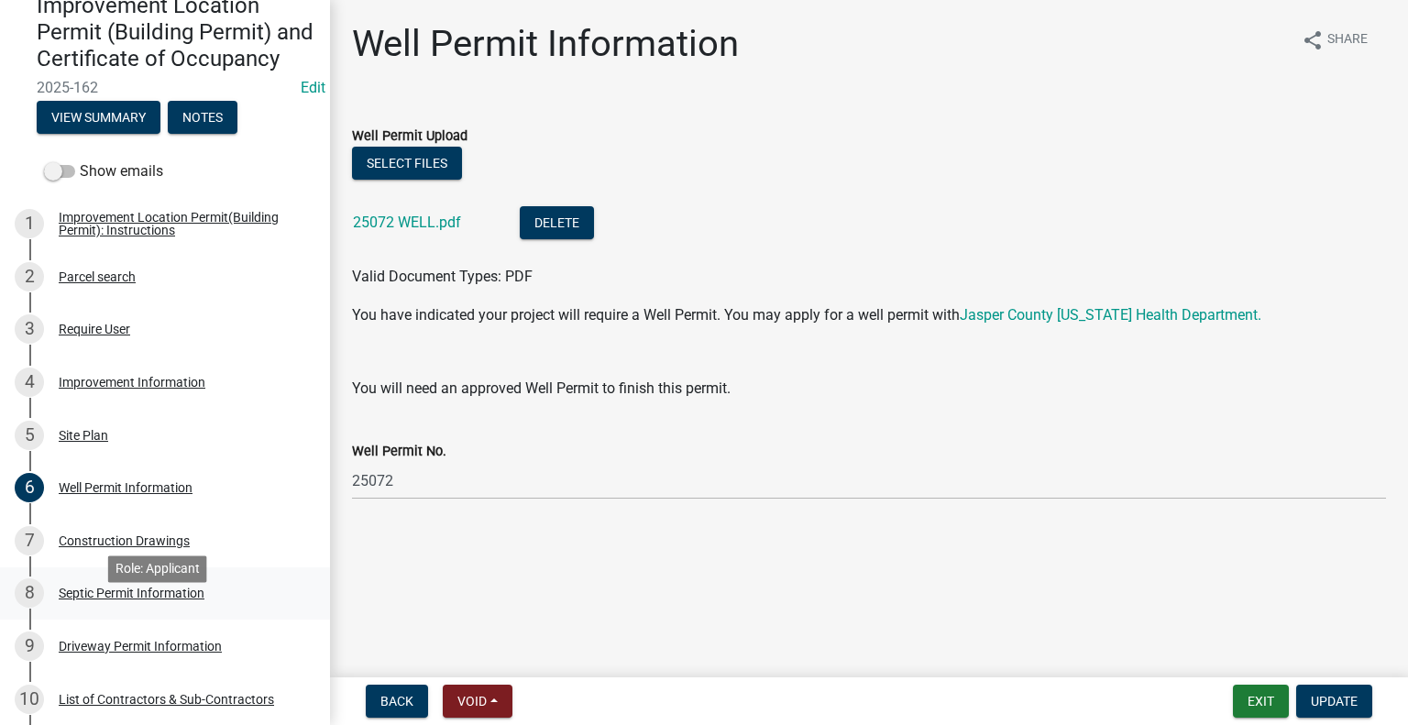
click at [132, 599] on div "Septic Permit Information" at bounding box center [132, 593] width 146 height 13
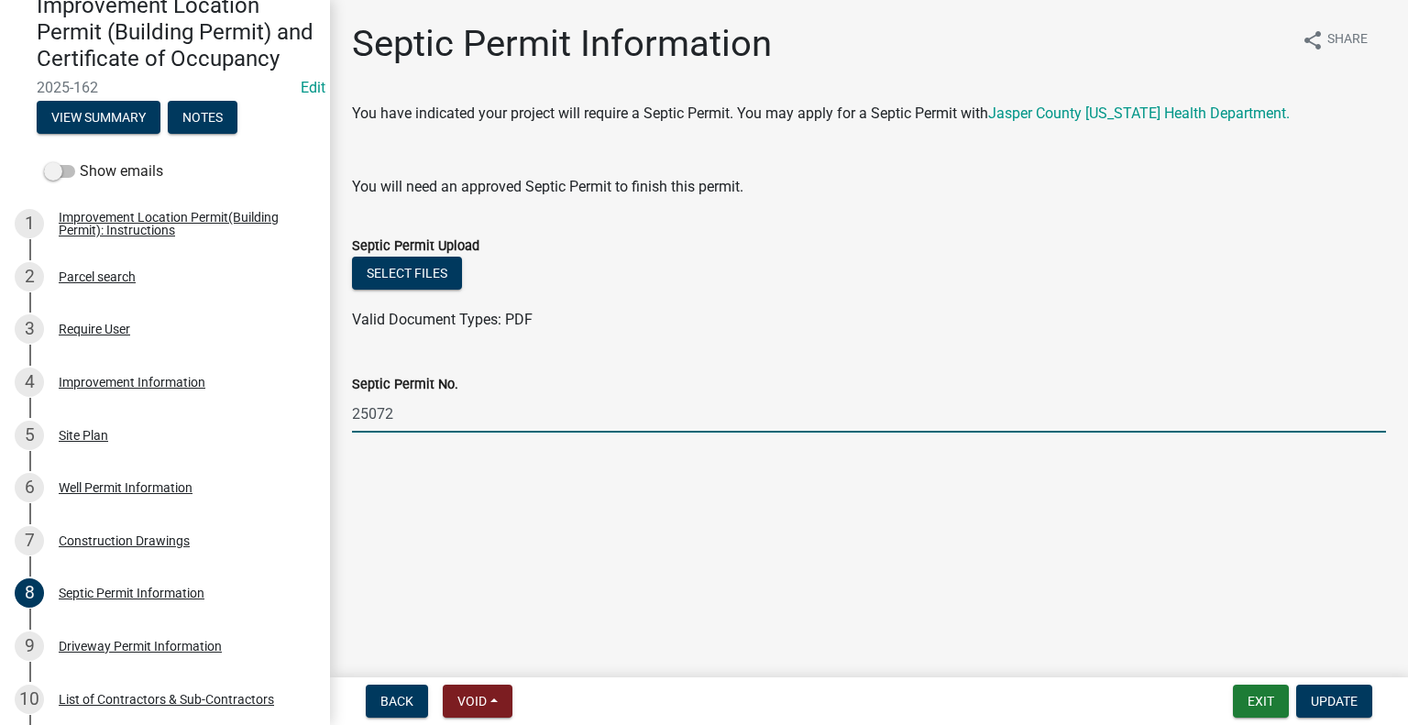
drag, startPoint x: 377, startPoint y: 411, endPoint x: 477, endPoint y: 406, distance: 100.0
click at [473, 409] on input "25072" at bounding box center [869, 414] width 1034 height 38
type input "25093"
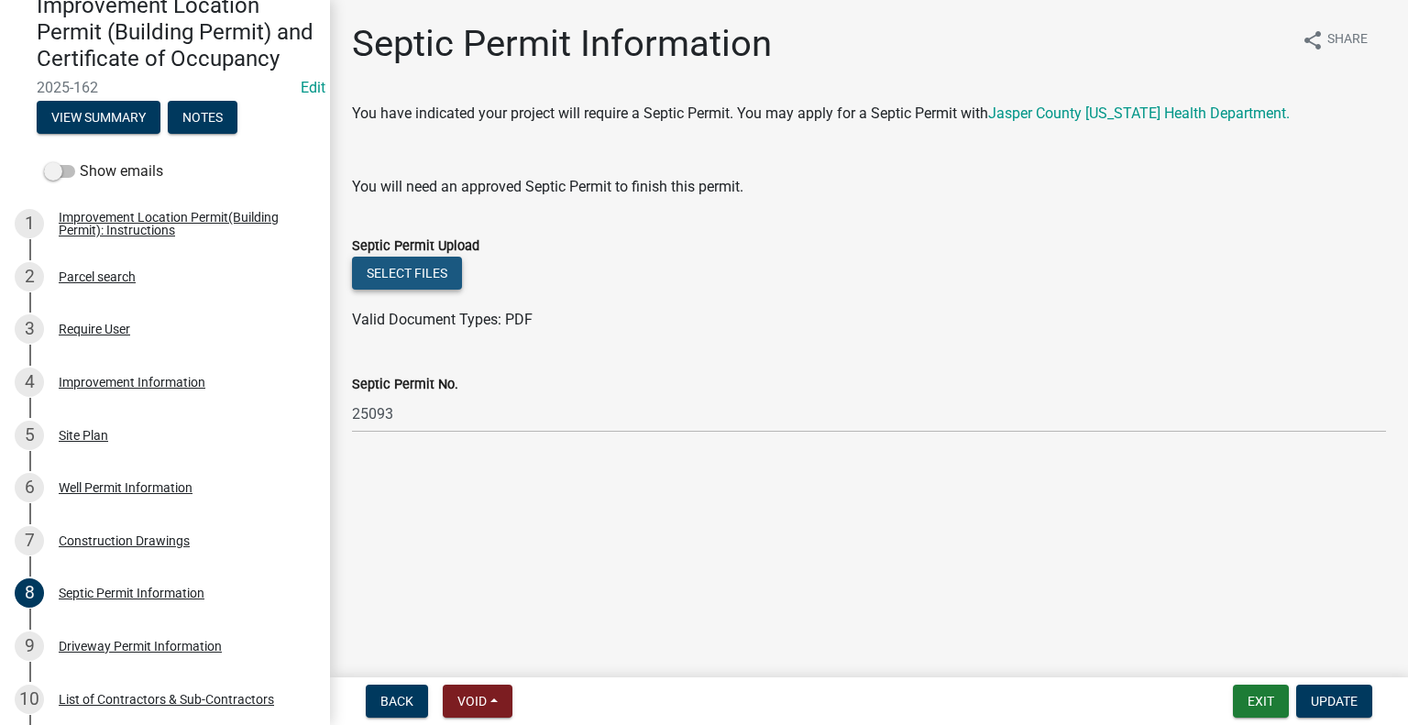
click at [439, 281] on button "Select files" at bounding box center [407, 273] width 110 height 33
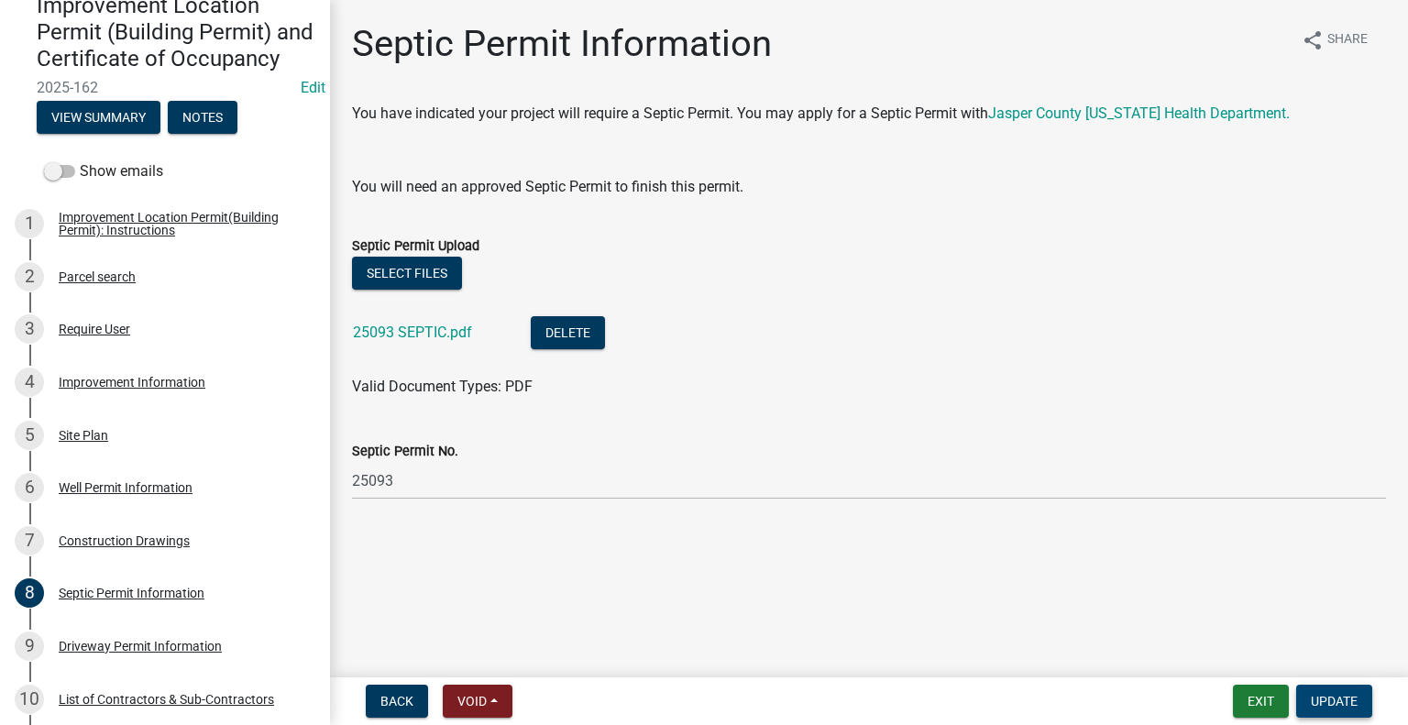
click at [1333, 697] on span "Update" at bounding box center [1334, 701] width 47 height 15
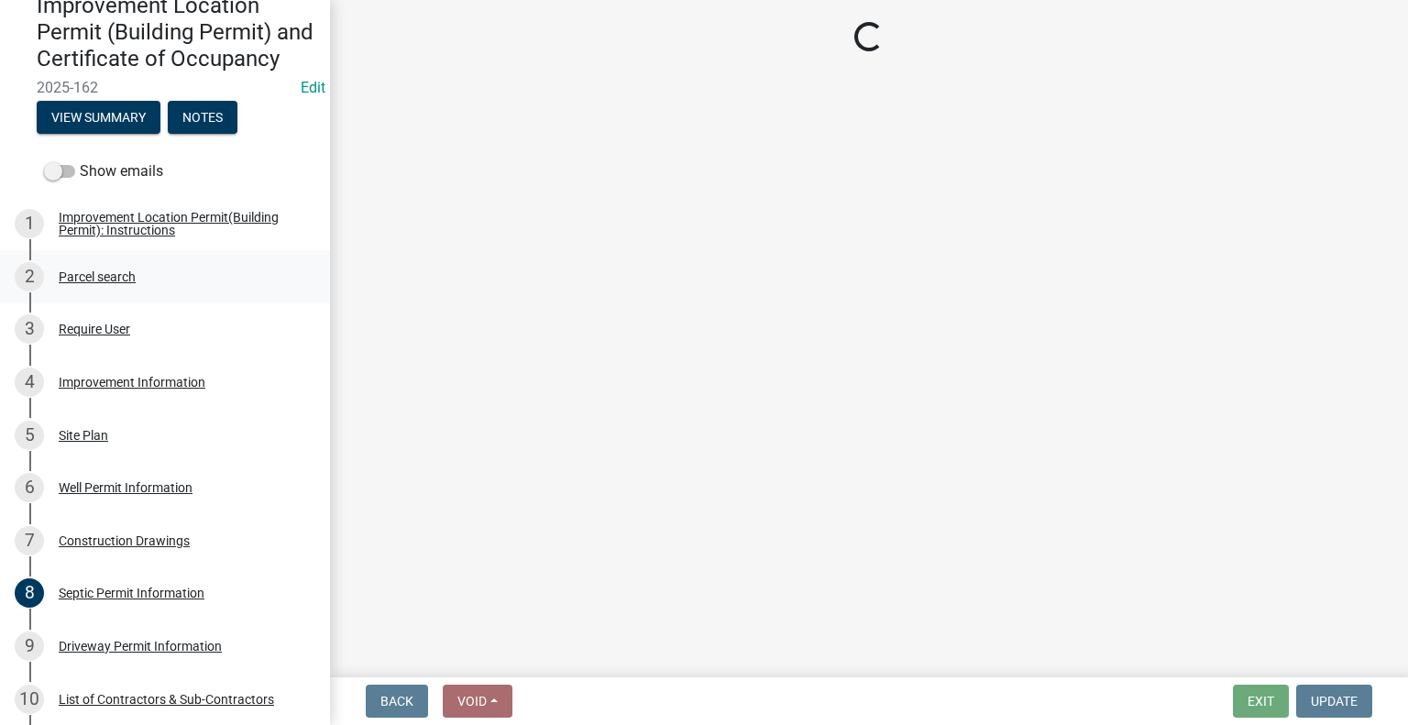
select select "62bb873c-c571-4454-ac8a-8c216551e2a3"
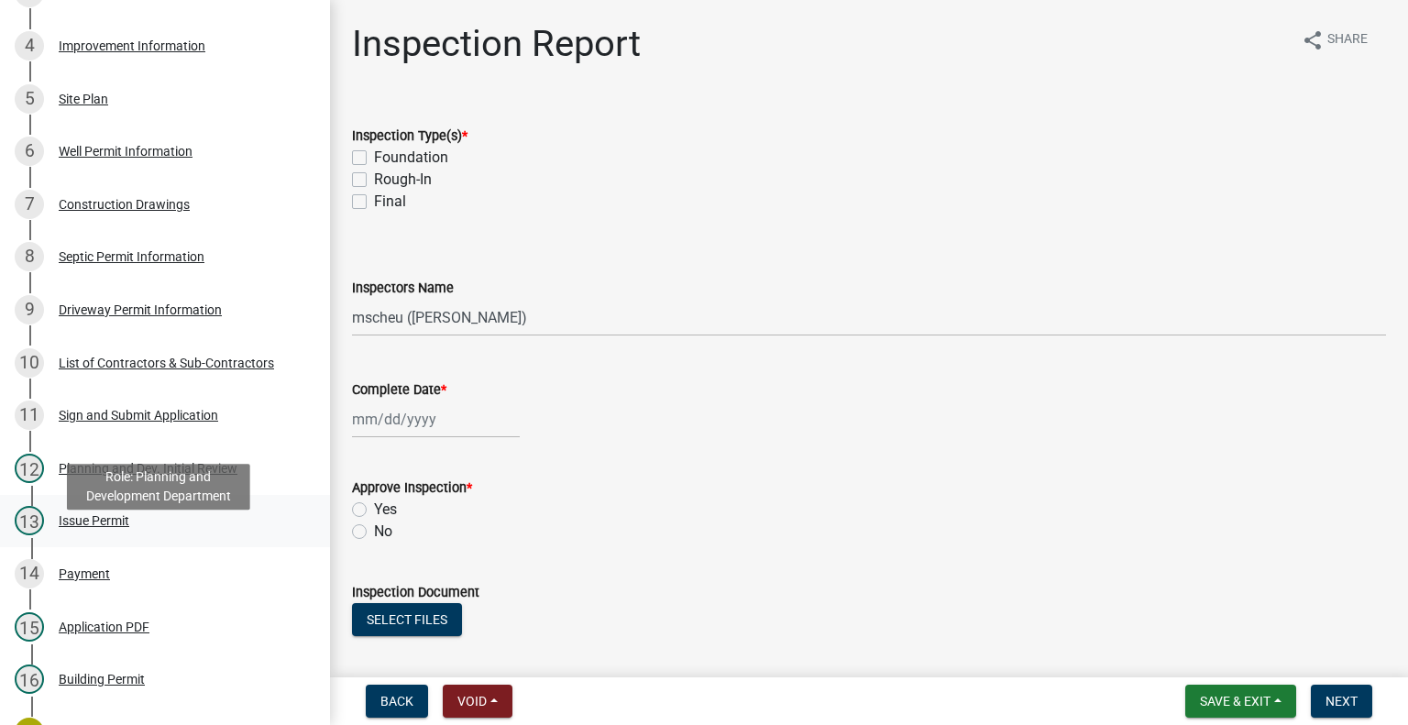
scroll to position [550, 0]
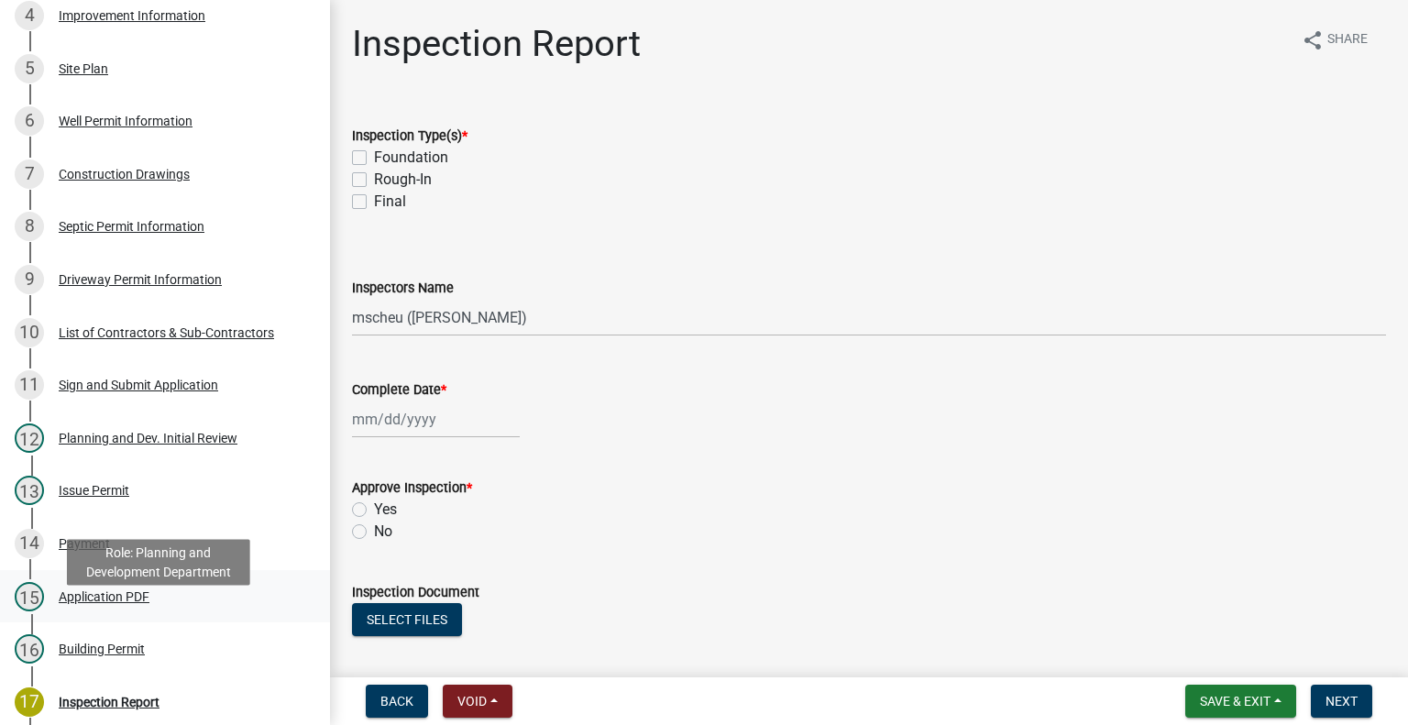
click at [148, 603] on div "Application PDF" at bounding box center [104, 596] width 91 height 13
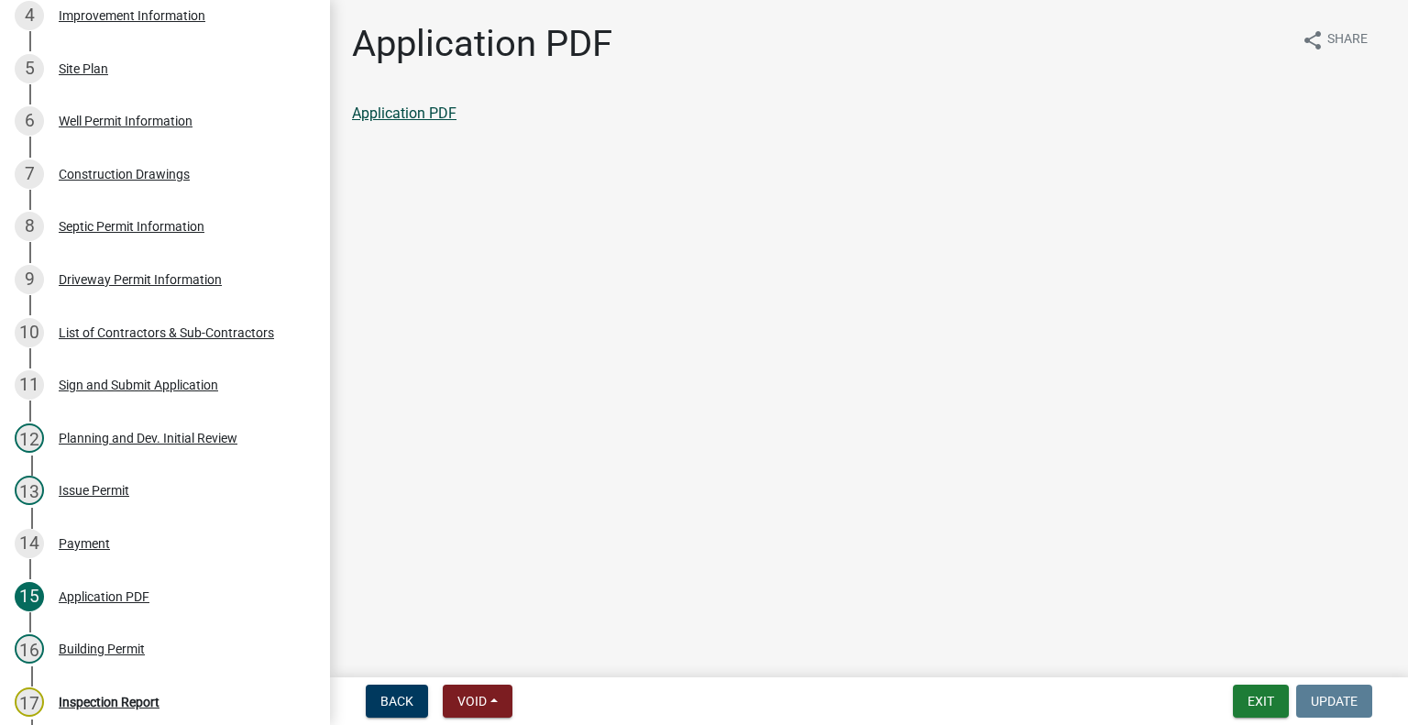
click at [432, 109] on link "Application PDF" at bounding box center [404, 112] width 104 height 17
click at [180, 233] on div "Septic Permit Information" at bounding box center [132, 226] width 146 height 13
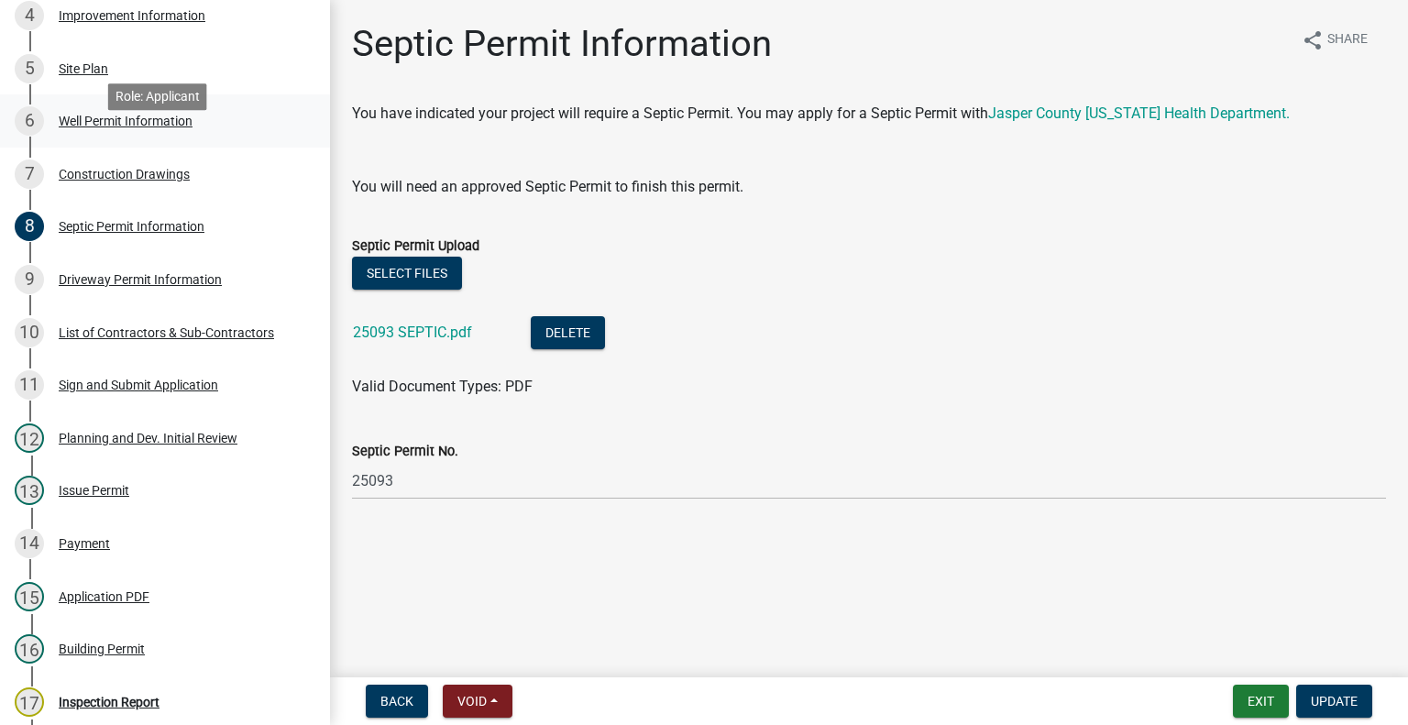
click at [147, 127] on div "Well Permit Information" at bounding box center [126, 121] width 134 height 13
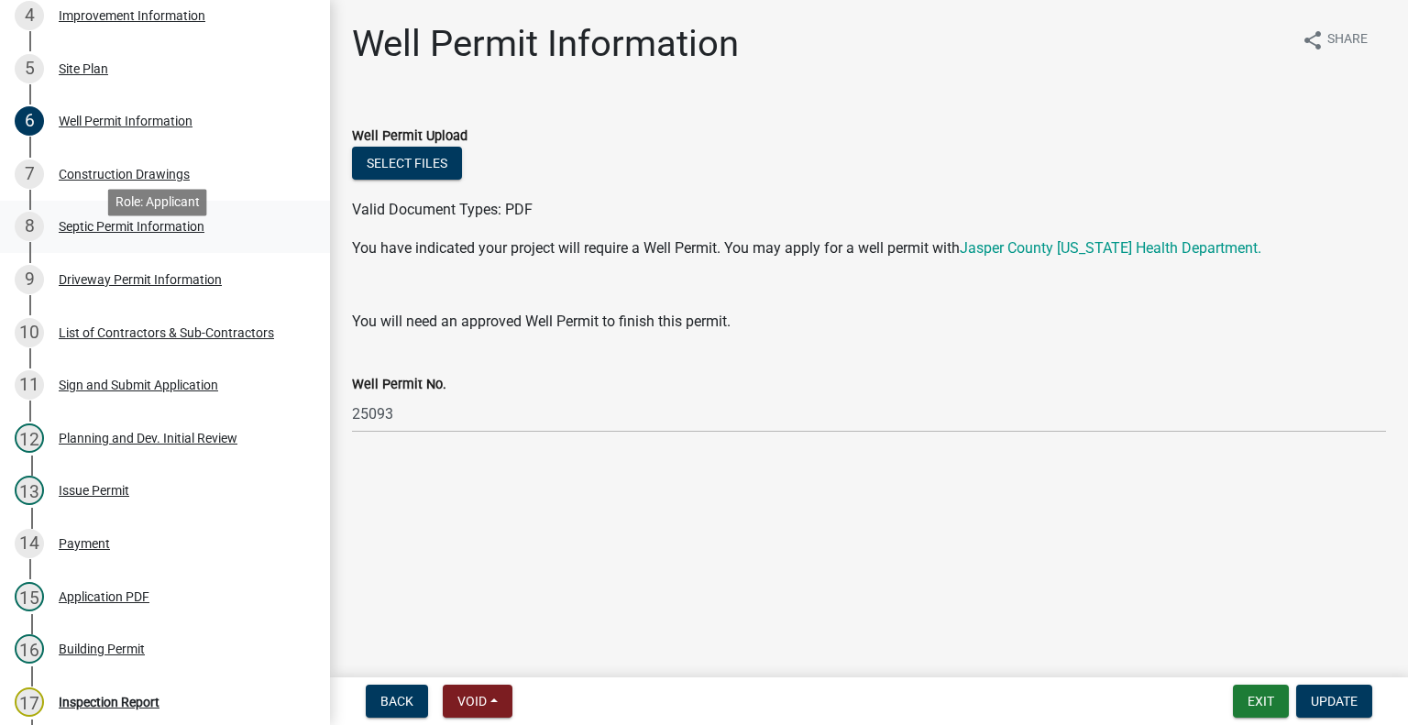
click at [163, 233] on div "Septic Permit Information" at bounding box center [132, 226] width 146 height 13
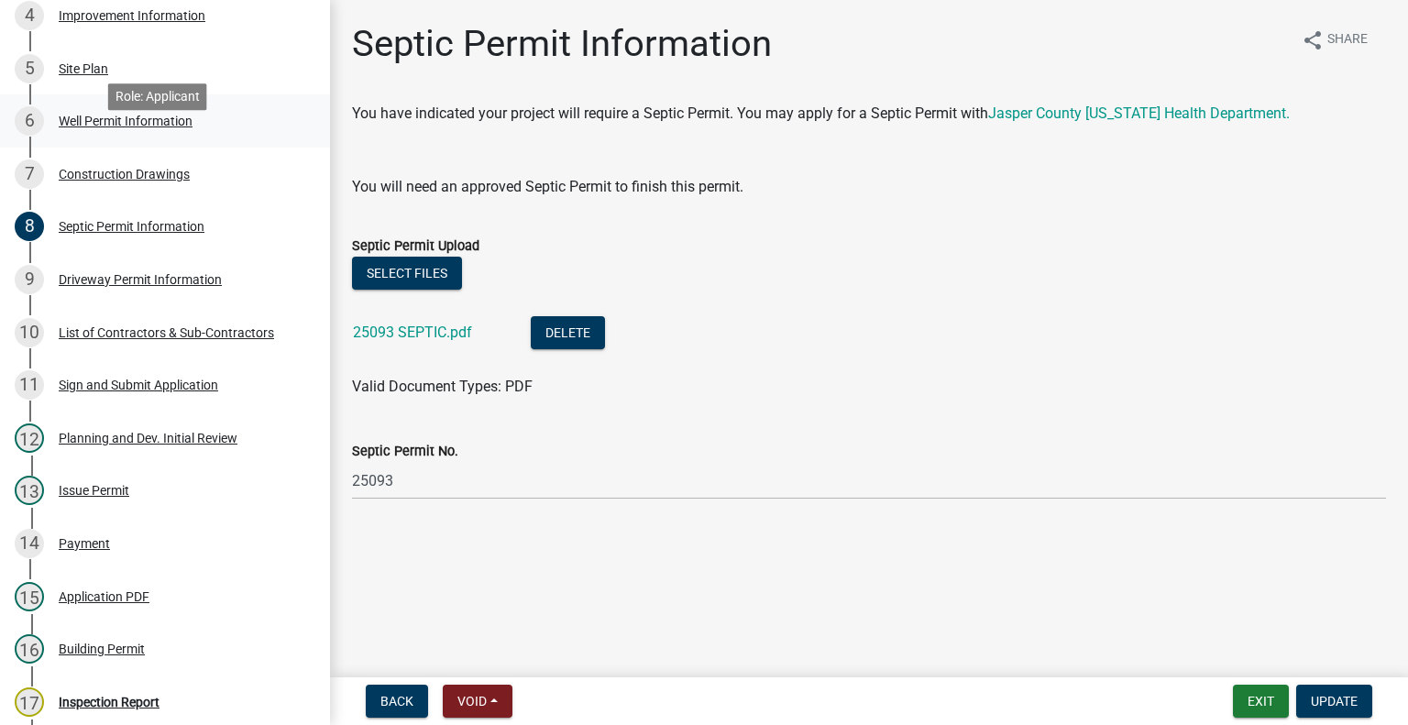
click at [153, 136] on div "6 Well Permit Information" at bounding box center [158, 120] width 286 height 29
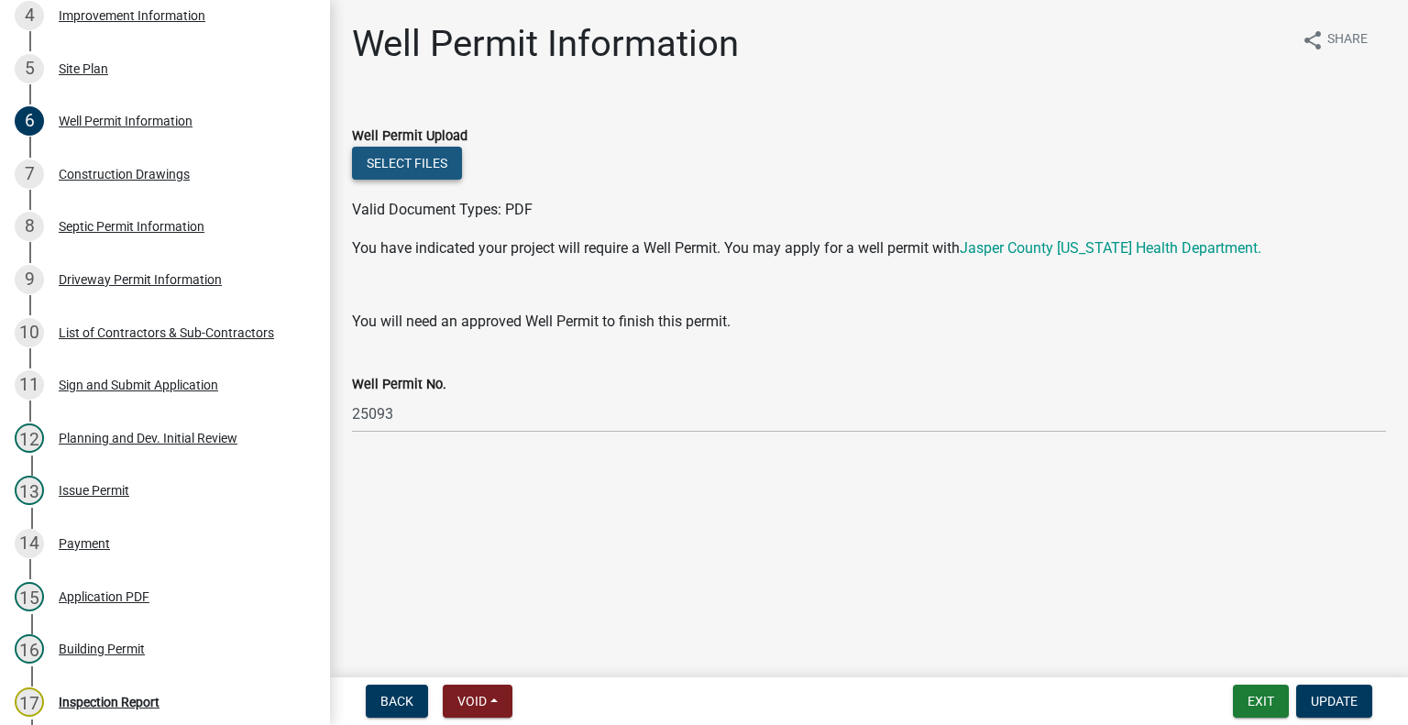
click at [425, 170] on button "Select files" at bounding box center [407, 163] width 110 height 33
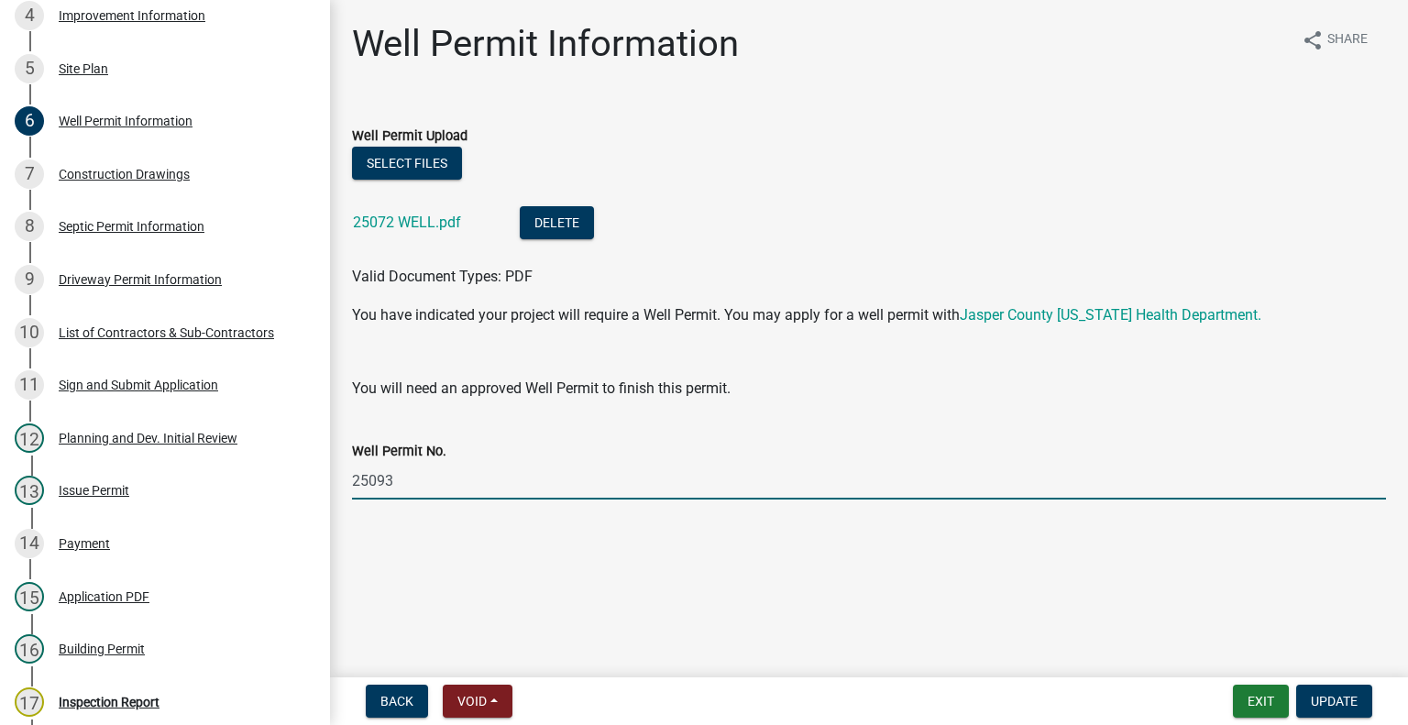
click at [422, 482] on input "25093" at bounding box center [869, 481] width 1034 height 38
click at [839, 469] on input "25072" at bounding box center [869, 481] width 1034 height 38
type input "25072"
click at [1333, 703] on span "Update" at bounding box center [1334, 701] width 47 height 15
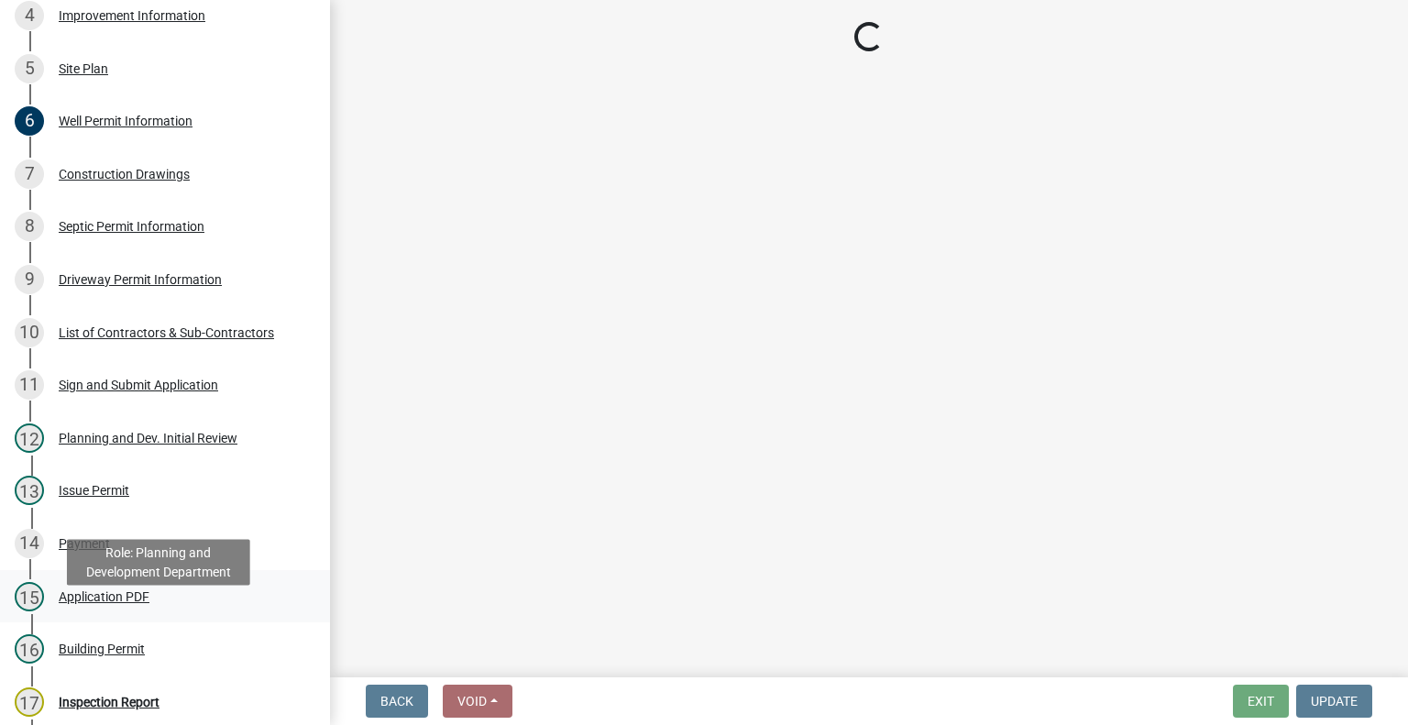
select select "62bb873c-c571-4454-ac8a-8c216551e2a3"
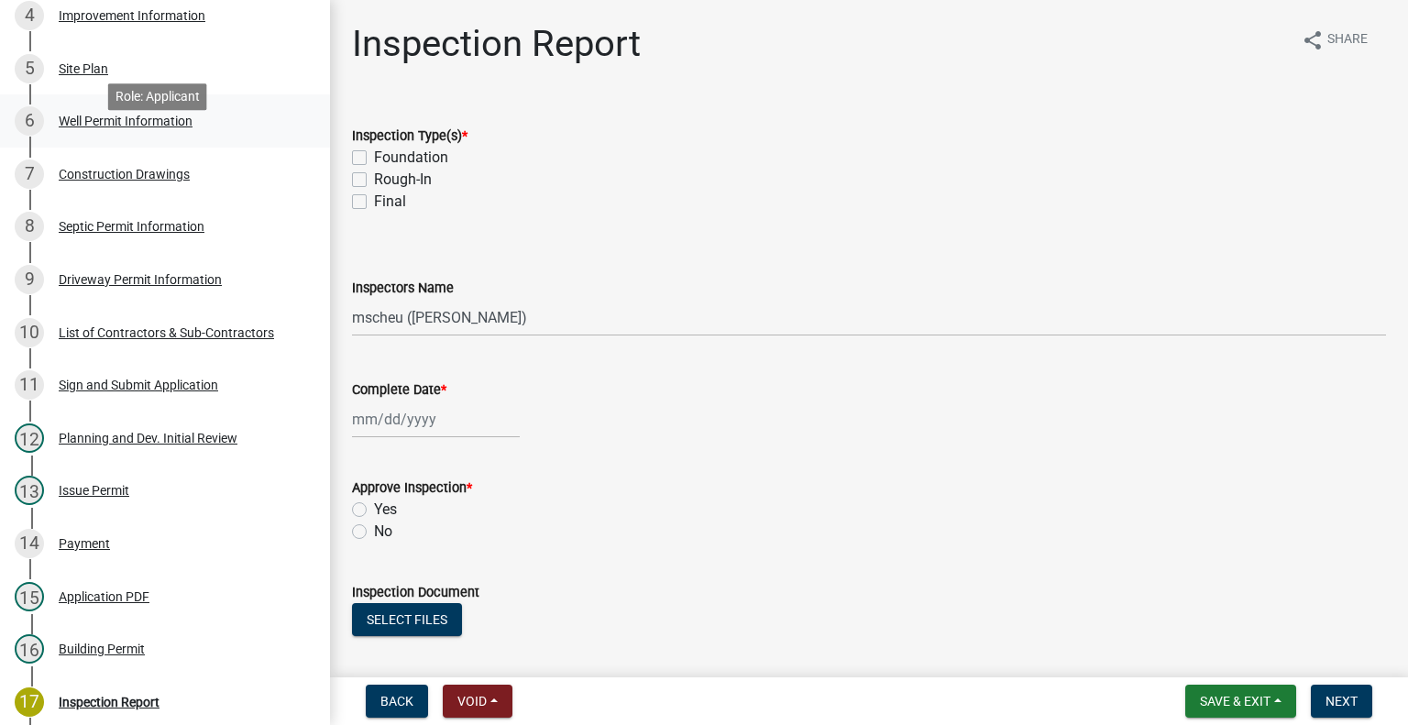
click at [144, 136] on div "6 Well Permit Information" at bounding box center [158, 120] width 286 height 29
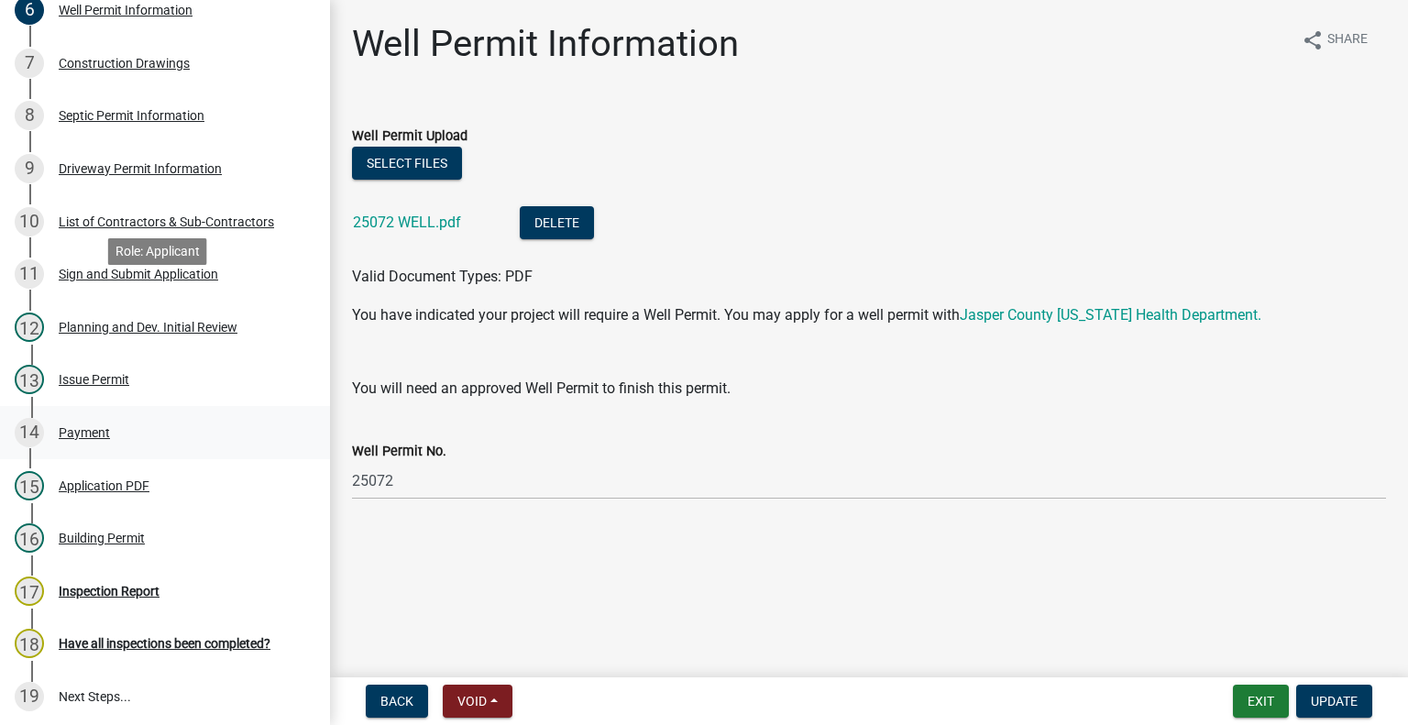
scroll to position [825, 0]
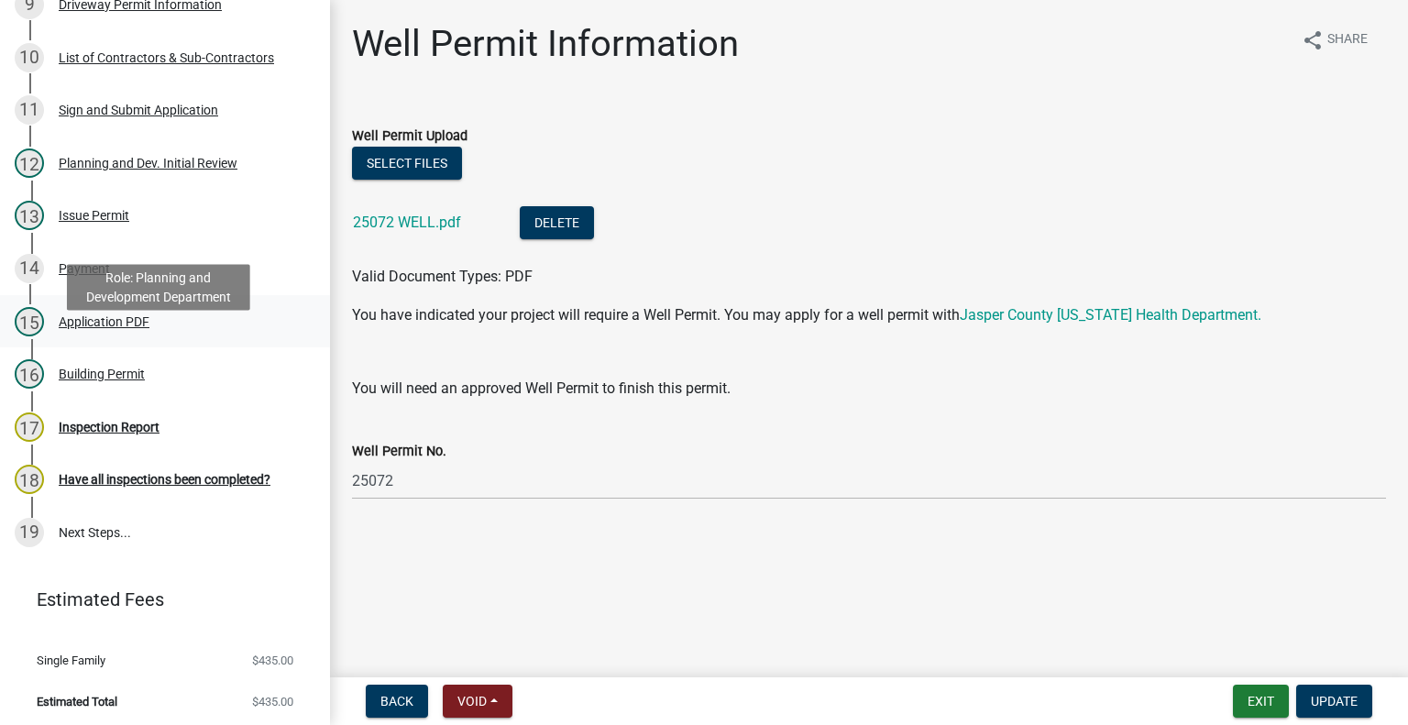
click at [136, 328] on div "Application PDF" at bounding box center [104, 321] width 91 height 13
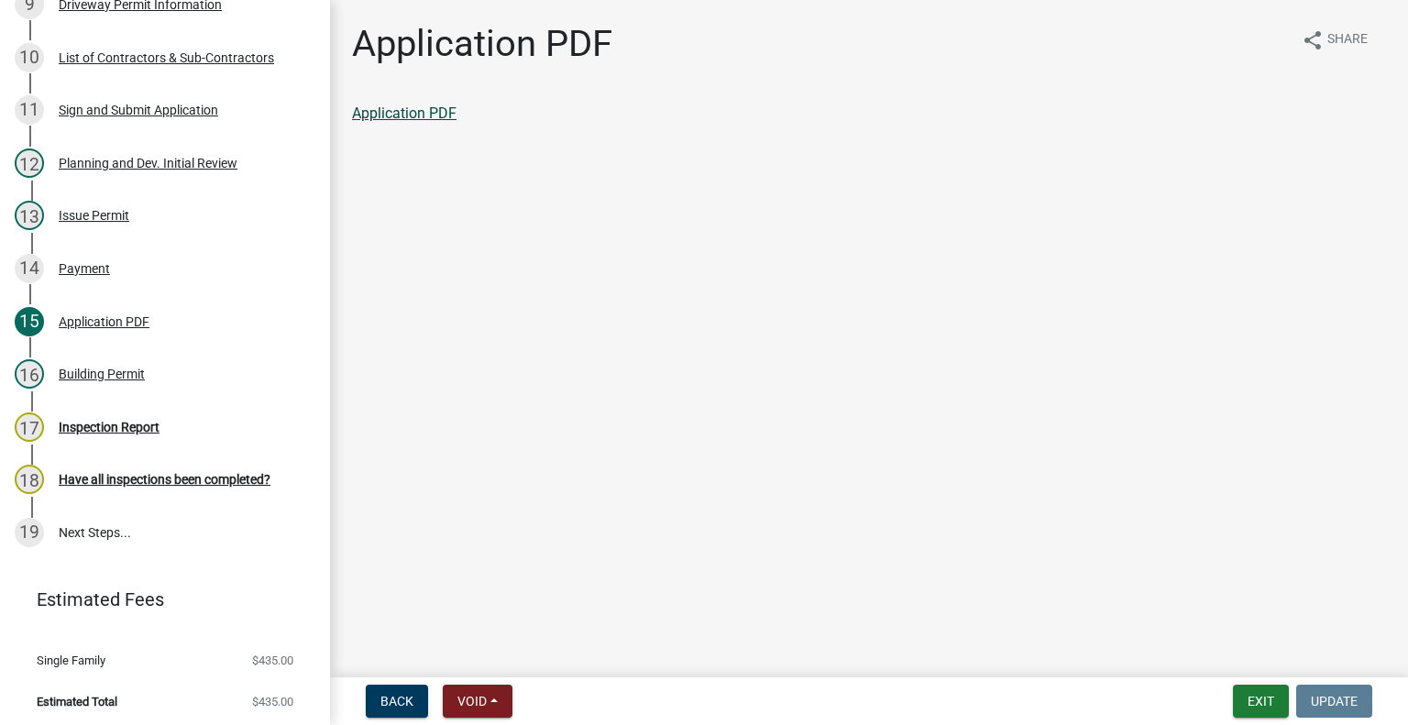
click at [428, 116] on link "Application PDF" at bounding box center [404, 112] width 104 height 17
